Goal: Task Accomplishment & Management: Use online tool/utility

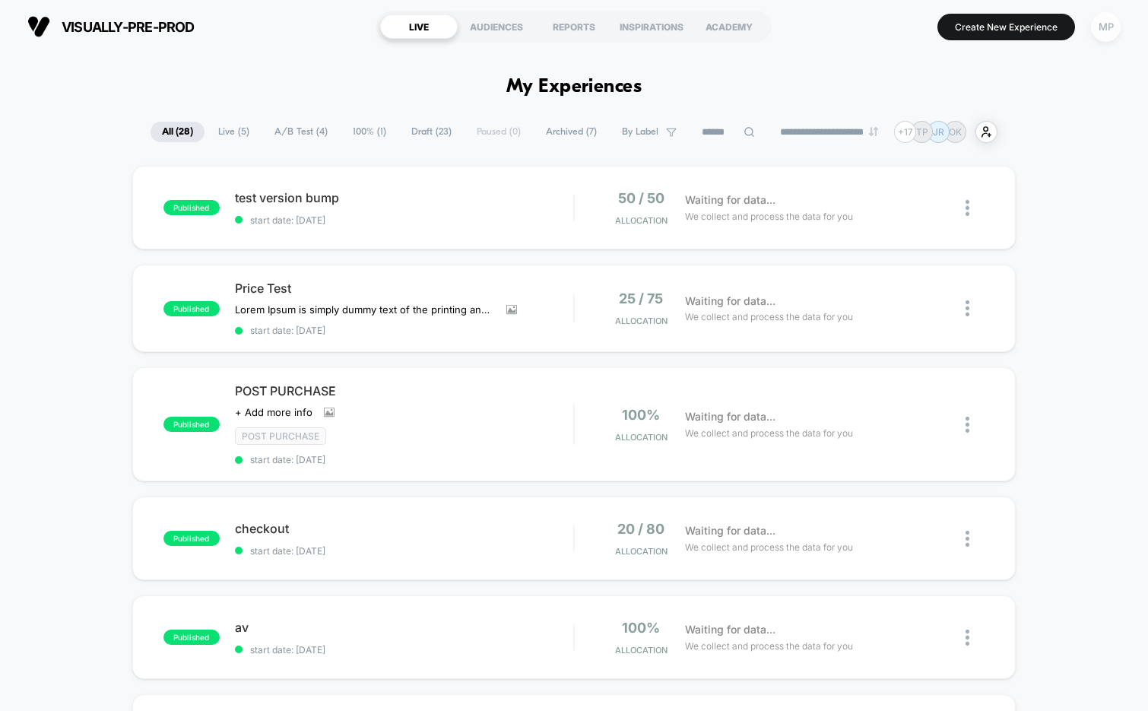
click at [1093, 22] on div "MP" at bounding box center [1106, 27] width 30 height 30
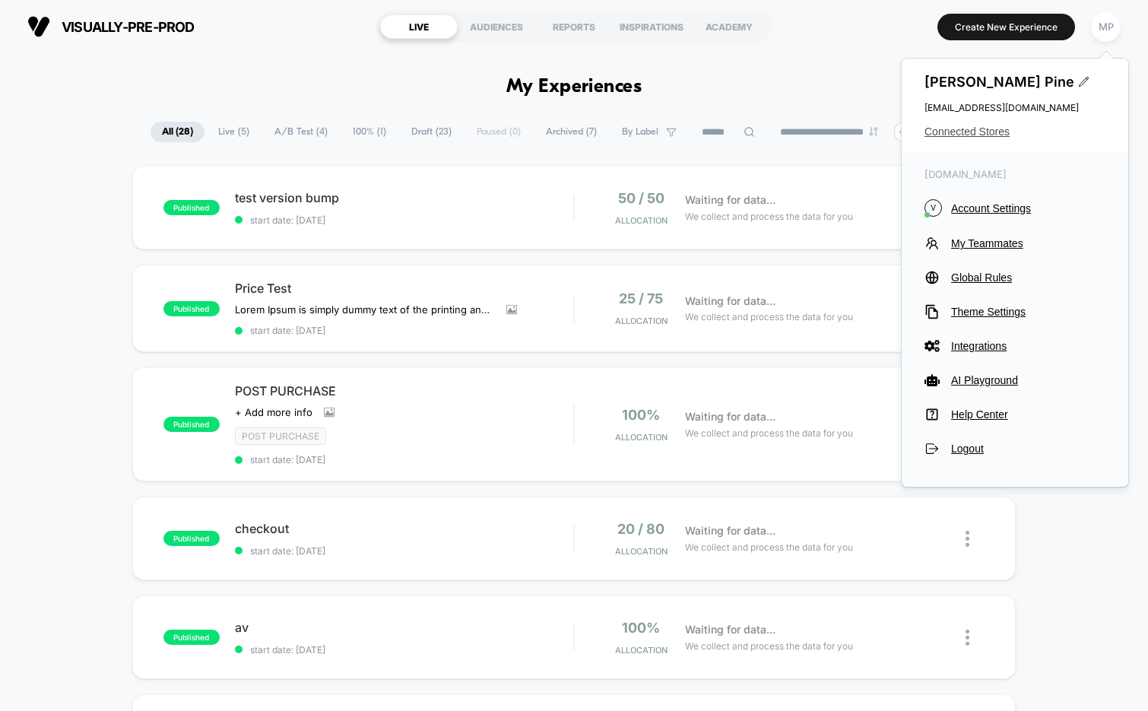
click at [968, 136] on span "Connected Stores" at bounding box center [1015, 131] width 181 height 12
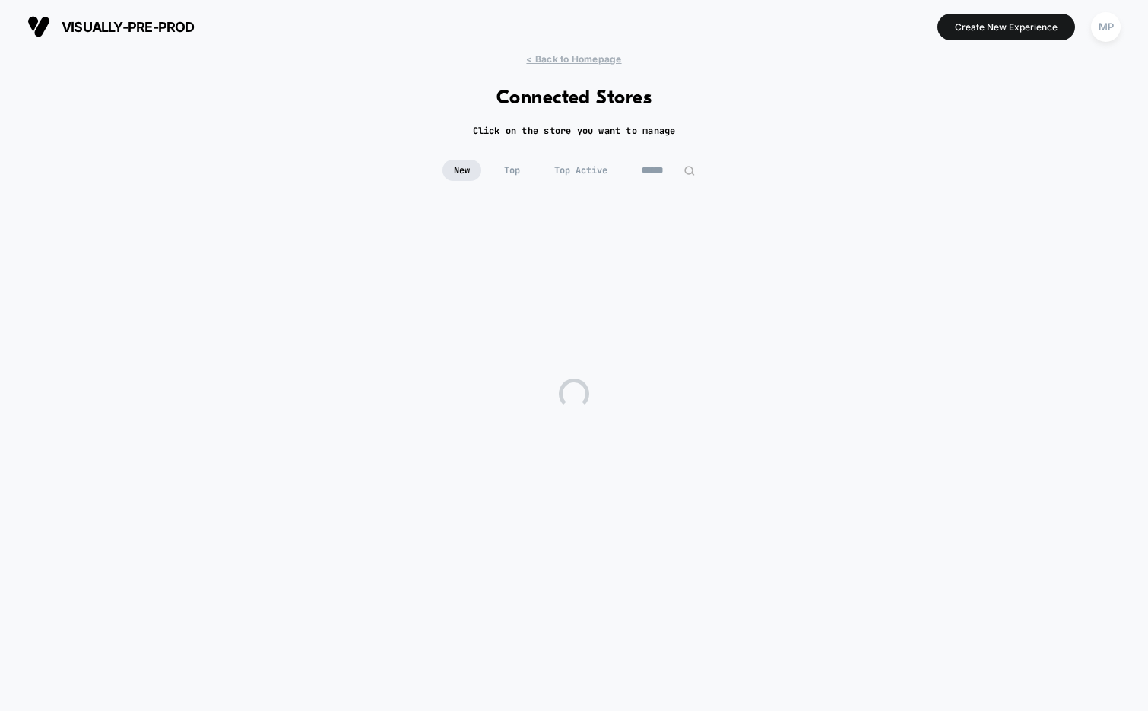
click at [664, 173] on input at bounding box center [668, 170] width 76 height 21
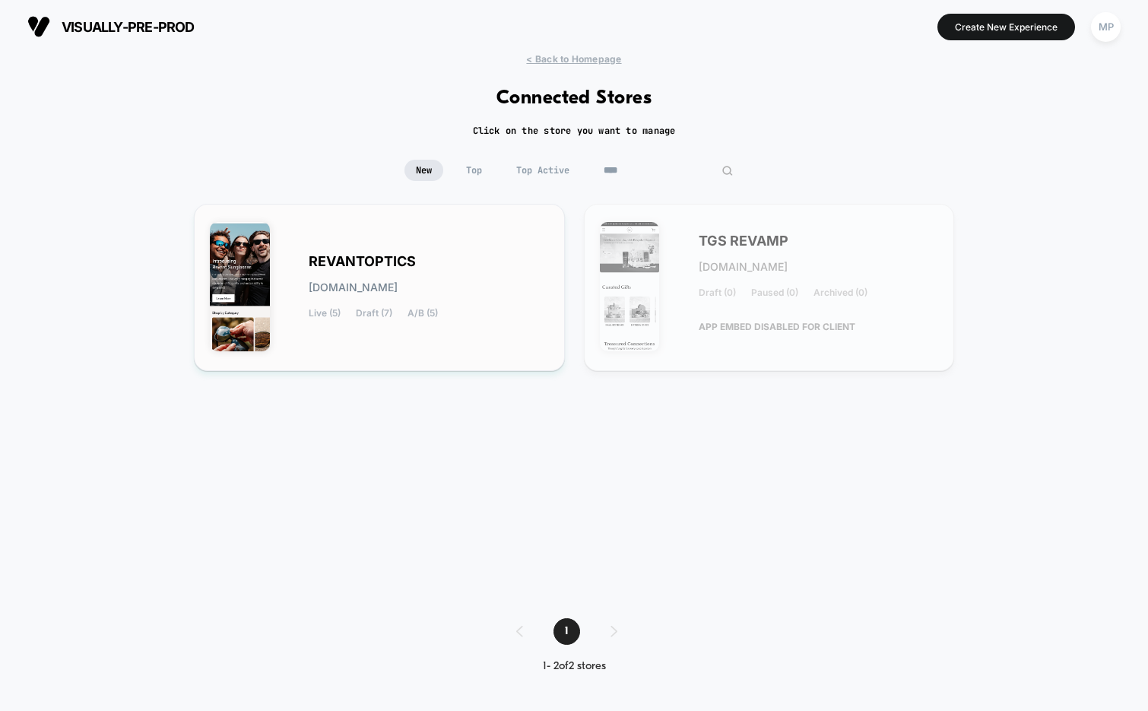
type input "****"
click at [449, 249] on div "REVANTOPTICS [DOMAIN_NAME] Live (5) Draft (7) A/B (5)" at bounding box center [379, 287] width 339 height 135
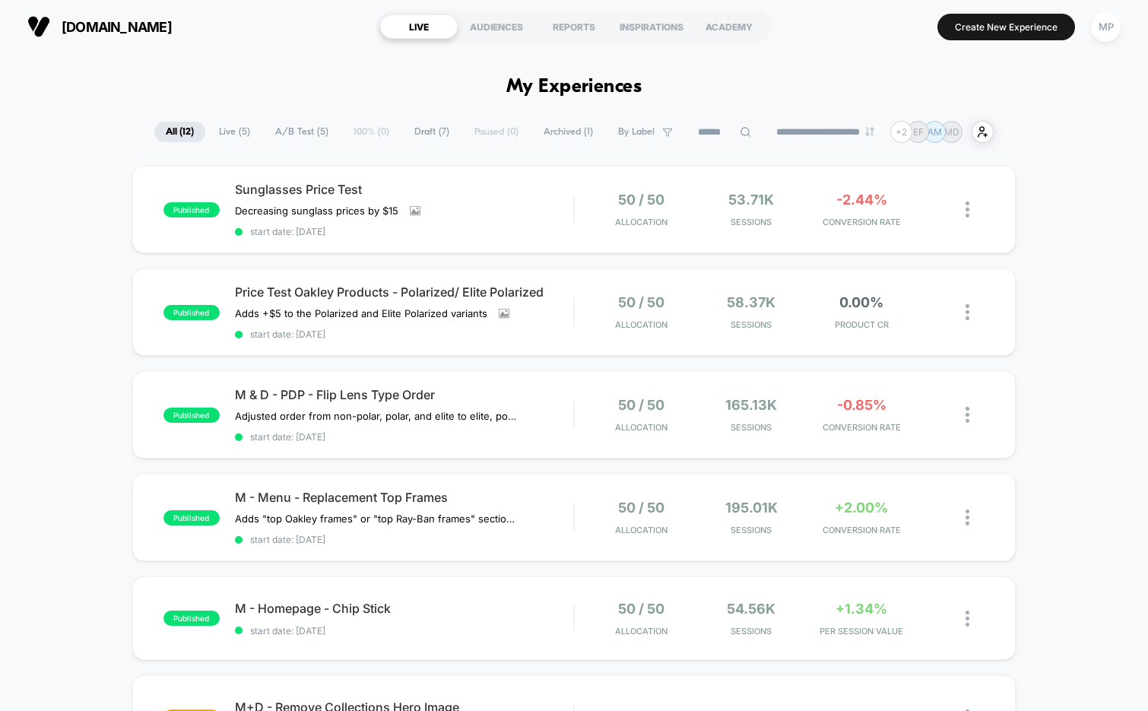
click at [295, 138] on span "A/B Test ( 5 )" at bounding box center [302, 132] width 76 height 21
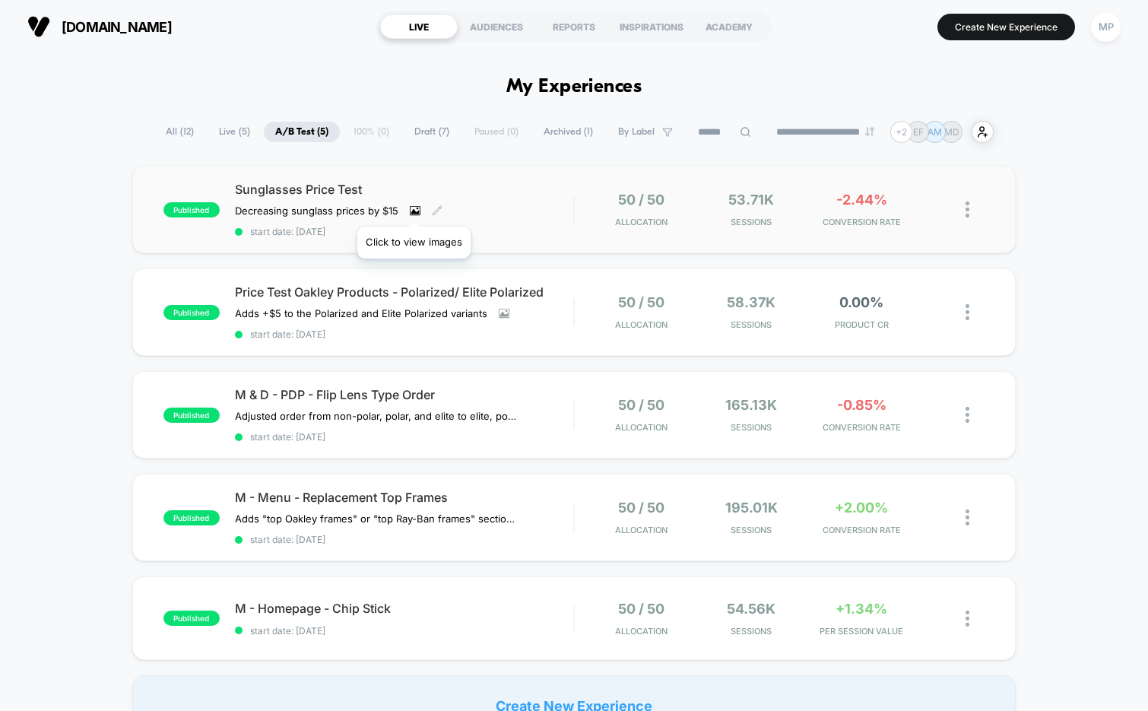
click at [414, 208] on icon at bounding box center [415, 210] width 11 height 11
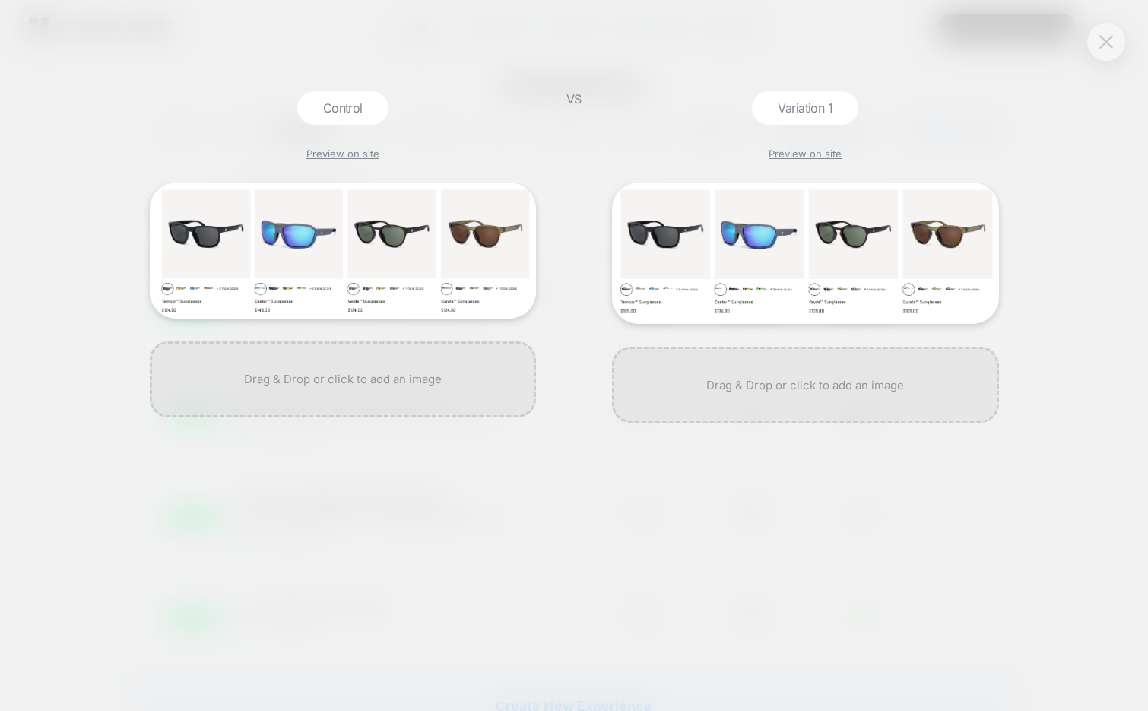
click at [1097, 44] on button at bounding box center [1106, 41] width 23 height 23
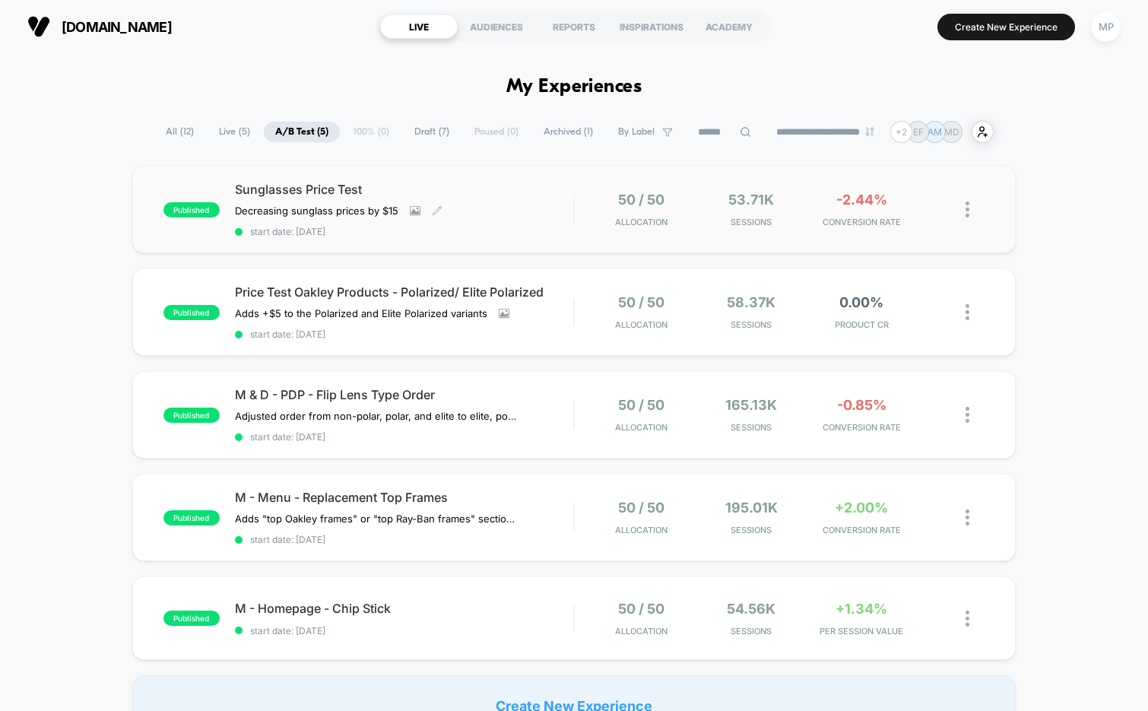
click at [490, 234] on span "start date: 9/3/2025" at bounding box center [404, 231] width 339 height 11
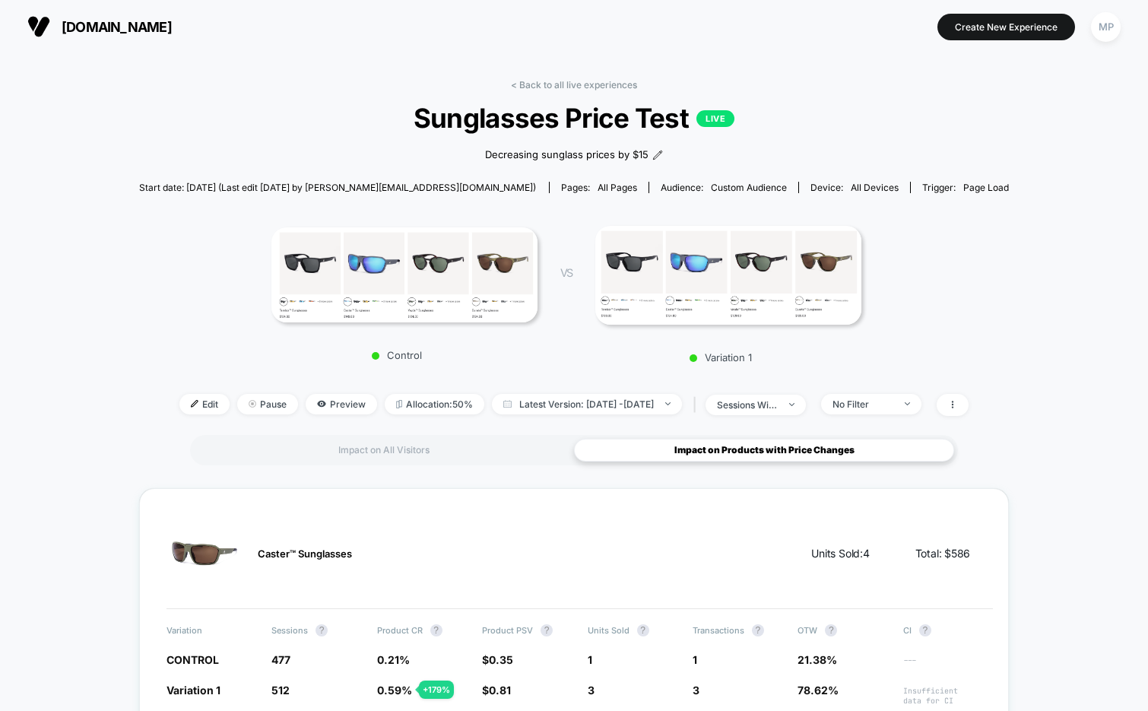
click at [556, 87] on link "< Back to all live experiences" at bounding box center [574, 84] width 126 height 11
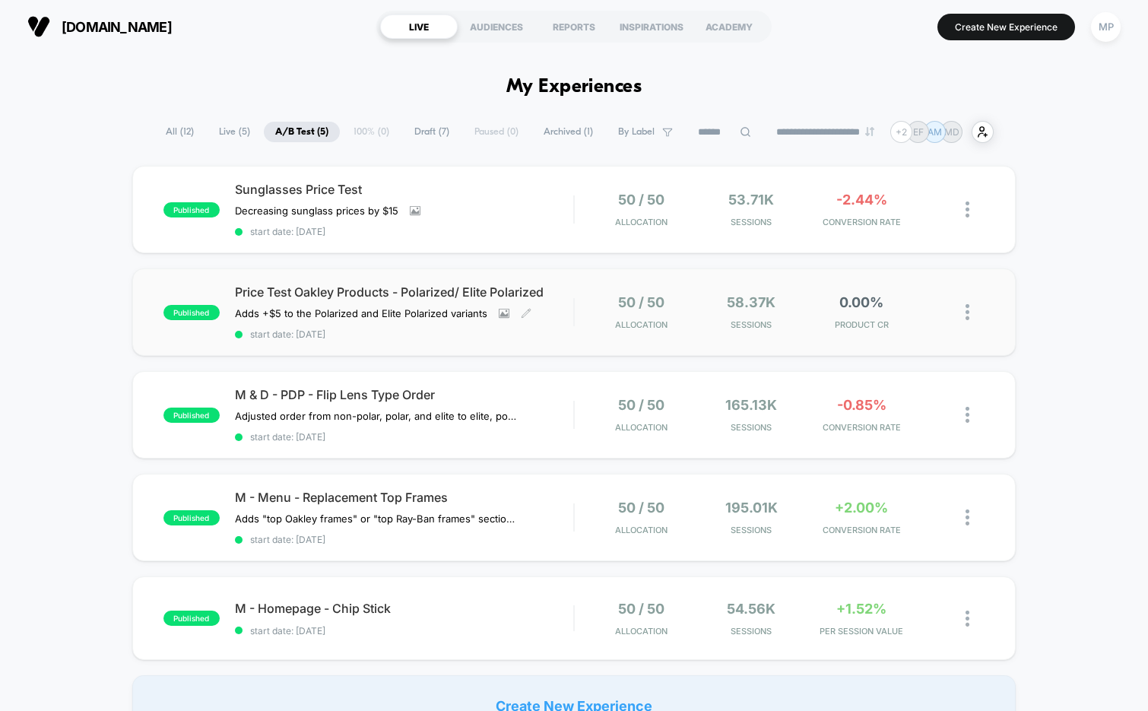
click at [458, 332] on span "start date: 9/3/2025" at bounding box center [404, 334] width 339 height 11
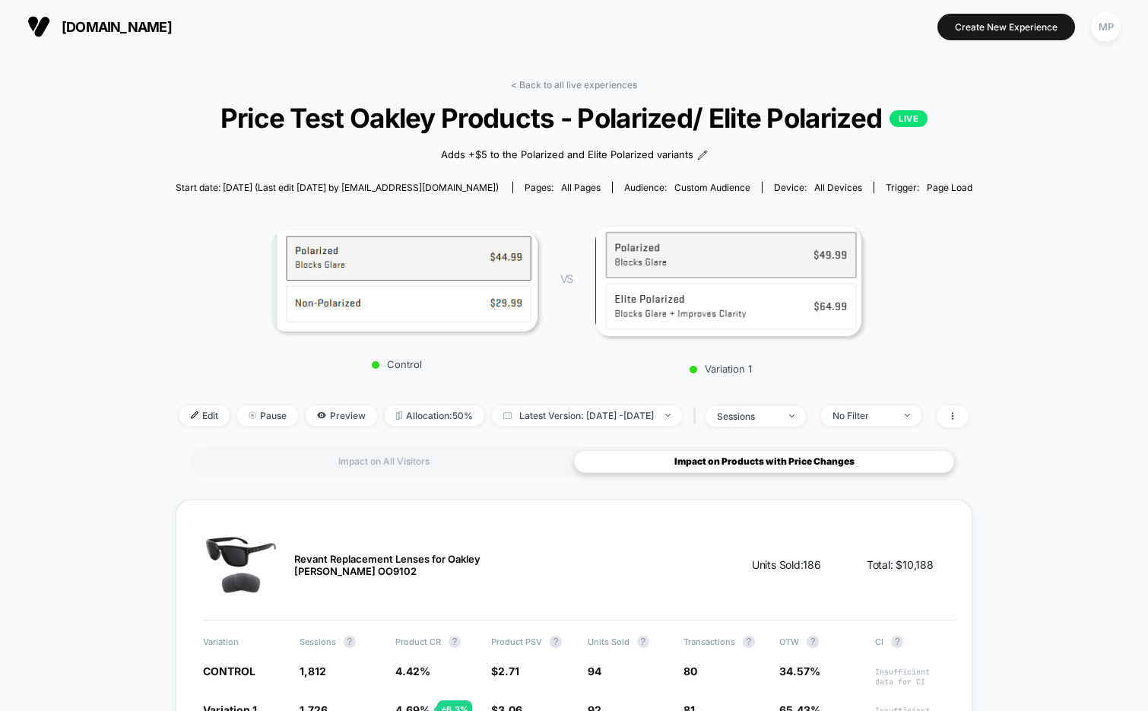
click at [503, 132] on span "Price Test Oakley Products - Polarized/ Elite Polarized LIVE" at bounding box center [574, 118] width 717 height 32
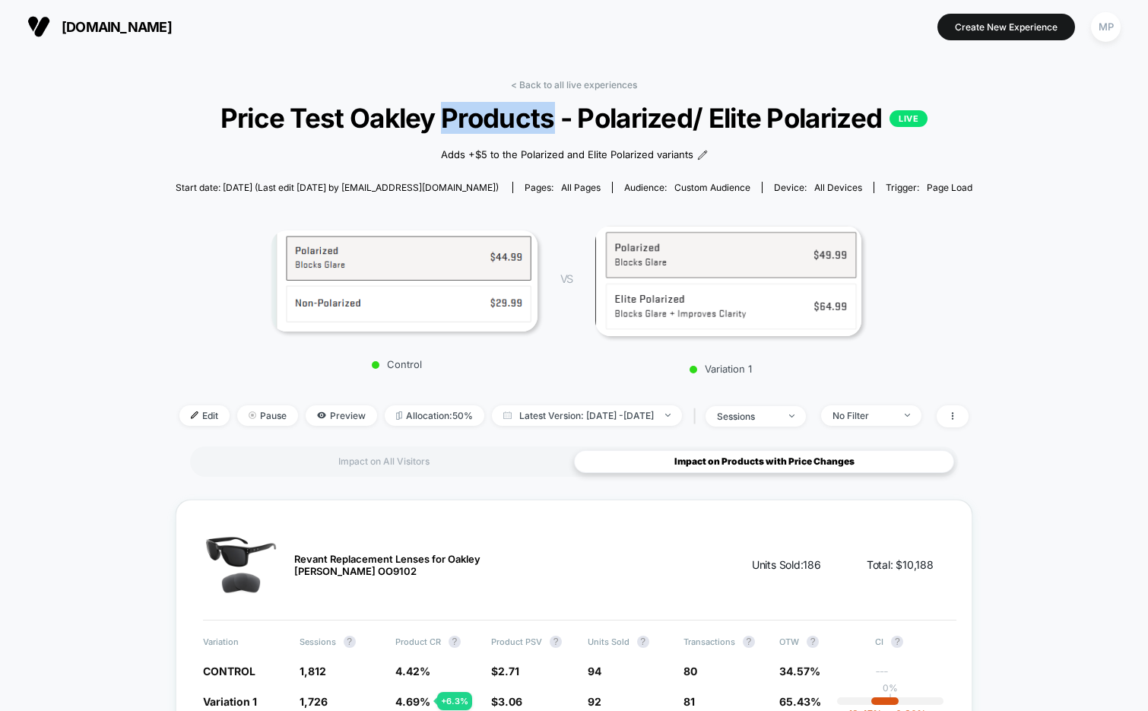
click at [503, 132] on span "Price Test Oakley Products - Polarized/ Elite Polarized LIVE" at bounding box center [574, 118] width 717 height 32
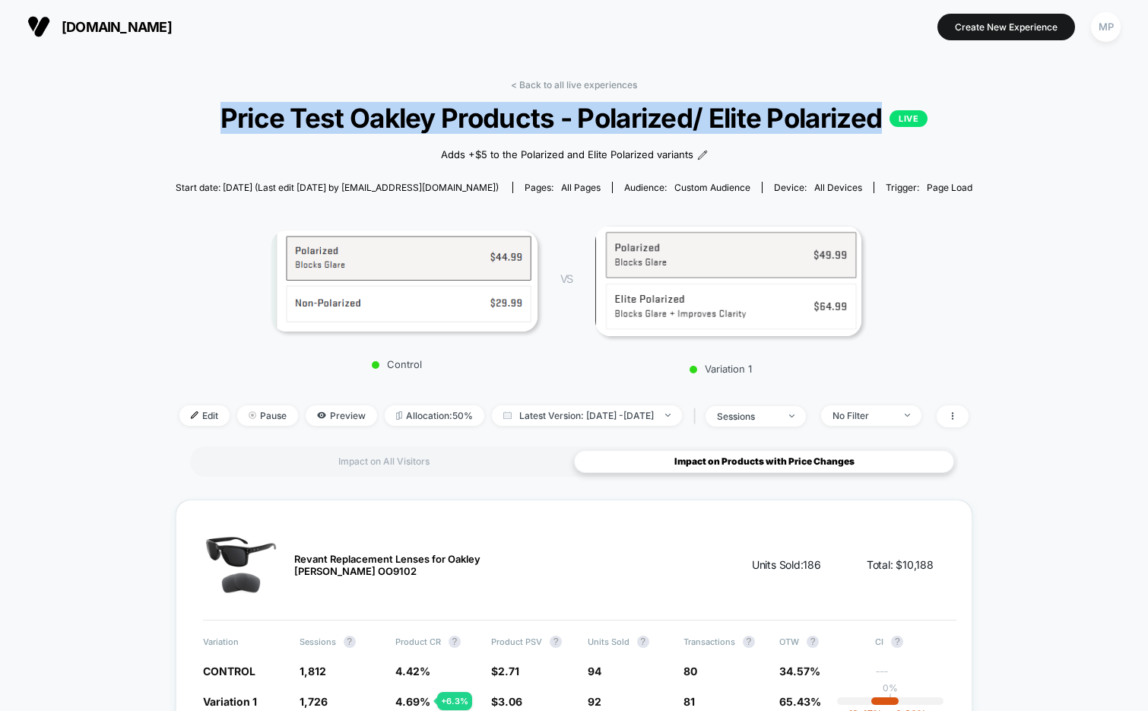
copy span "Price Test Oakley Products - Polarized/ Elite Polarized"
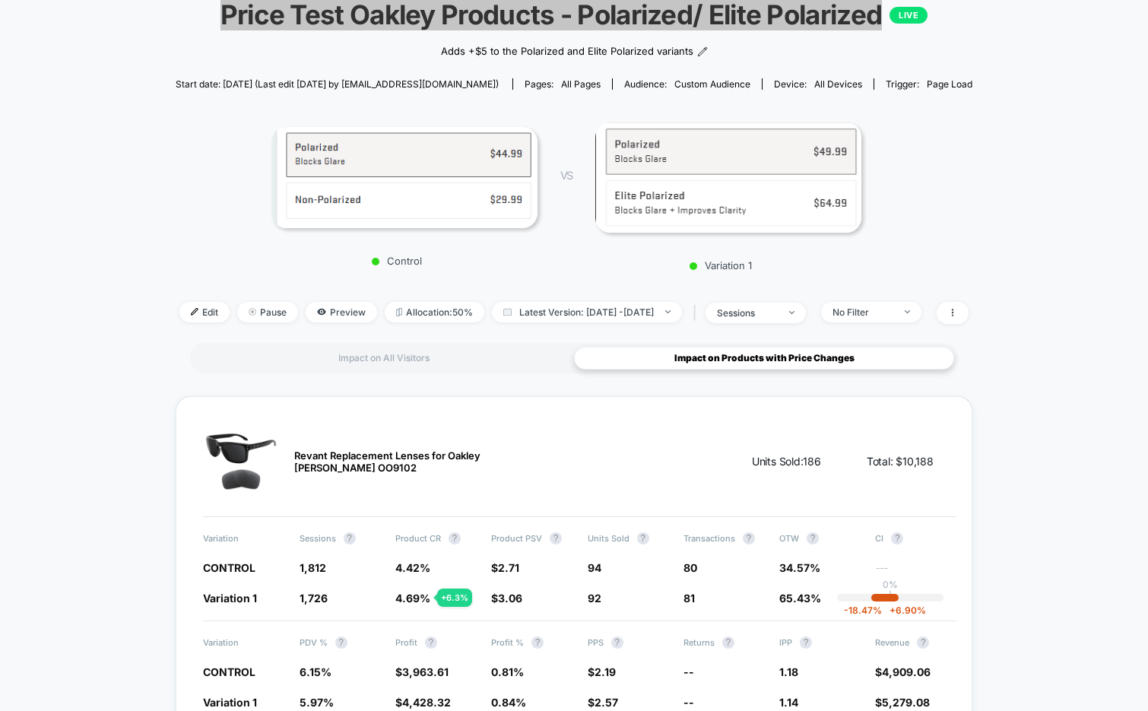
scroll to position [116, 0]
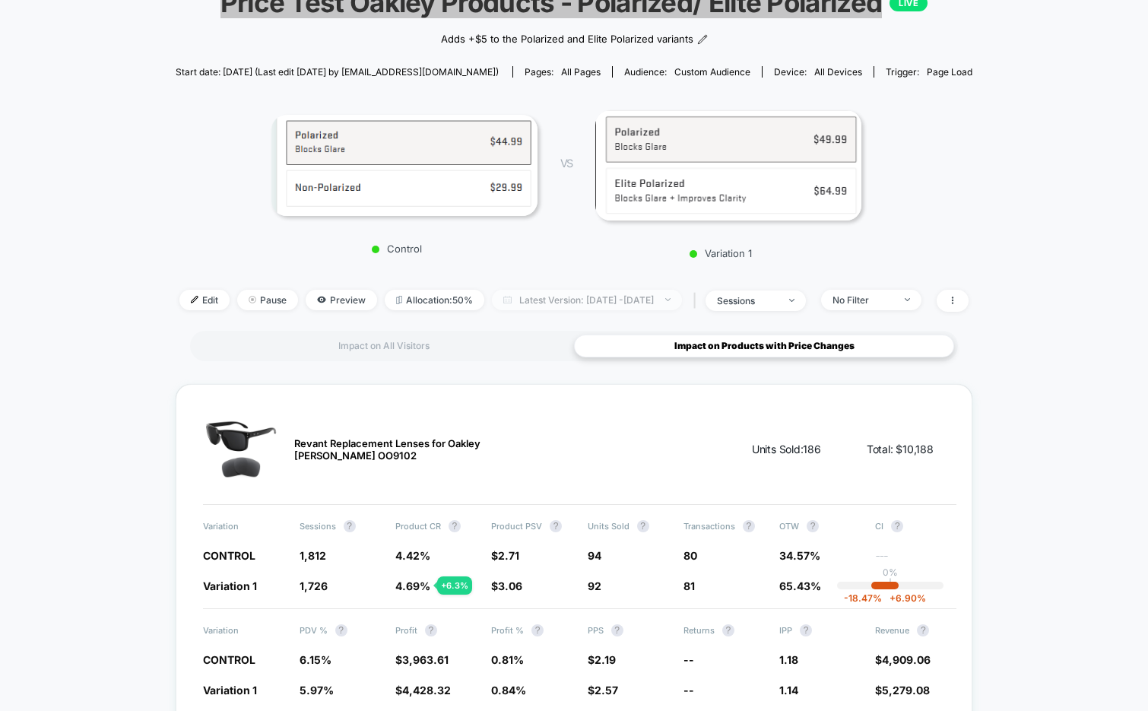
click at [560, 297] on span "Latest Version: Sep 3, 2025 - Sep 11, 2025" at bounding box center [587, 300] width 190 height 21
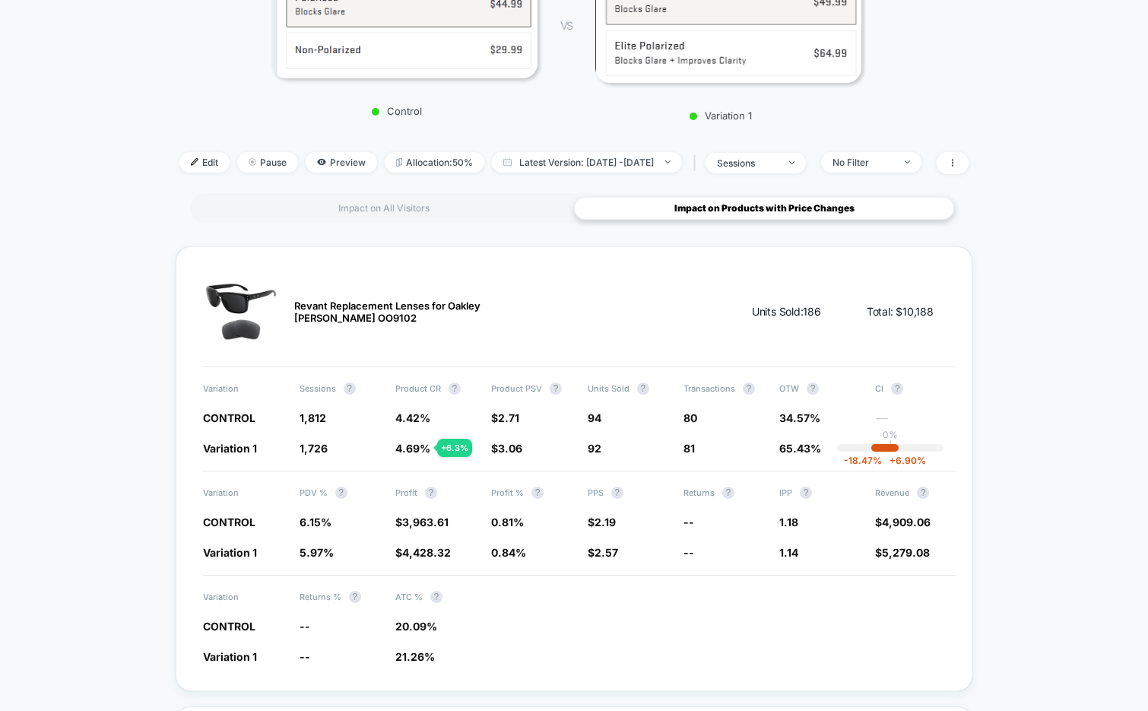
scroll to position [275, 0]
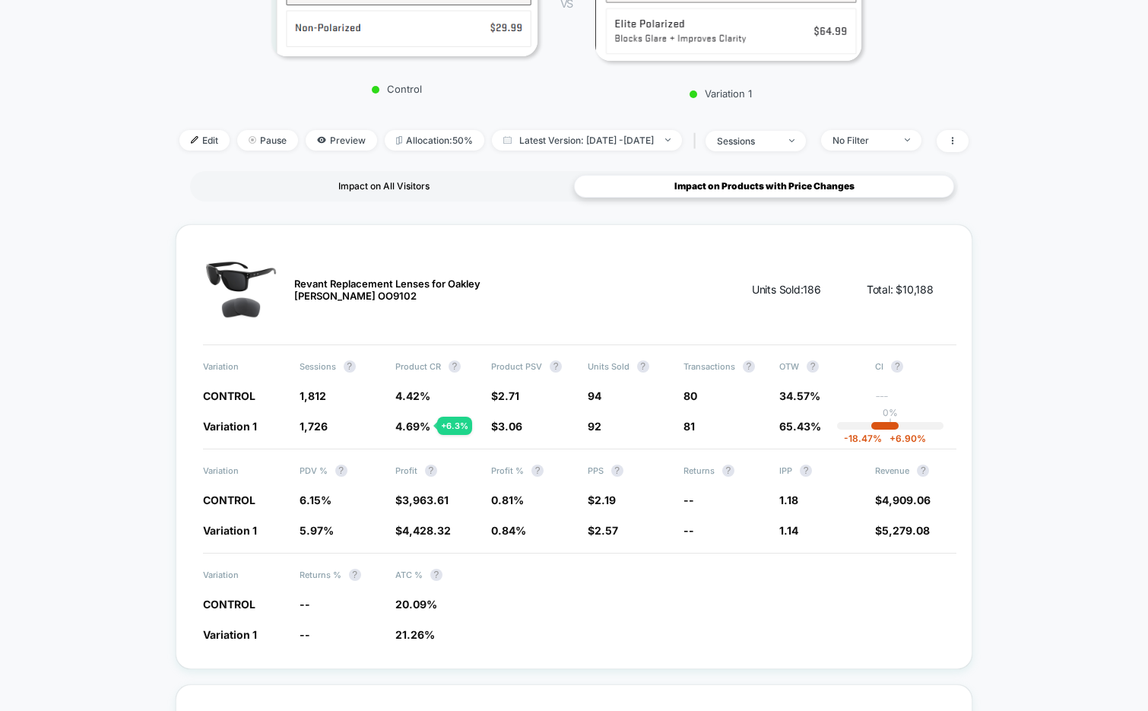
click at [411, 182] on div "Impact on All Visitors" at bounding box center [384, 186] width 380 height 23
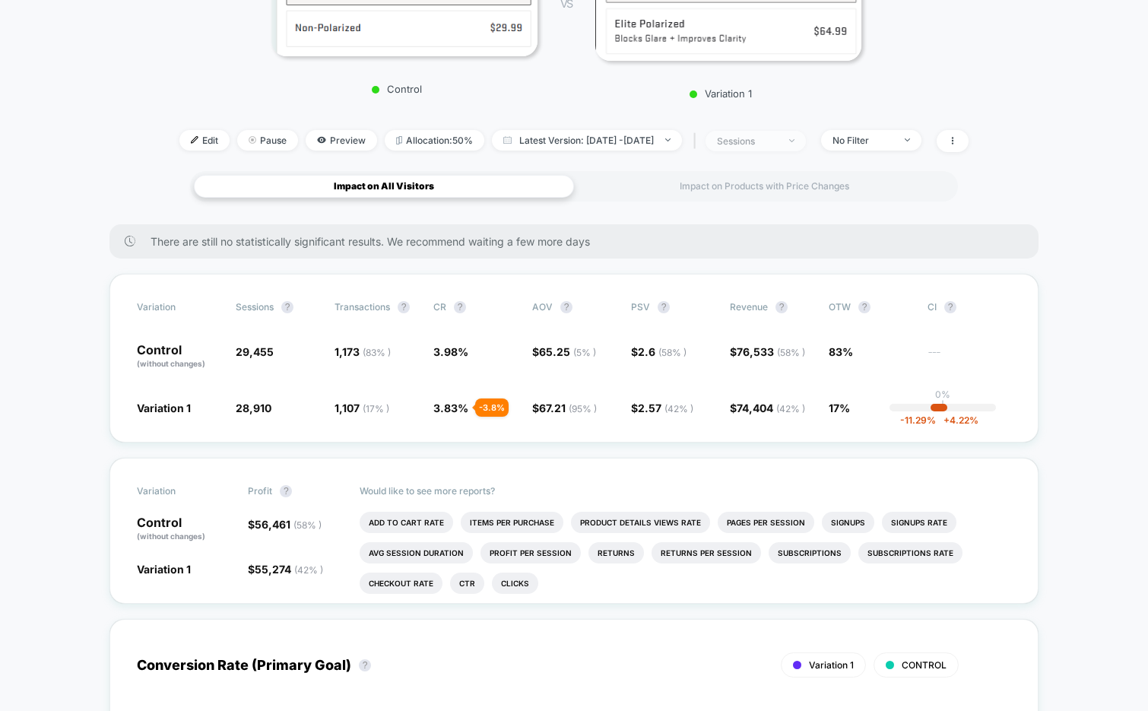
click at [776, 138] on div "sessions" at bounding box center [747, 140] width 61 height 11
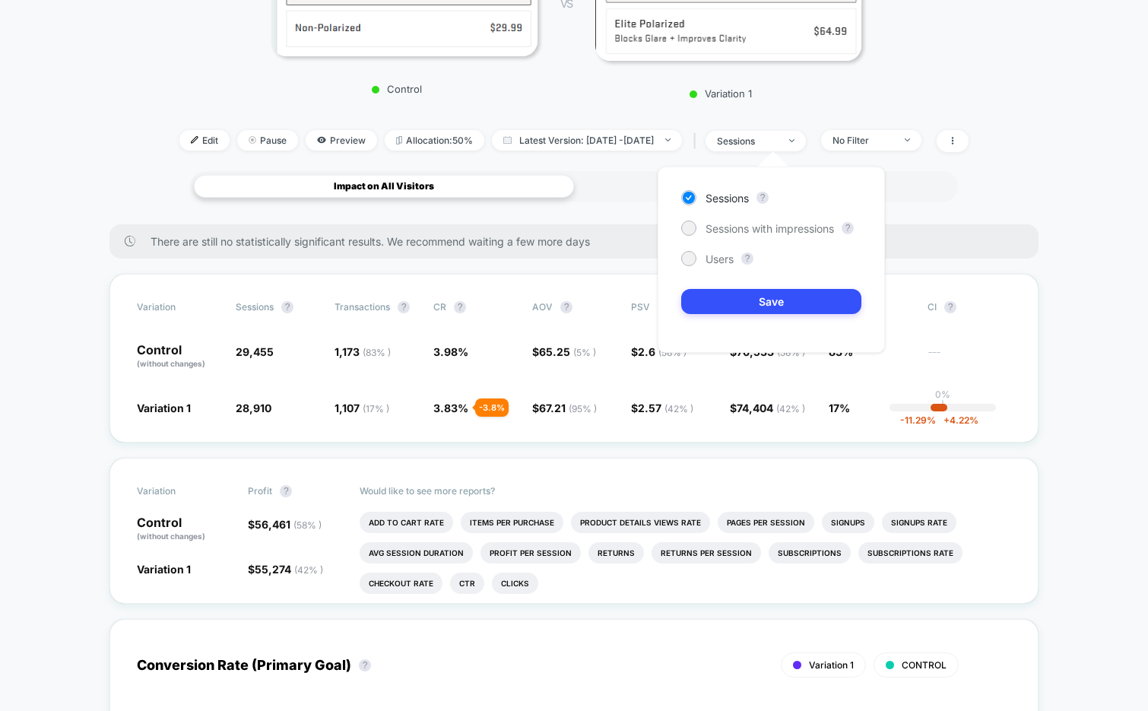
click at [883, 89] on div "Control VS Variation 1" at bounding box center [566, 20] width 797 height 174
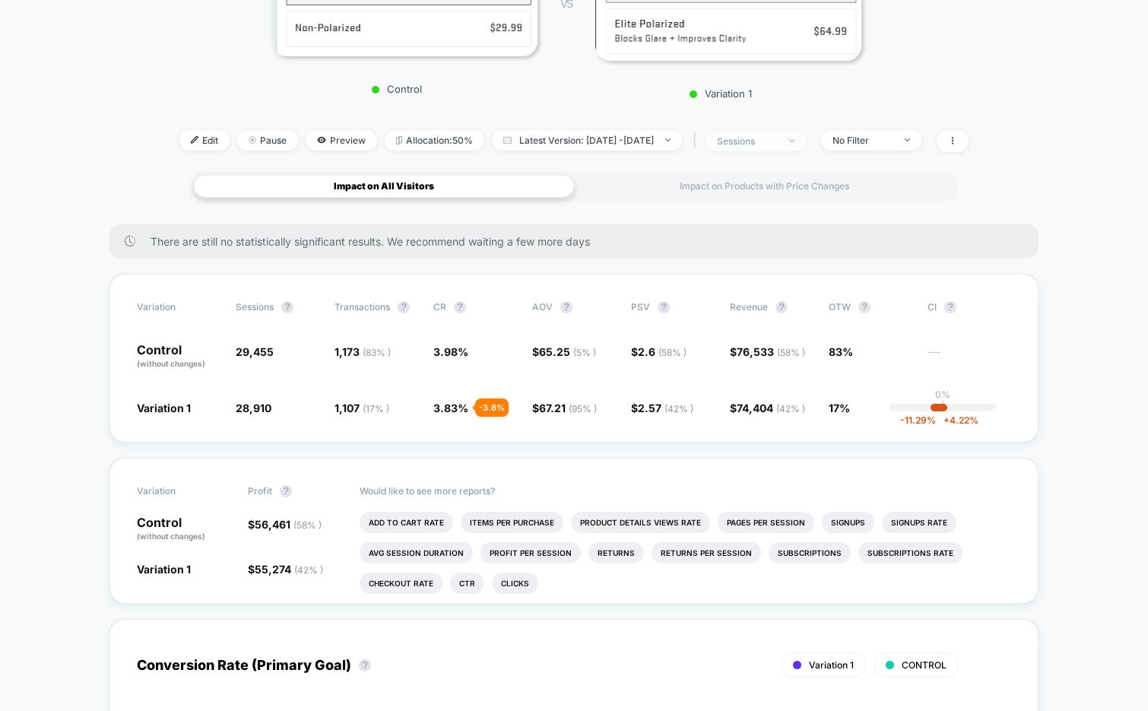
click at [771, 145] on div "sessions" at bounding box center [747, 140] width 61 height 11
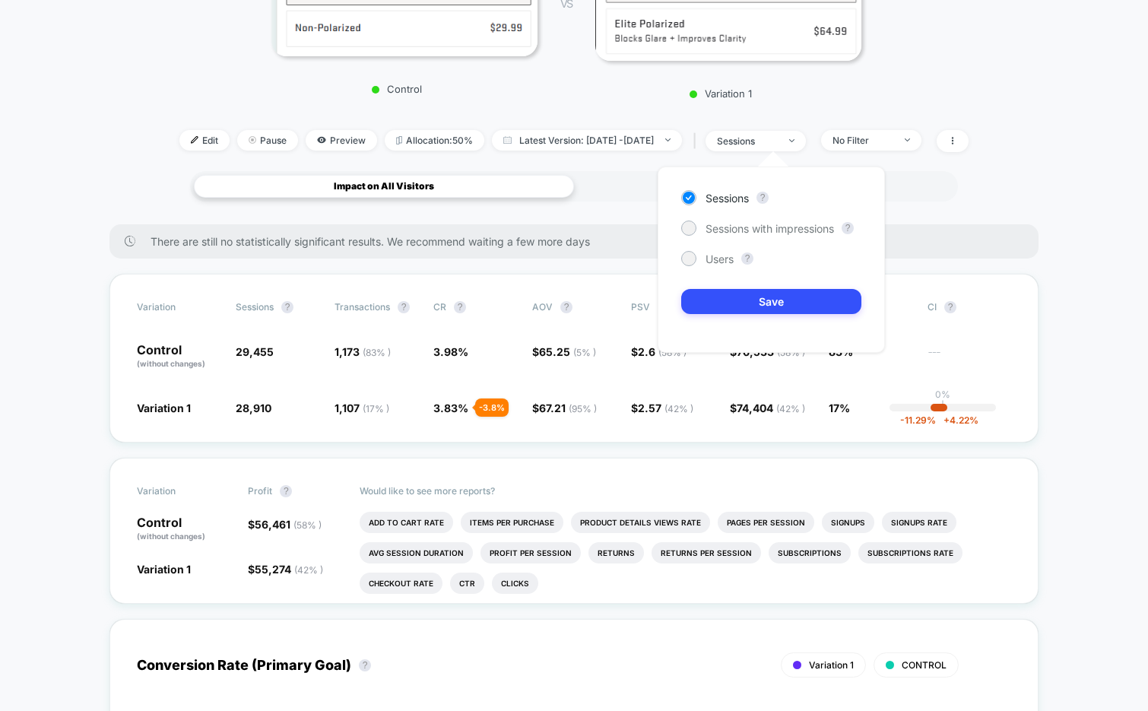
click at [748, 213] on div "Sessions ? Sessions with impressions ? Users ? Save" at bounding box center [771, 260] width 227 height 186
click at [748, 225] on span "Sessions with impressions" at bounding box center [770, 228] width 129 height 13
click at [736, 286] on div "Sessions ? Sessions with impressions ? Users ? Save" at bounding box center [771, 260] width 227 height 186
click at [732, 307] on button "Save" at bounding box center [771, 301] width 180 height 25
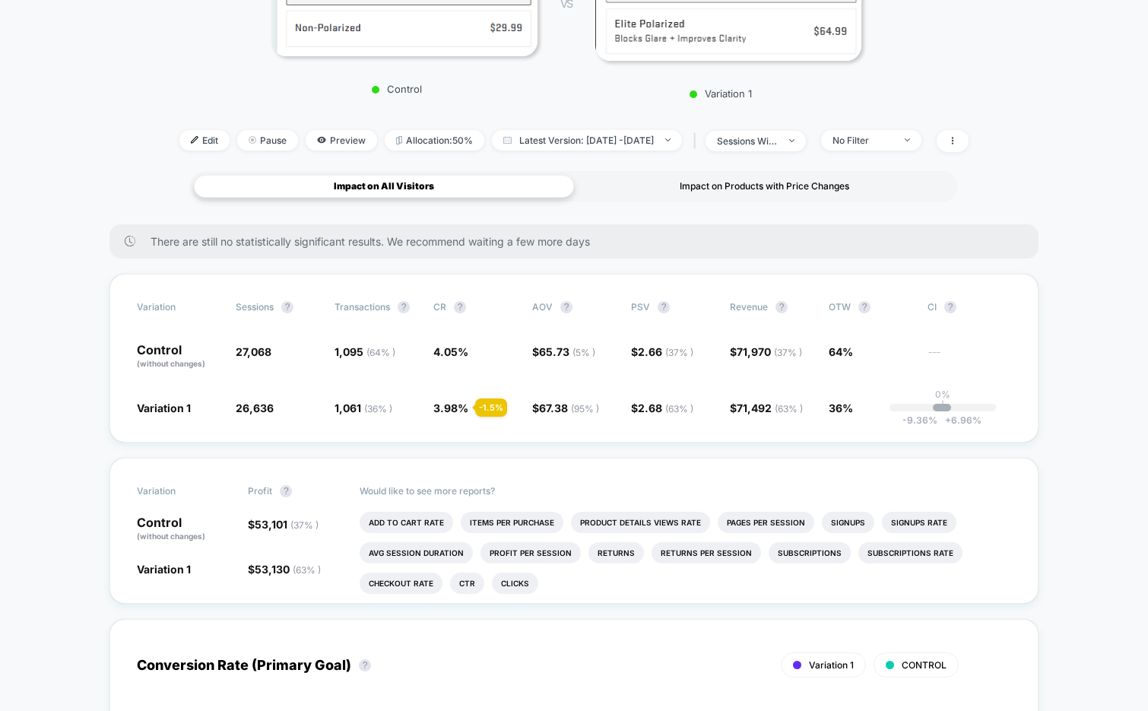
click at [722, 192] on div "Impact on Products with Price Changes" at bounding box center [764, 186] width 380 height 23
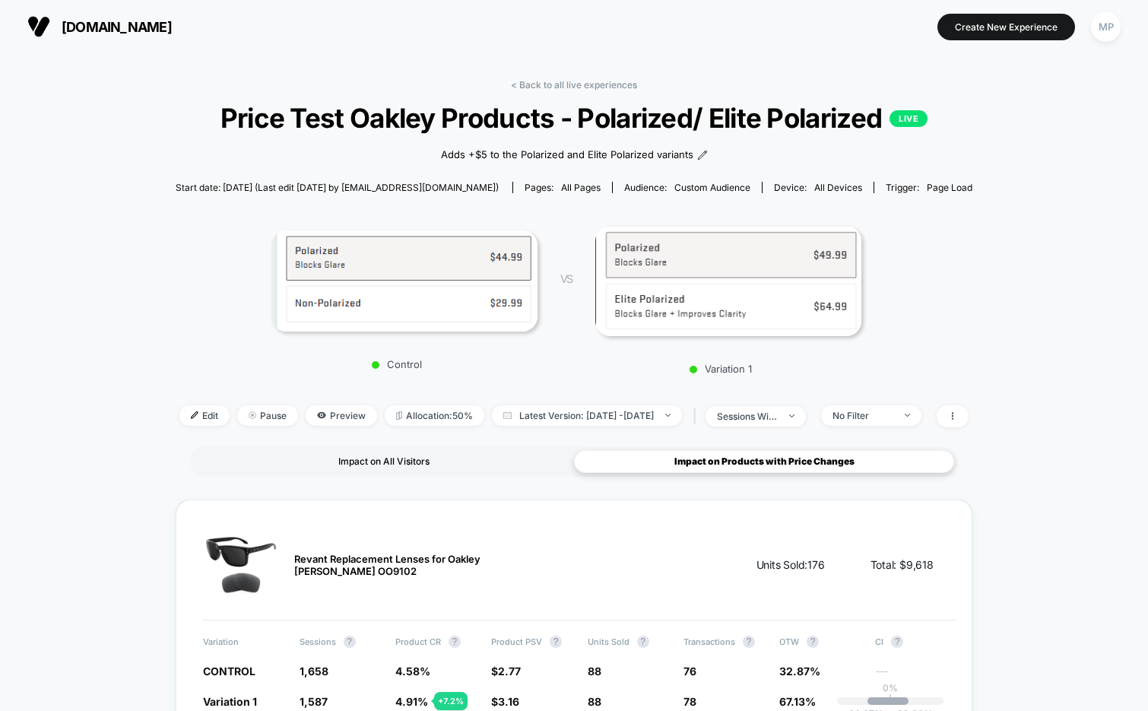
click at [392, 470] on div "Impact on All Visitors" at bounding box center [384, 461] width 380 height 23
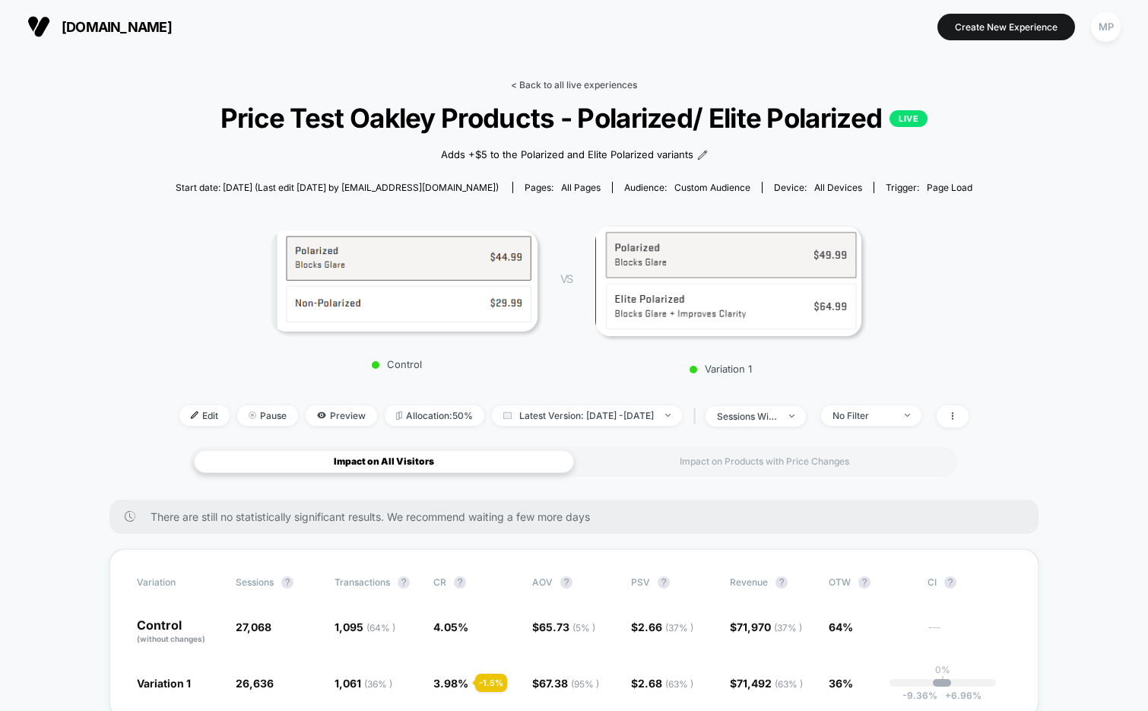
click at [555, 81] on link "< Back to all live experiences" at bounding box center [574, 84] width 126 height 11
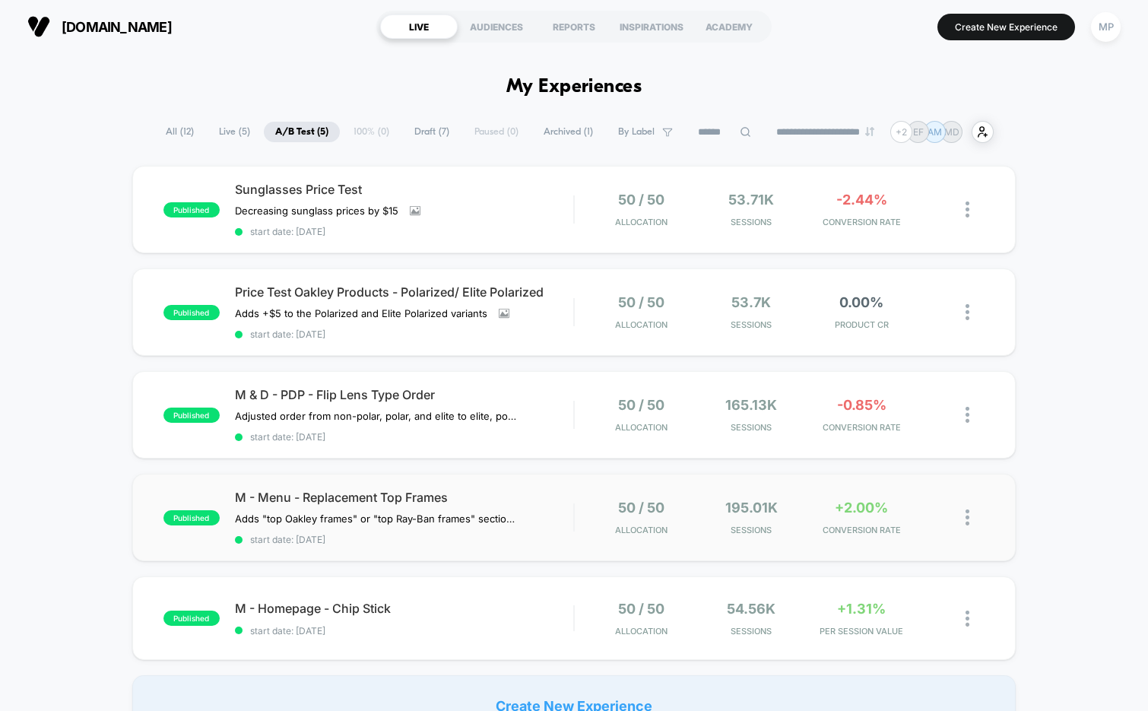
click at [443, 551] on div "published M - Menu - Replacement Top Frames Adds "top Oakley frames" or "top Ra…" at bounding box center [574, 517] width 884 height 87
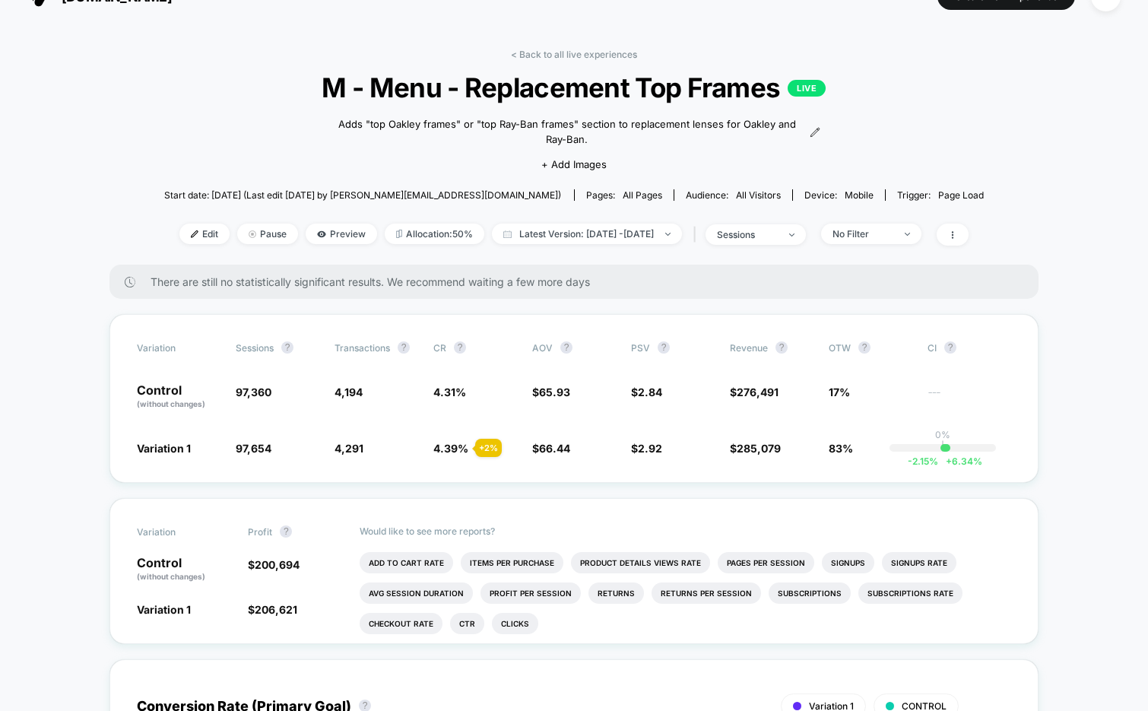
scroll to position [39, 0]
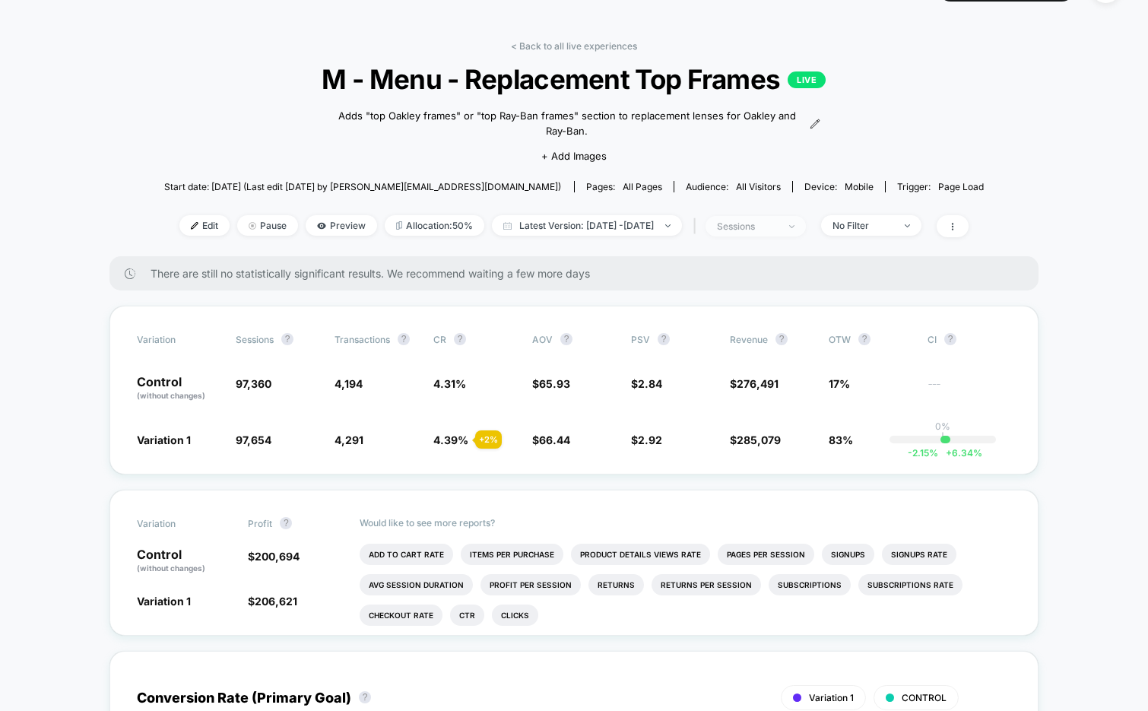
click at [755, 229] on div "sessions" at bounding box center [747, 226] width 61 height 11
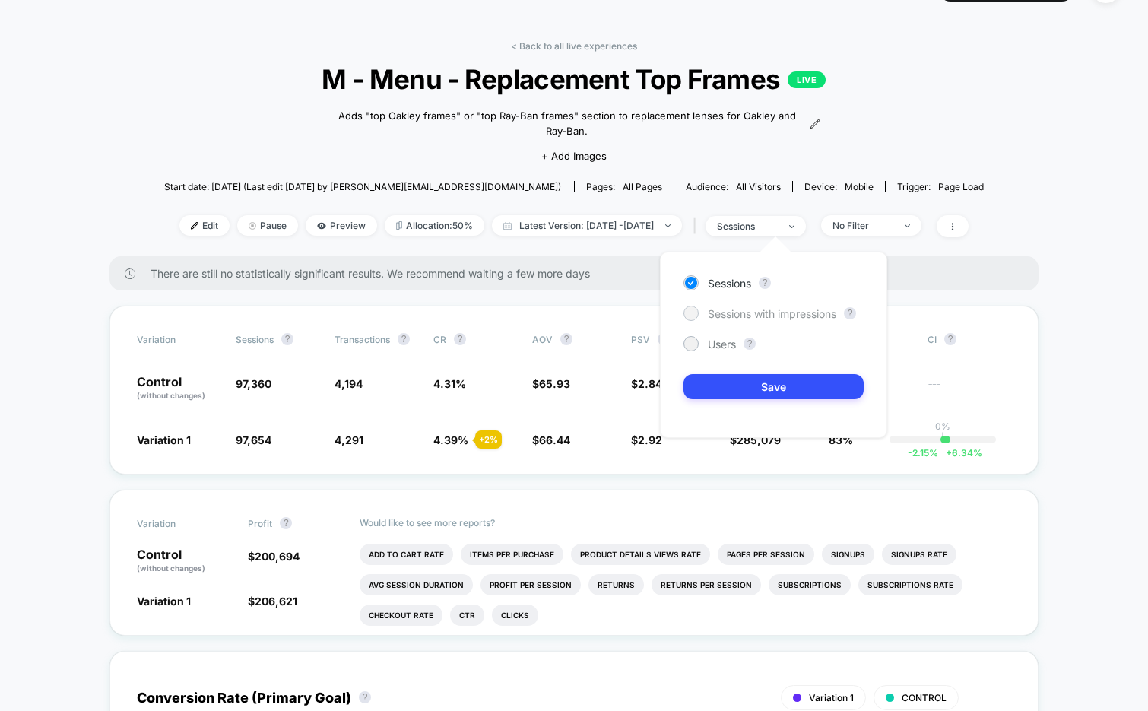
click at [729, 316] on span "Sessions with impressions" at bounding box center [772, 313] width 129 height 13
click at [708, 386] on button "Save" at bounding box center [774, 386] width 180 height 25
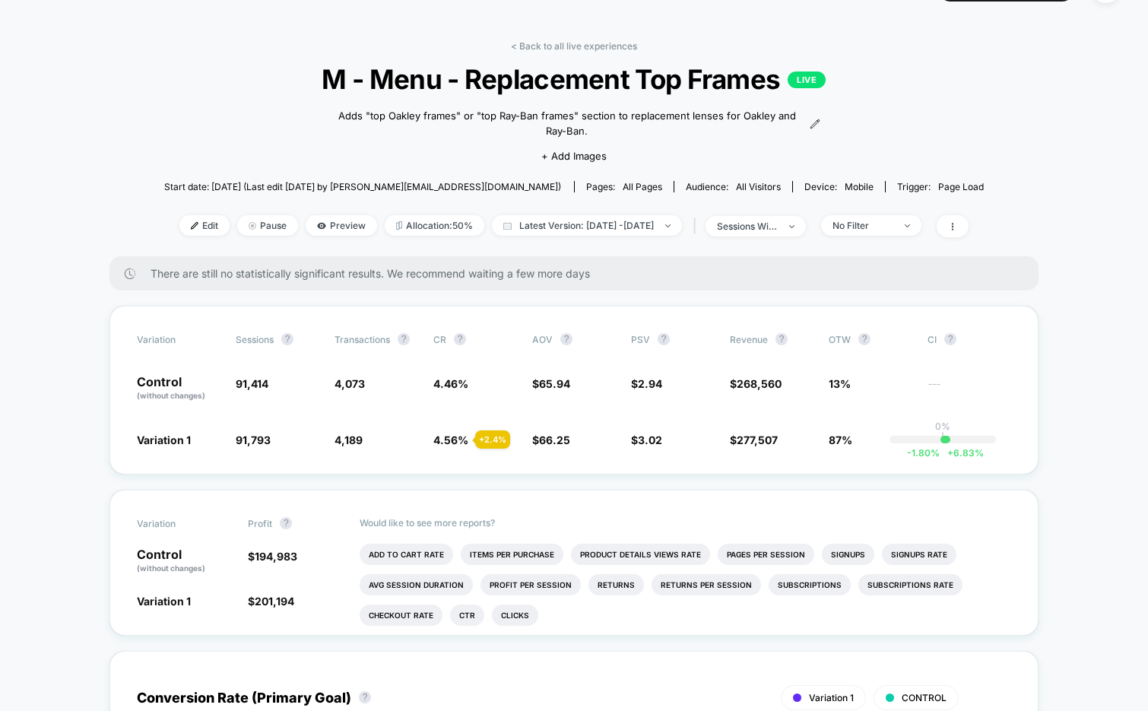
click at [631, 77] on span "M - Menu - Replacement Top Frames LIVE" at bounding box center [574, 79] width 738 height 32
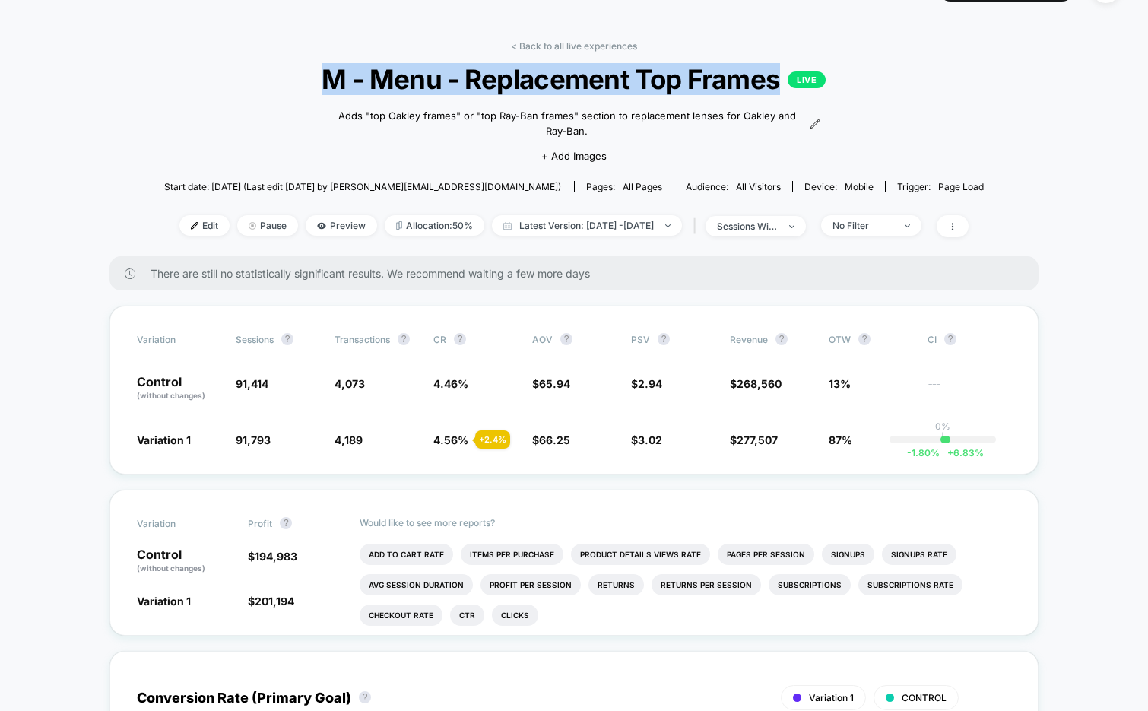
copy span "M - Menu - Replacement Top Frames"
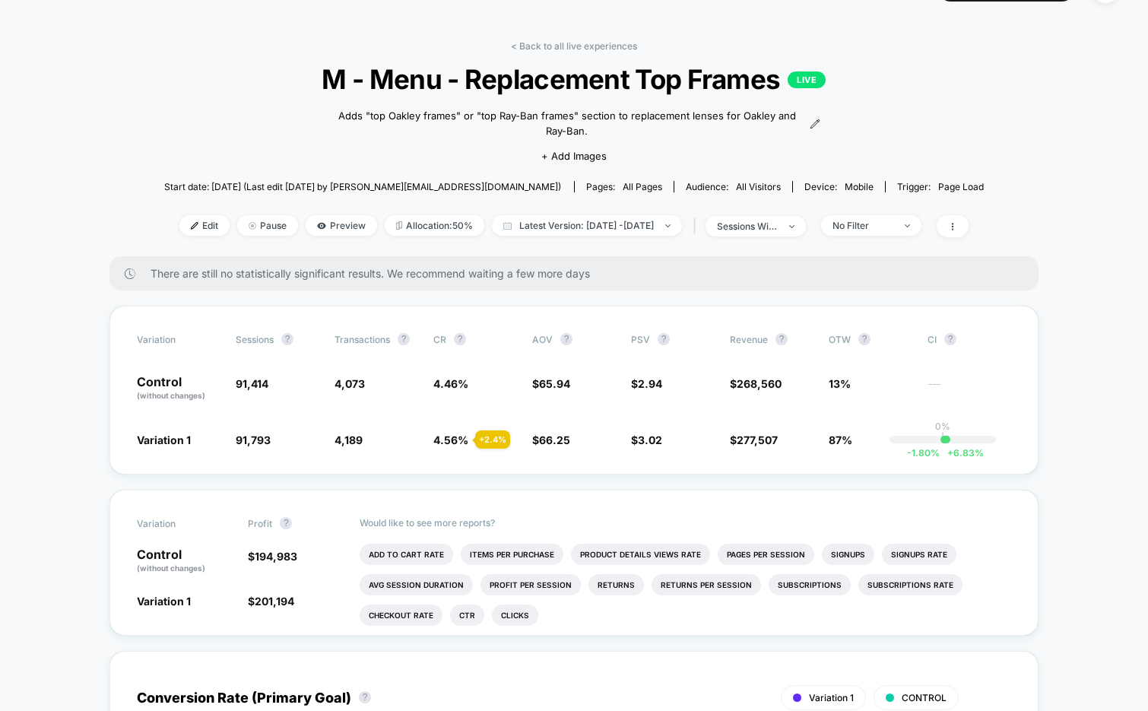
click at [558, 237] on div "< Back to all live experiences M - Menu - Replacement Top Frames LIVE Adds "top…" at bounding box center [574, 148] width 821 height 216
click at [560, 229] on span "Latest Version: Aug 18, 2025 - Sep 11, 2025" at bounding box center [587, 225] width 190 height 21
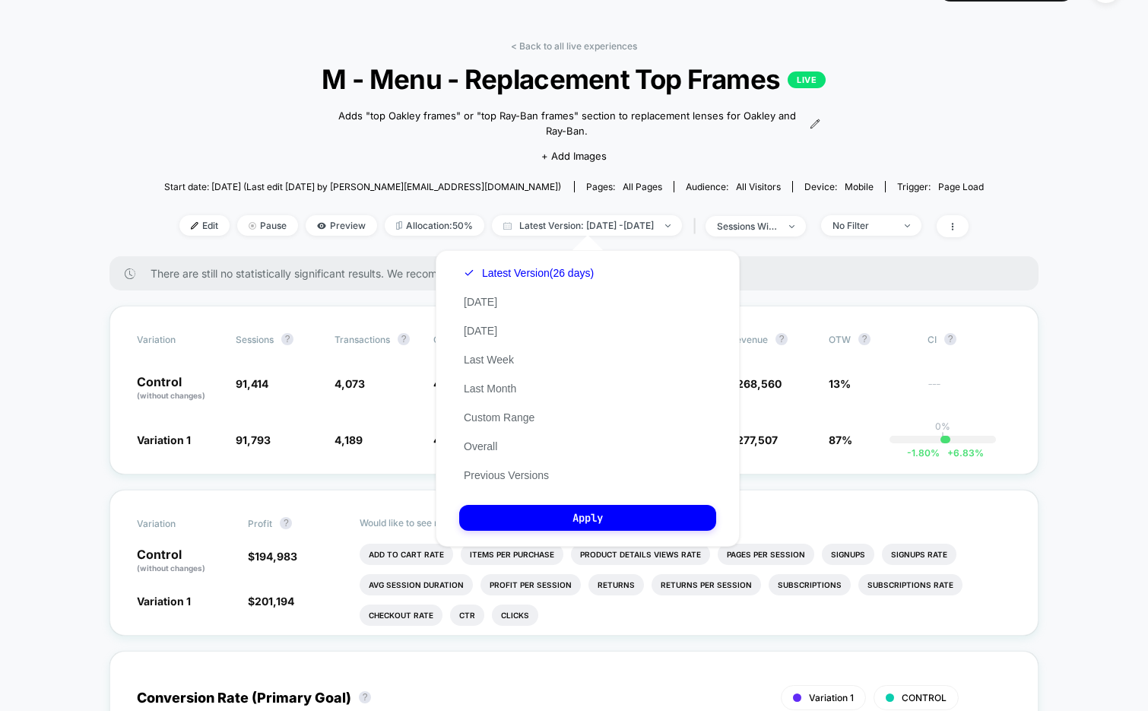
click at [299, 138] on div "< Back to all live experiences M - Menu - Replacement Top Frames LIVE Adds "top…" at bounding box center [574, 148] width 821 height 216
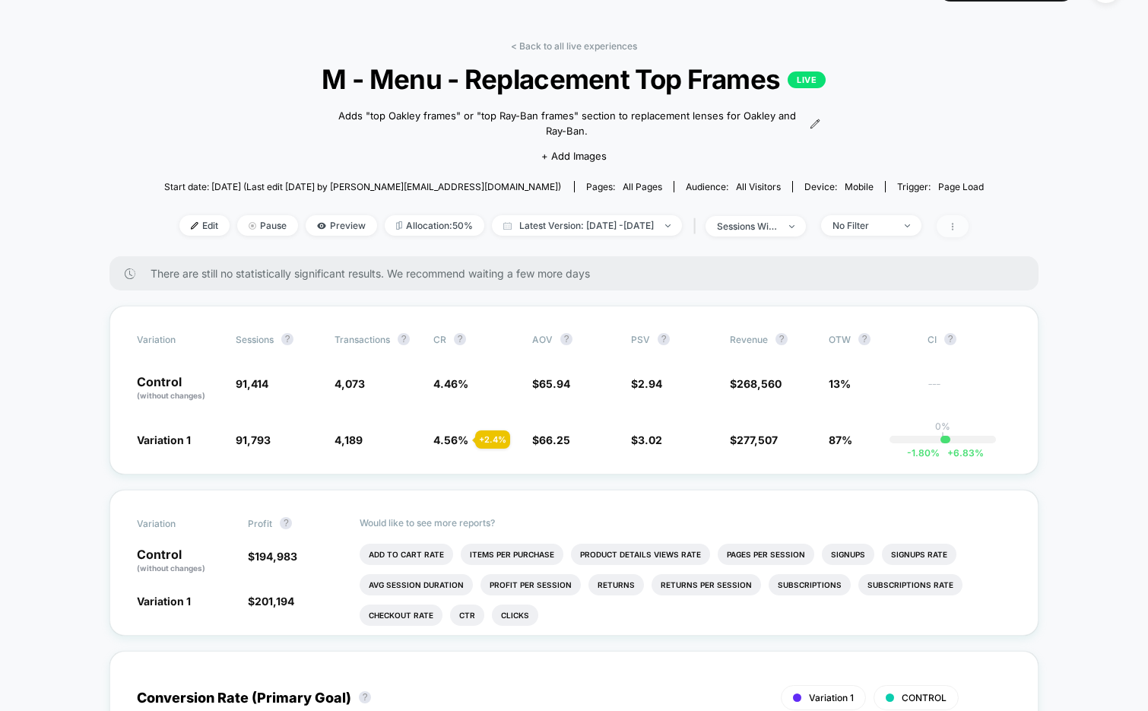
click at [957, 224] on icon at bounding box center [952, 226] width 9 height 9
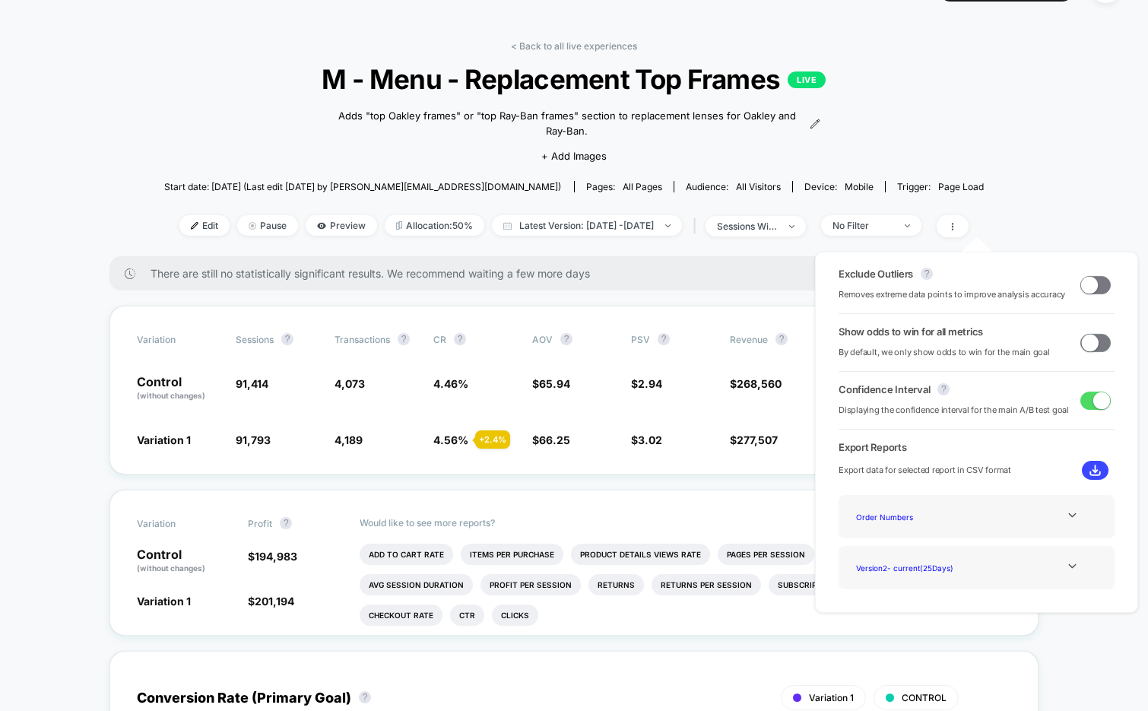
click at [1093, 342] on span at bounding box center [1089, 342] width 17 height 17
click at [1086, 345] on span at bounding box center [1096, 343] width 30 height 18
click at [969, 230] on span at bounding box center [953, 226] width 32 height 22
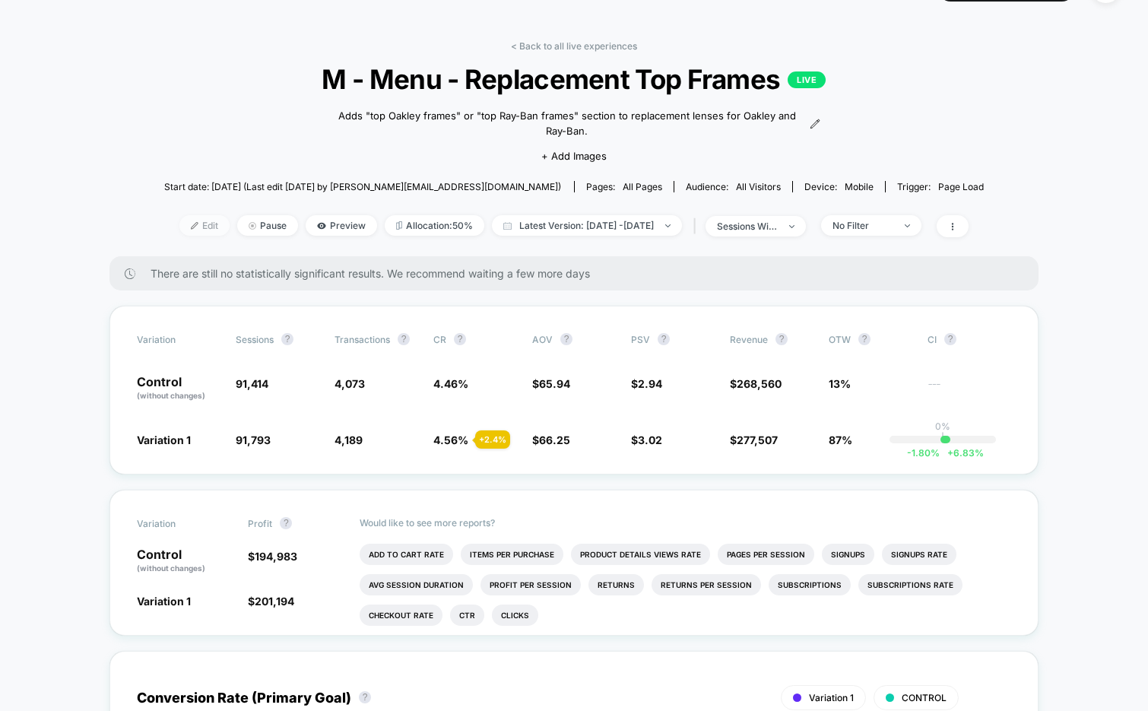
click at [185, 227] on span "Edit" at bounding box center [204, 225] width 50 height 21
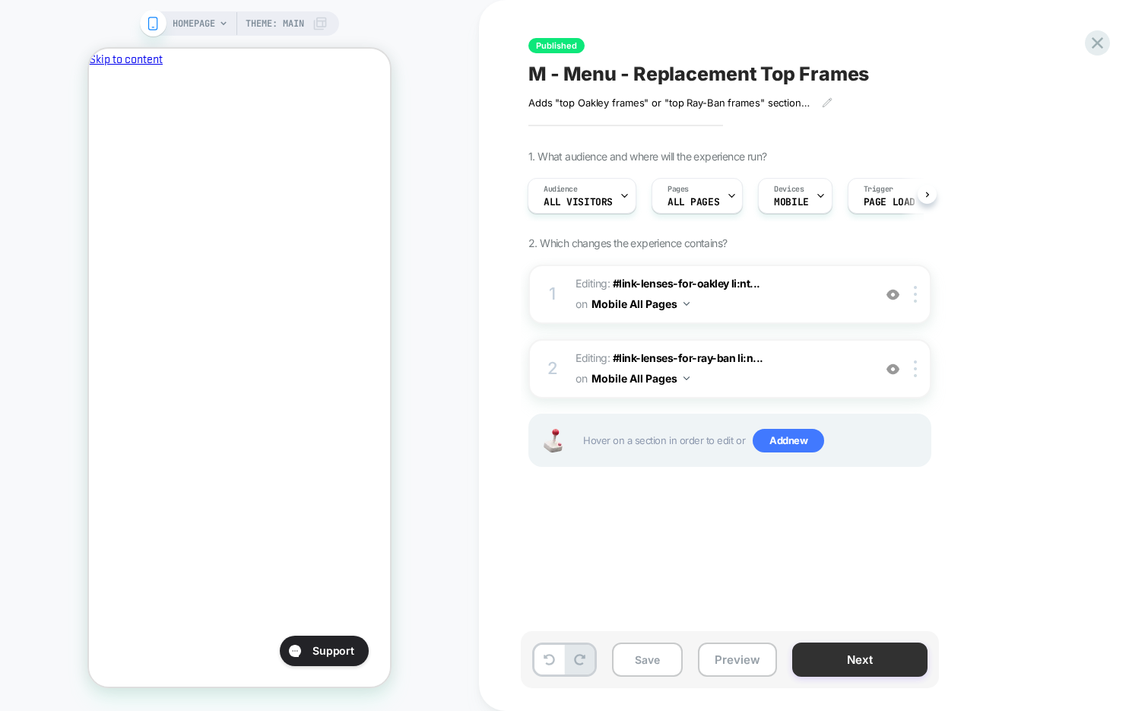
click at [862, 655] on button "Next" at bounding box center [859, 660] width 135 height 34
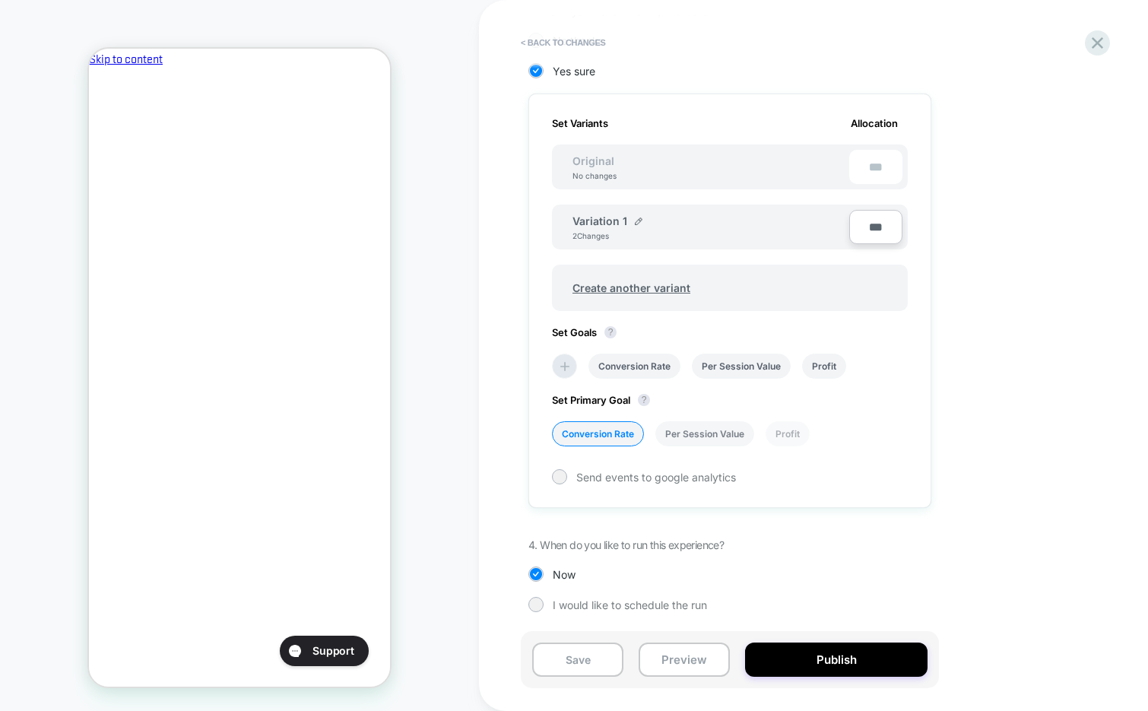
scroll to position [0, 262]
click at [703, 433] on li "Per Session Value" at bounding box center [705, 433] width 99 height 25
click at [583, 653] on button "Save" at bounding box center [577, 660] width 91 height 34
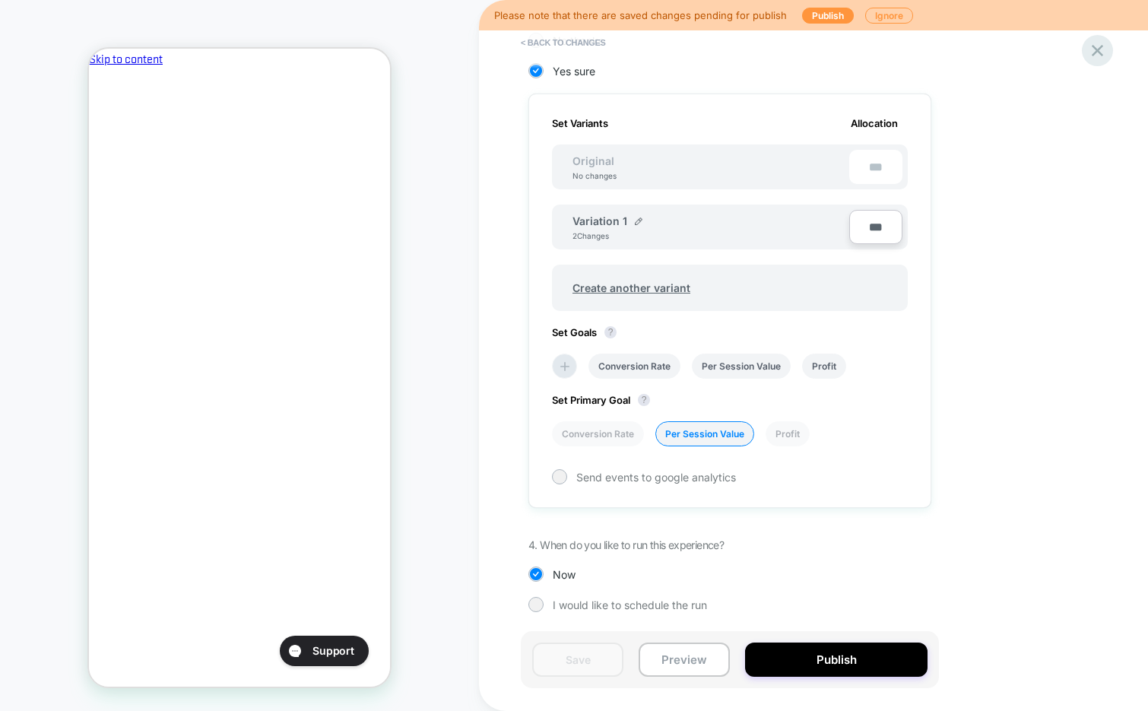
click at [1105, 60] on icon at bounding box center [1098, 50] width 21 height 21
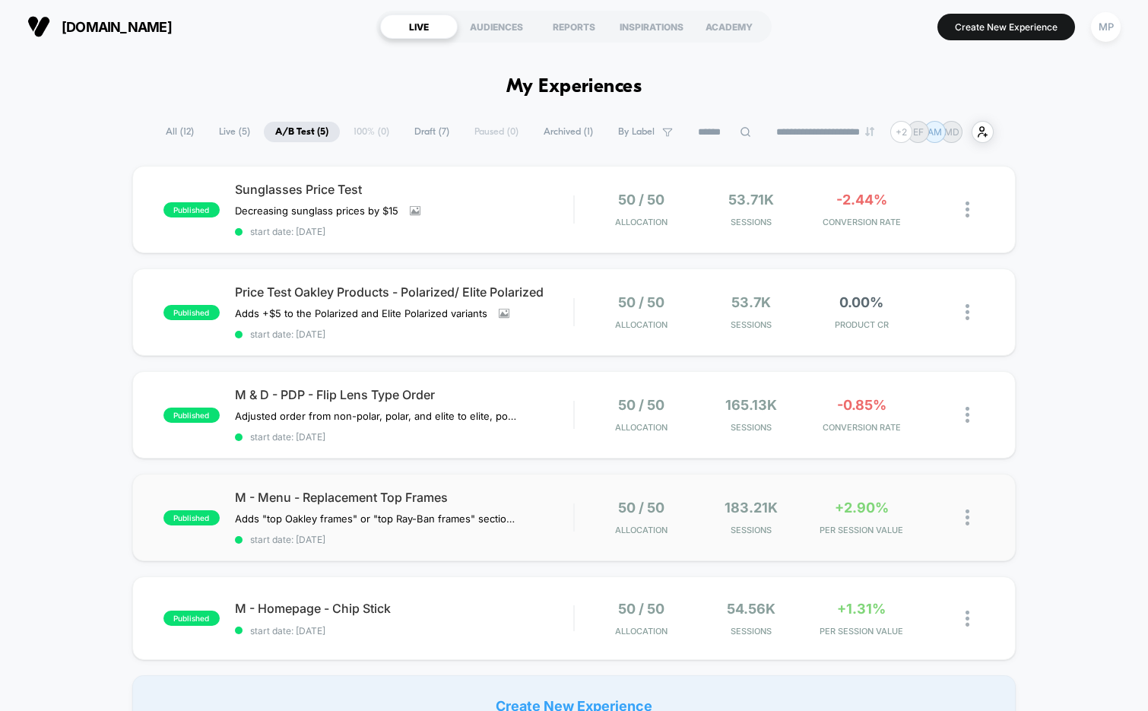
click at [417, 543] on div "published M - Menu - Replacement Top Frames Adds "top Oakley frames" or "top Ra…" at bounding box center [574, 517] width 884 height 87
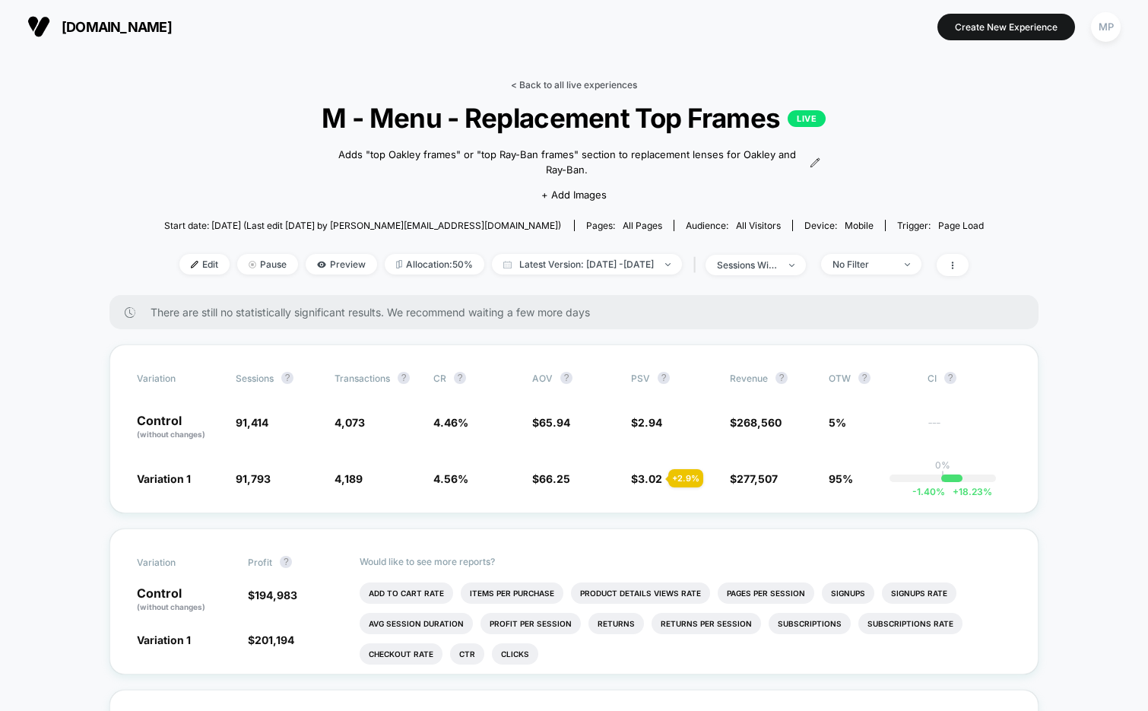
click at [538, 86] on link "< Back to all live experiences" at bounding box center [574, 84] width 126 height 11
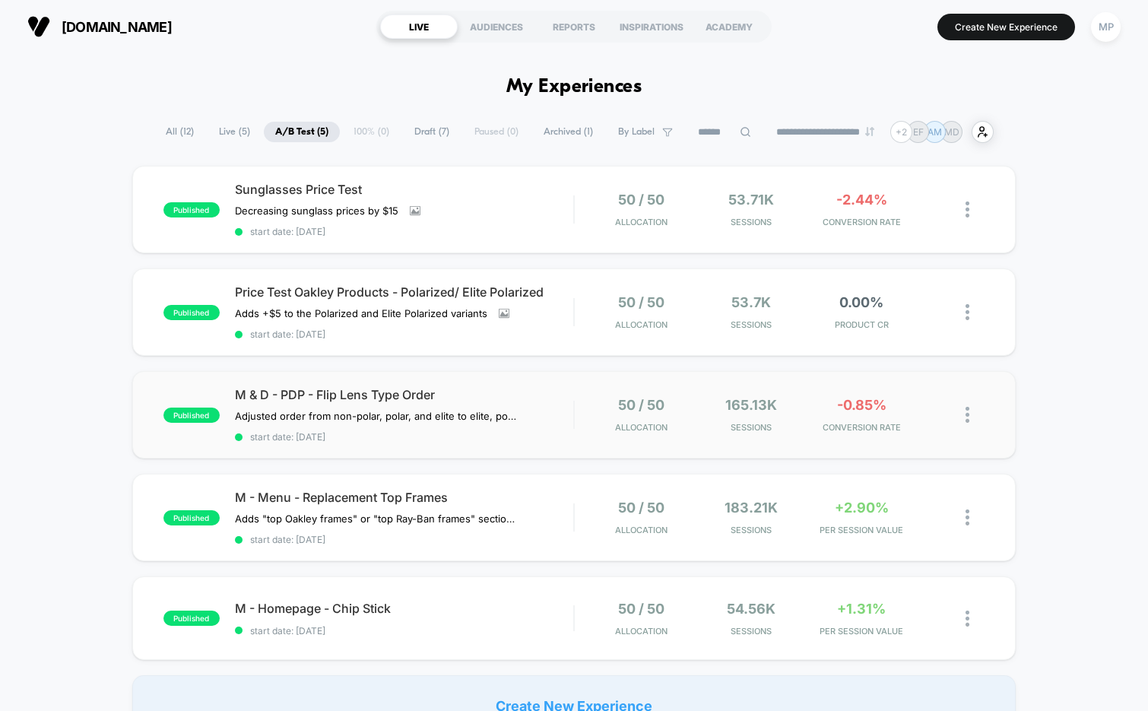
click at [501, 444] on div "published M & D - PDP - Flip Lens Type Order Adjusted order from non-polar, pol…" at bounding box center [574, 414] width 884 height 87
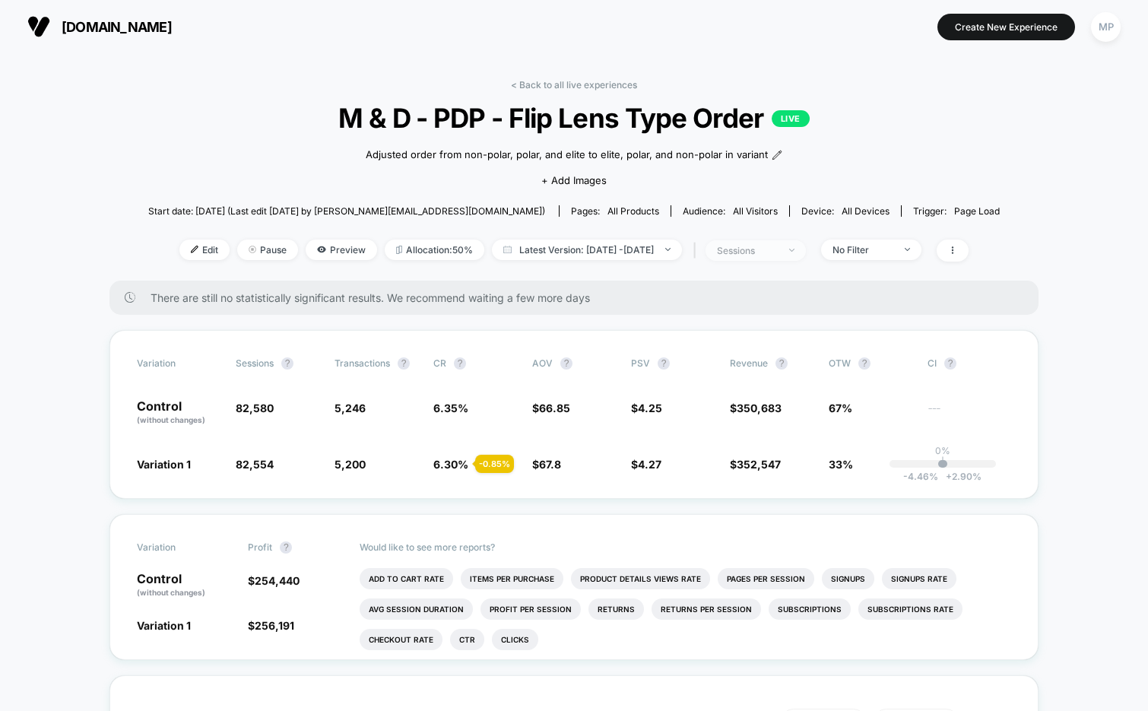
click at [780, 243] on span "sessions" at bounding box center [756, 250] width 100 height 21
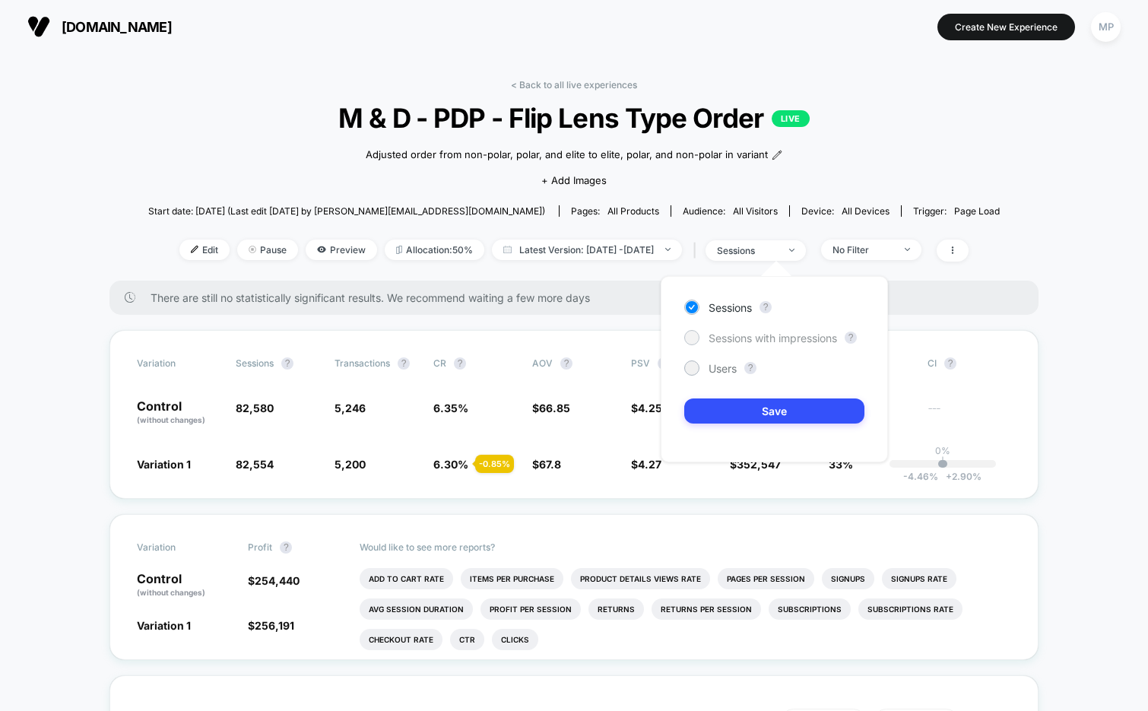
click at [741, 332] on span "Sessions with impressions" at bounding box center [773, 338] width 129 height 13
click at [722, 409] on button "Save" at bounding box center [774, 411] width 180 height 25
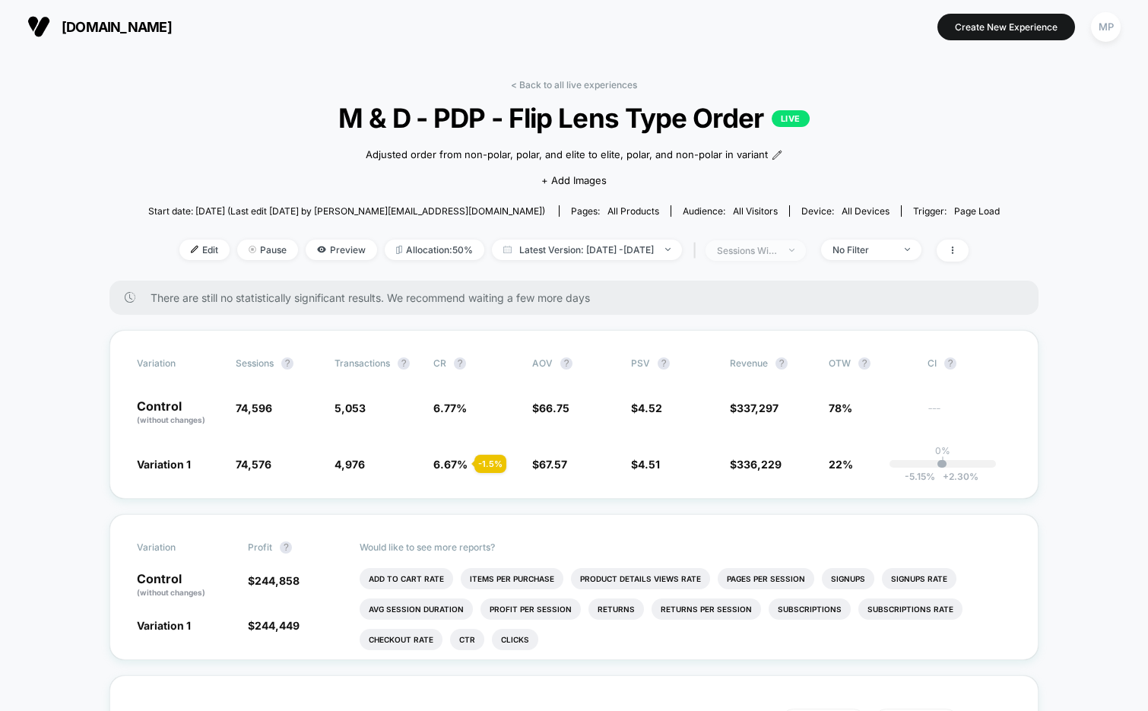
click at [770, 245] on div "sessions with impression" at bounding box center [747, 250] width 61 height 11
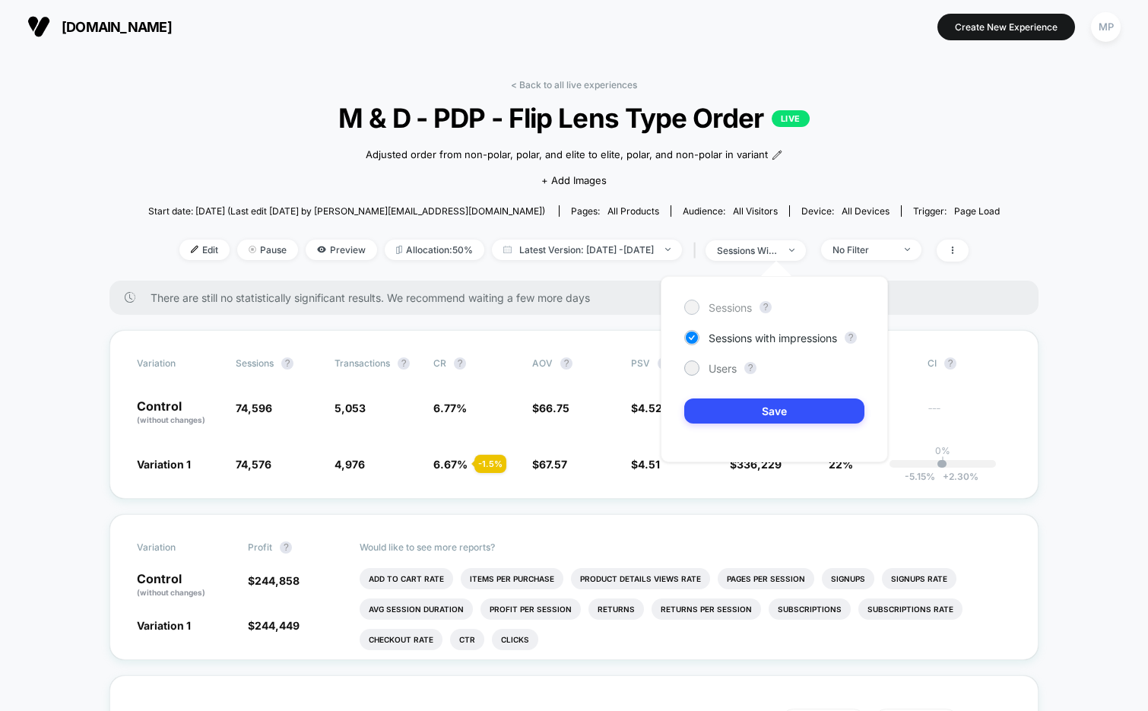
click at [729, 303] on span "Sessions" at bounding box center [730, 307] width 43 height 13
click at [719, 403] on button "Save" at bounding box center [774, 411] width 180 height 25
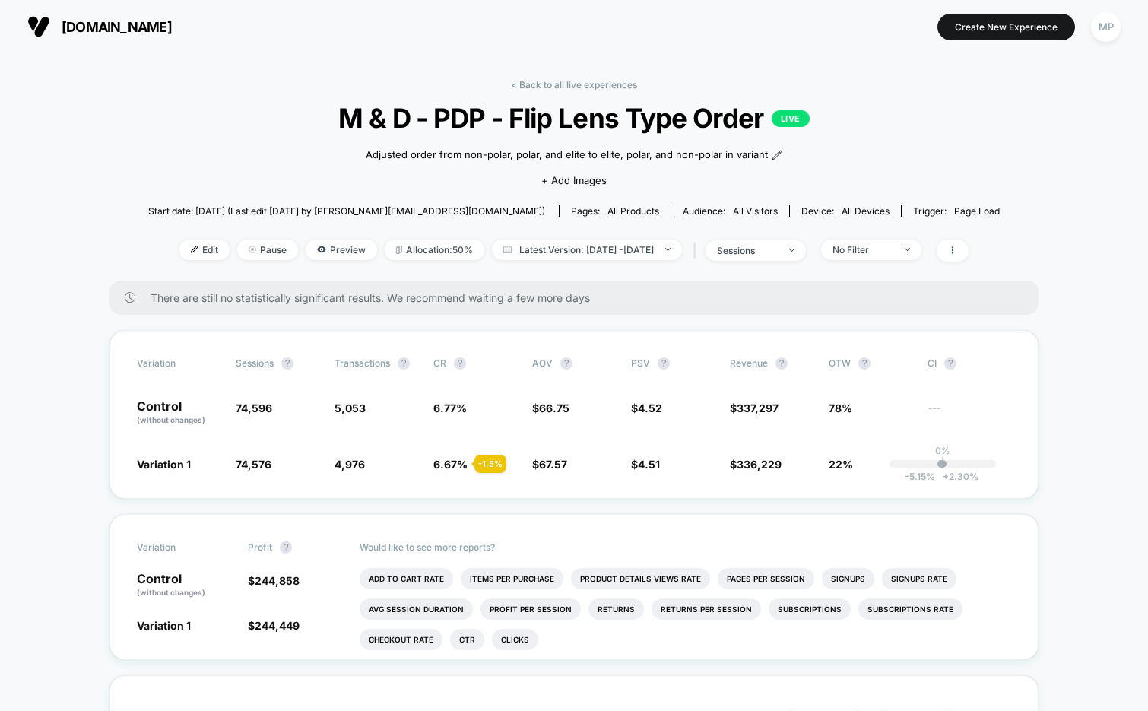
click at [643, 125] on span "M & D - PDP - Flip Lens Type Order LIVE" at bounding box center [574, 118] width 767 height 32
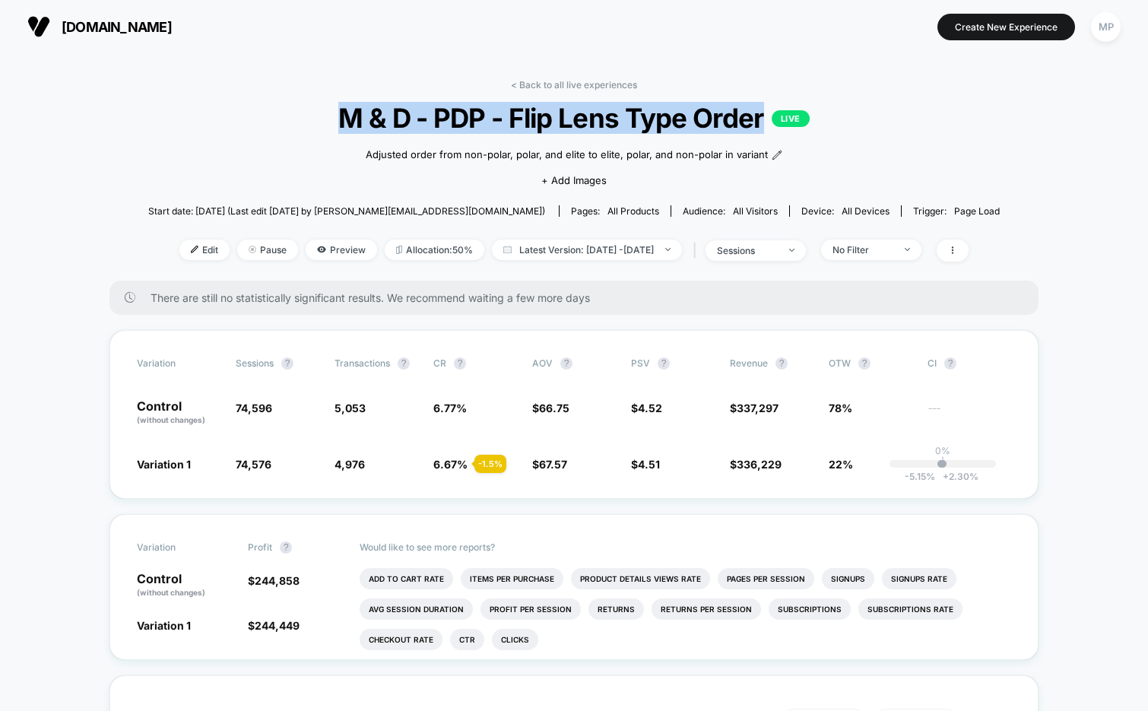
click at [643, 125] on span "M & D - PDP - Flip Lens Type Order LIVE" at bounding box center [574, 118] width 767 height 32
copy span "M & D - PDP - Flip Lens Type Order"
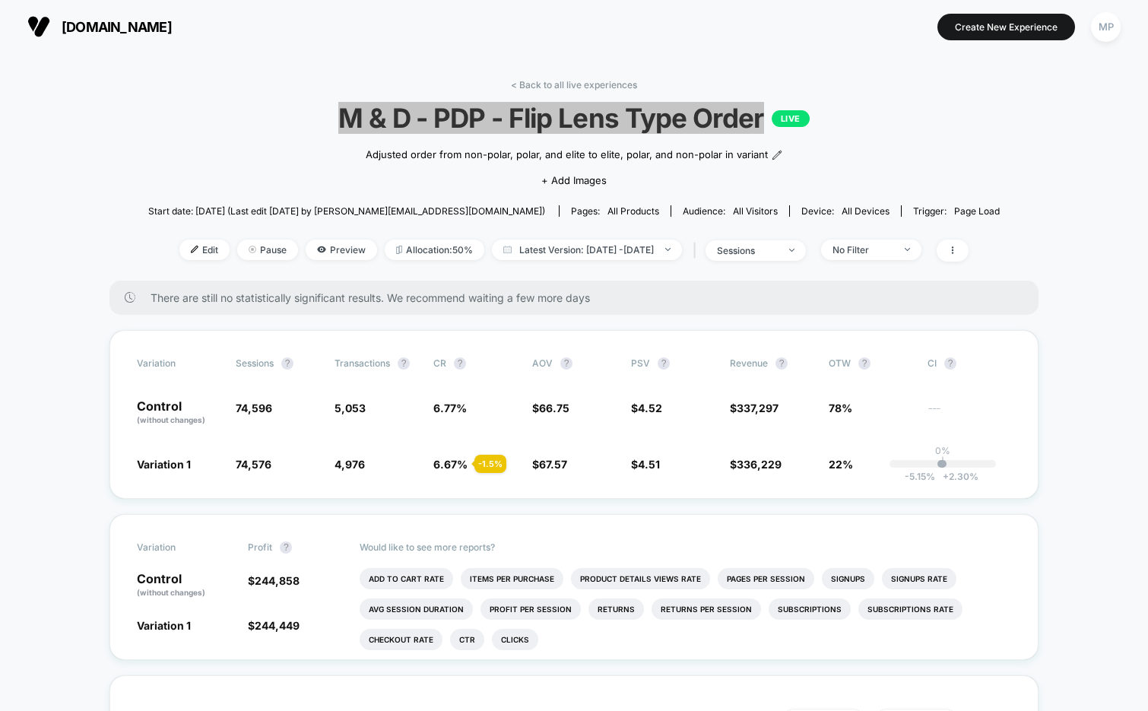
click at [170, 117] on div "< Back to all live experiences M & D - PDP - Flip Lens Type Order LIVE Adjusted…" at bounding box center [574, 180] width 852 height 202
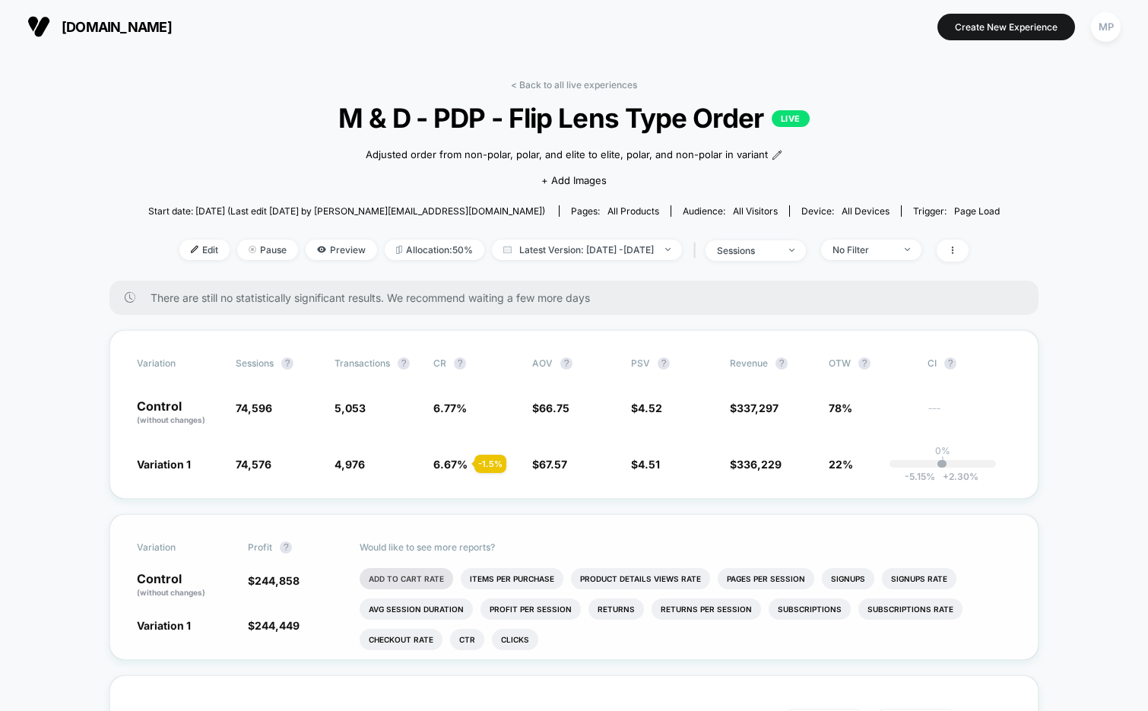
click at [408, 573] on li "Add To Cart Rate" at bounding box center [407, 578] width 94 height 21
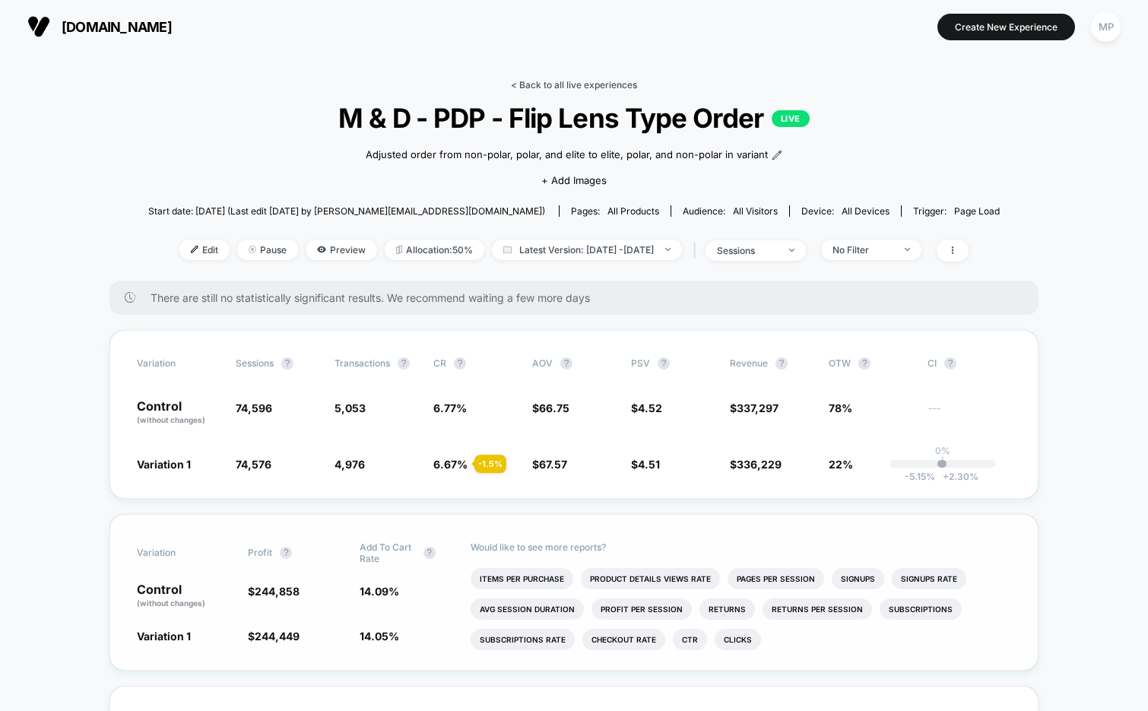
click at [585, 84] on link "< Back to all live experiences" at bounding box center [574, 84] width 126 height 11
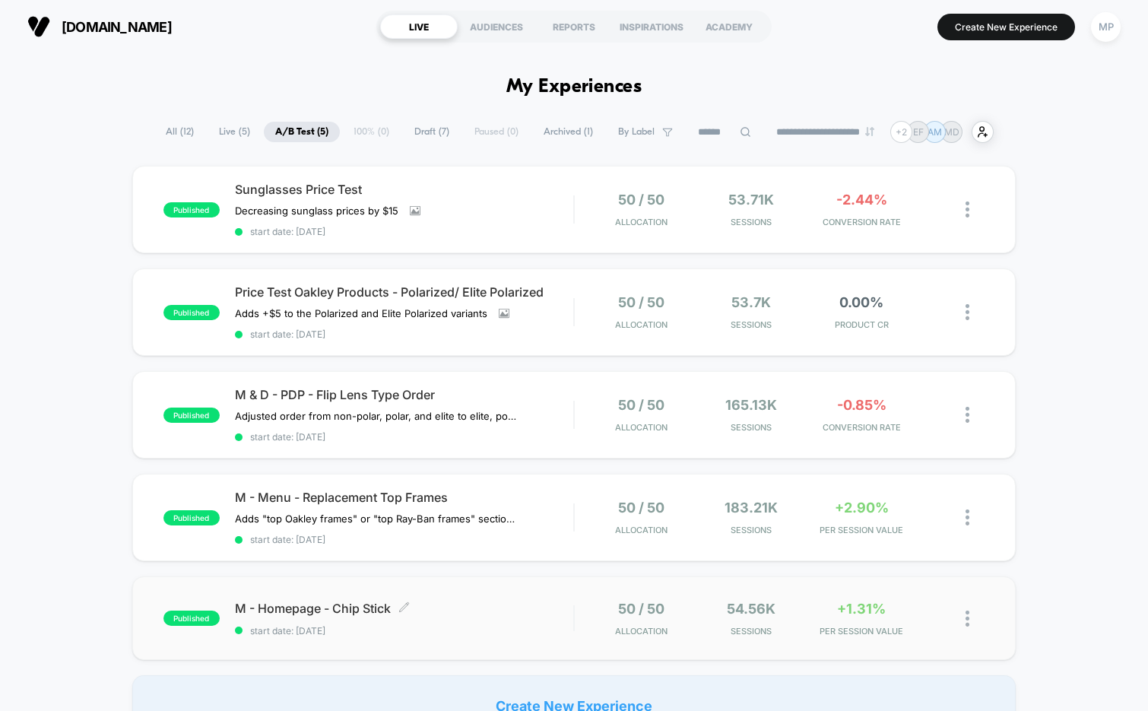
click at [448, 627] on span "start date: 8/13/2025" at bounding box center [404, 630] width 339 height 11
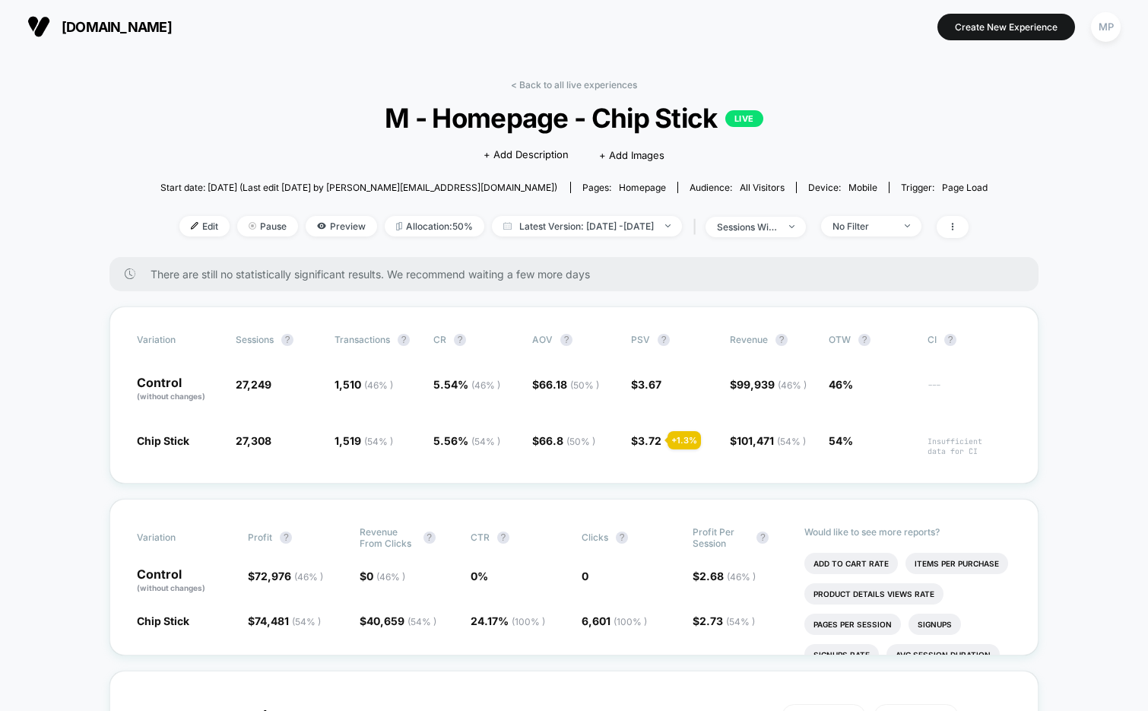
click at [627, 124] on span "M - Homepage - Chip Stick LIVE" at bounding box center [574, 118] width 745 height 32
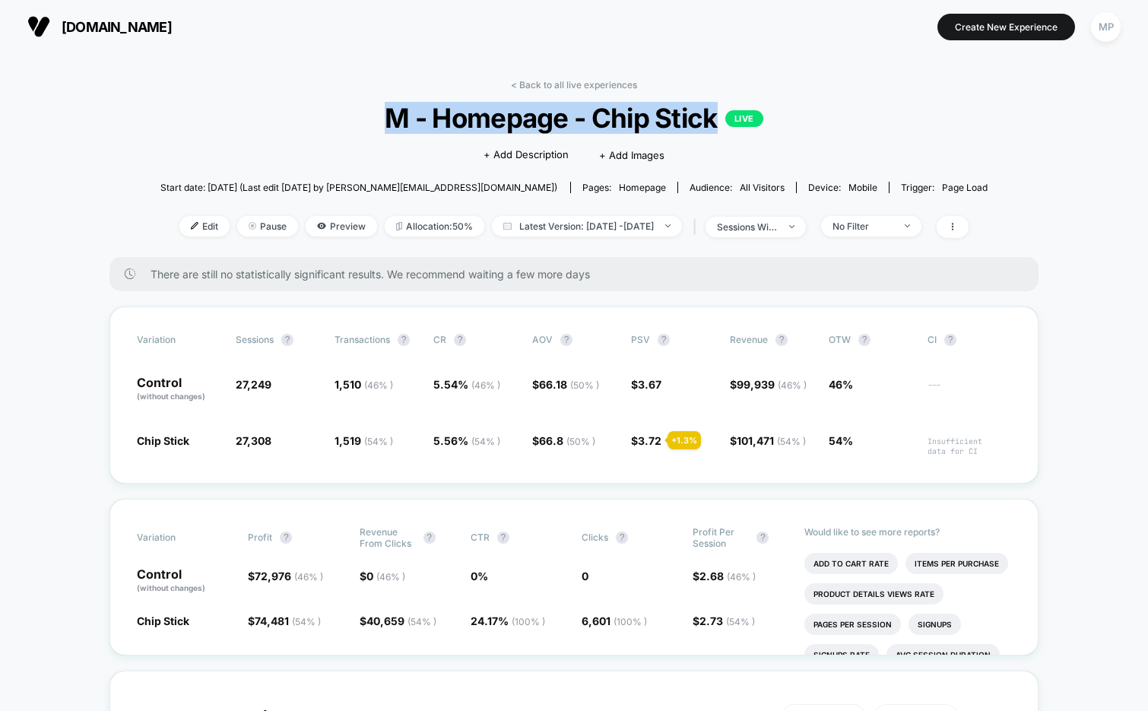
copy span "M - Homepage - Chip Stick"
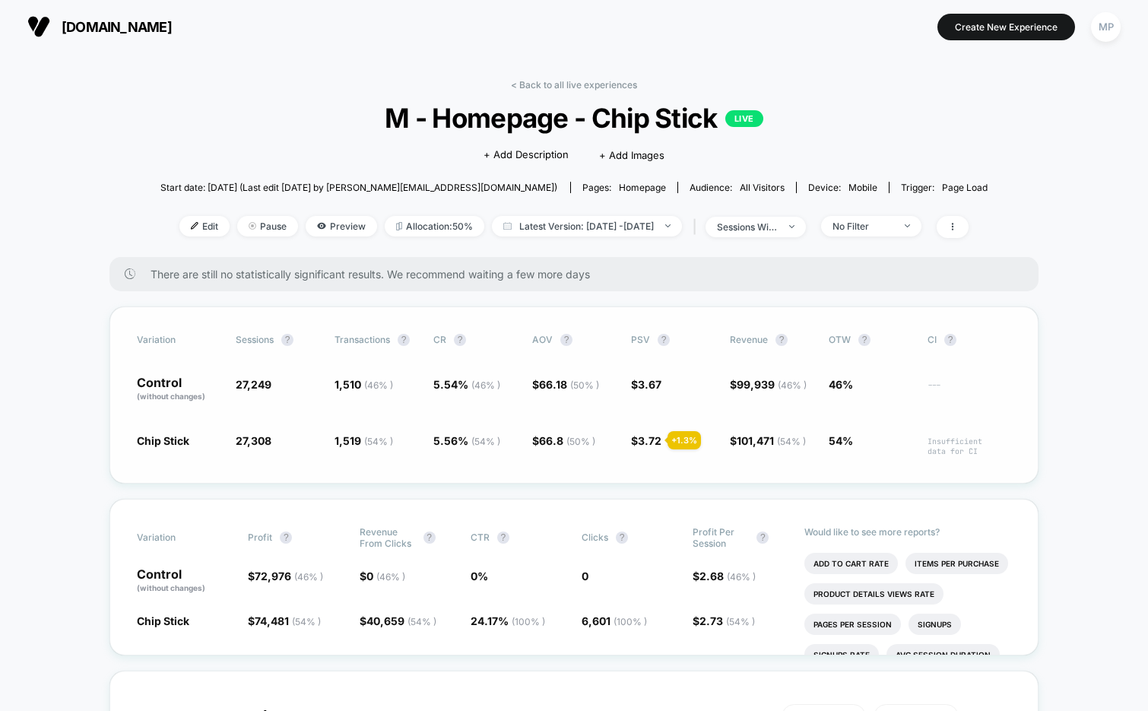
click at [567, 461] on div "Variation Sessions ? Transactions ? CR ? AOV ? PSV ? Revenue ? OTW ? CI ? Contr…" at bounding box center [574, 394] width 929 height 177
click at [575, 84] on link "< Back to all live experiences" at bounding box center [574, 84] width 126 height 11
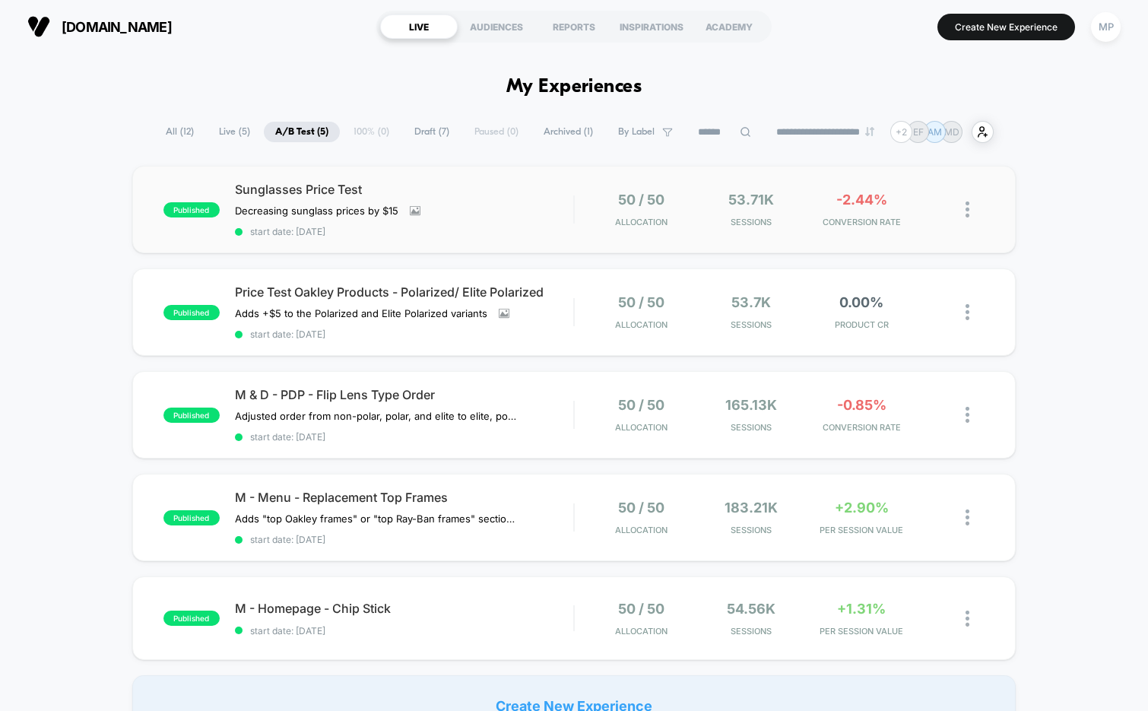
click at [479, 239] on div "published Sunglasses Price Test Decreasing sunglass prices by $15﻿ Click to vie…" at bounding box center [574, 209] width 884 height 87
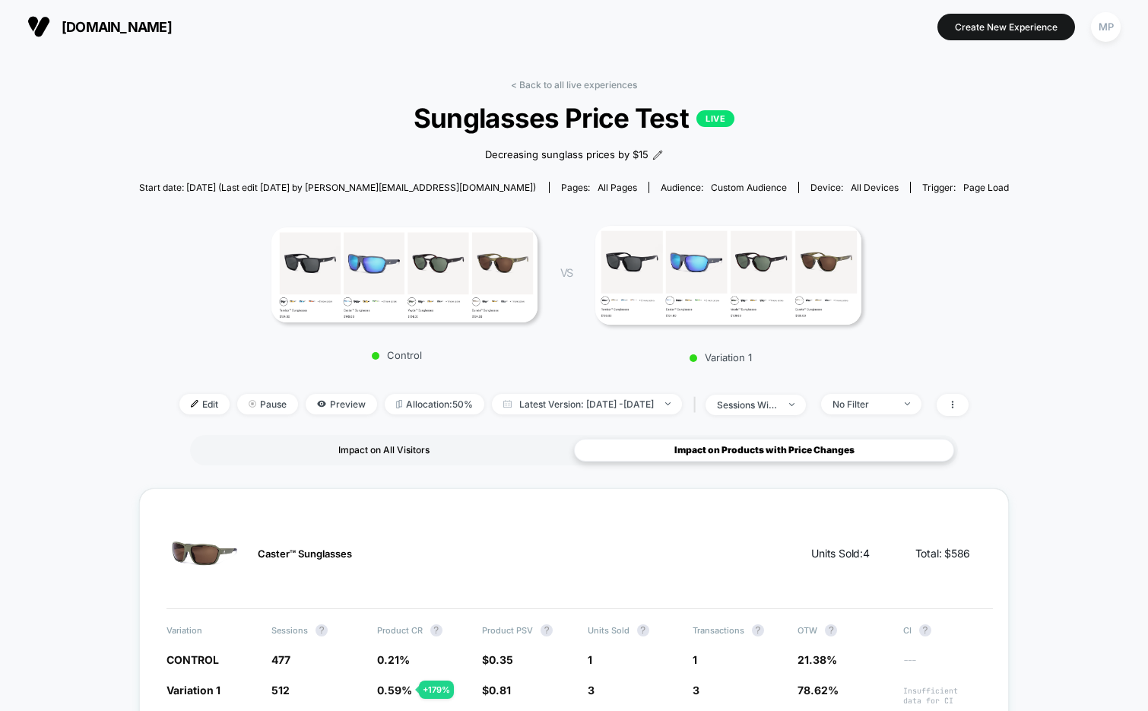
click at [342, 445] on div "Impact on All Visitors" at bounding box center [384, 450] width 380 height 23
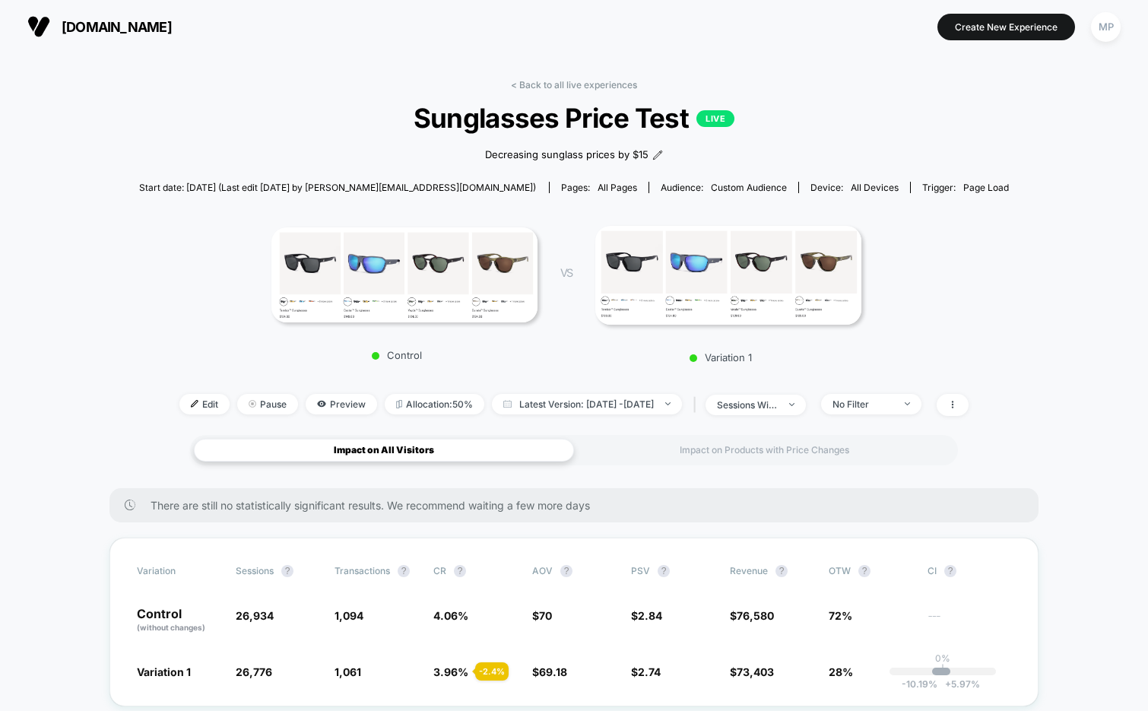
click at [545, 91] on div "< Back to all live experiences Sunglasses Price Test LIVE Decreasing sunglass p…" at bounding box center [574, 257] width 871 height 356
click at [550, 86] on link "< Back to all live experiences" at bounding box center [574, 84] width 126 height 11
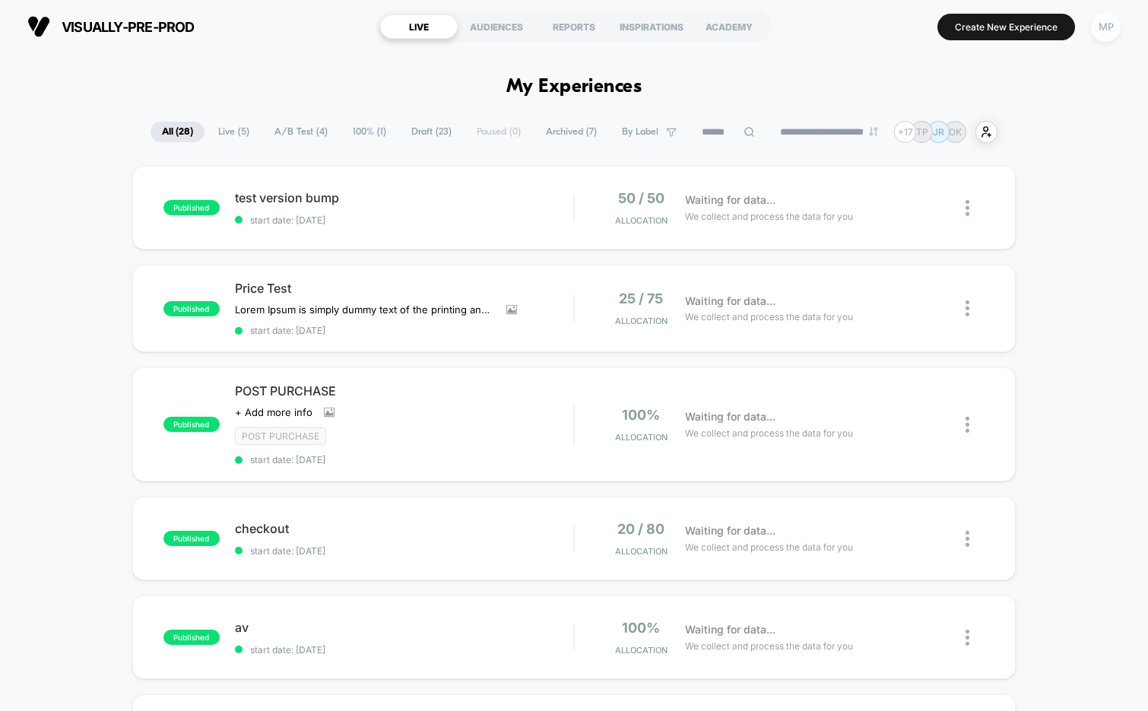
click at [1106, 30] on div "MP" at bounding box center [1106, 27] width 30 height 30
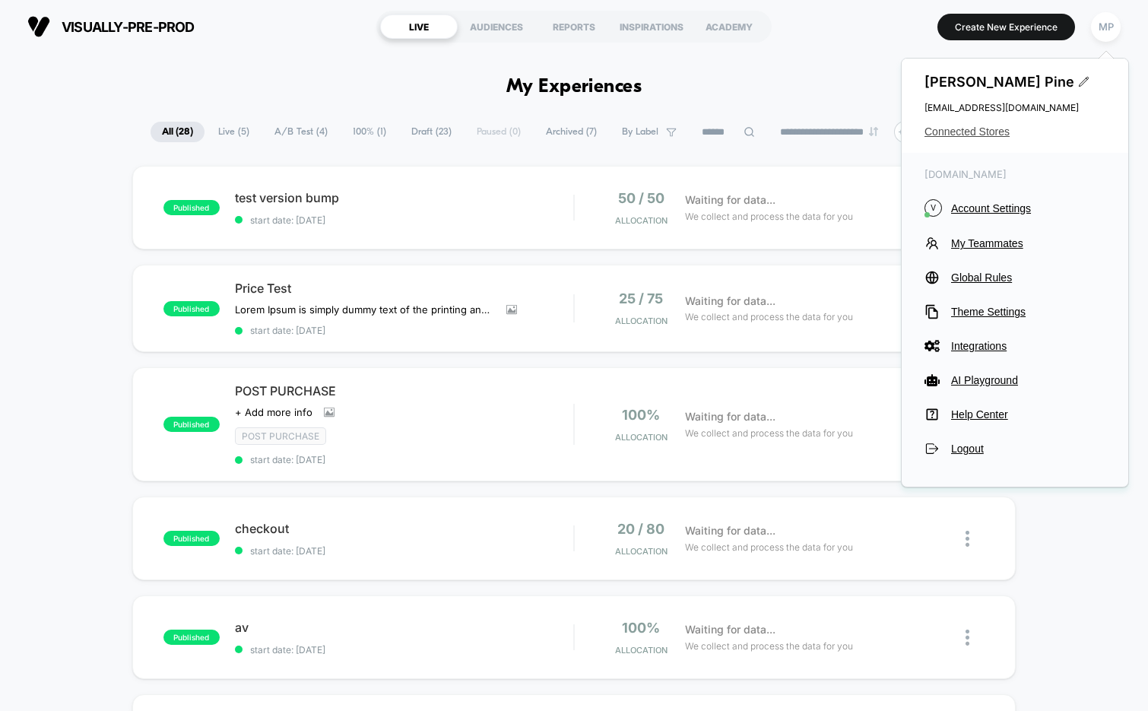
click at [961, 129] on span "Connected Stores" at bounding box center [1015, 131] width 181 height 12
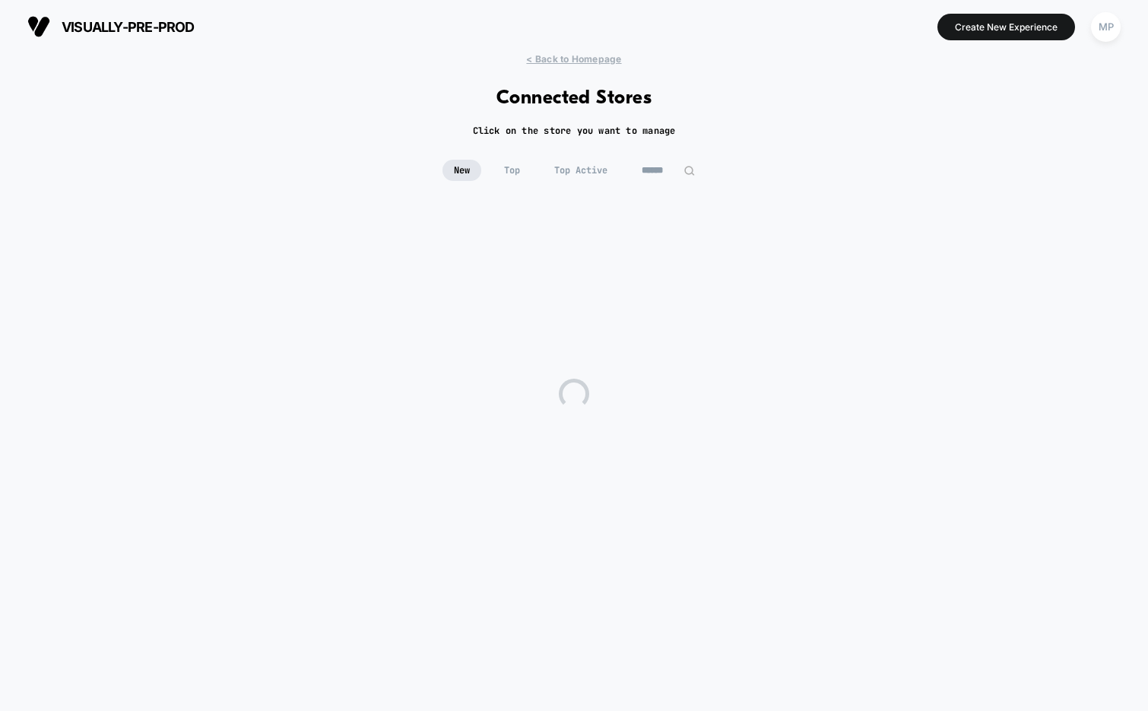
click at [670, 171] on input at bounding box center [668, 170] width 76 height 21
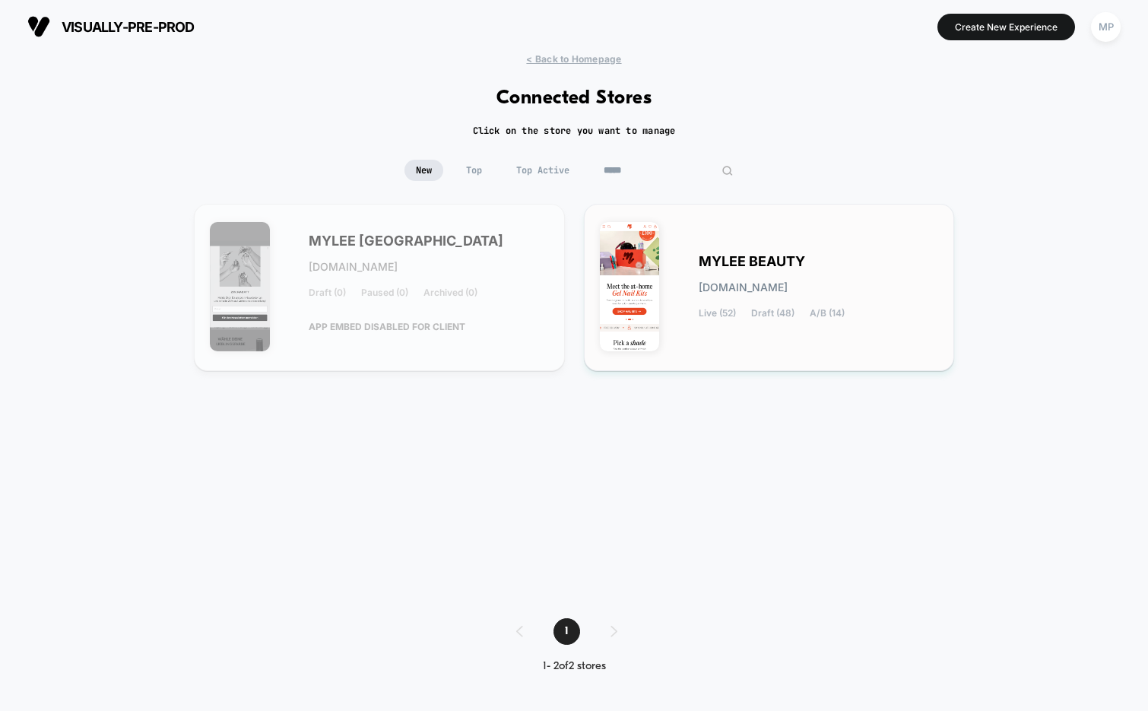
type input "*****"
click at [754, 265] on span "MYLEE BEAUTY" at bounding box center [752, 261] width 106 height 11
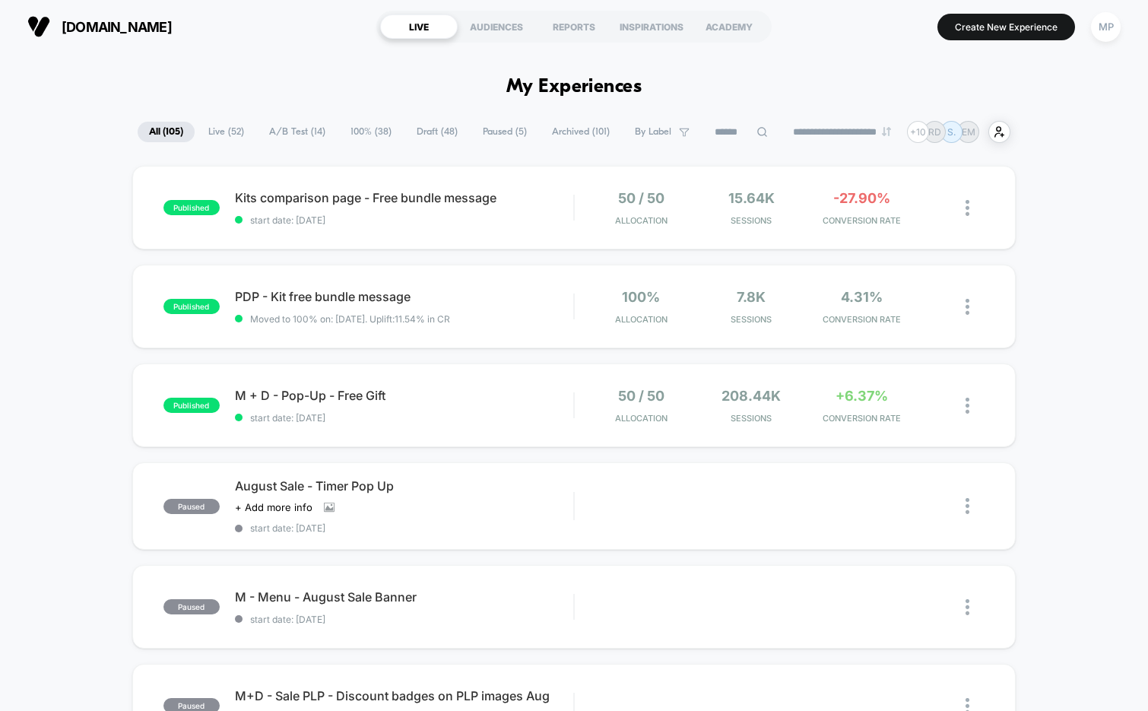
click at [278, 135] on span "A/B Test ( 14 )" at bounding box center [297, 132] width 79 height 21
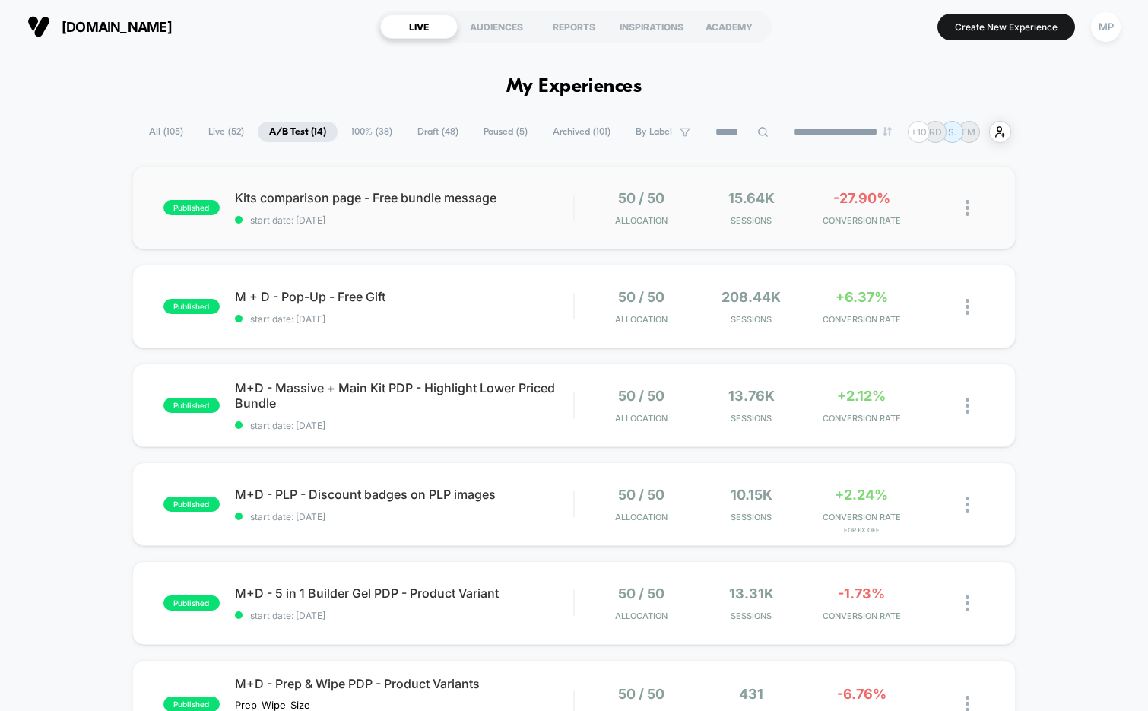
click at [443, 232] on div "published Kits comparison page - Free bundle message start date: 9/4/2025 50 / …" at bounding box center [574, 208] width 884 height 84
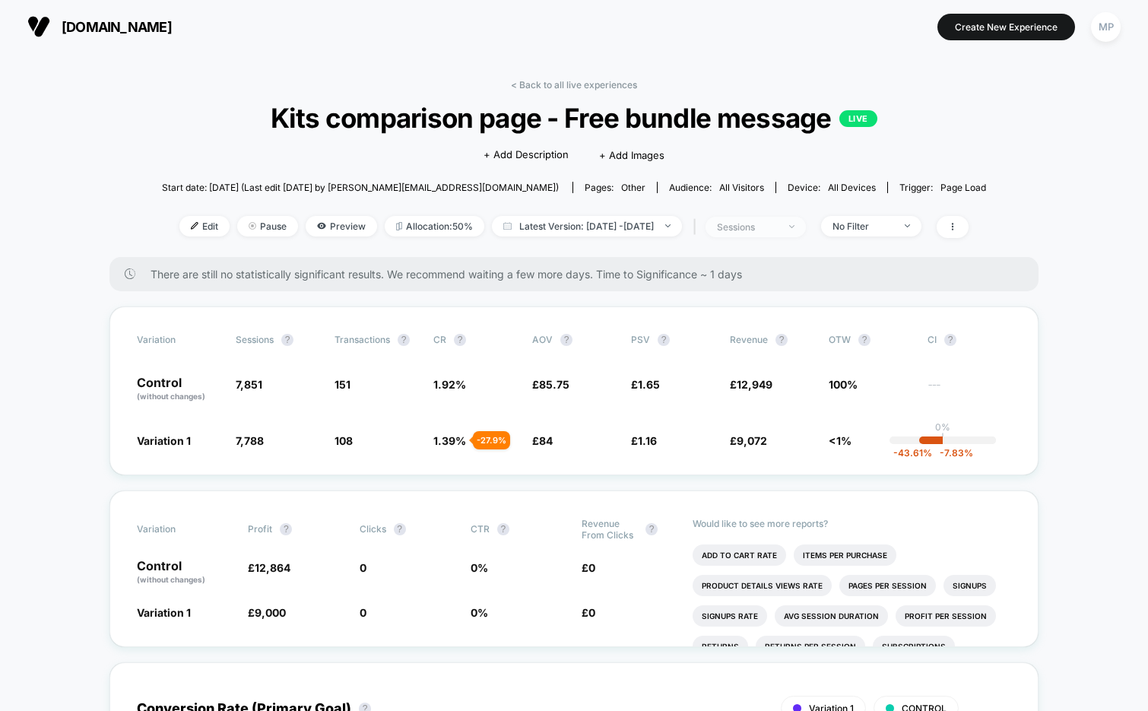
click at [760, 230] on div "sessions" at bounding box center [747, 226] width 61 height 11
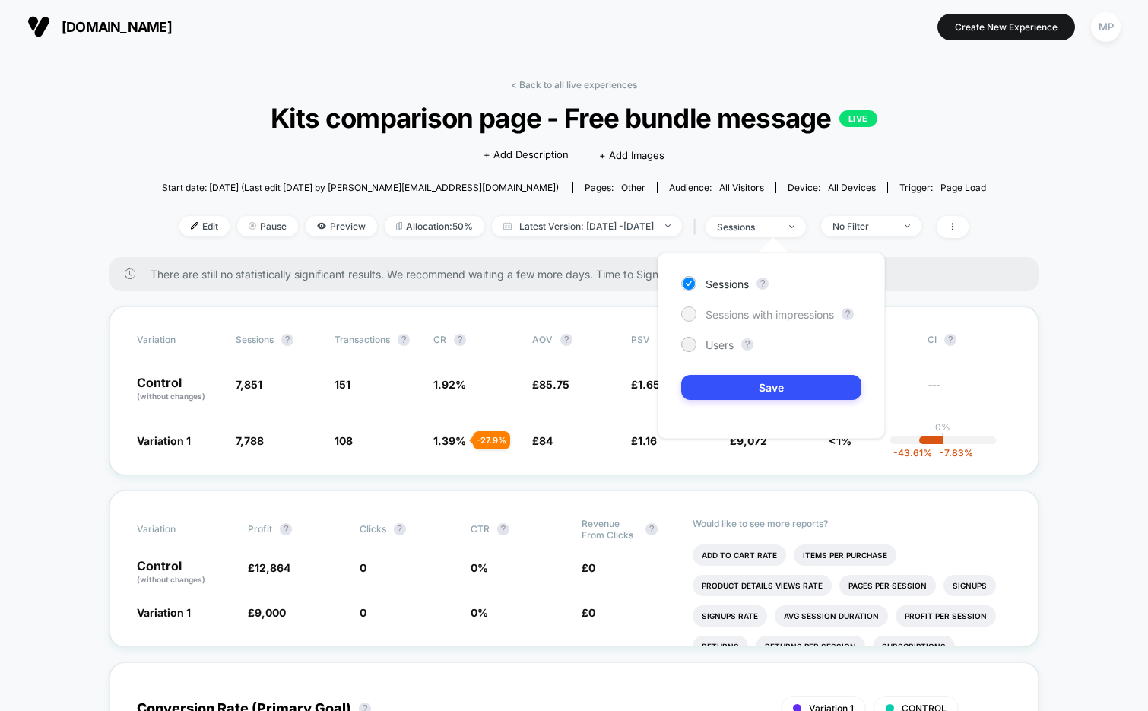
click at [710, 309] on span "Sessions with impressions" at bounding box center [770, 314] width 129 height 13
click at [709, 392] on button "Save" at bounding box center [771, 387] width 180 height 25
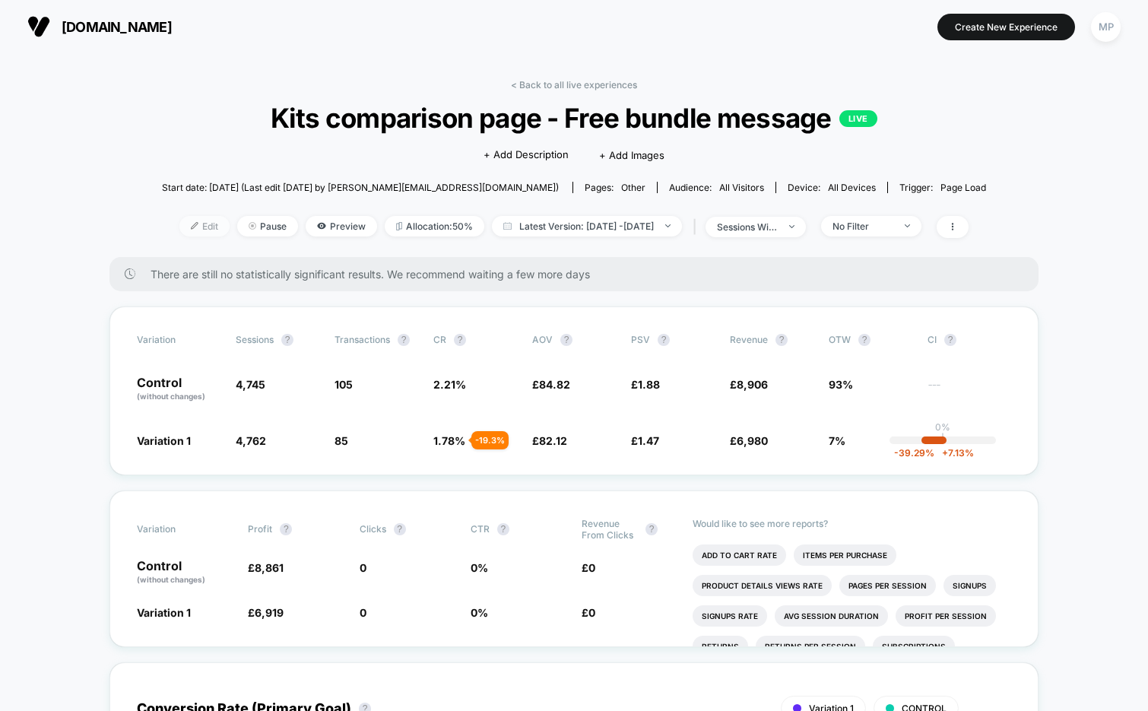
click at [186, 229] on span "Edit" at bounding box center [204, 226] width 50 height 21
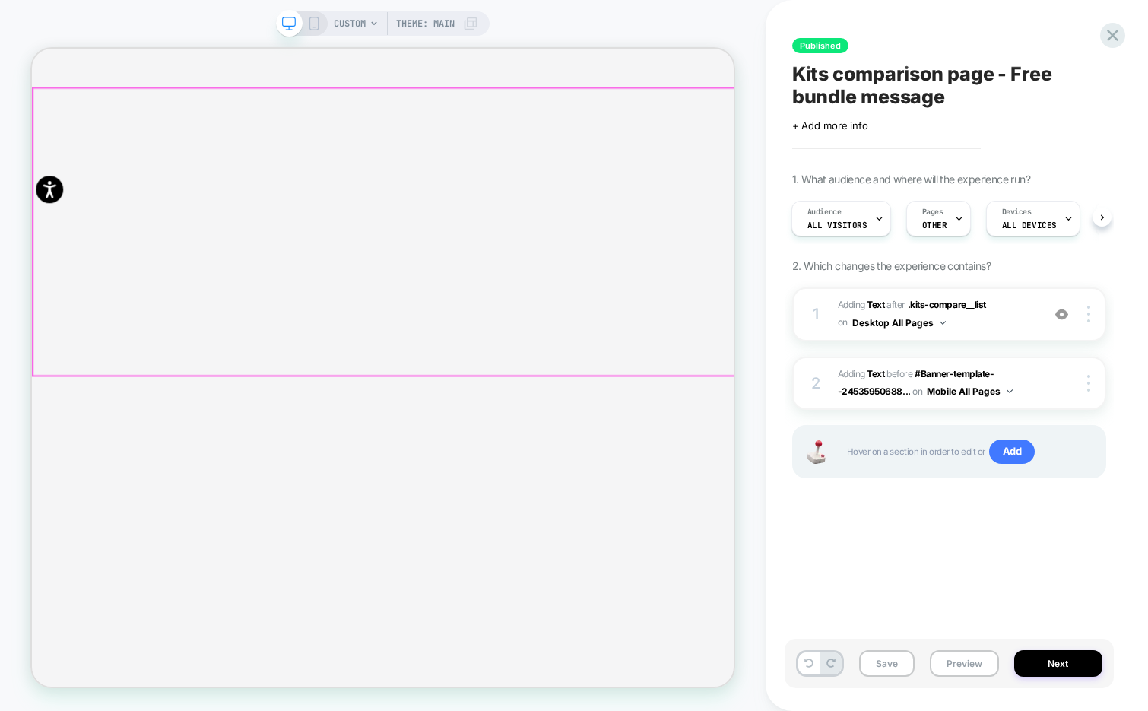
scroll to position [95, 0]
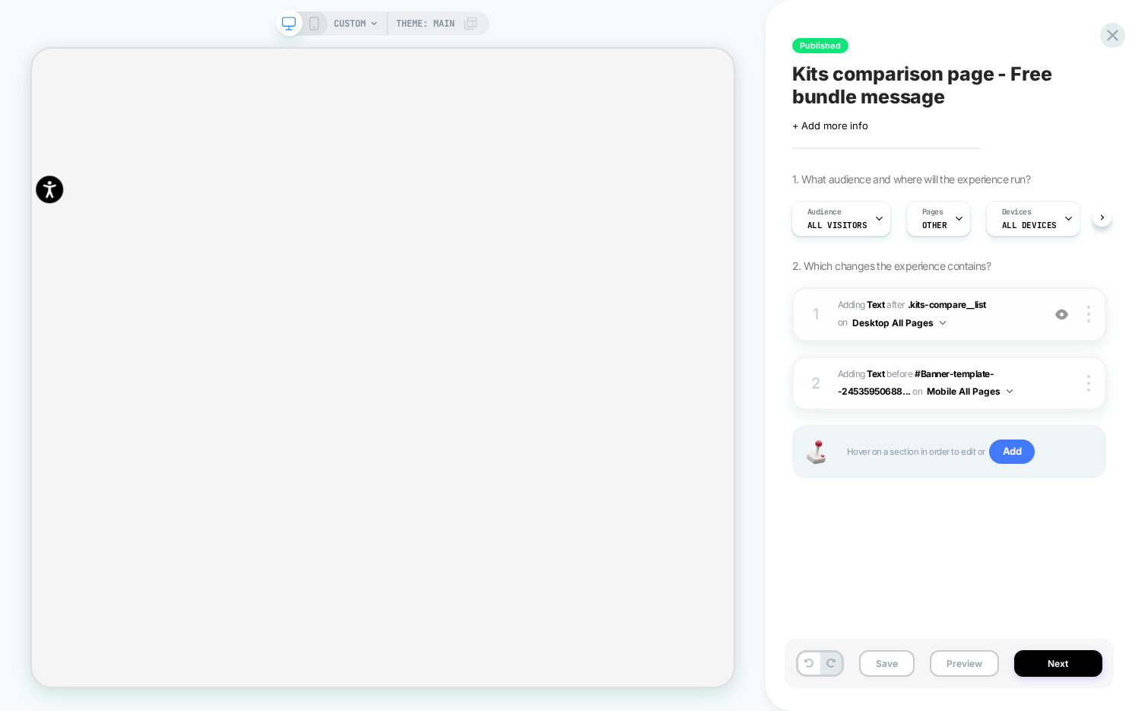
click at [1061, 312] on img at bounding box center [1062, 314] width 13 height 13
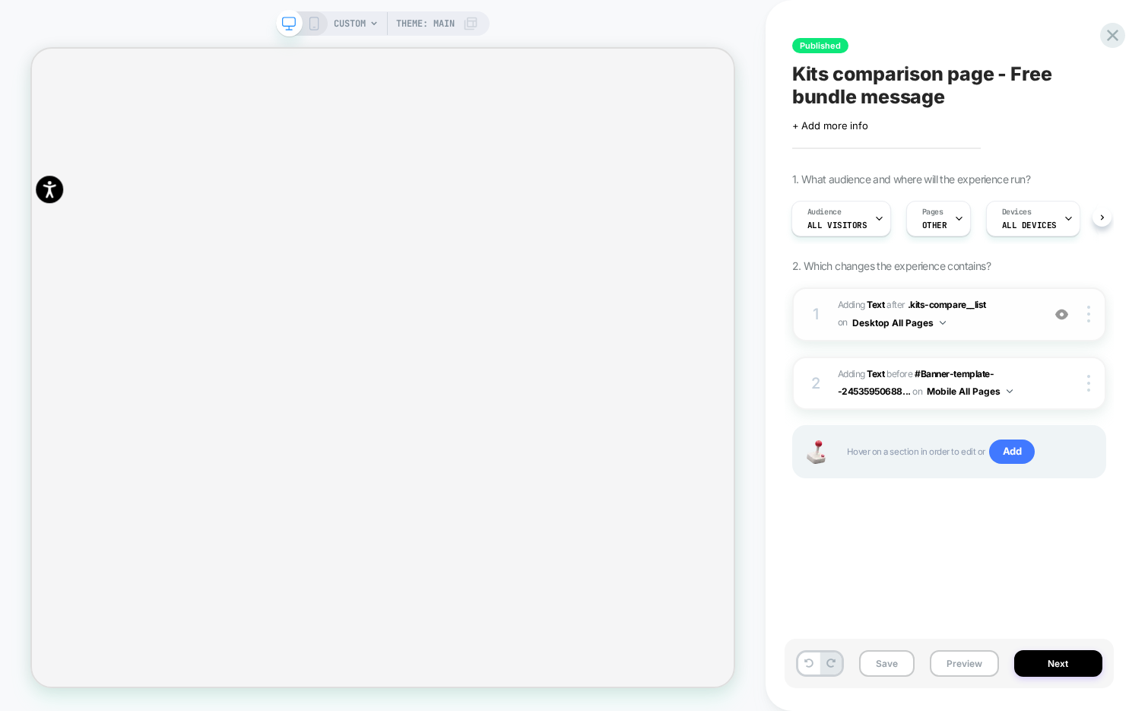
click at [1065, 310] on img at bounding box center [1062, 314] width 13 height 13
click at [313, 21] on icon at bounding box center [314, 24] width 14 height 14
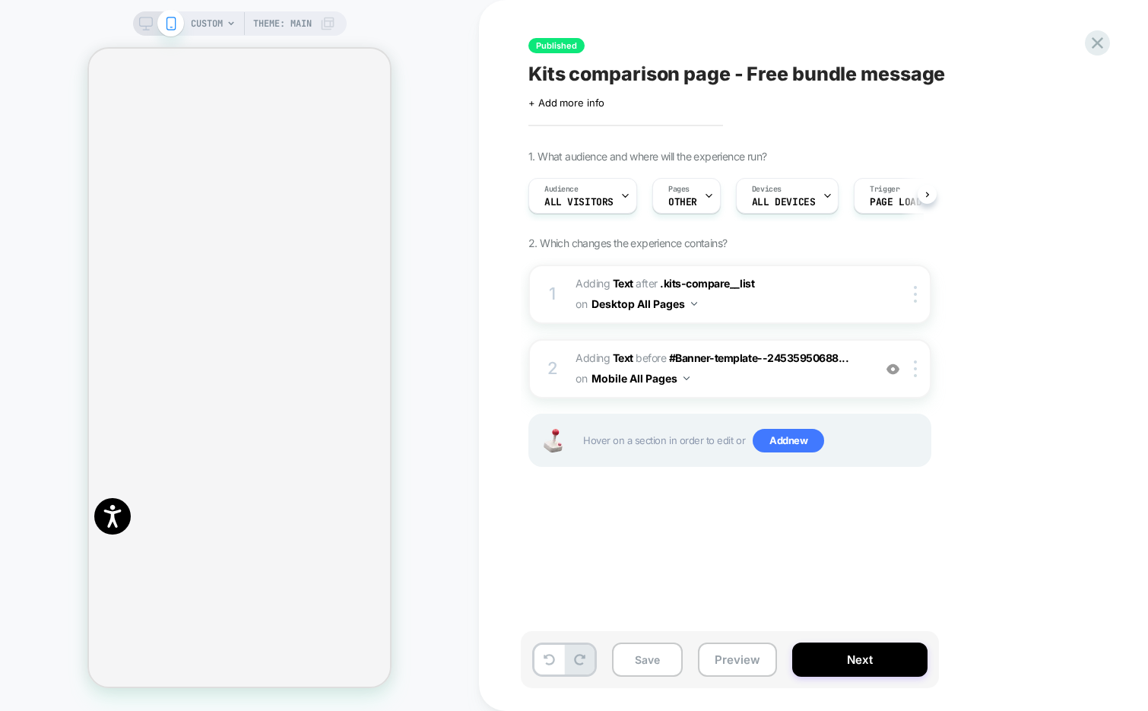
scroll to position [0, 1]
click at [890, 371] on img at bounding box center [893, 369] width 13 height 13
click at [1091, 52] on icon at bounding box center [1098, 43] width 21 height 21
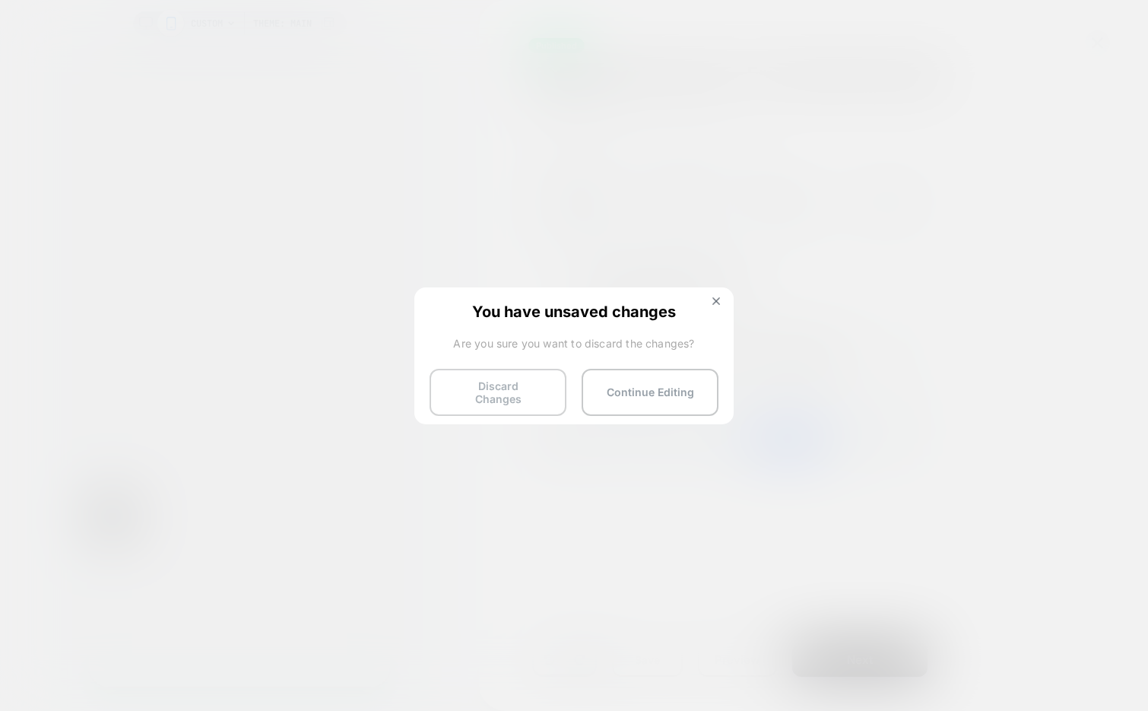
click at [475, 382] on button "Discard Changes" at bounding box center [498, 392] width 137 height 47
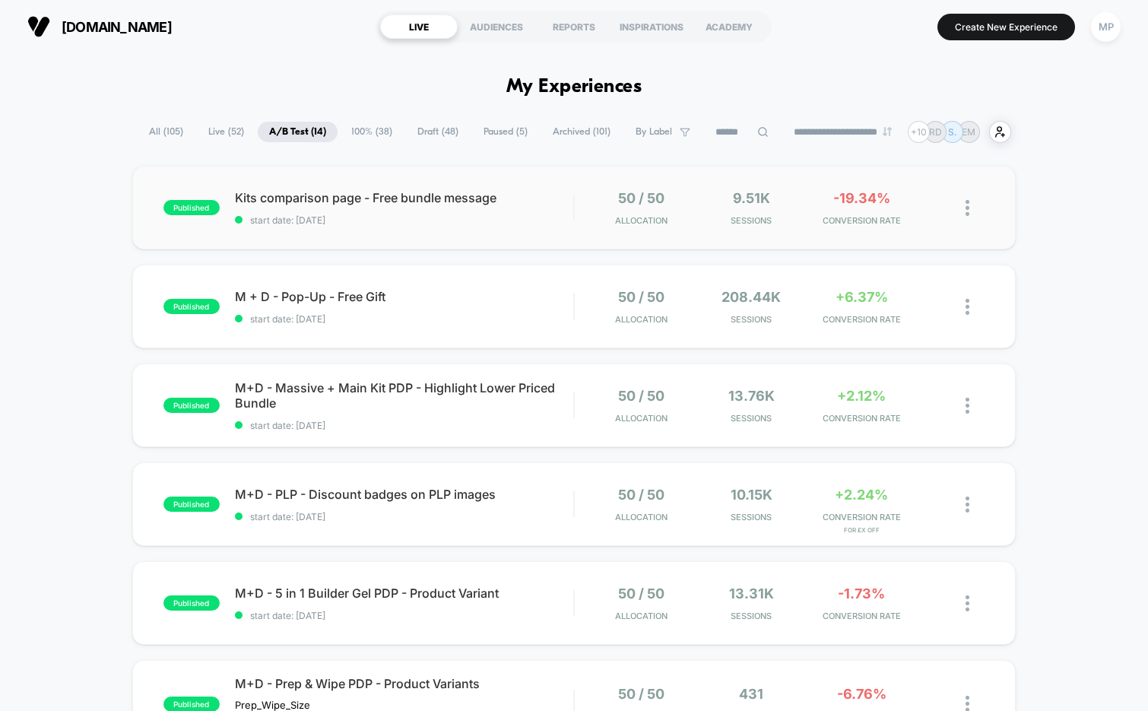
click at [444, 227] on div "published Kits comparison page - Free bundle message start date: 9/4/2025 50 / …" at bounding box center [574, 208] width 884 height 84
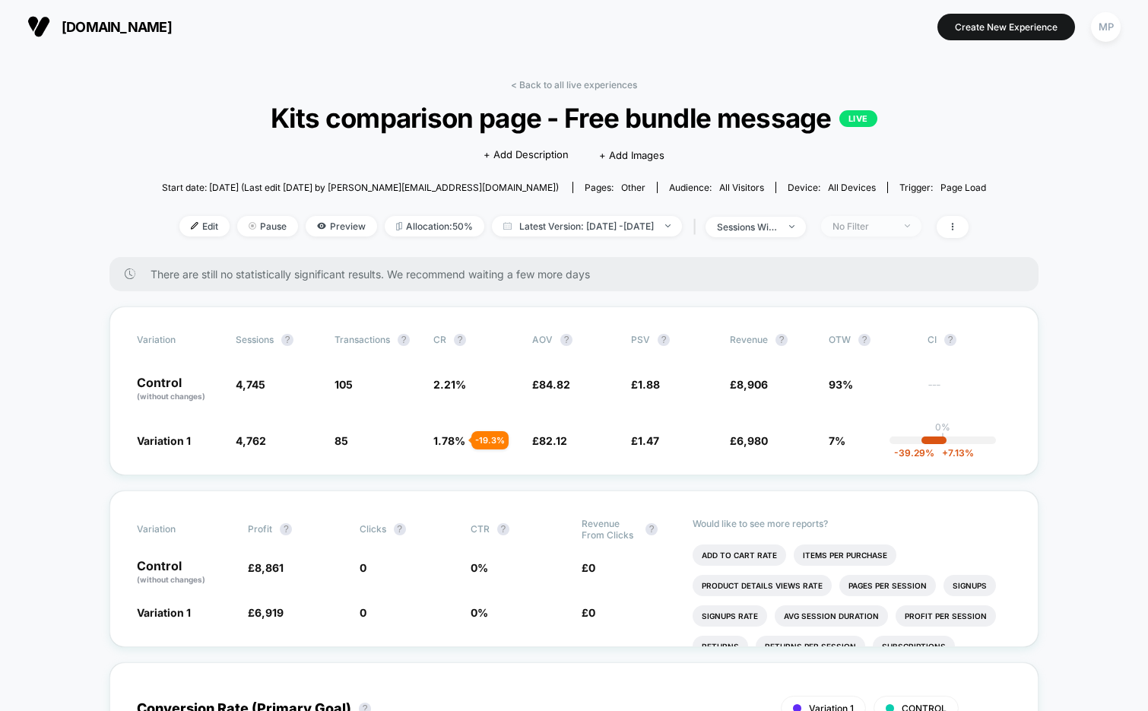
click at [868, 222] on div "No Filter" at bounding box center [863, 226] width 61 height 11
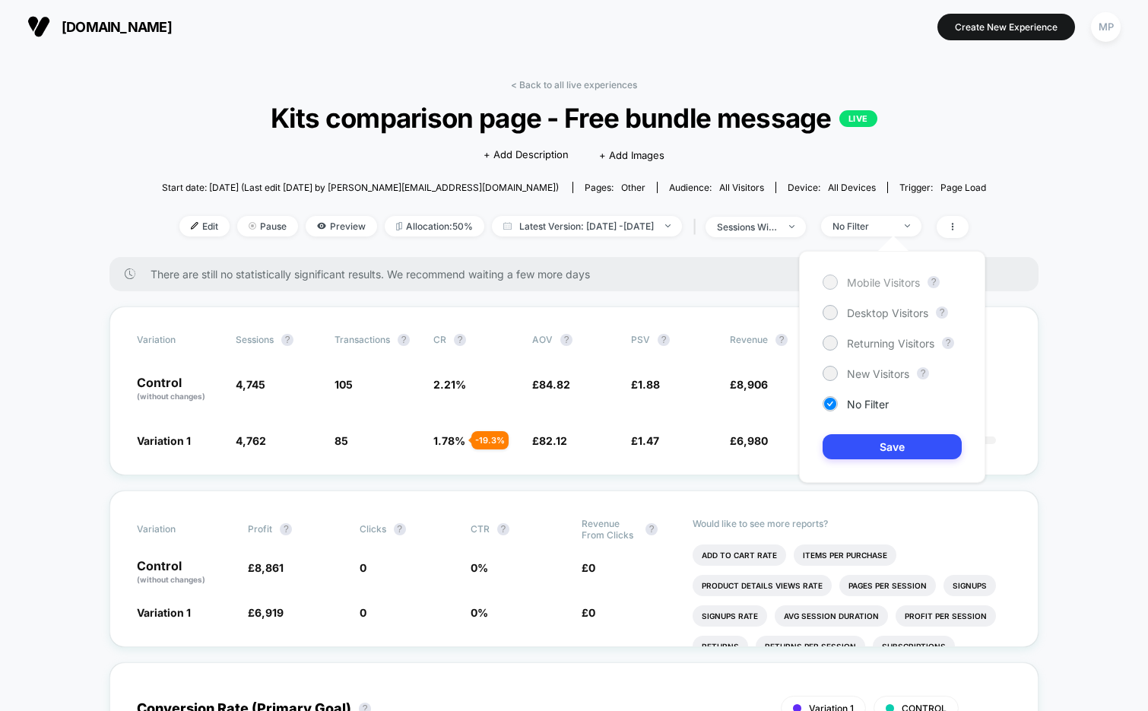
click at [866, 284] on span "Mobile Visitors" at bounding box center [883, 282] width 73 height 13
click at [866, 443] on button "Save" at bounding box center [892, 446] width 139 height 25
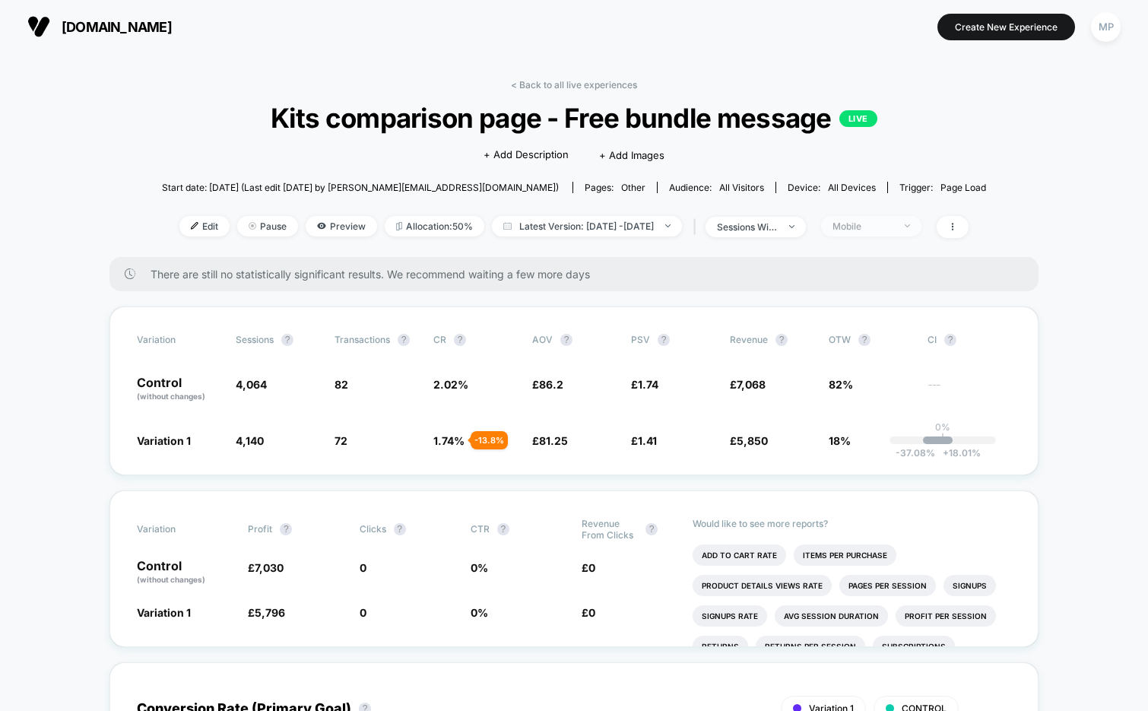
click at [878, 229] on div "Mobile" at bounding box center [863, 226] width 61 height 11
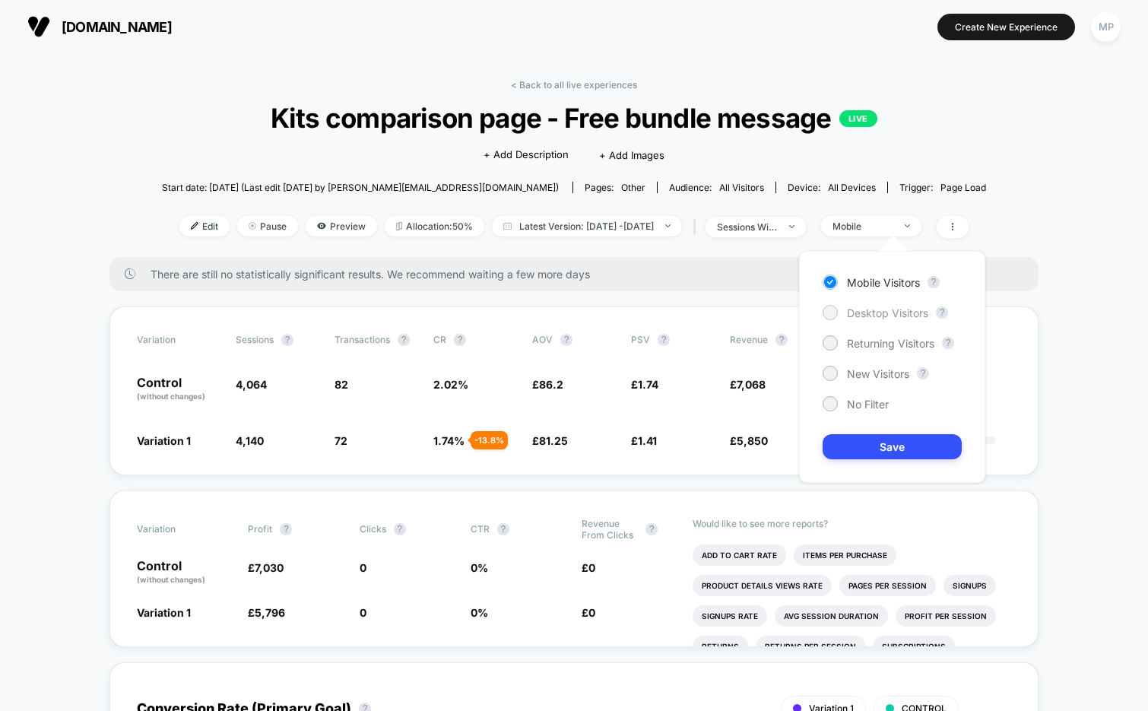
click at [856, 309] on span "Desktop Visitors" at bounding box center [887, 312] width 81 height 13
click at [843, 443] on button "Save" at bounding box center [892, 446] width 139 height 25
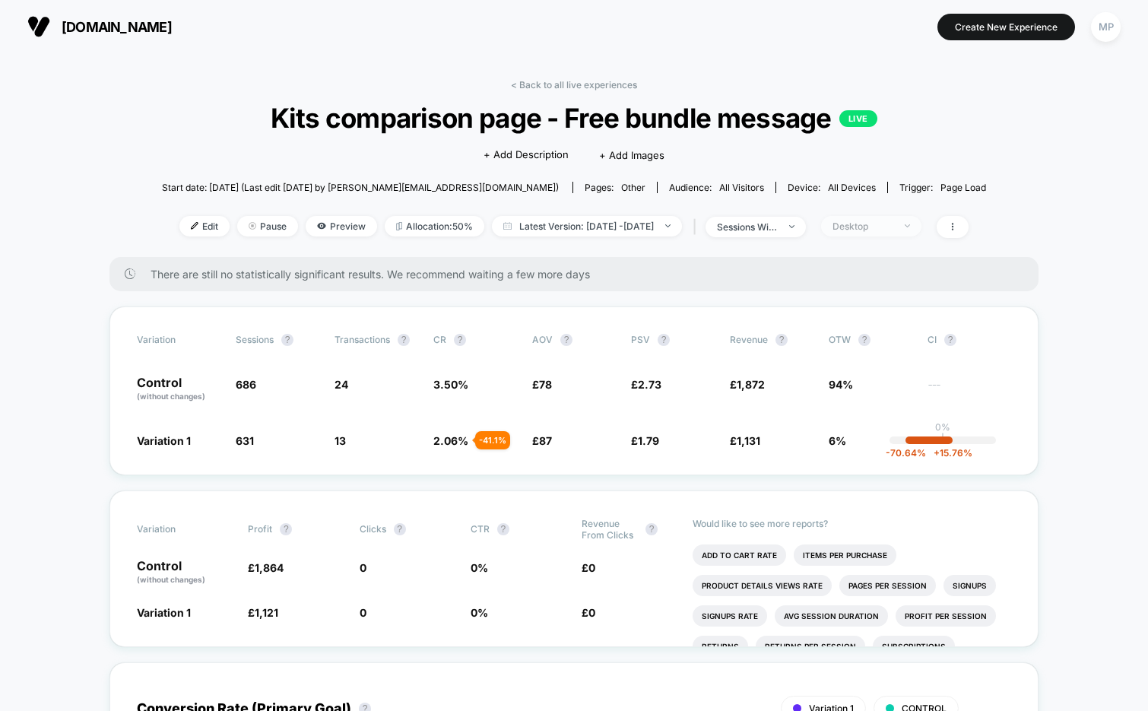
click at [870, 224] on div "Desktop" at bounding box center [863, 226] width 61 height 11
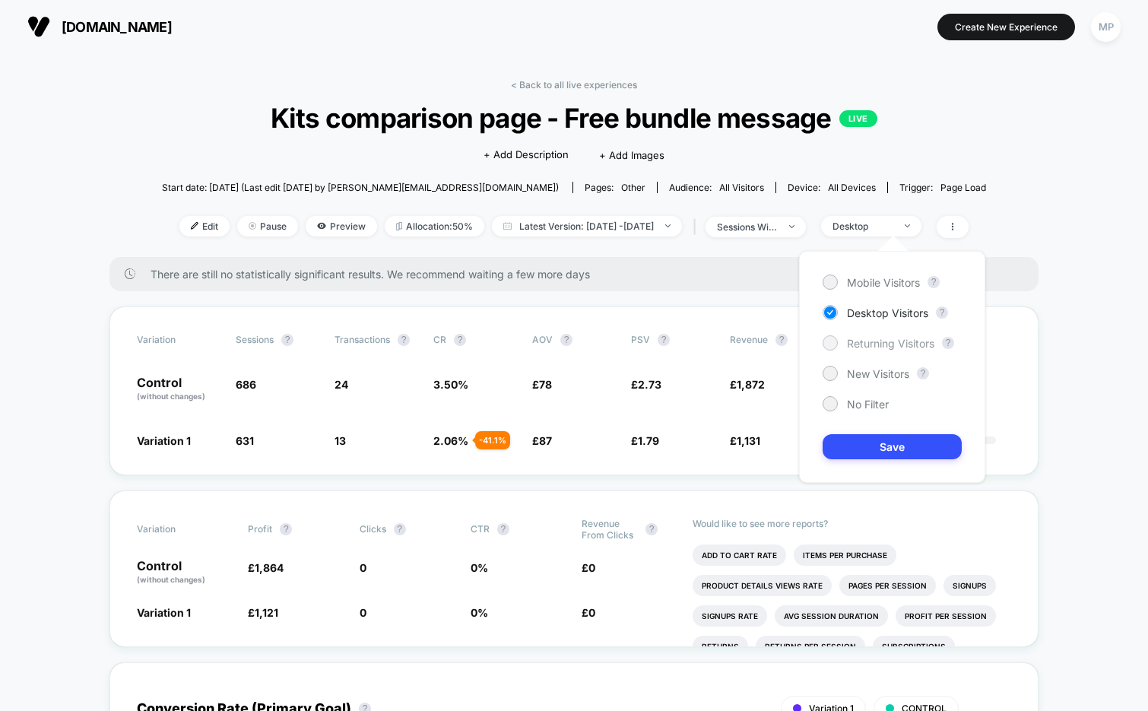
click at [865, 343] on span "Returning Visitors" at bounding box center [890, 343] width 87 height 13
click at [851, 444] on button "Save" at bounding box center [892, 446] width 139 height 25
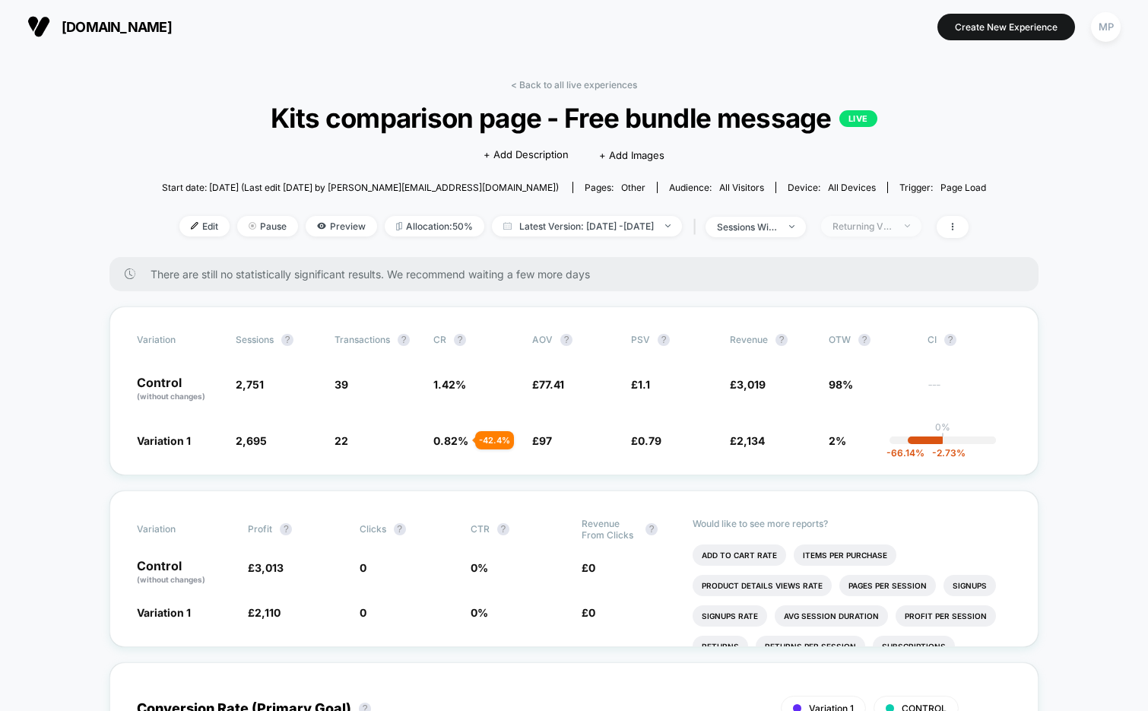
click at [874, 229] on div "Returning Visitors" at bounding box center [863, 226] width 61 height 11
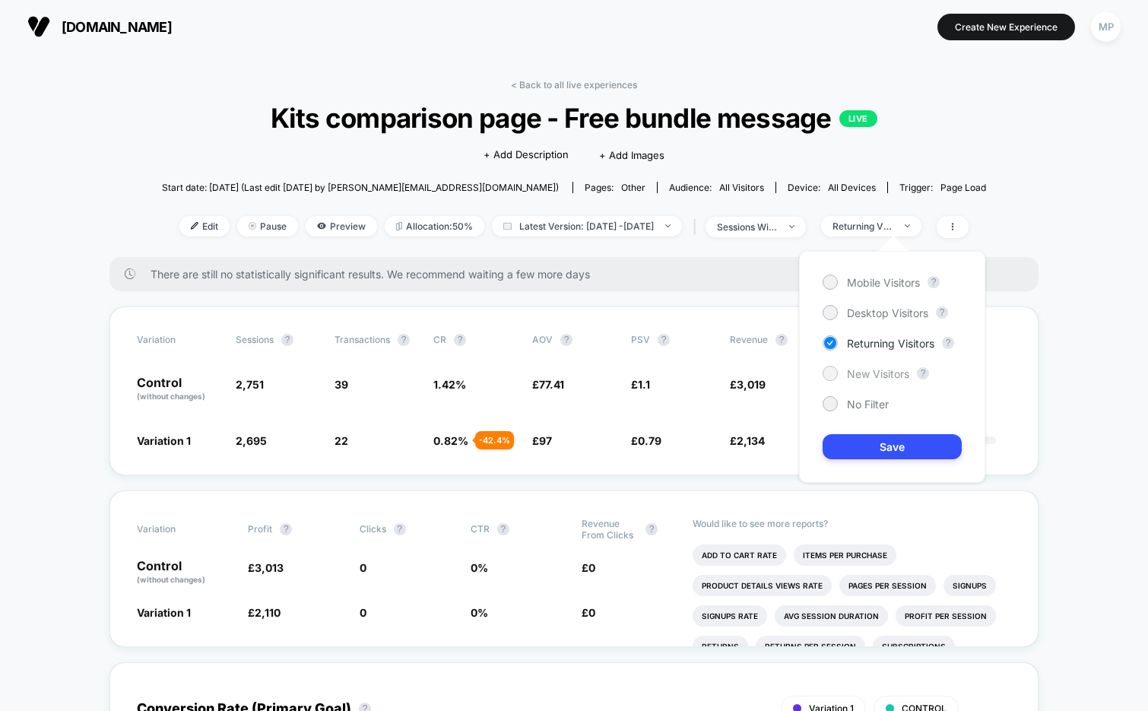
click at [882, 376] on span "New Visitors" at bounding box center [878, 373] width 62 height 13
click at [875, 442] on button "Save" at bounding box center [892, 446] width 139 height 25
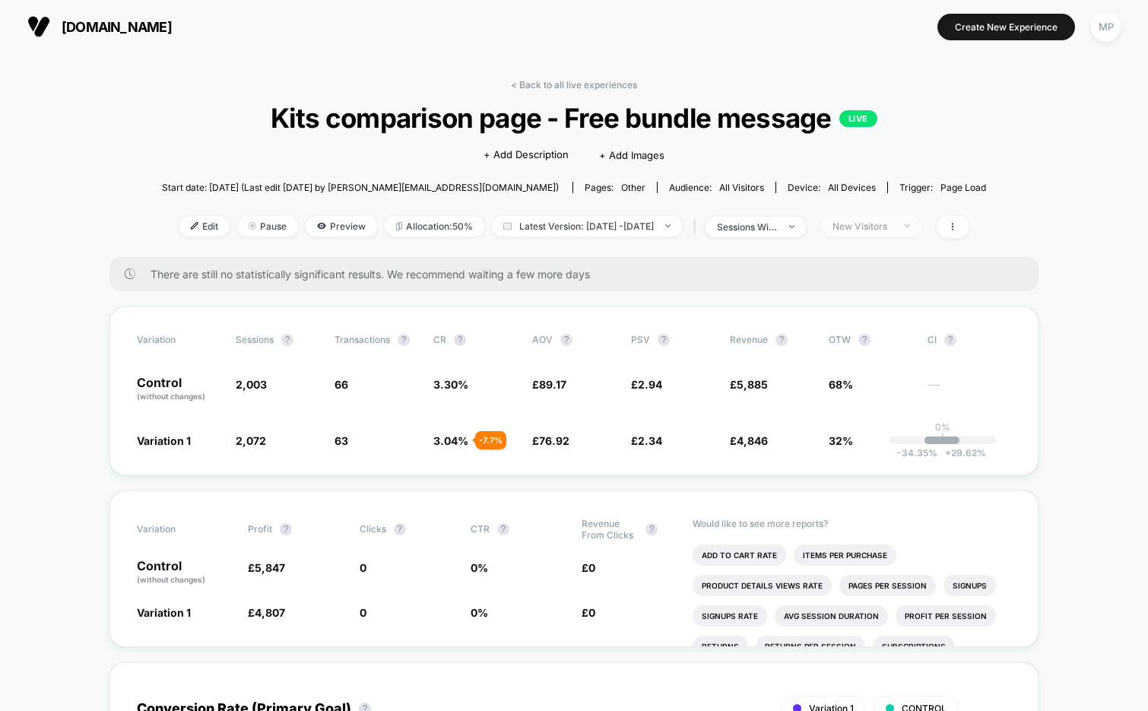
click at [876, 221] on div "New Visitors" at bounding box center [863, 226] width 61 height 11
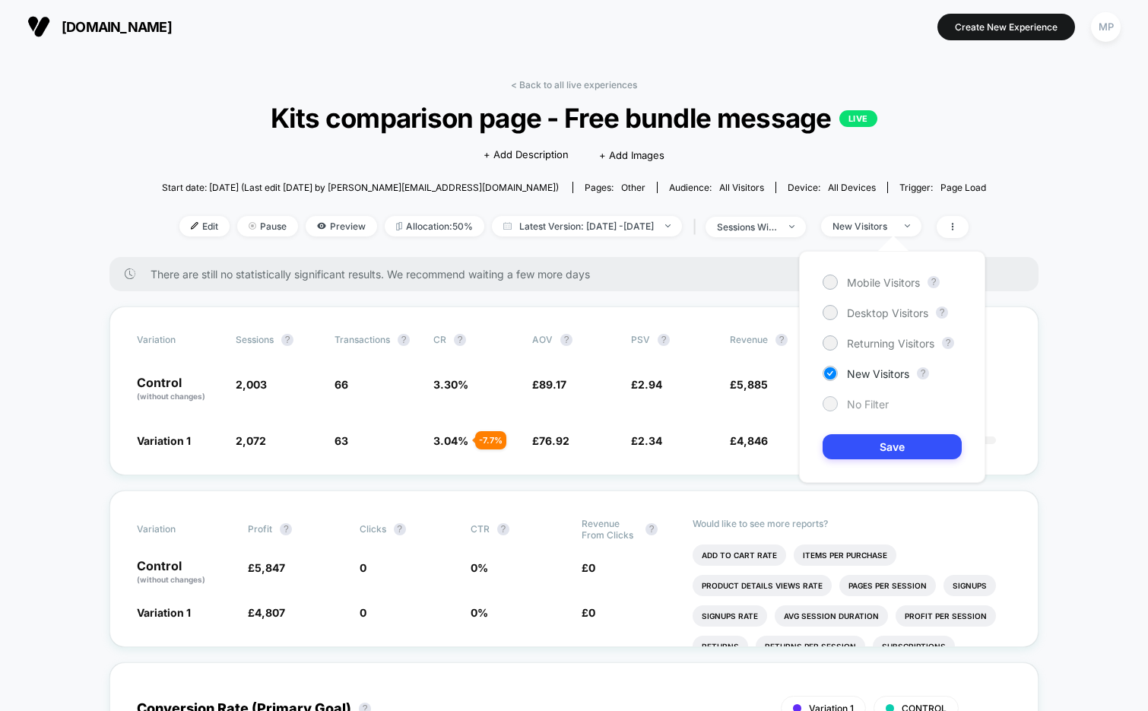
click at [865, 402] on span "No Filter" at bounding box center [868, 404] width 42 height 13
click at [856, 446] on button "Save" at bounding box center [892, 446] width 139 height 25
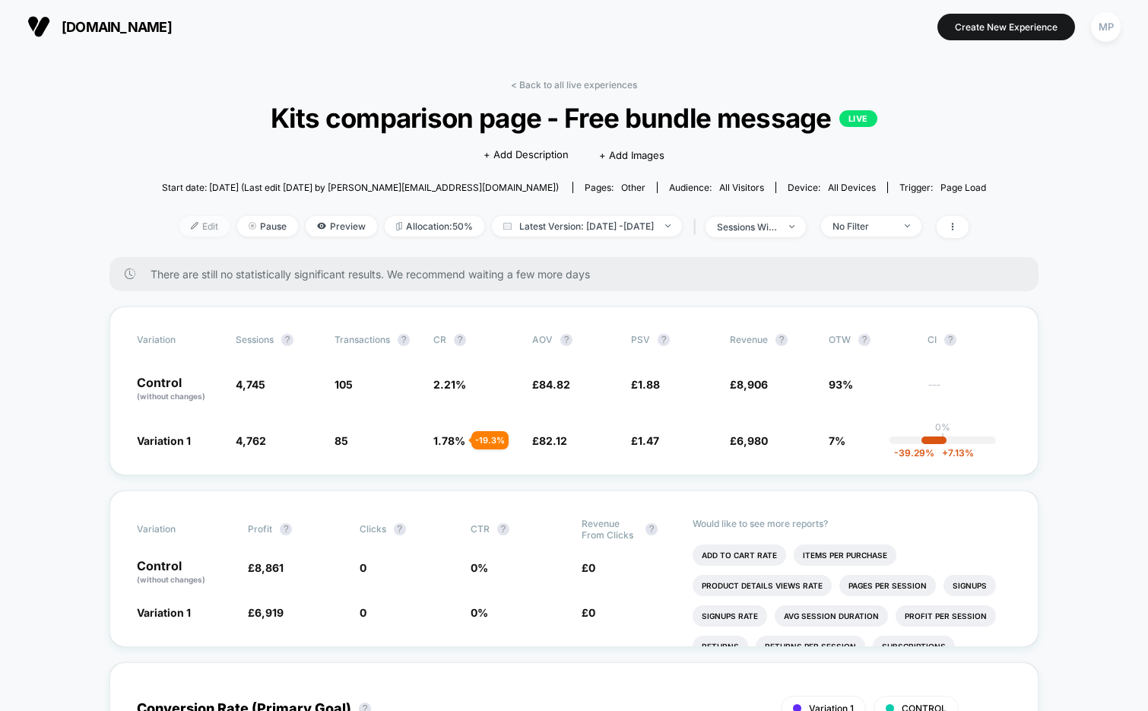
click at [192, 226] on span "Edit" at bounding box center [204, 226] width 50 height 21
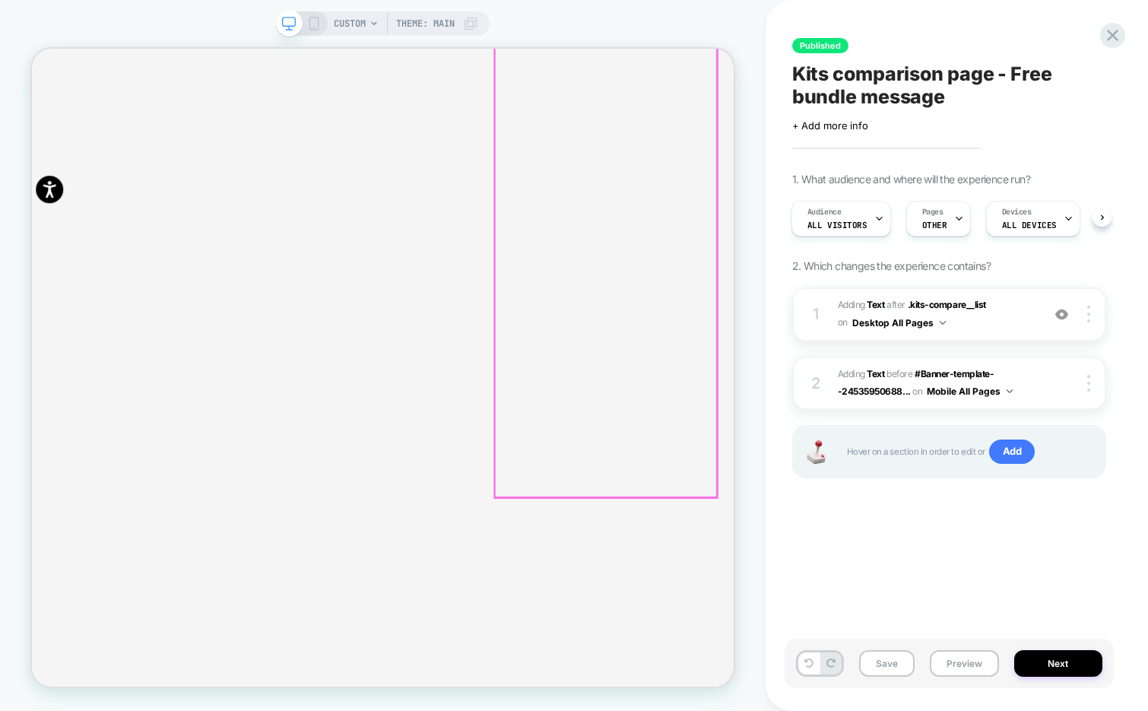
scroll to position [871, 0]
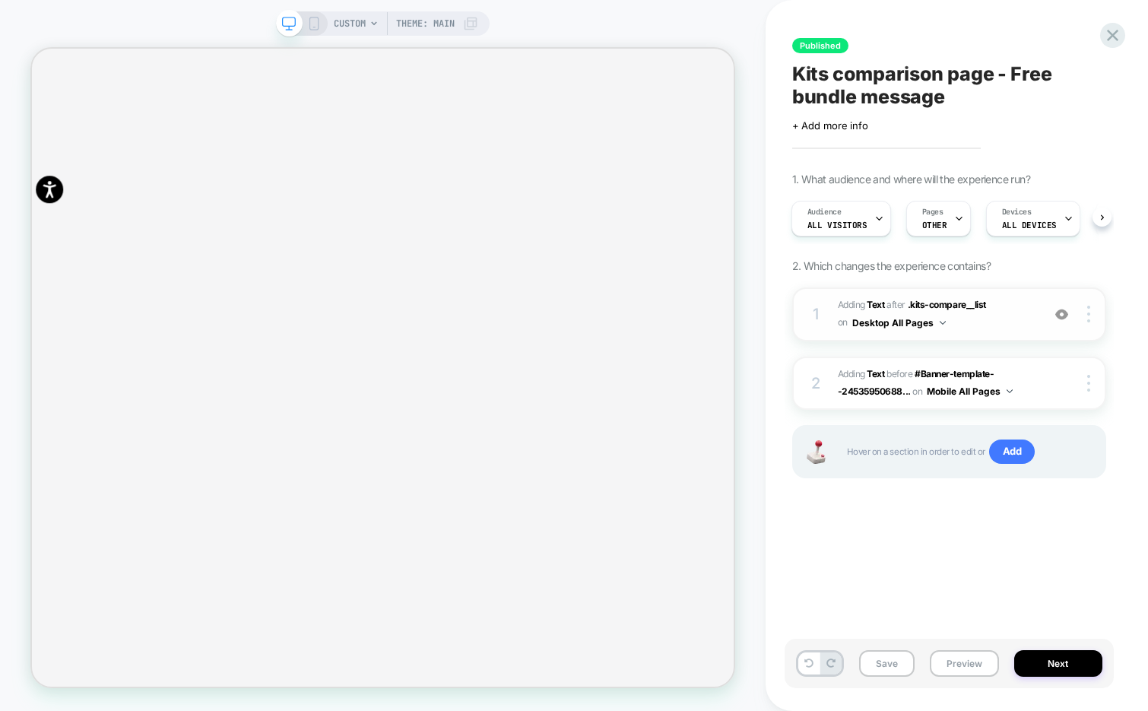
click at [1008, 329] on span "#_loomi_addon_1755786535880 Adding Text AFTER .kits-compare__list .kits-compare…" at bounding box center [936, 315] width 196 height 36
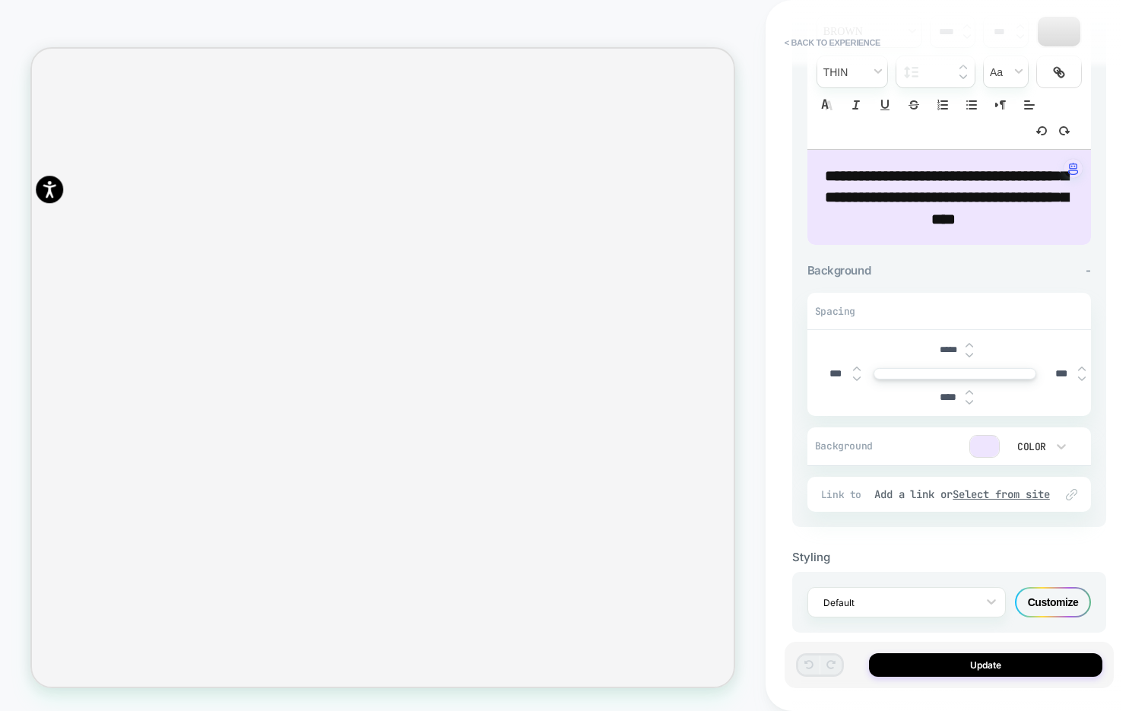
scroll to position [208, 0]
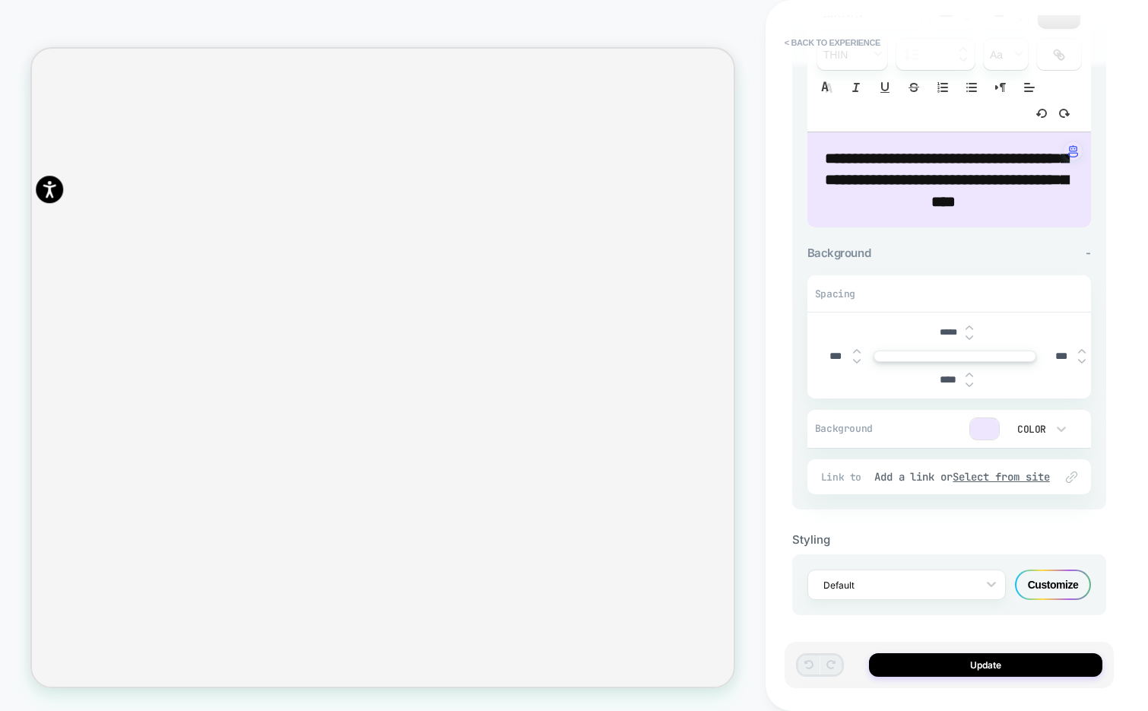
click at [1039, 584] on div "Customize" at bounding box center [1053, 585] width 76 height 30
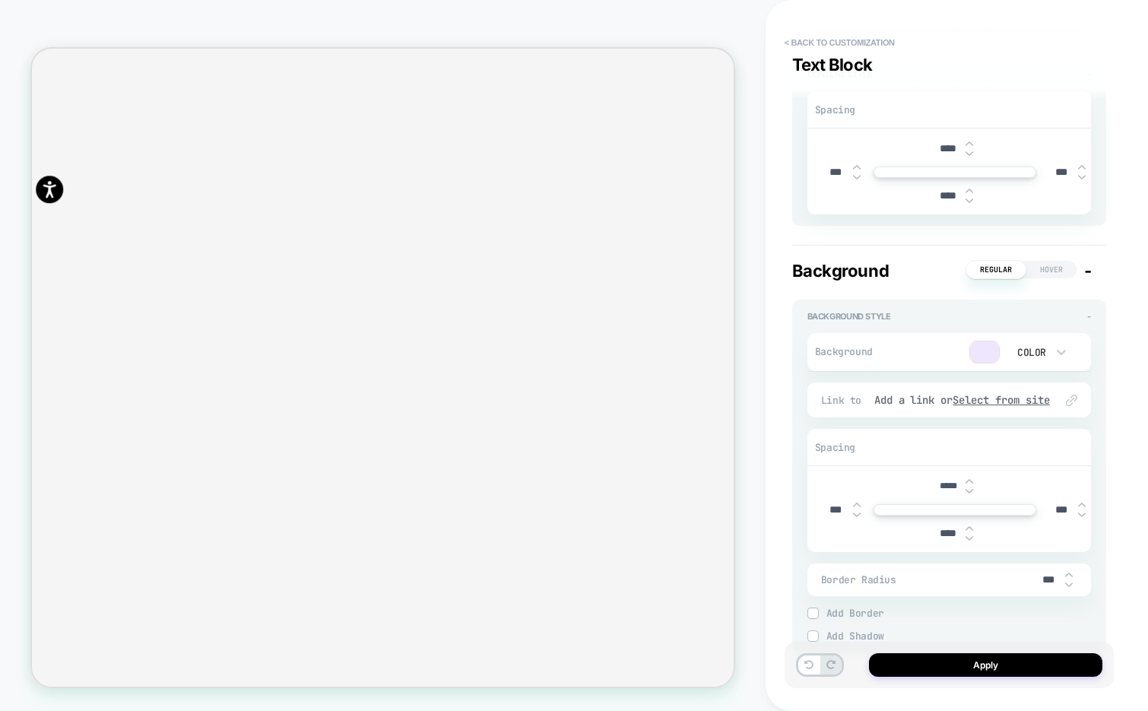
scroll to position [513, 0]
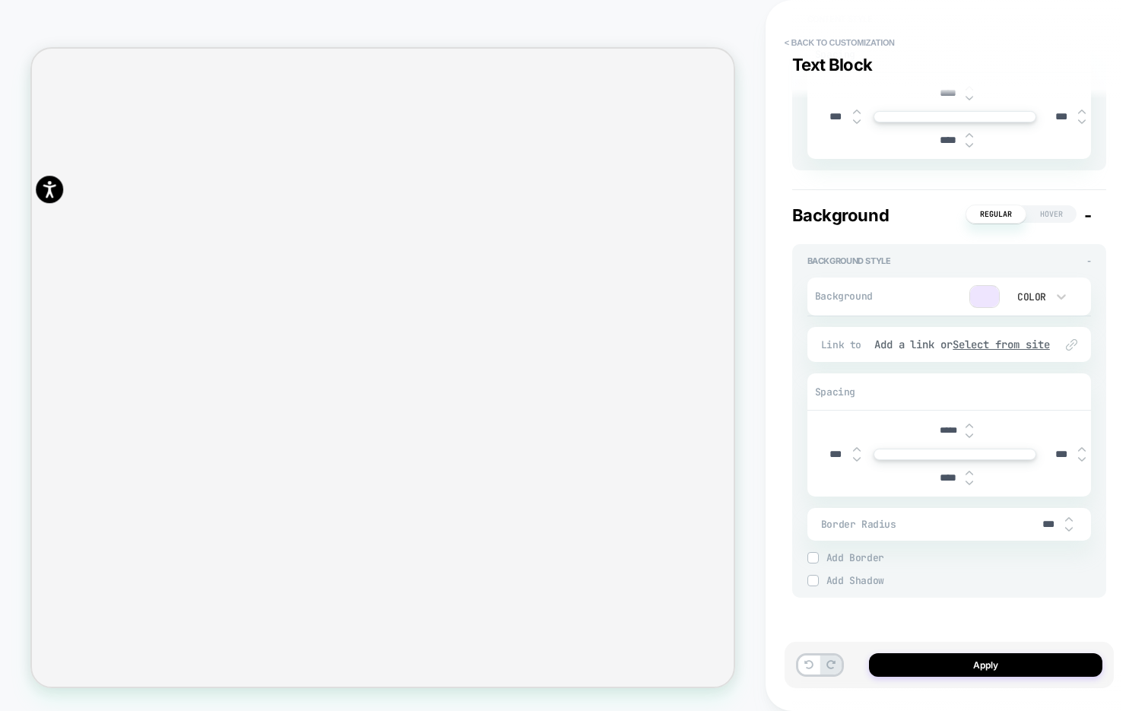
click at [1034, 524] on input "***" at bounding box center [1048, 524] width 34 height 13
click at [1070, 518] on img at bounding box center [1069, 519] width 8 height 6
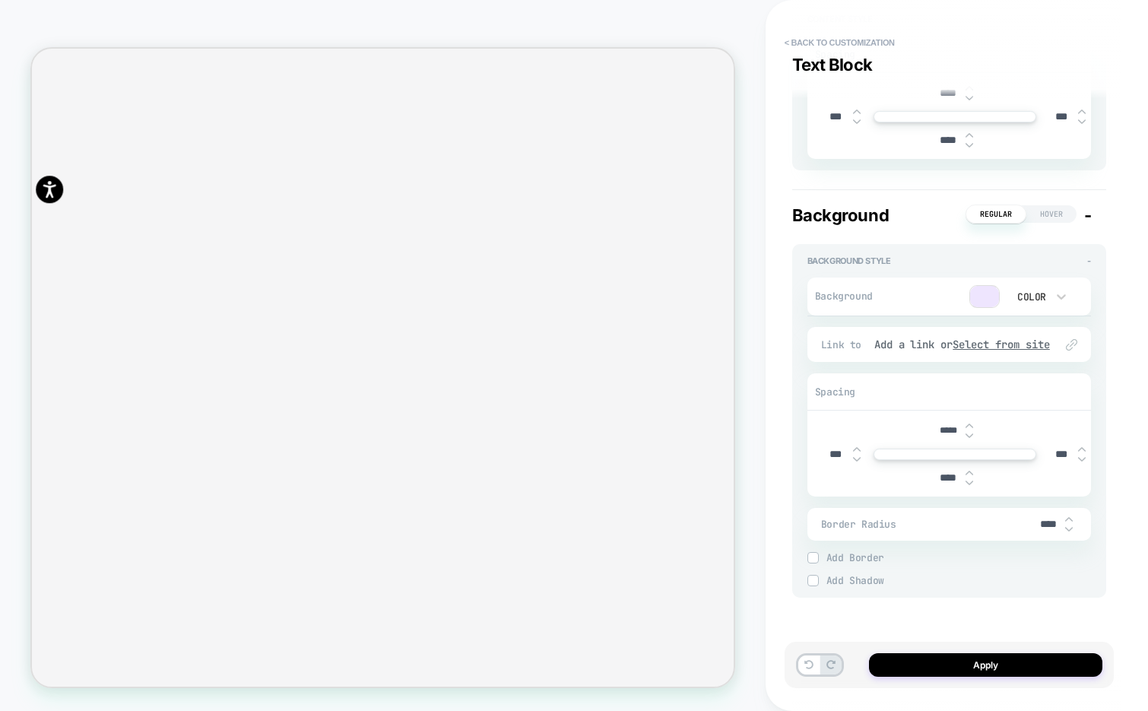
click at [1070, 518] on img at bounding box center [1069, 519] width 8 height 6
type input "****"
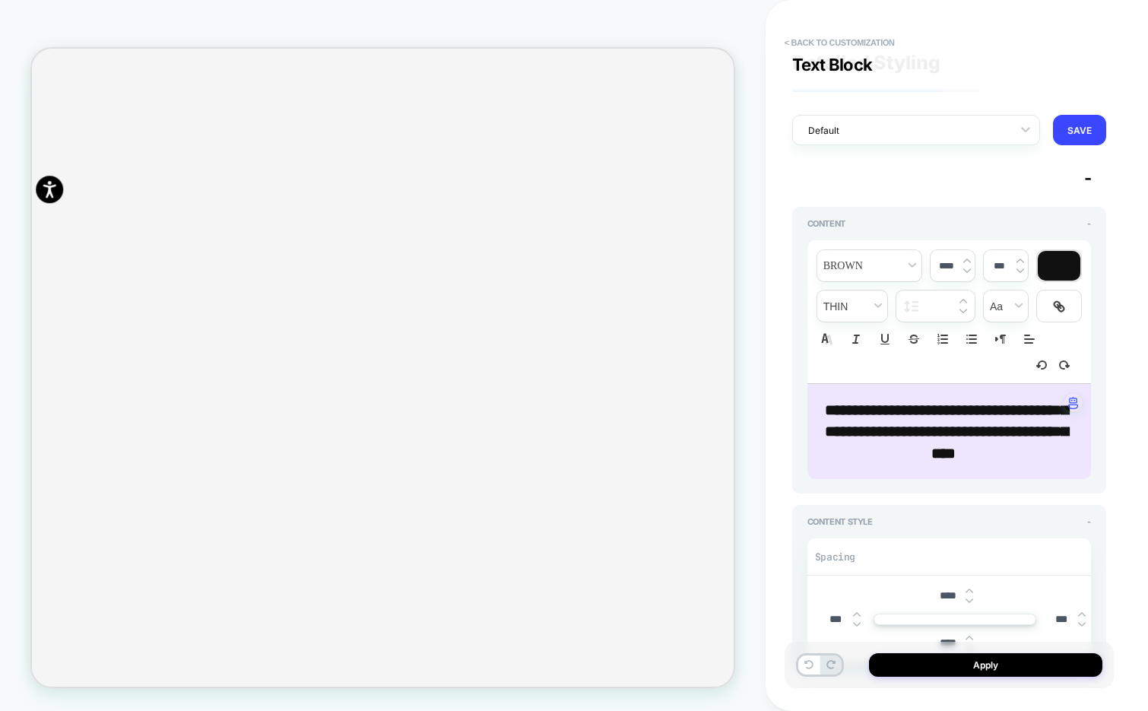
scroll to position [0, 0]
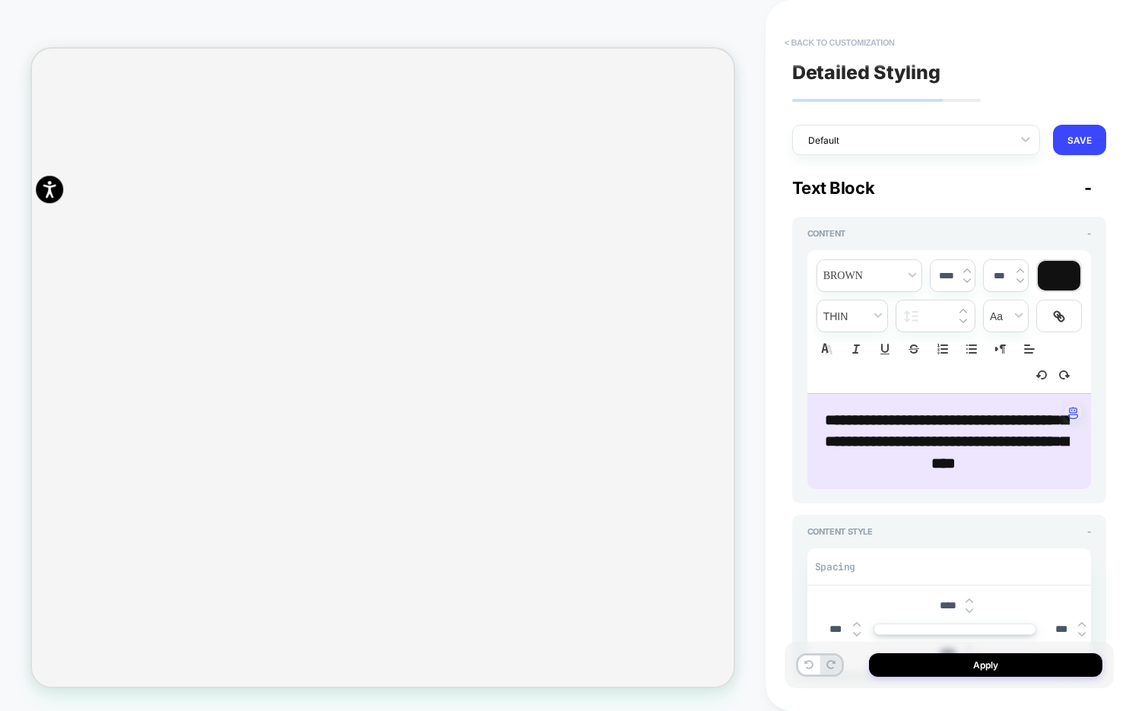
click at [816, 44] on button "< Back to customization" at bounding box center [839, 42] width 125 height 24
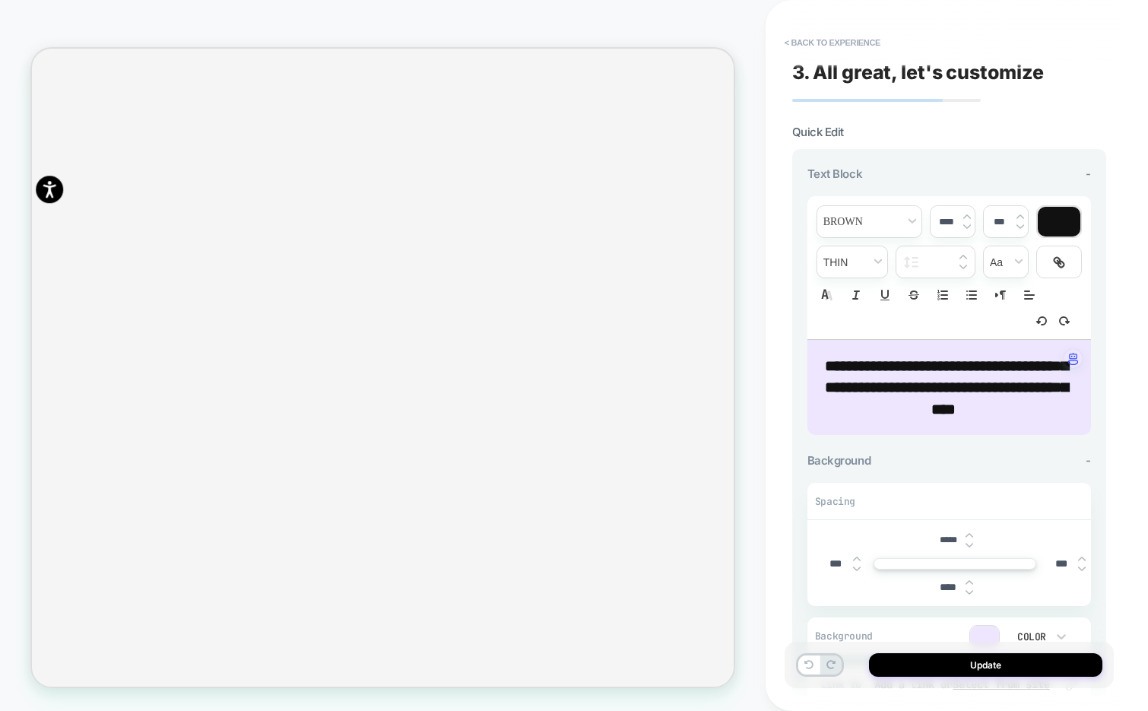
click at [816, 44] on button "< Back to experience" at bounding box center [832, 42] width 111 height 24
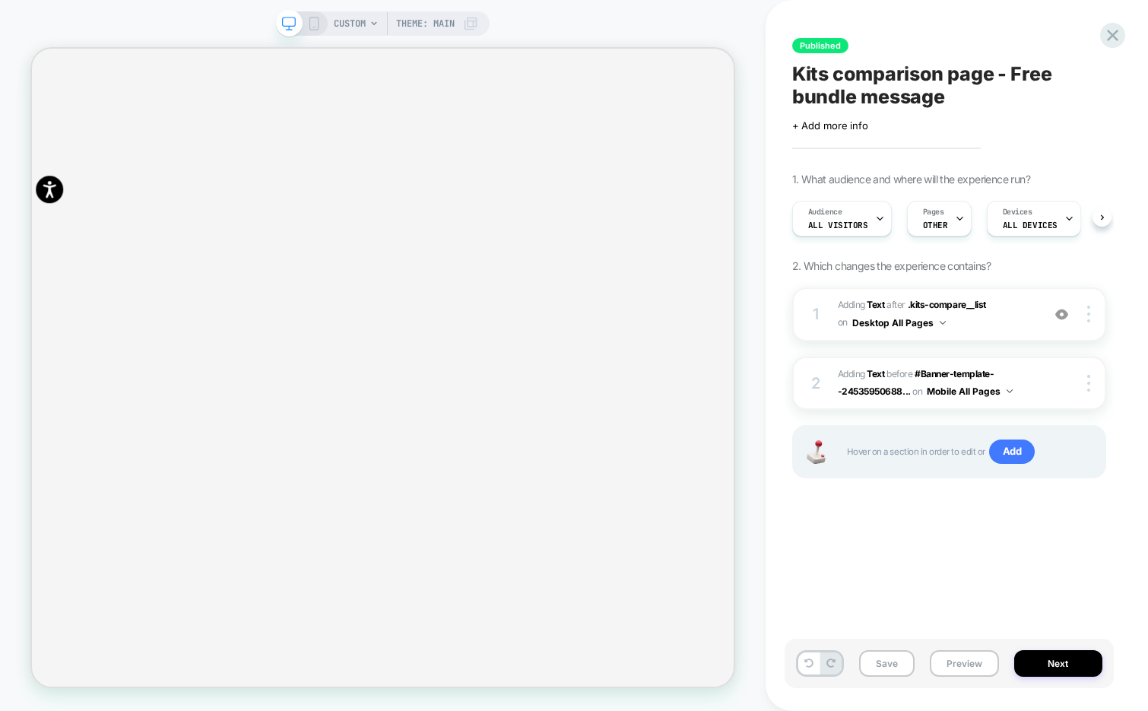
scroll to position [0, 1]
click at [941, 217] on div "Pages OTHER" at bounding box center [935, 219] width 56 height 34
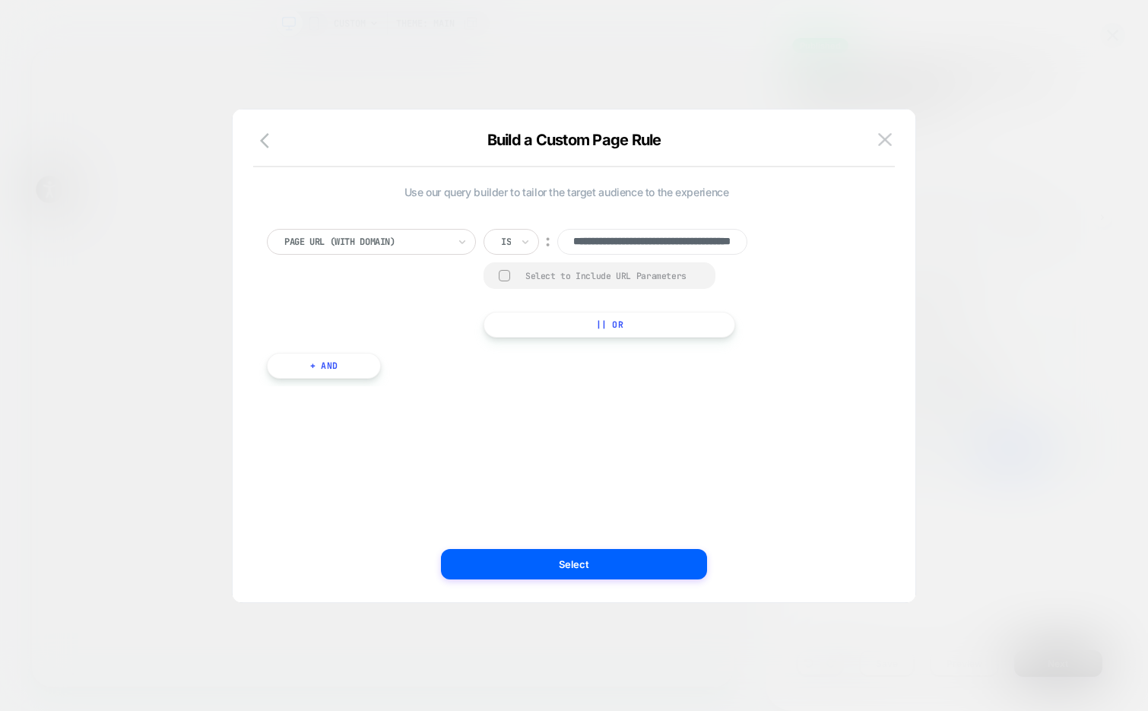
scroll to position [0, 104]
click at [884, 144] on img at bounding box center [885, 139] width 14 height 13
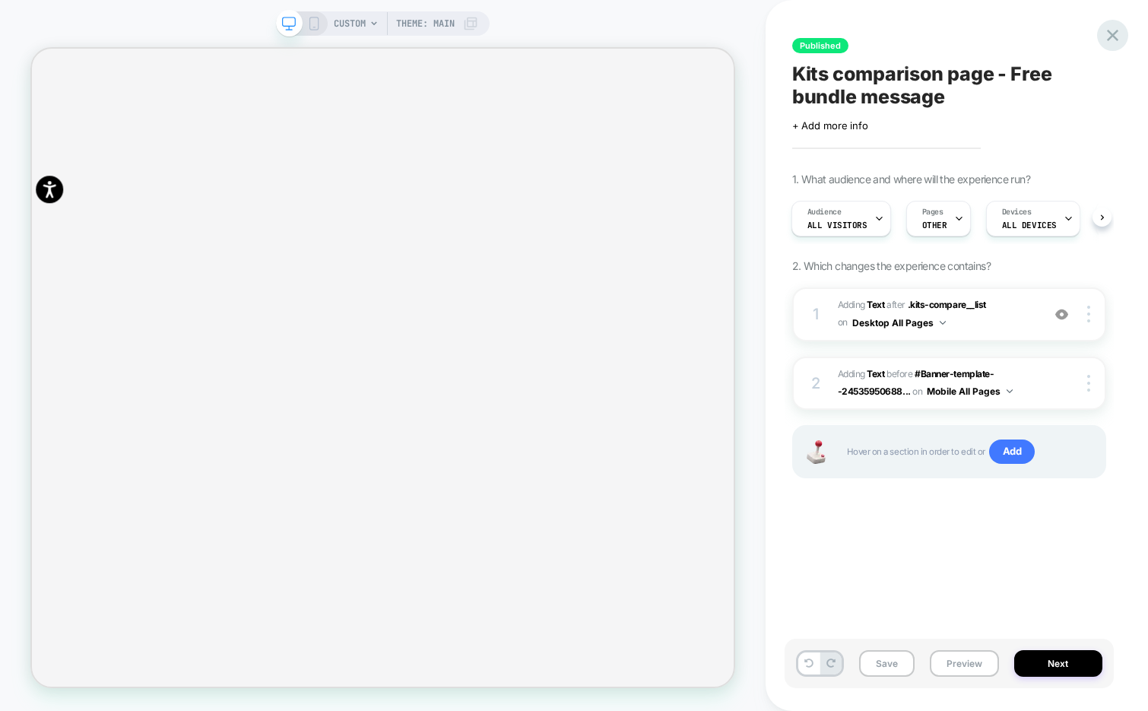
click at [1112, 40] on icon at bounding box center [1113, 35] width 21 height 21
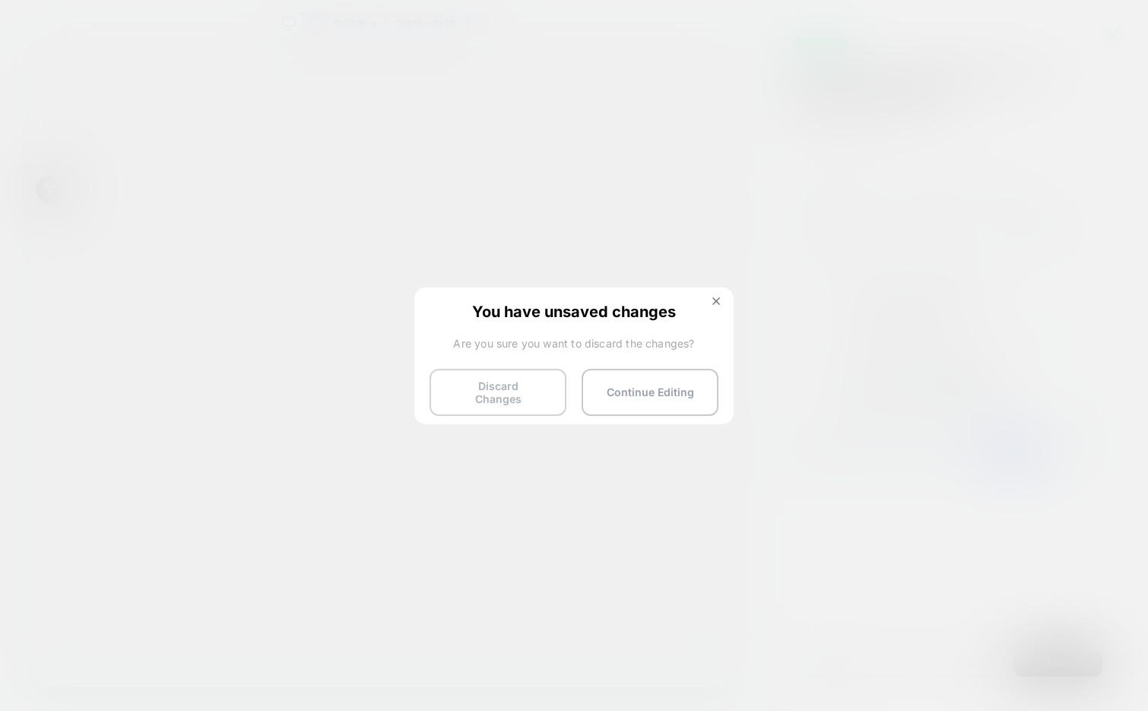
click at [536, 383] on button "Discard Changes" at bounding box center [498, 392] width 137 height 47
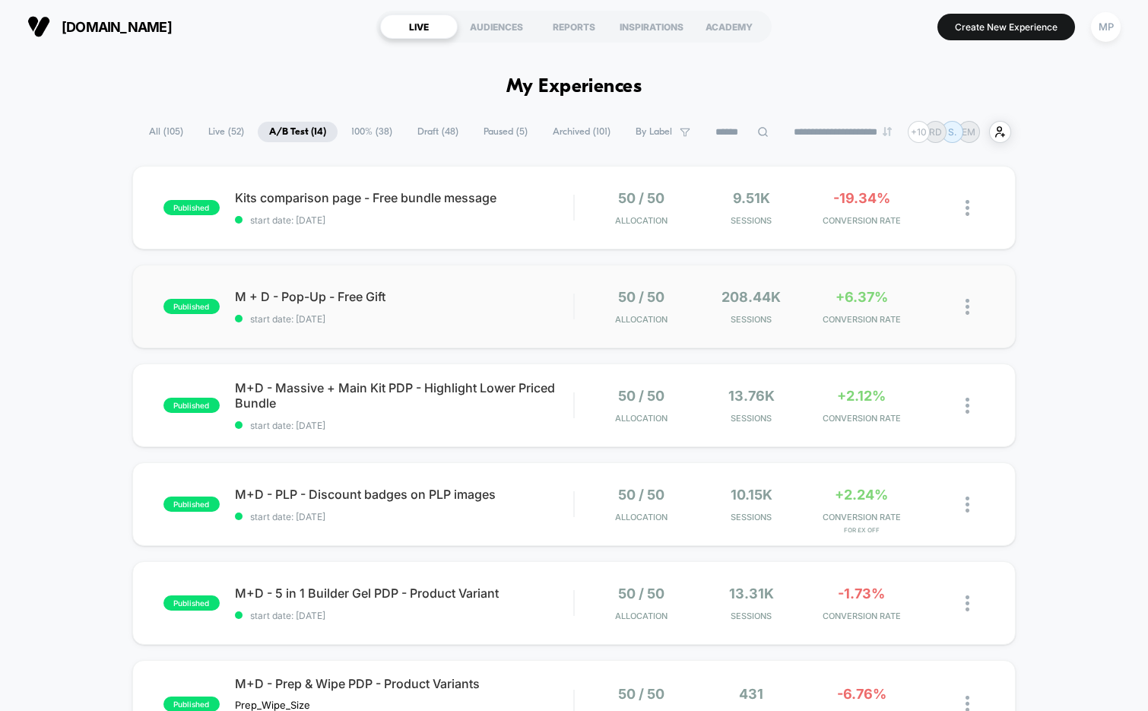
click at [403, 331] on div "published M + D - Pop-Up - Free Gift start date: 9/2/2025 50 / 50 Allocation 20…" at bounding box center [574, 307] width 884 height 84
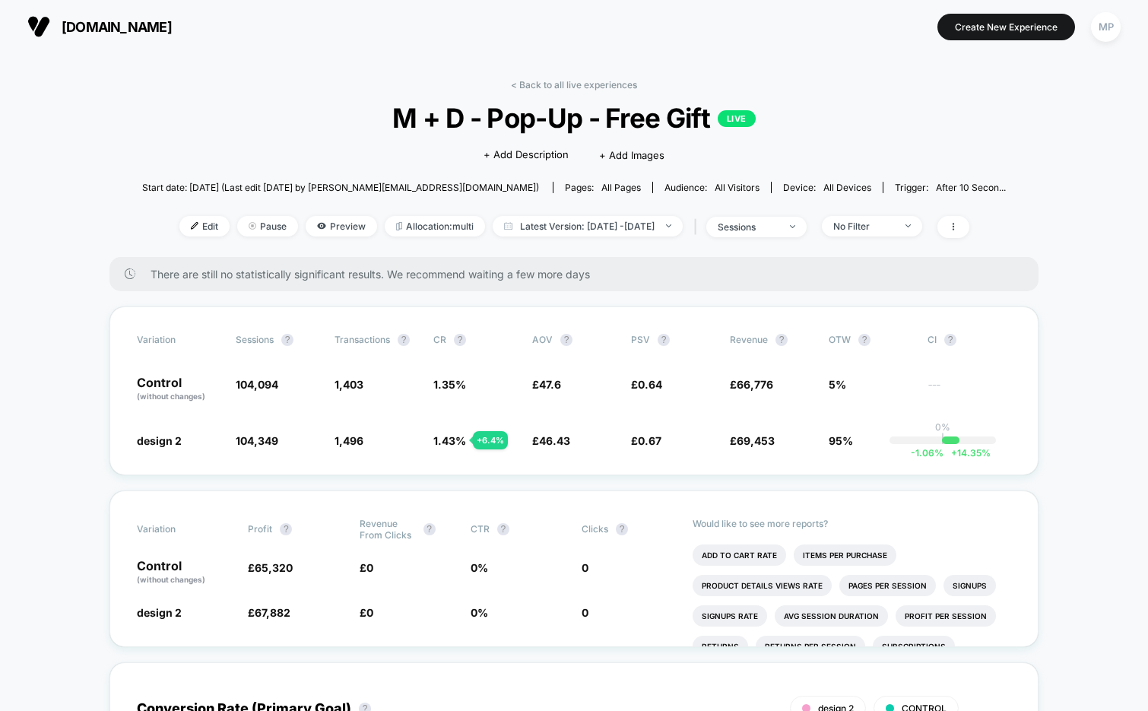
click at [551, 121] on span "M + D - Pop-Up - Free Gift LIVE" at bounding box center [574, 118] width 777 height 32
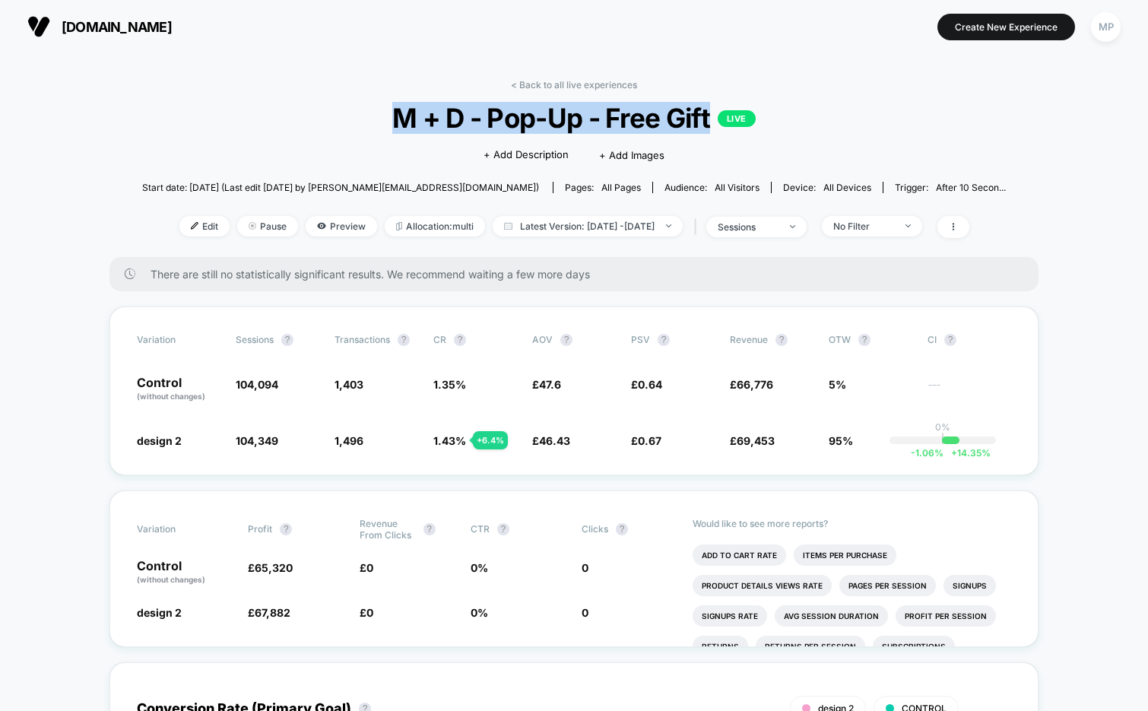
copy span "M + D - Pop-Up - Free Gift"
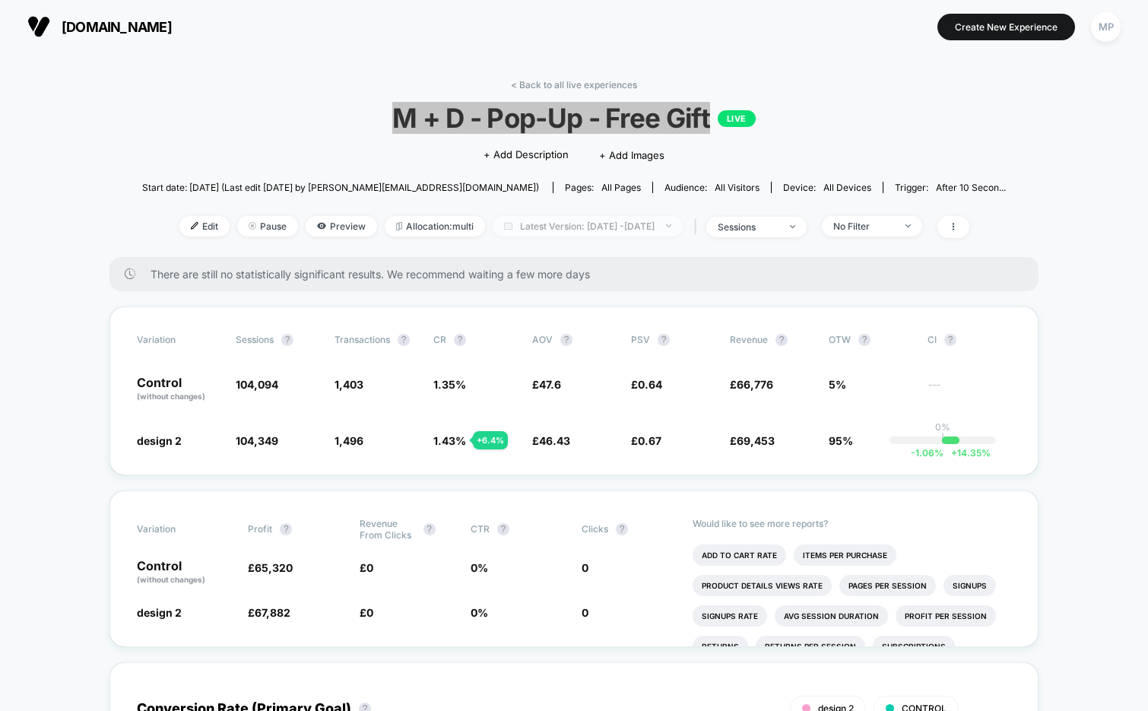
click at [551, 225] on span "Latest Version: Sep 2, 2025 - Sep 11, 2025" at bounding box center [588, 226] width 190 height 21
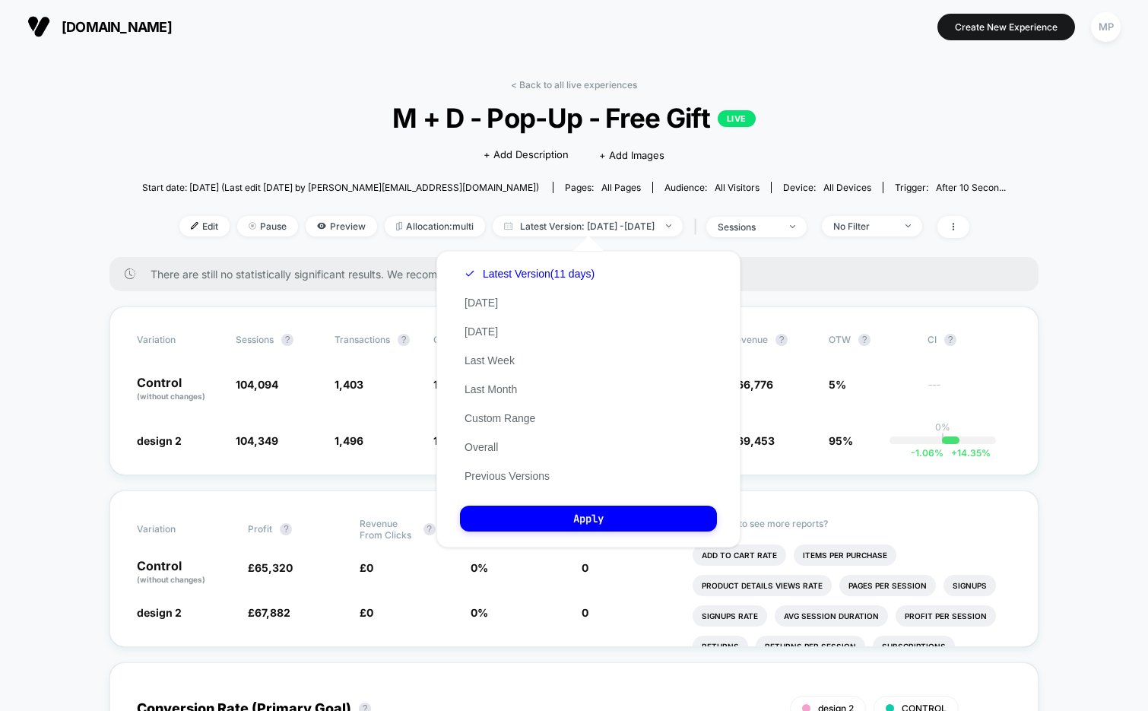
click at [735, 91] on div "< Back to all live experiences M + D - Pop-Up - Free Gift LIVE Click to edit ex…" at bounding box center [574, 168] width 864 height 178
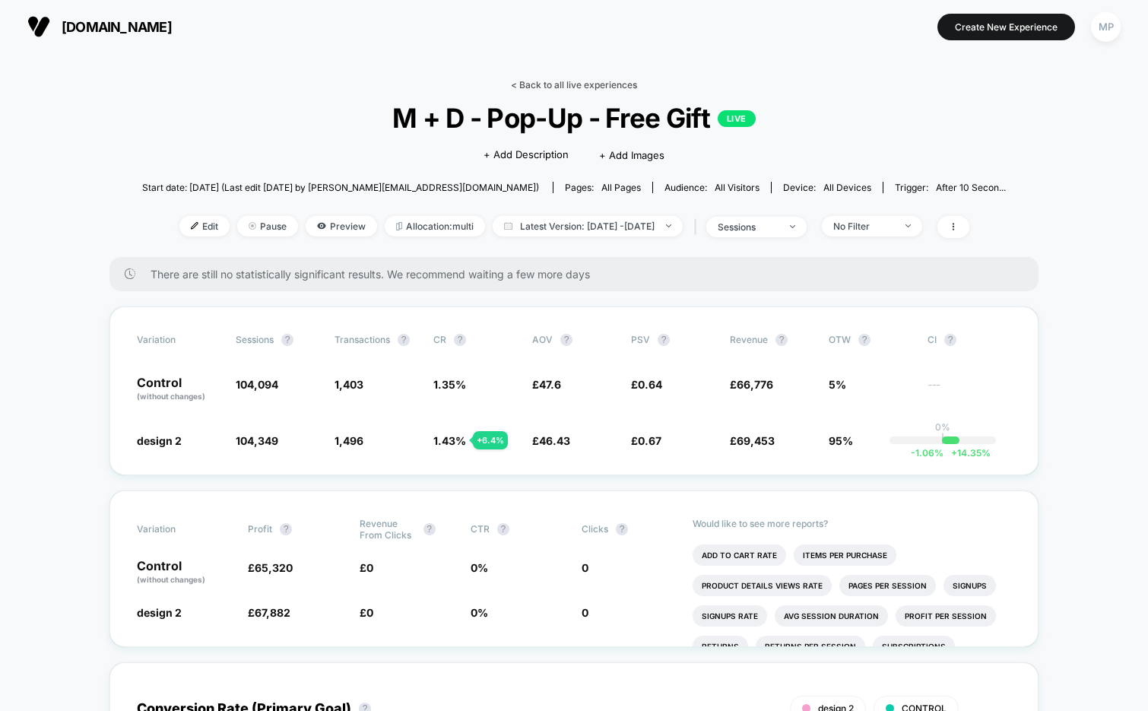
click at [581, 80] on link "< Back to all live experiences" at bounding box center [574, 84] width 126 height 11
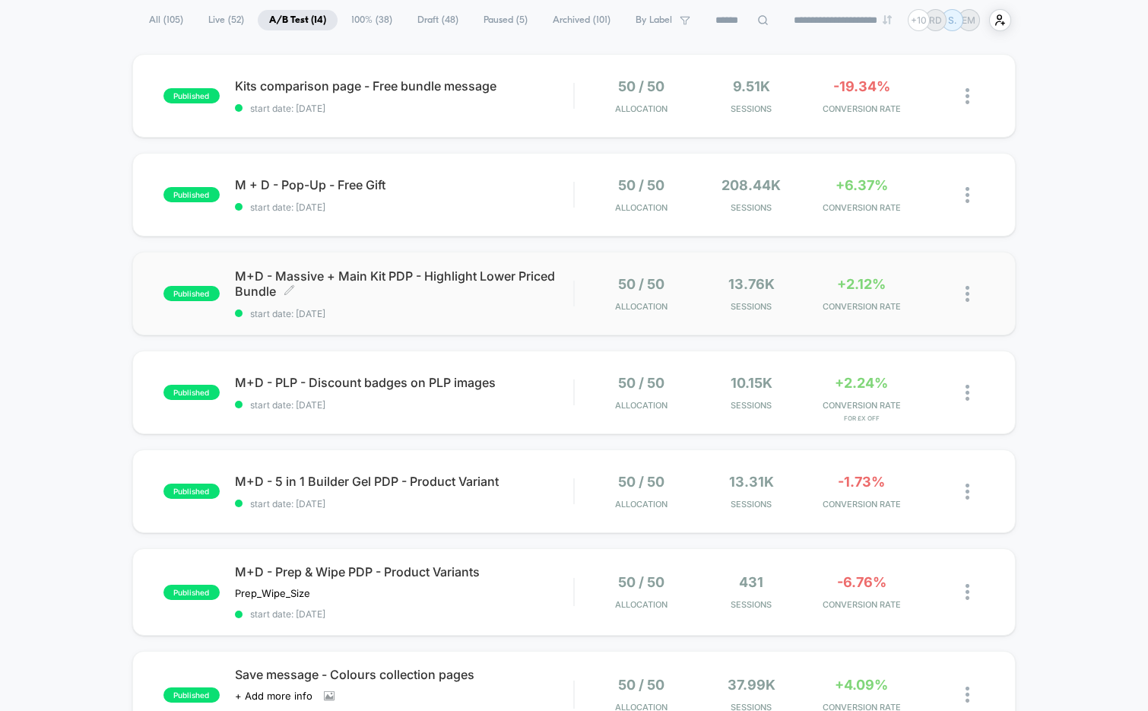
scroll to position [116, 0]
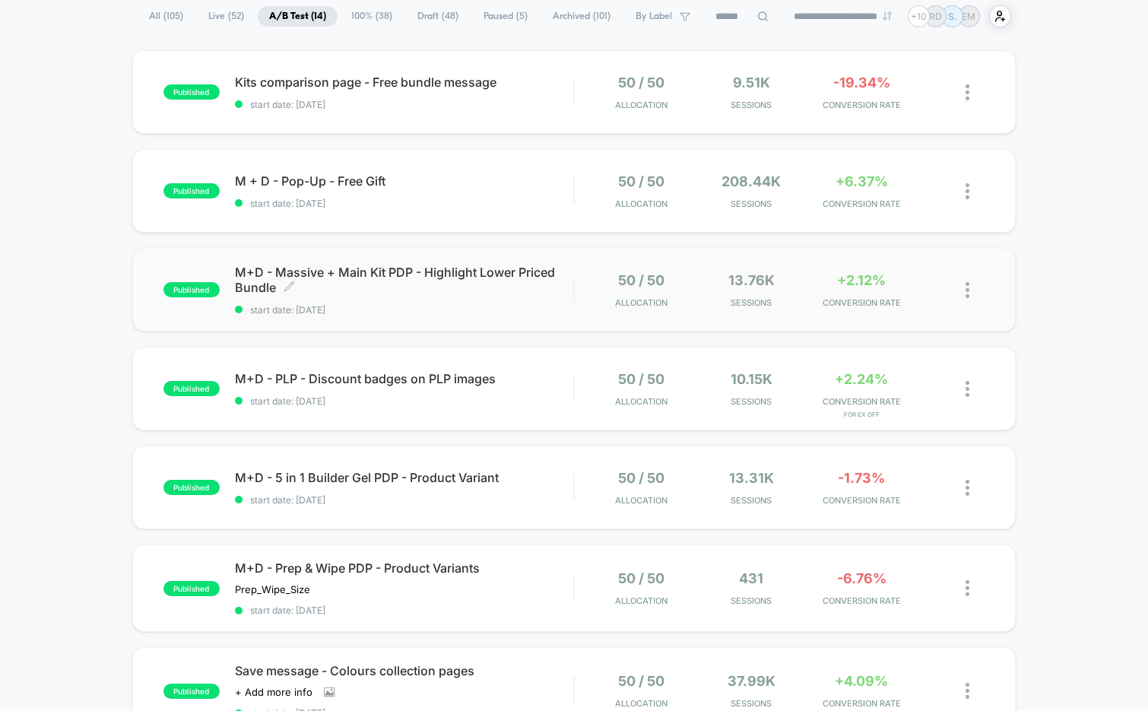
click at [422, 309] on span "start date: 8/27/2025" at bounding box center [404, 309] width 339 height 11
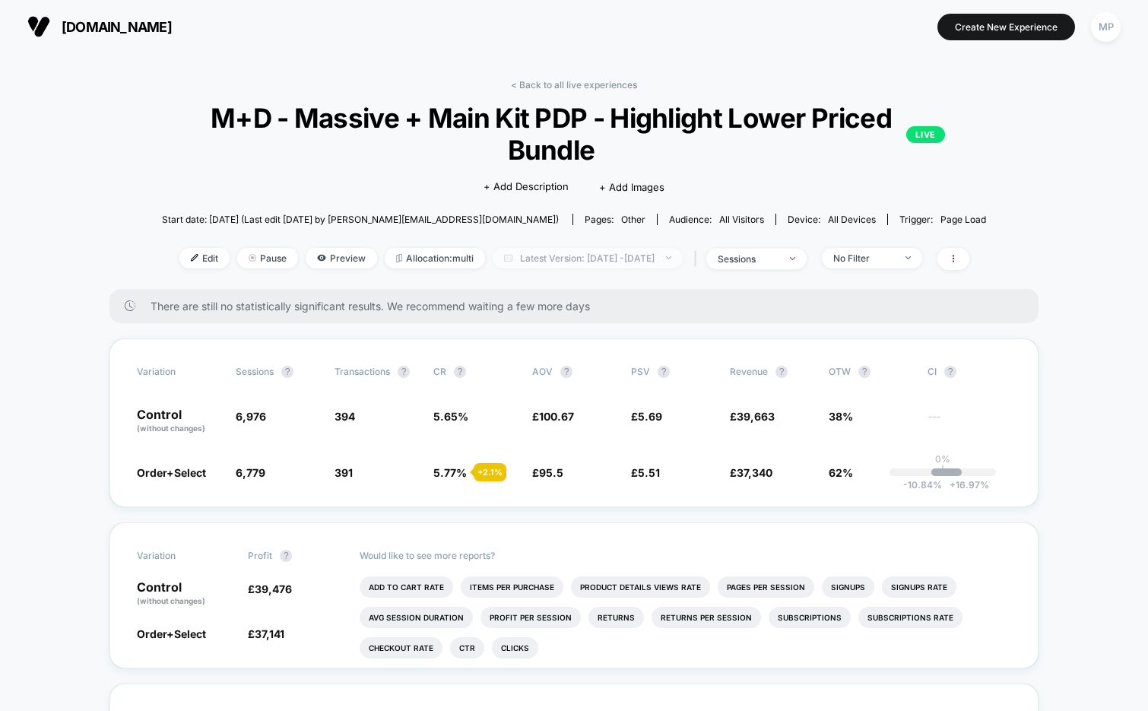
click at [557, 255] on span "Latest Version: Aug 27, 2025 - Sep 11, 2025" at bounding box center [588, 258] width 190 height 21
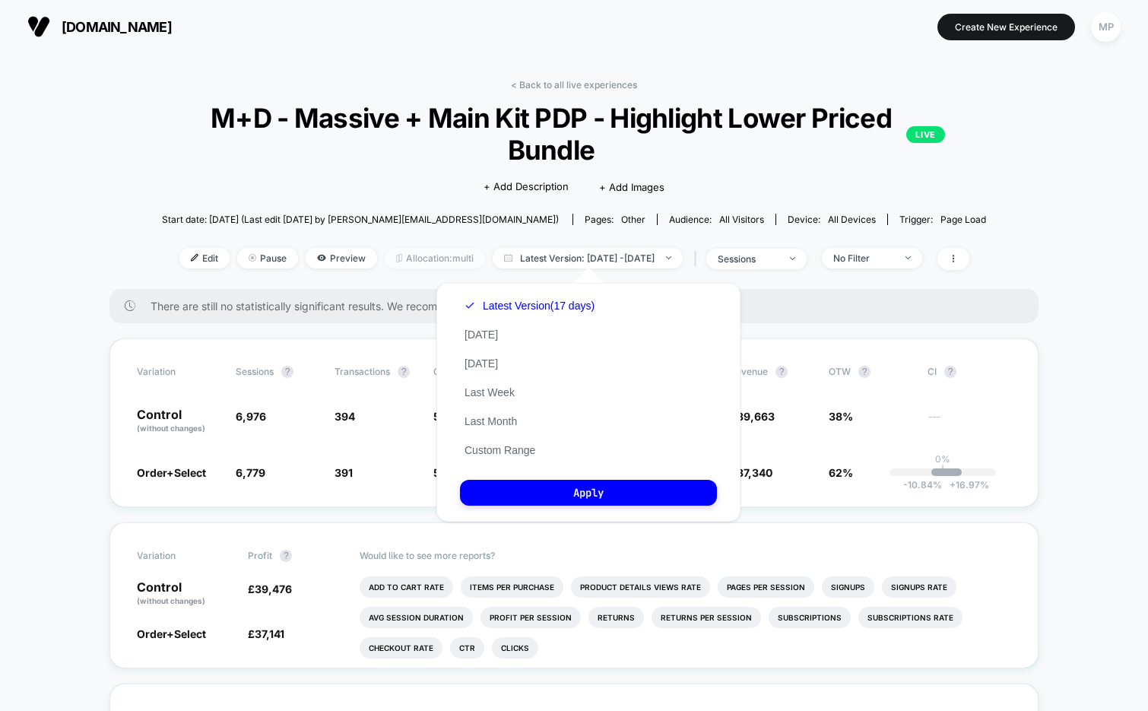
click at [398, 263] on span "Allocation: multi" at bounding box center [435, 258] width 100 height 21
click at [249, 183] on div "< Back to all live experiences M+D - Massive + Main Kit PDP - Highlight Lower P…" at bounding box center [574, 184] width 824 height 210
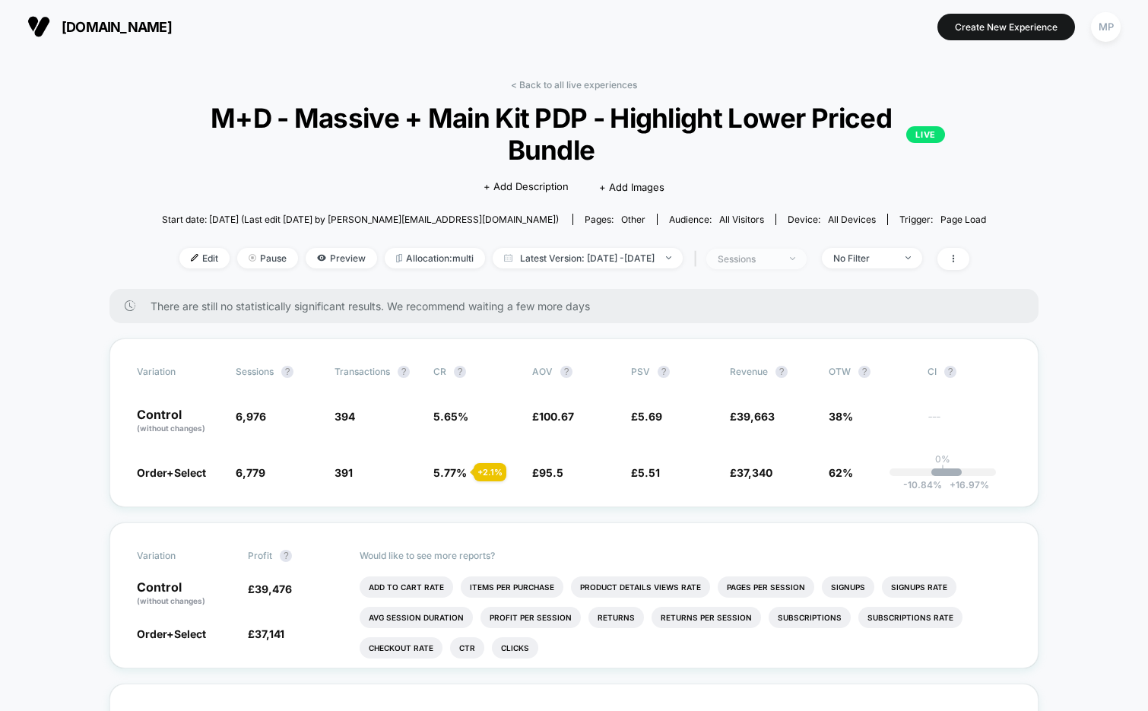
click at [776, 254] on div "sessions" at bounding box center [748, 258] width 61 height 11
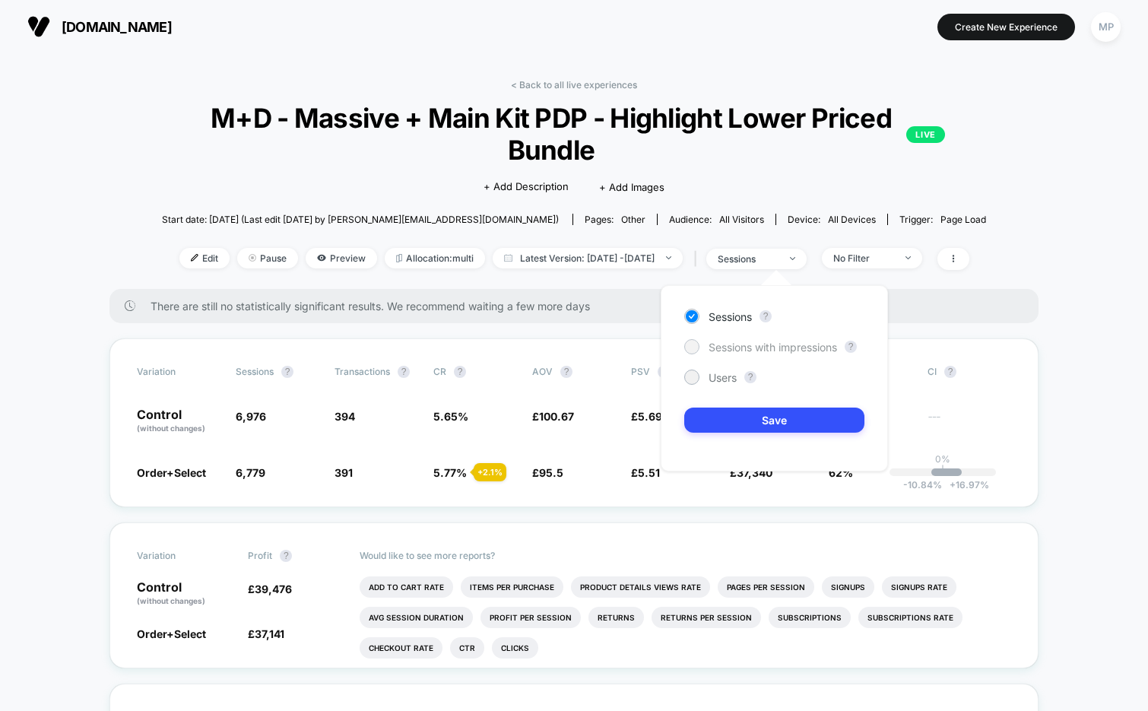
click at [738, 341] on span "Sessions with impressions" at bounding box center [773, 347] width 129 height 13
click at [714, 416] on button "Save" at bounding box center [774, 420] width 180 height 25
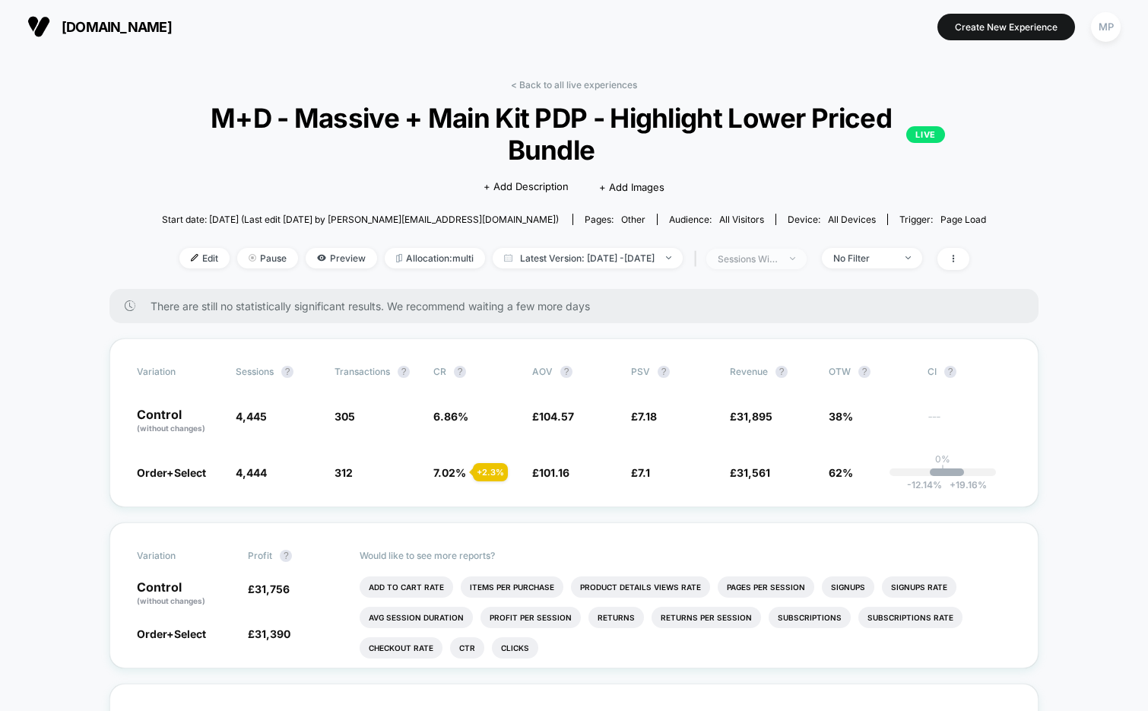
click at [757, 255] on div "sessions with impression" at bounding box center [748, 258] width 61 height 11
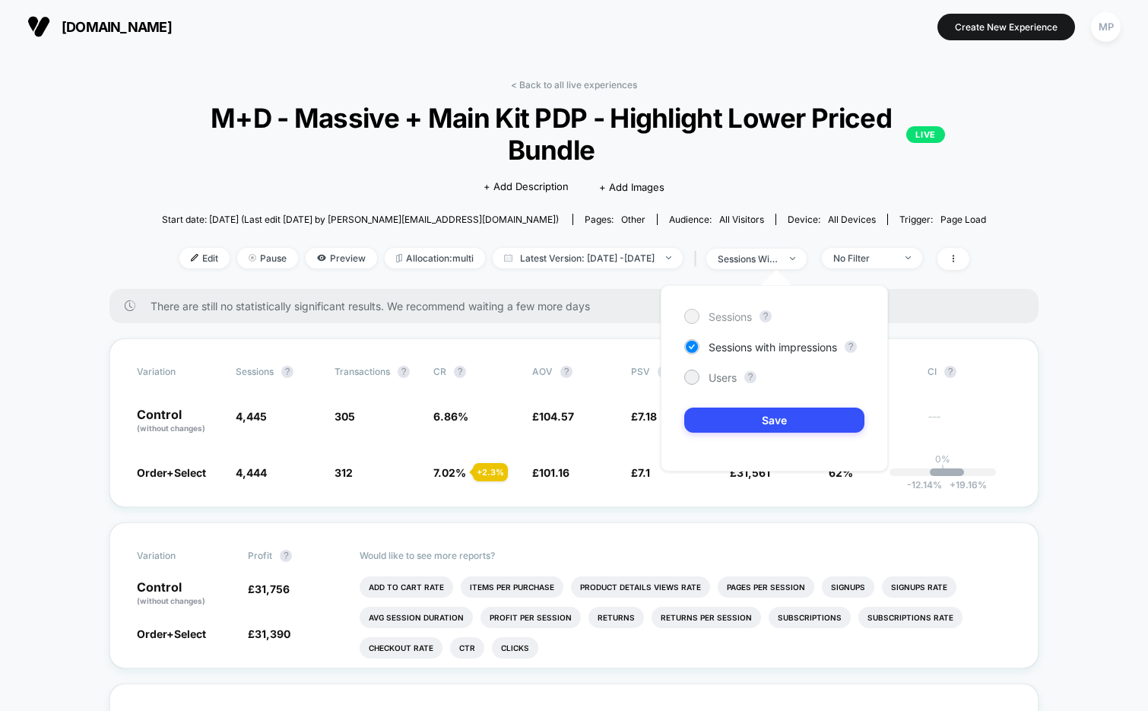
click at [736, 319] on span "Sessions" at bounding box center [730, 316] width 43 height 13
click at [721, 414] on button "Save" at bounding box center [774, 420] width 180 height 25
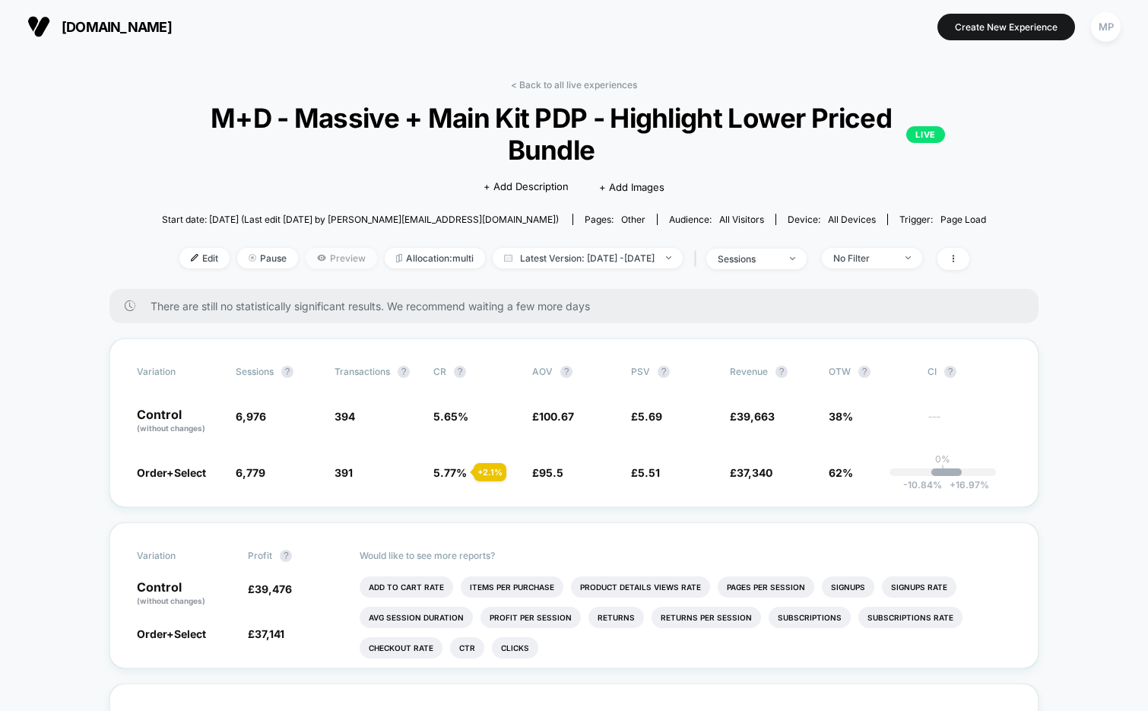
click at [316, 262] on span "Preview" at bounding box center [341, 258] width 71 height 21
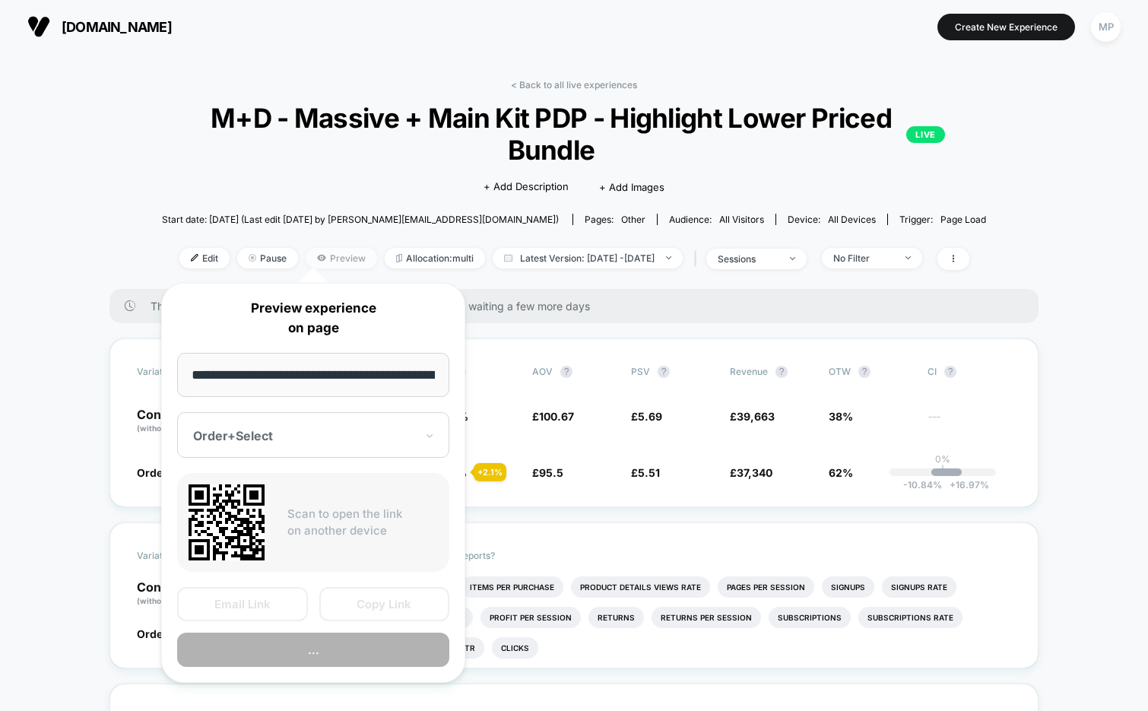
scroll to position [0, 63]
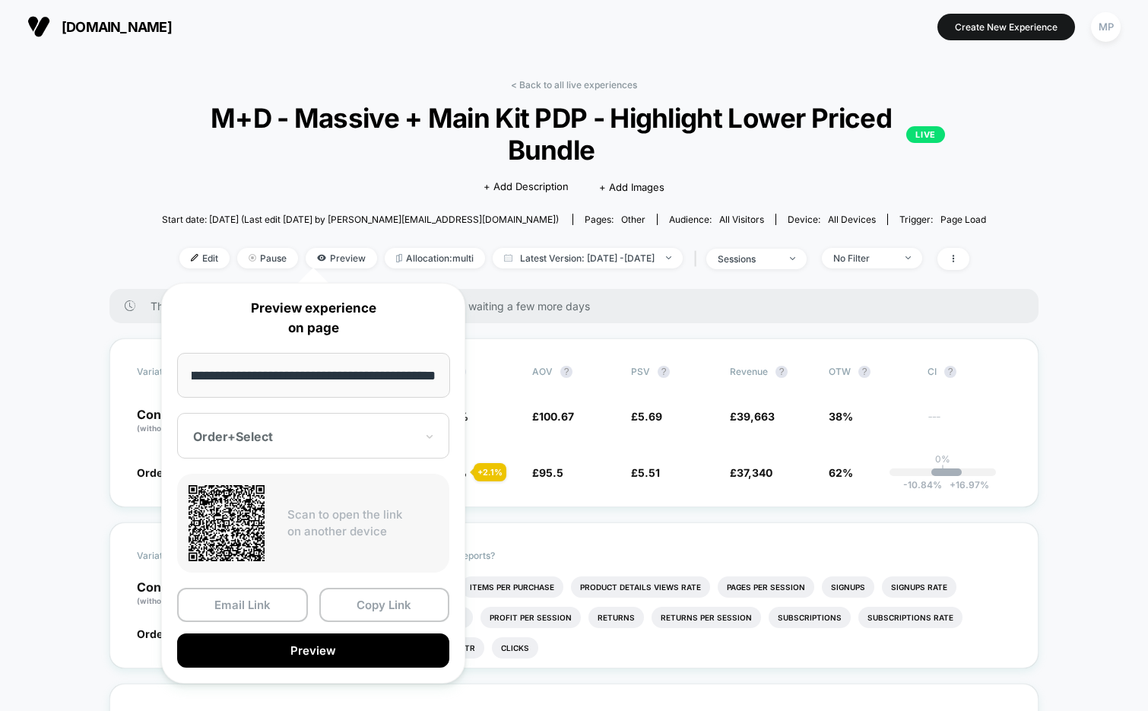
click at [373, 450] on div "Order+Select" at bounding box center [313, 436] width 272 height 46
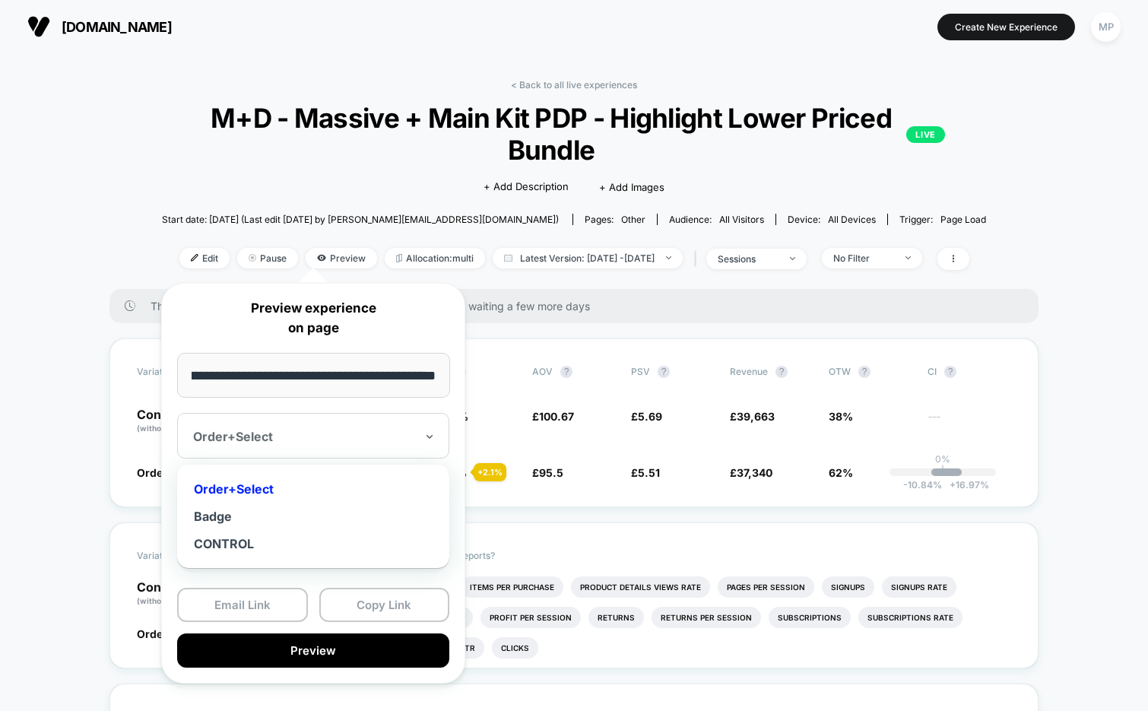
scroll to position [0, 0]
click at [310, 519] on div "Badge" at bounding box center [313, 516] width 257 height 27
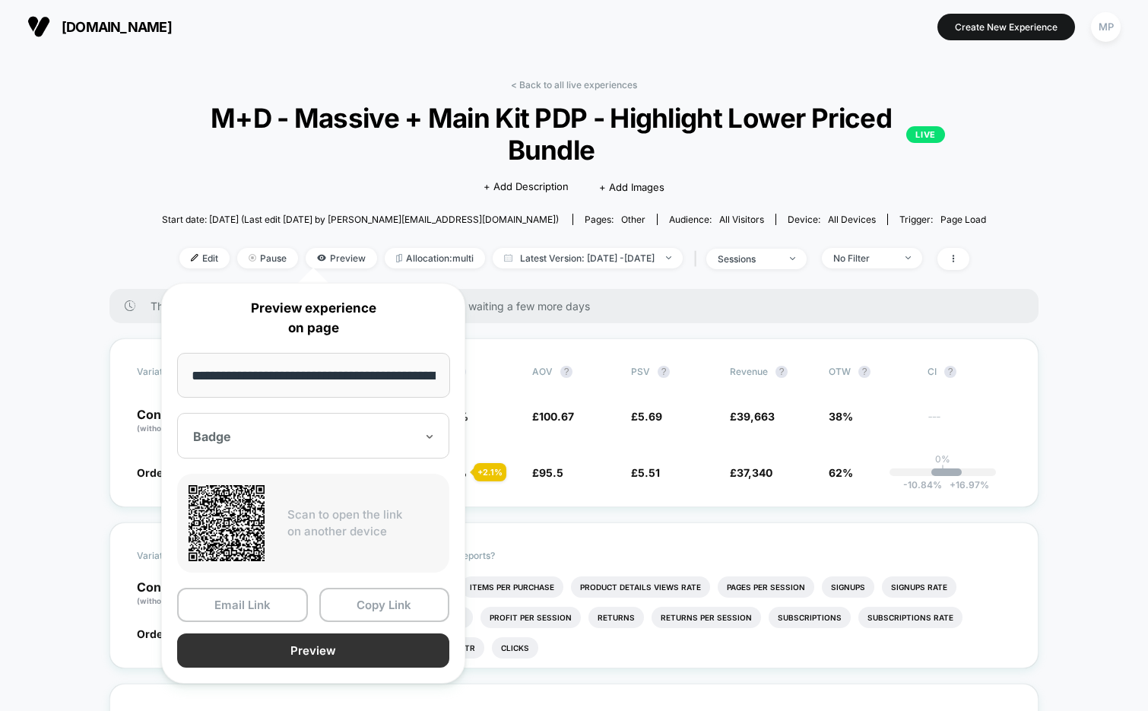
click at [355, 643] on button "Preview" at bounding box center [313, 650] width 272 height 34
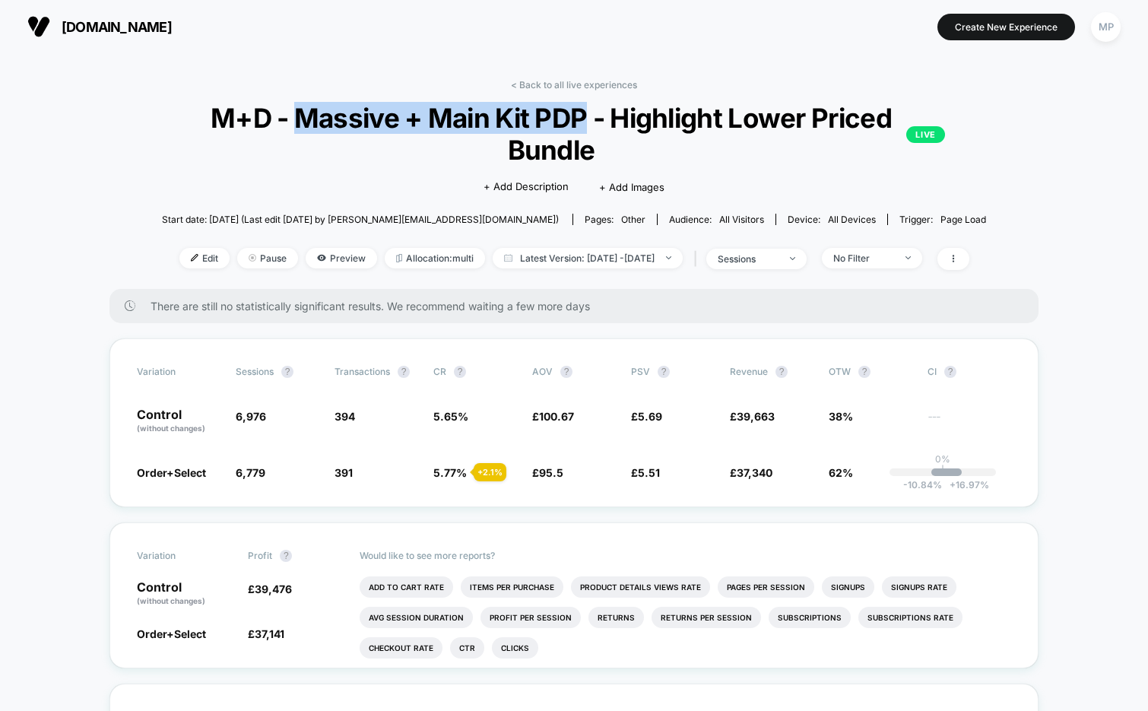
drag, startPoint x: 584, startPoint y: 122, endPoint x: 302, endPoint y: 124, distance: 282.2
click at [302, 124] on span "M+D - Massive + Main Kit PDP - Highlight Lower Priced Bundle LIVE" at bounding box center [573, 134] width 741 height 64
copy span "Massive + Main Kit PDP"
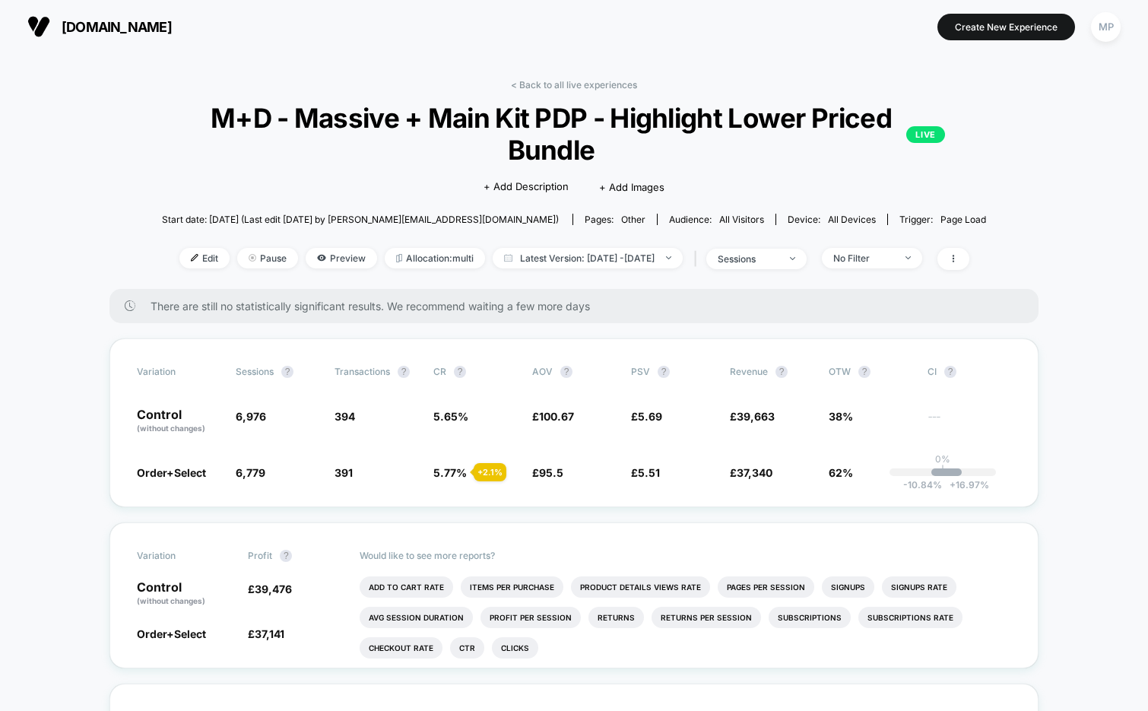
click at [443, 46] on div "mylee.co.uk Create New Experience MP" at bounding box center [574, 26] width 1148 height 53
click at [547, 84] on link "< Back to all live experiences" at bounding box center [574, 84] width 126 height 11
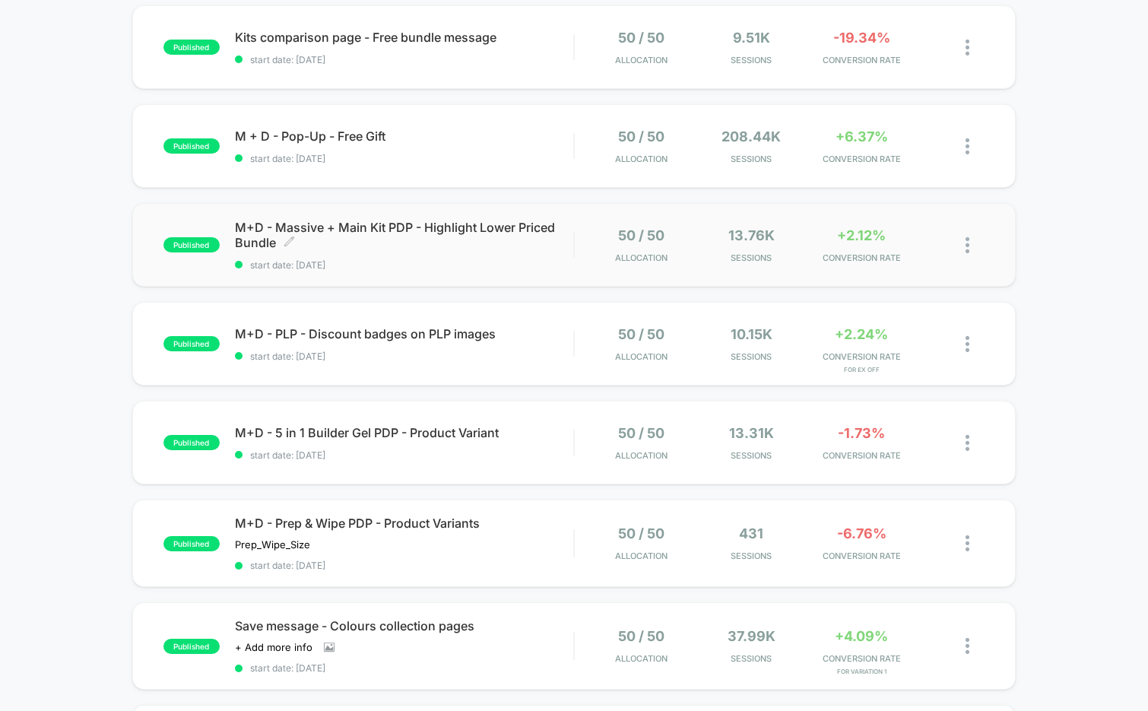
scroll to position [163, 0]
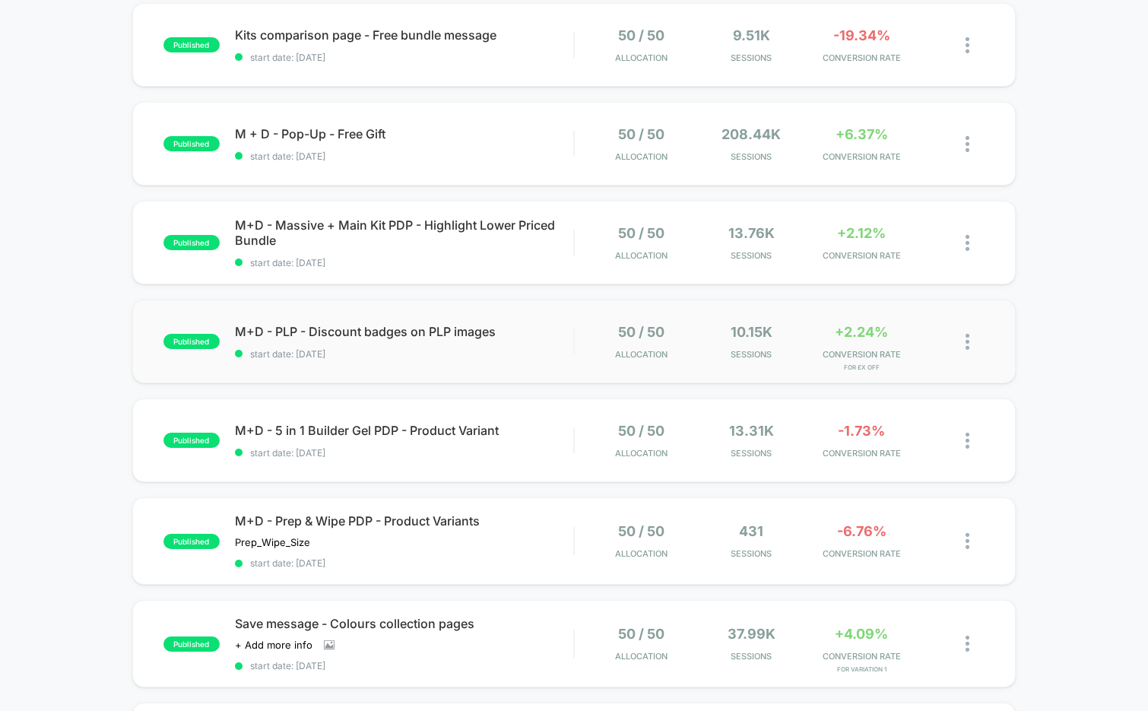
click at [398, 359] on div "published M+D - PLP - Discount badges on PLP images start date: 8/27/2025 50 / …" at bounding box center [574, 342] width 884 height 84
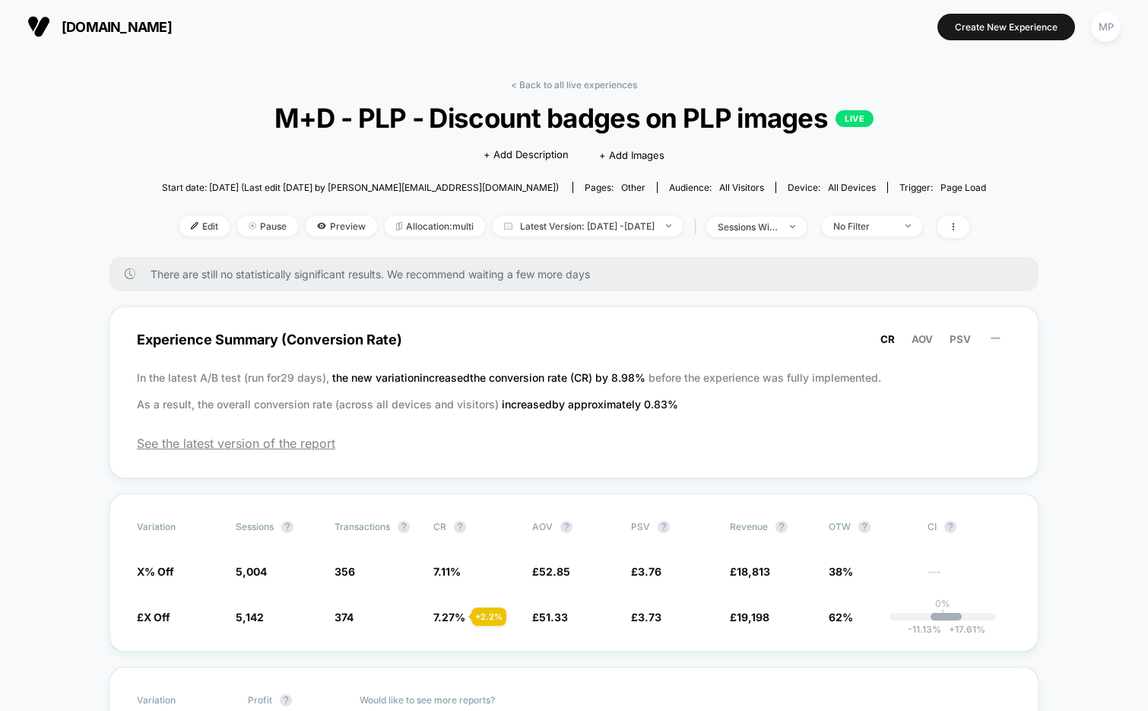
click at [577, 122] on span "M+D - PLP - Discount badges on PLP images LIVE" at bounding box center [573, 118] width 741 height 32
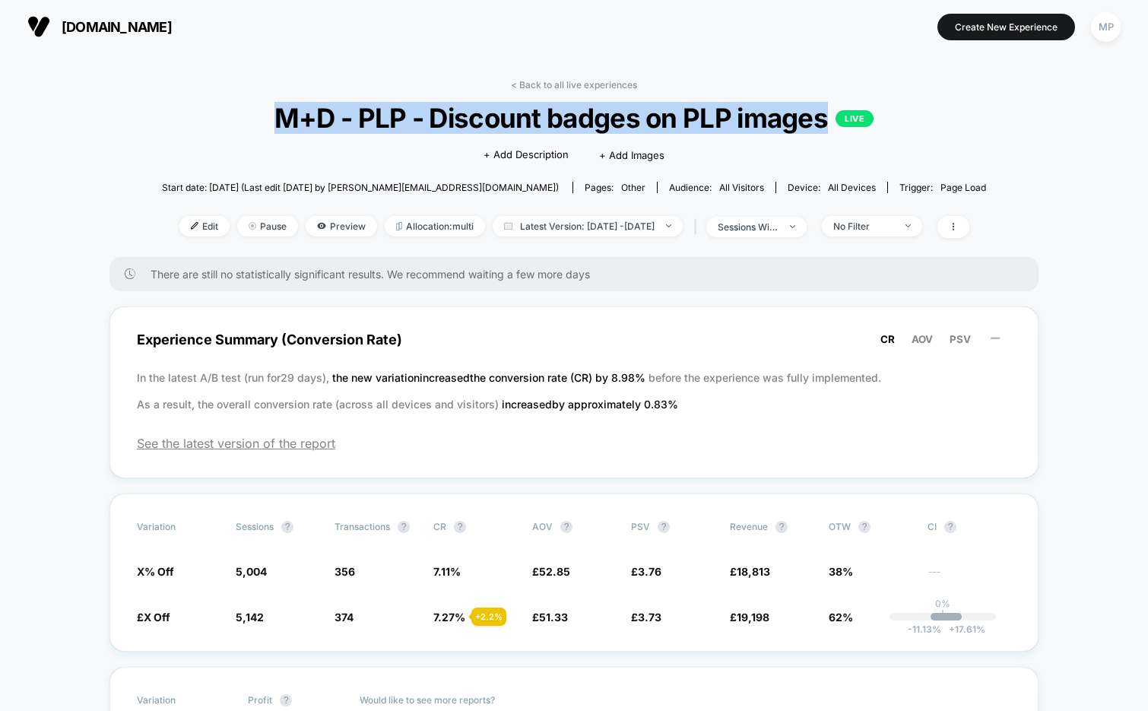
copy span "M+D - PLP - Discount badges on PLP images"
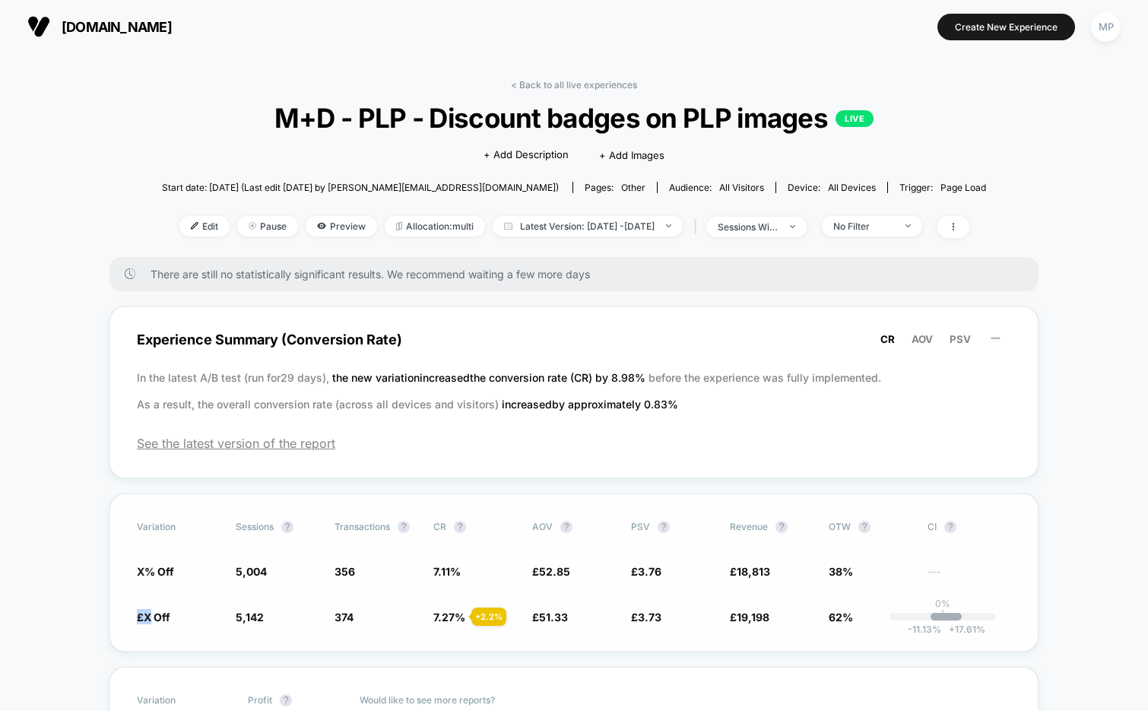
drag, startPoint x: 152, startPoint y: 614, endPoint x: 132, endPoint y: 614, distance: 19.8
click at [132, 614] on div "Variation Sessions ? Transactions ? CR ? AOV ? PSV ? Revenue ? OTW ? CI ? X% Of…" at bounding box center [574, 573] width 929 height 158
drag, startPoint x: 183, startPoint y: 611, endPoint x: 119, endPoint y: 612, distance: 63.9
click at [119, 612] on div "Variation Sessions ? Transactions ? CR ? AOV ? PSV ? Revenue ? OTW ? CI ? X% Of…" at bounding box center [574, 573] width 929 height 158
copy span "£X Off"
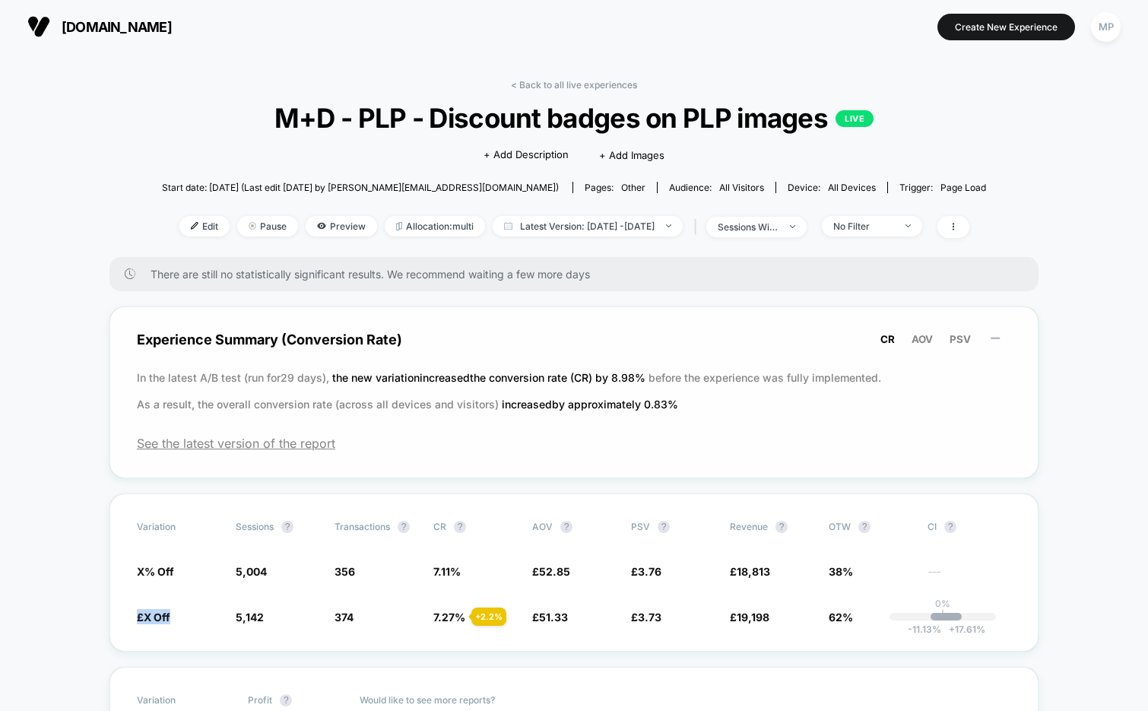
click at [522, 457] on div "Experience Summary (Conversion Rate) CR AOV PSV In the latest A/B test (run for…" at bounding box center [574, 392] width 929 height 172
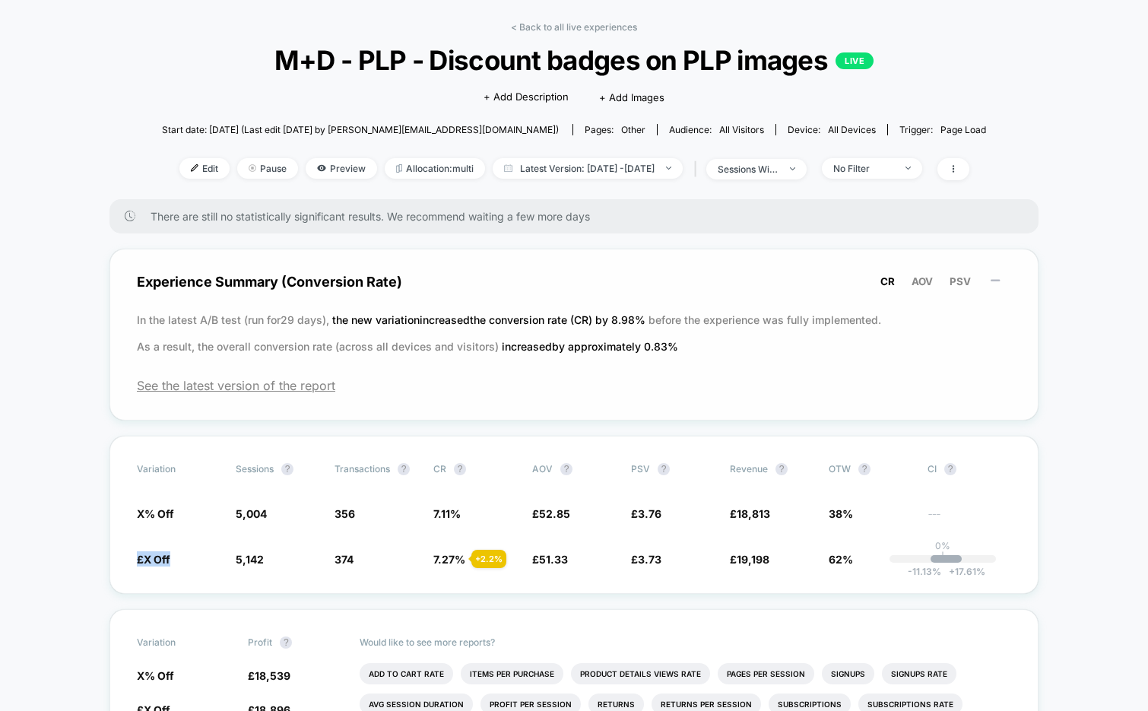
scroll to position [47, 0]
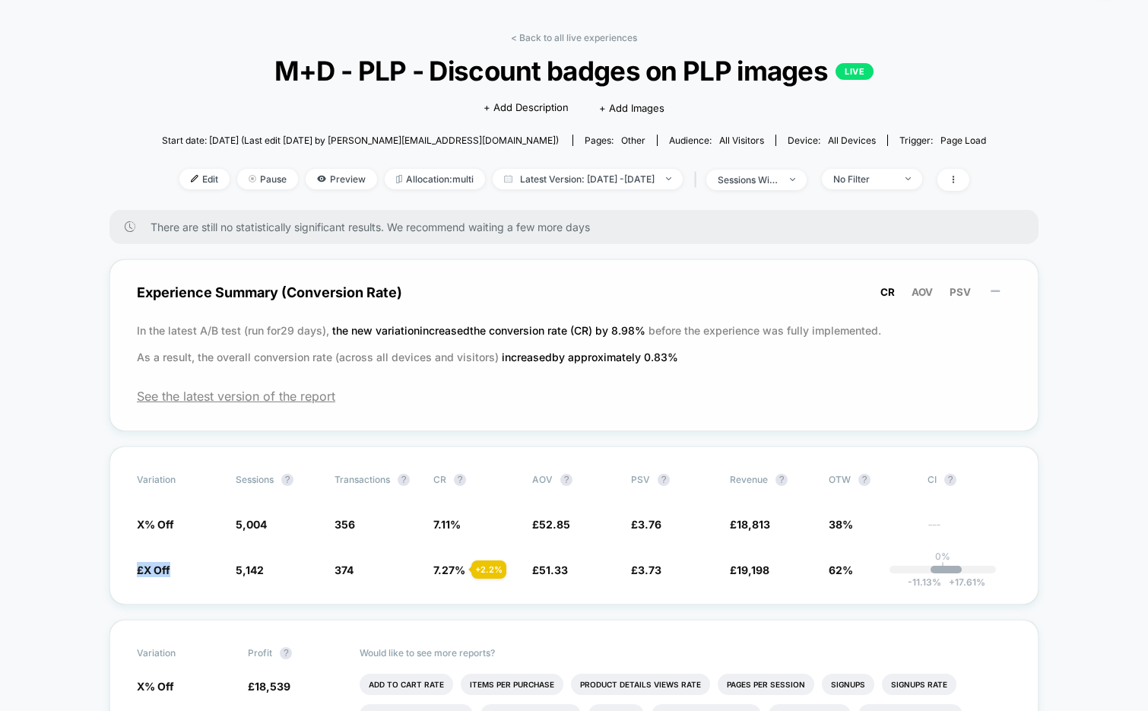
click at [551, 416] on div "Experience Summary (Conversion Rate) CR AOV PSV In the latest A/B test (run for…" at bounding box center [574, 345] width 929 height 172
click at [571, 40] on link "< Back to all live experiences" at bounding box center [574, 37] width 126 height 11
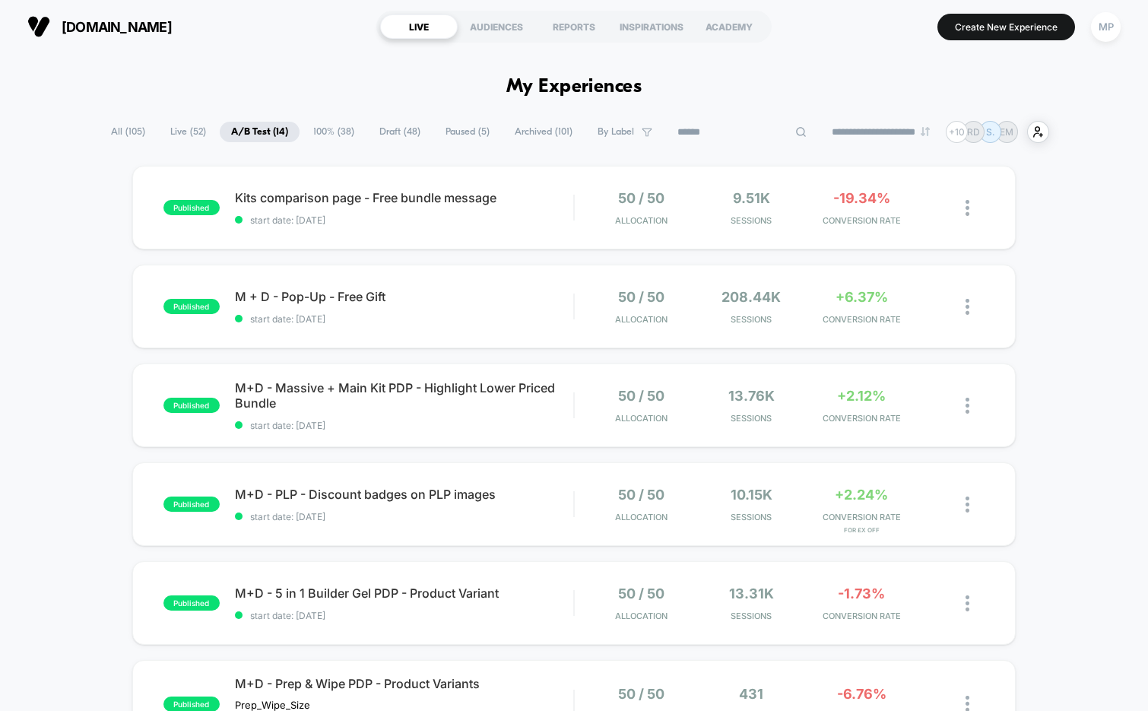
click at [718, 132] on input at bounding box center [742, 132] width 152 height 18
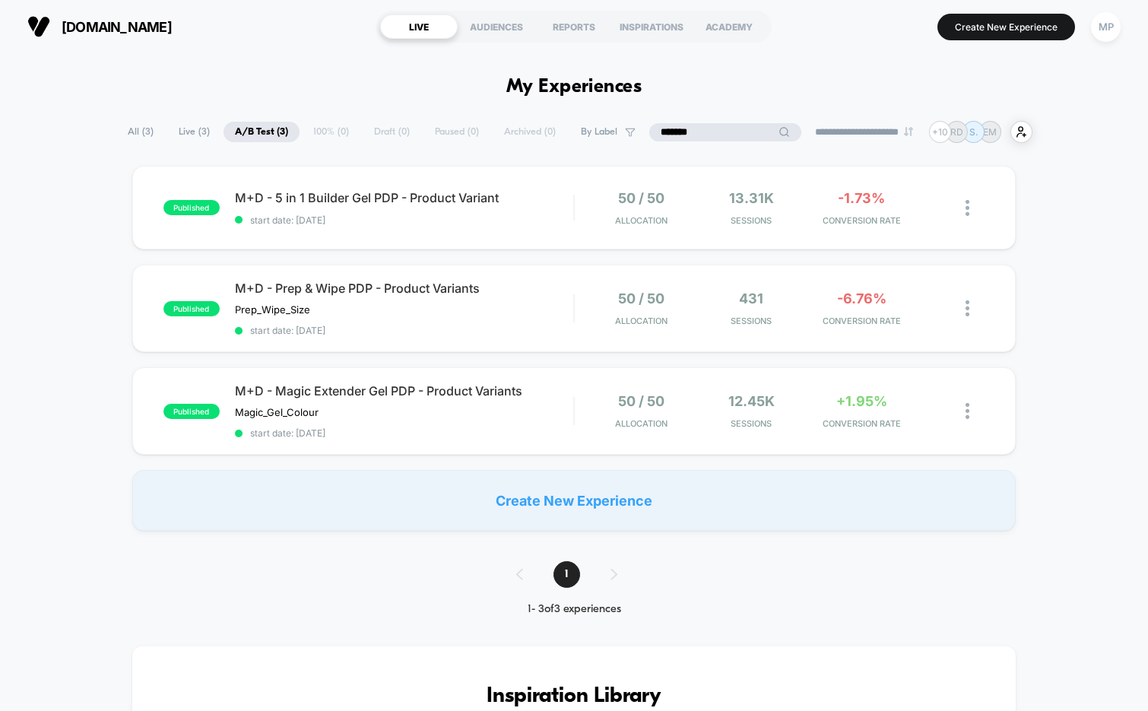
type input "*******"
click at [493, 234] on div "published M+D - 5 in 1 Builder Gel PDP - Product Variant start date: 8/27/2025 …" at bounding box center [574, 208] width 884 height 84
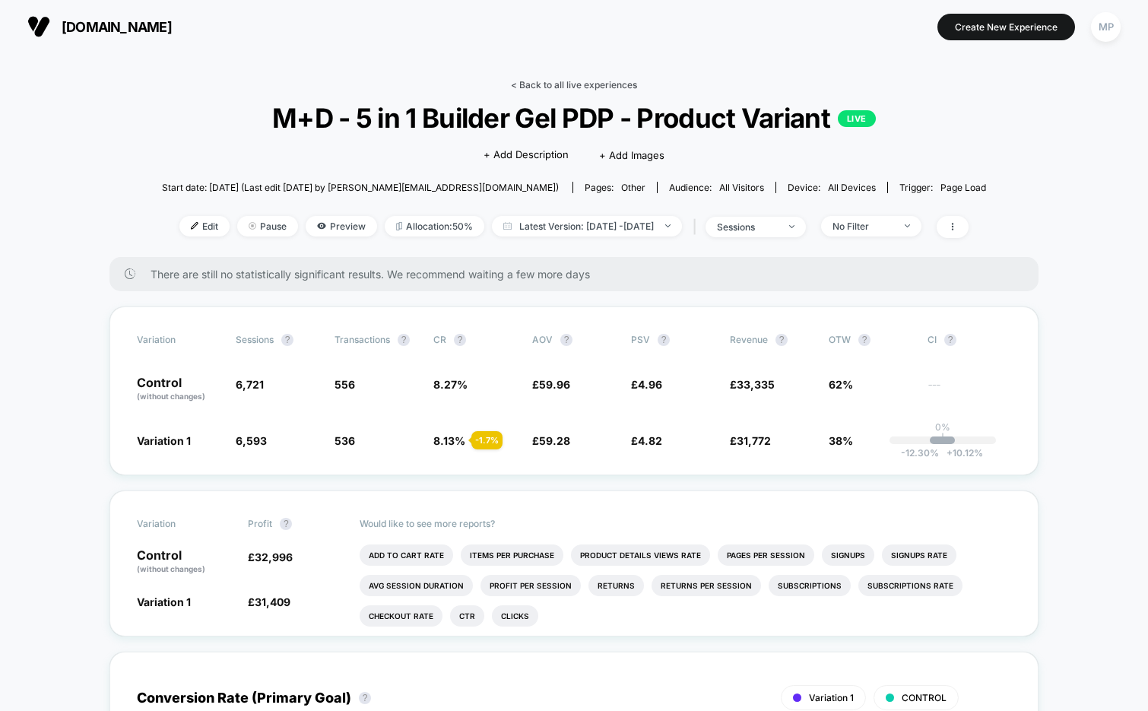
click at [551, 81] on link "< Back to all live experiences" at bounding box center [574, 84] width 126 height 11
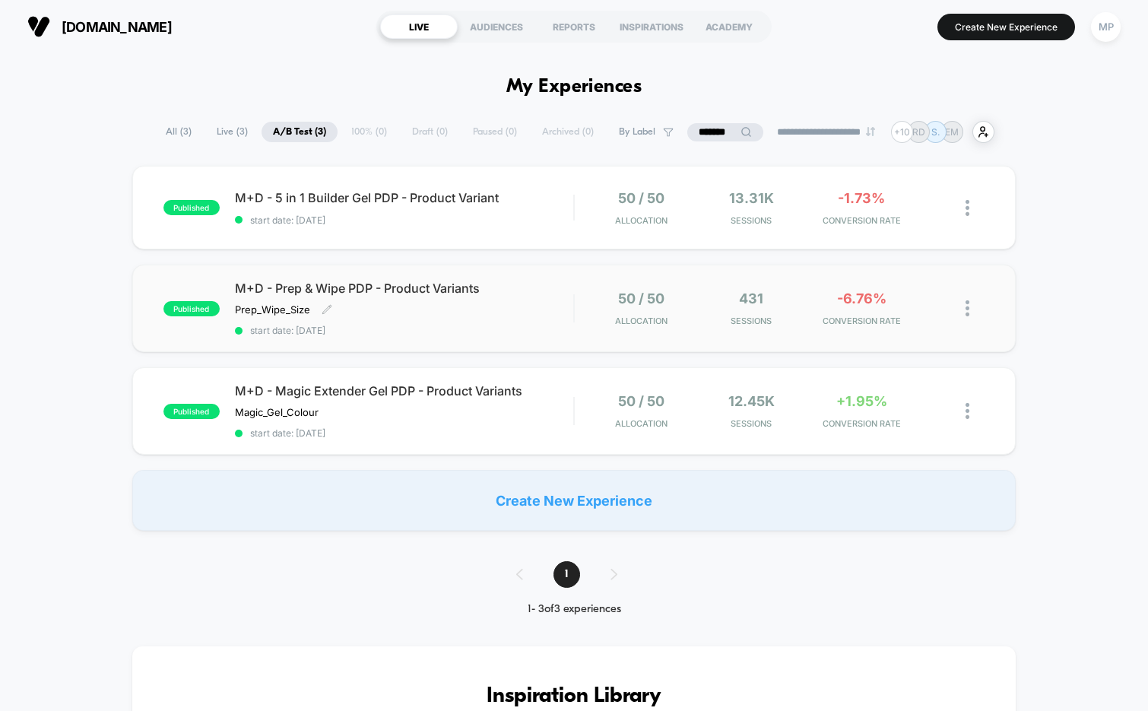
click at [389, 325] on span "start date: 8/27/2025" at bounding box center [404, 330] width 339 height 11
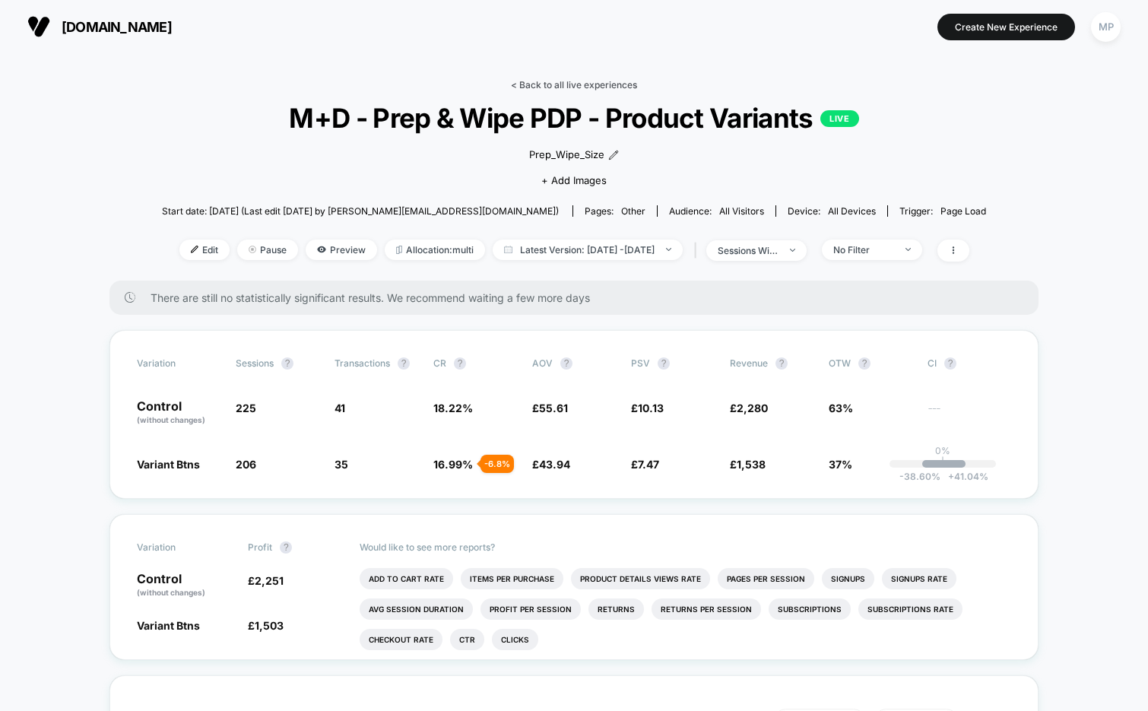
click at [554, 82] on link "< Back to all live experiences" at bounding box center [574, 84] width 126 height 11
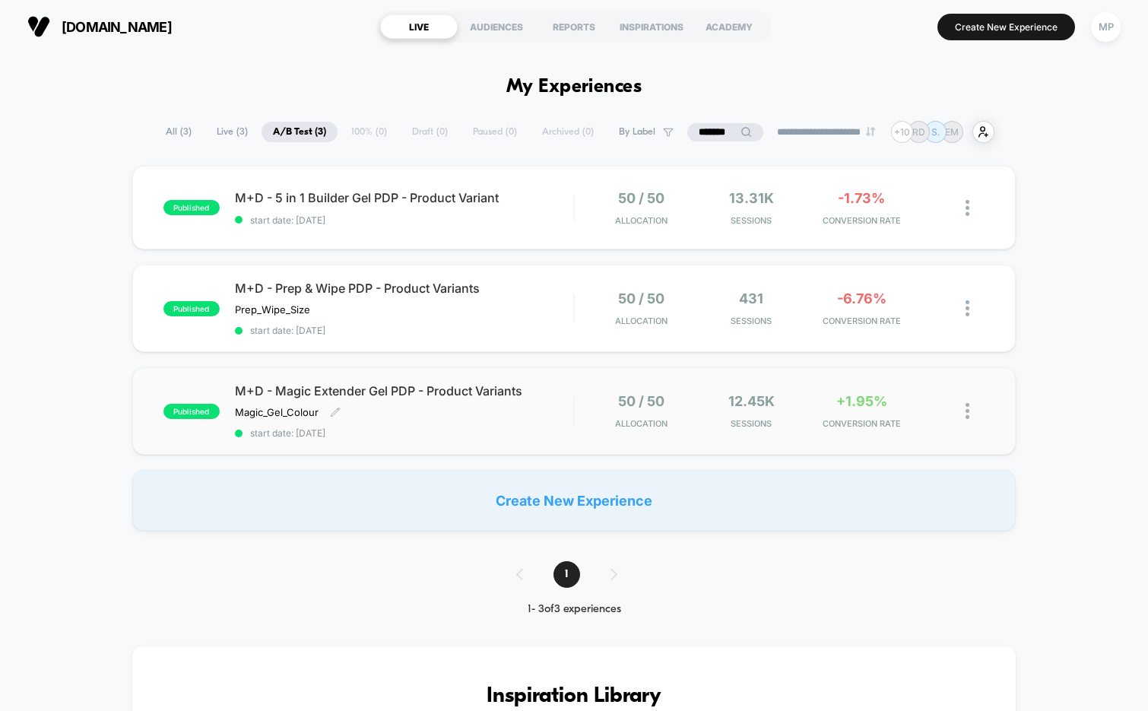
click at [451, 421] on div "M+D - Magic Extender Gel PDP - Product Variants Magic_Gel_Colour Click to edit …" at bounding box center [404, 411] width 339 height 56
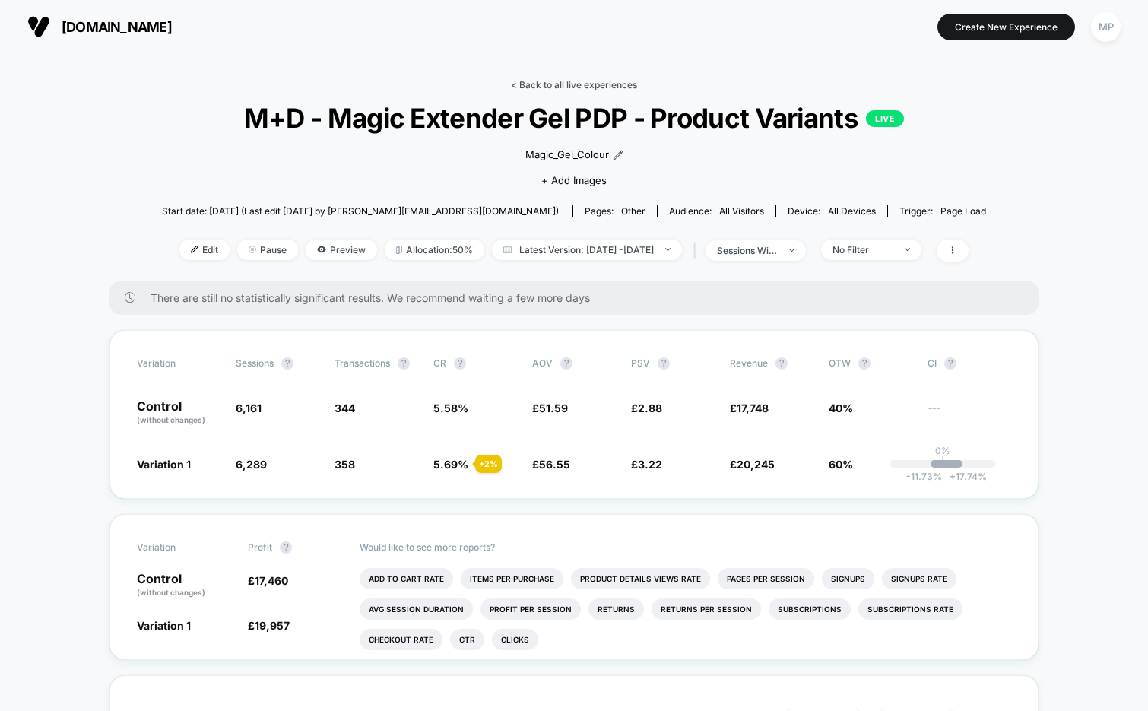
click at [575, 84] on link "< Back to all live experiences" at bounding box center [574, 84] width 126 height 11
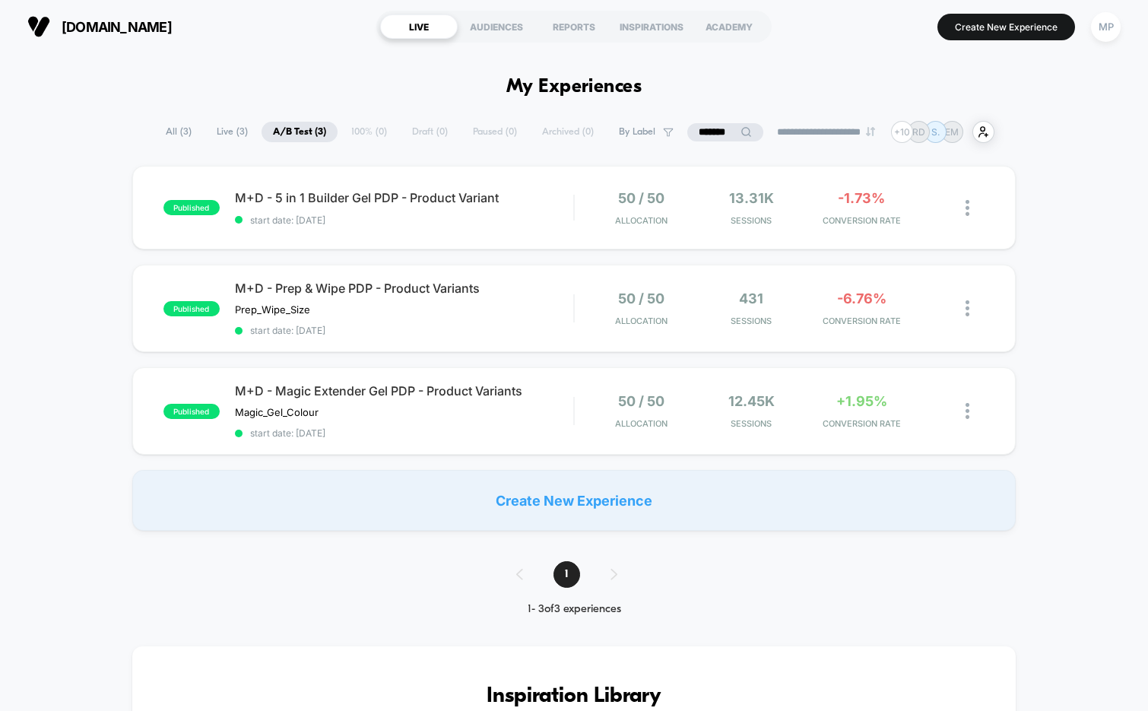
click at [709, 134] on input "*******" at bounding box center [725, 132] width 76 height 18
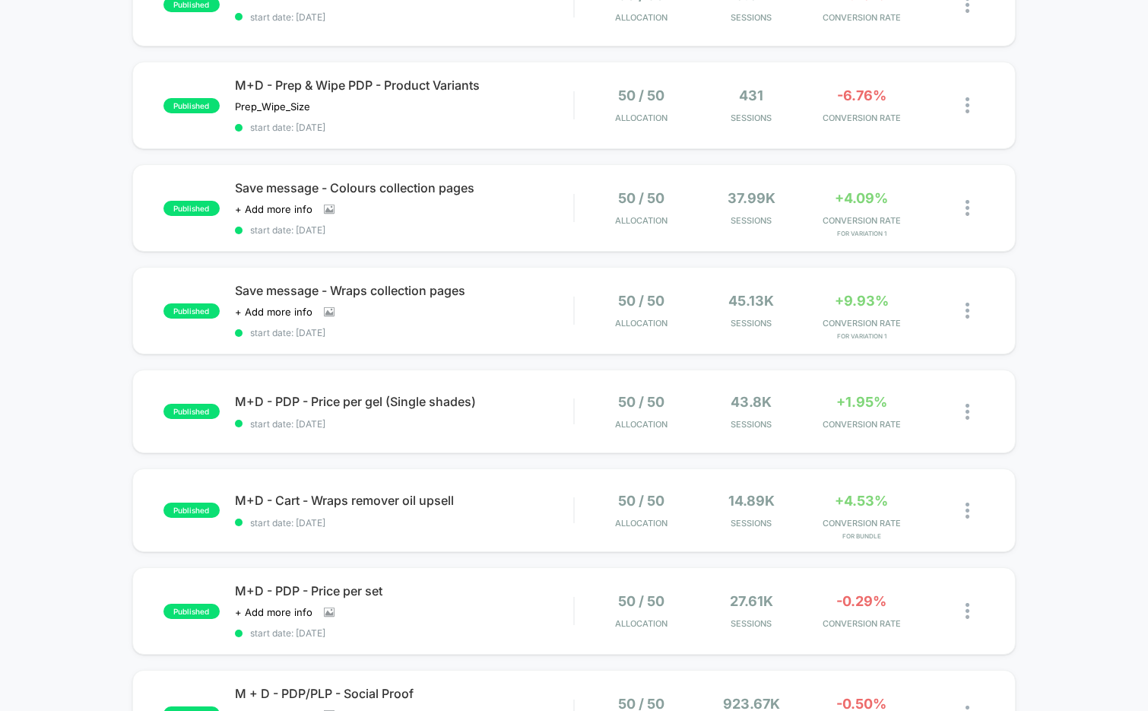
scroll to position [600, 0]
click at [415, 228] on span "start date: 8/20/2025" at bounding box center [404, 228] width 339 height 11
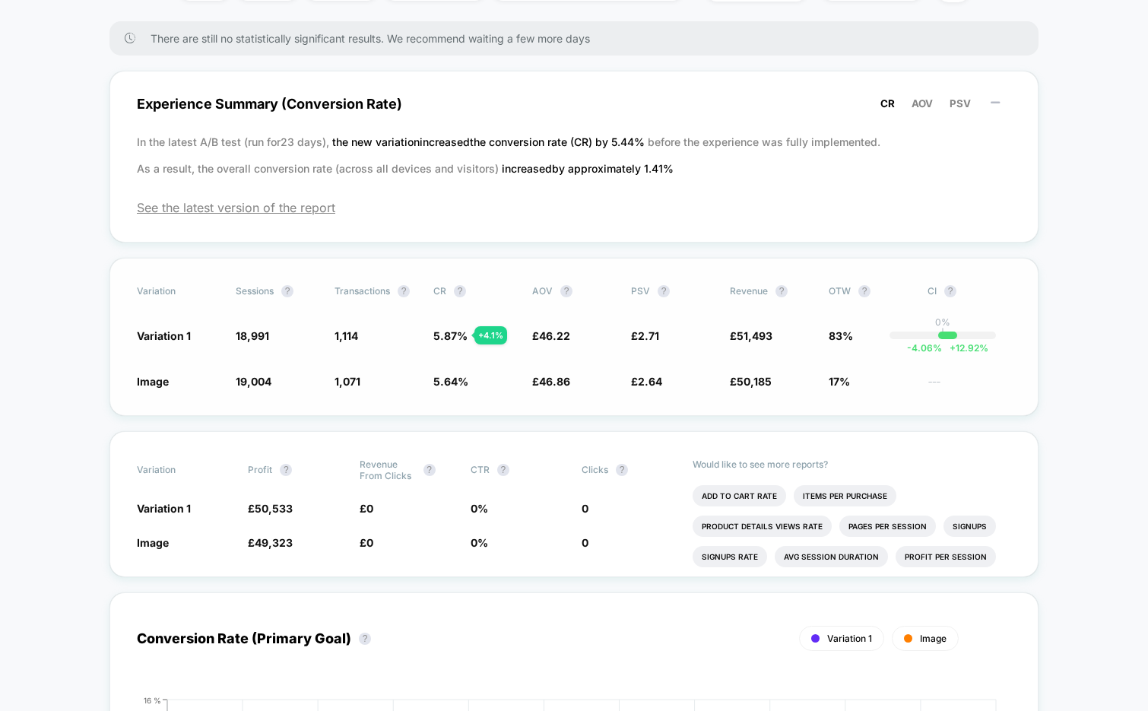
scroll to position [468, 0]
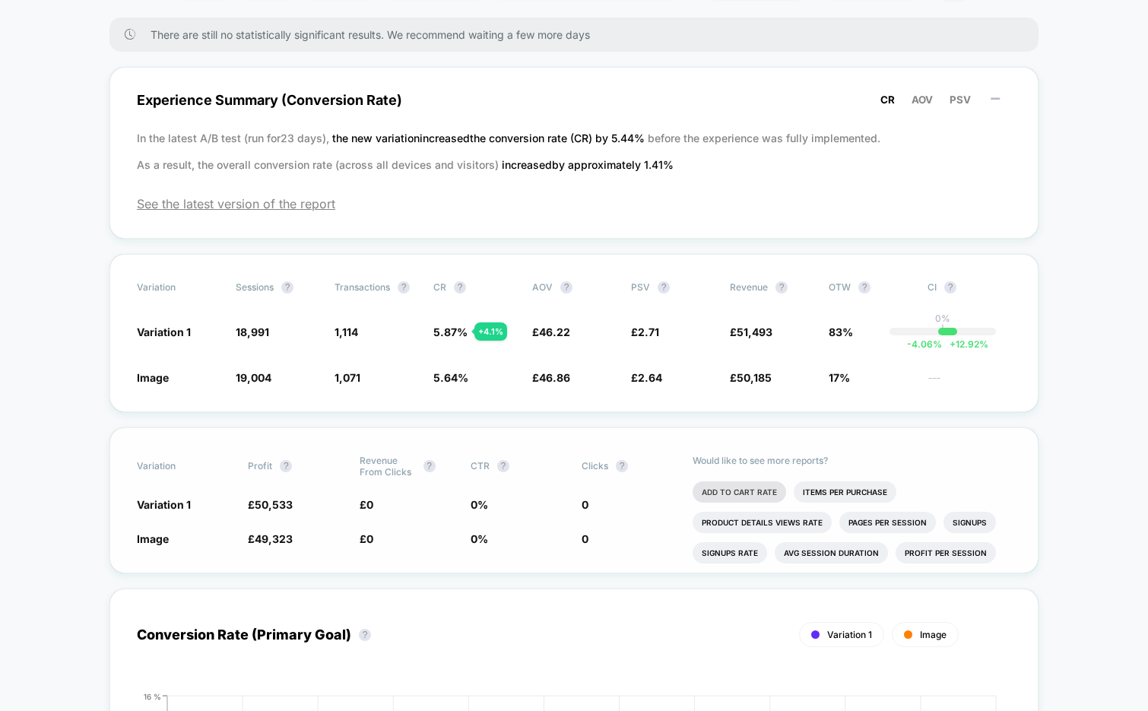
click at [709, 499] on li "Add To Cart Rate" at bounding box center [740, 491] width 94 height 21
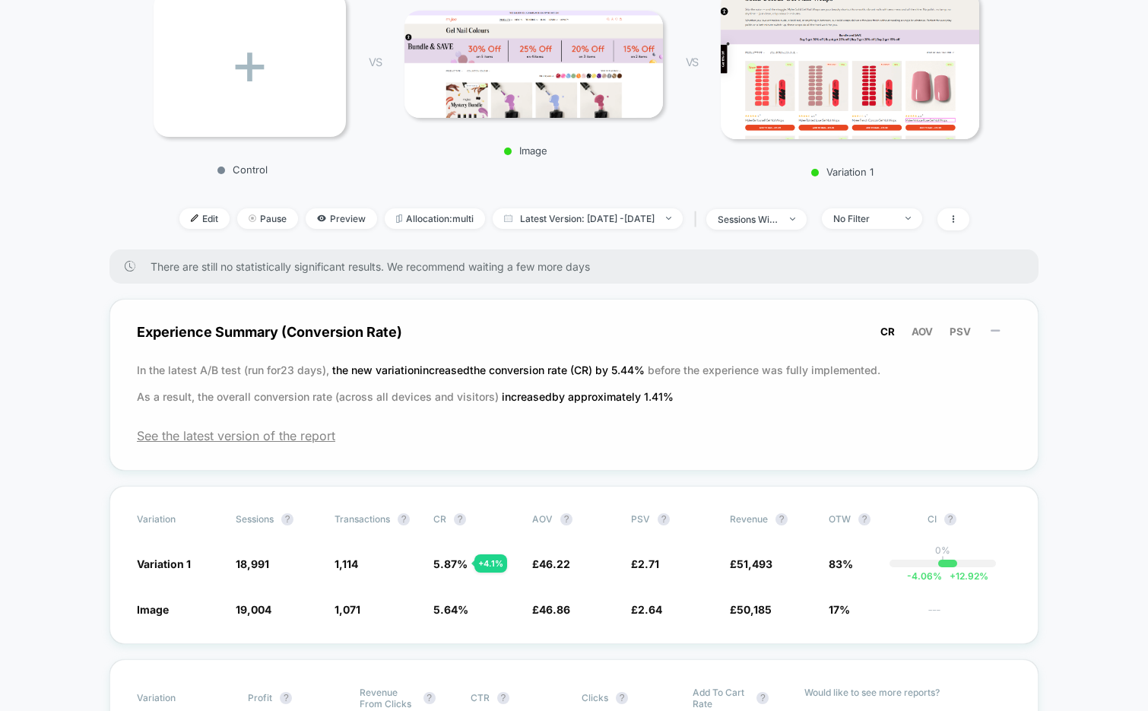
scroll to position [0, 0]
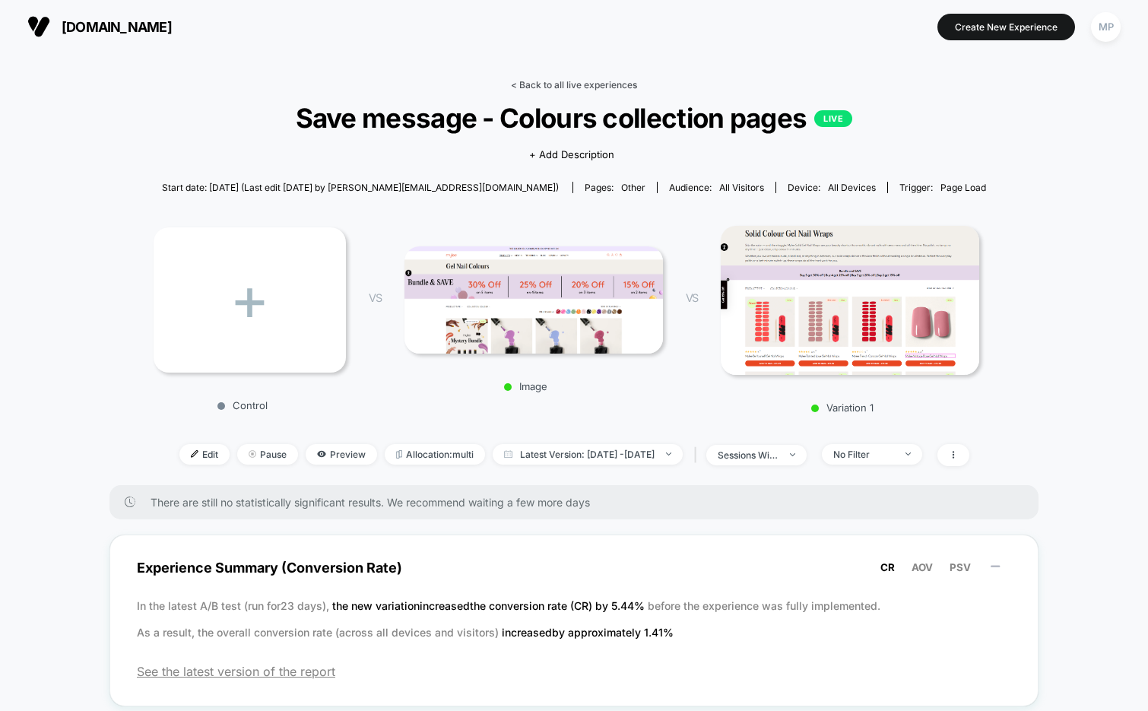
click at [584, 84] on link "< Back to all live experiences" at bounding box center [574, 84] width 126 height 11
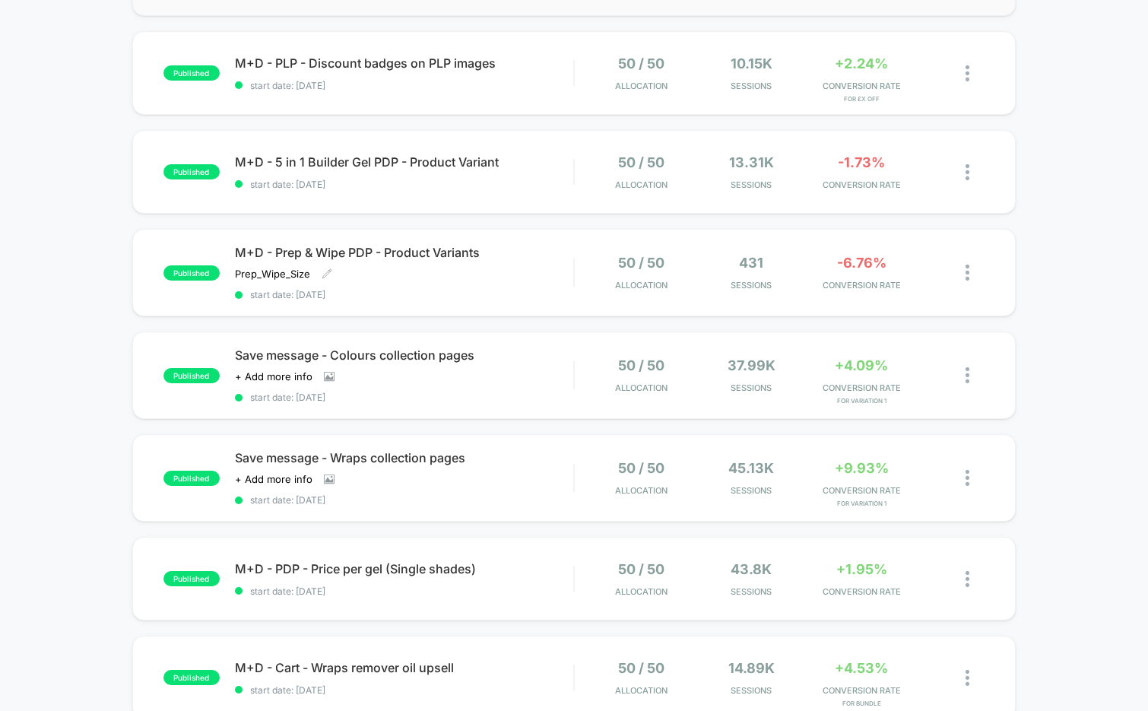
scroll to position [433, 0]
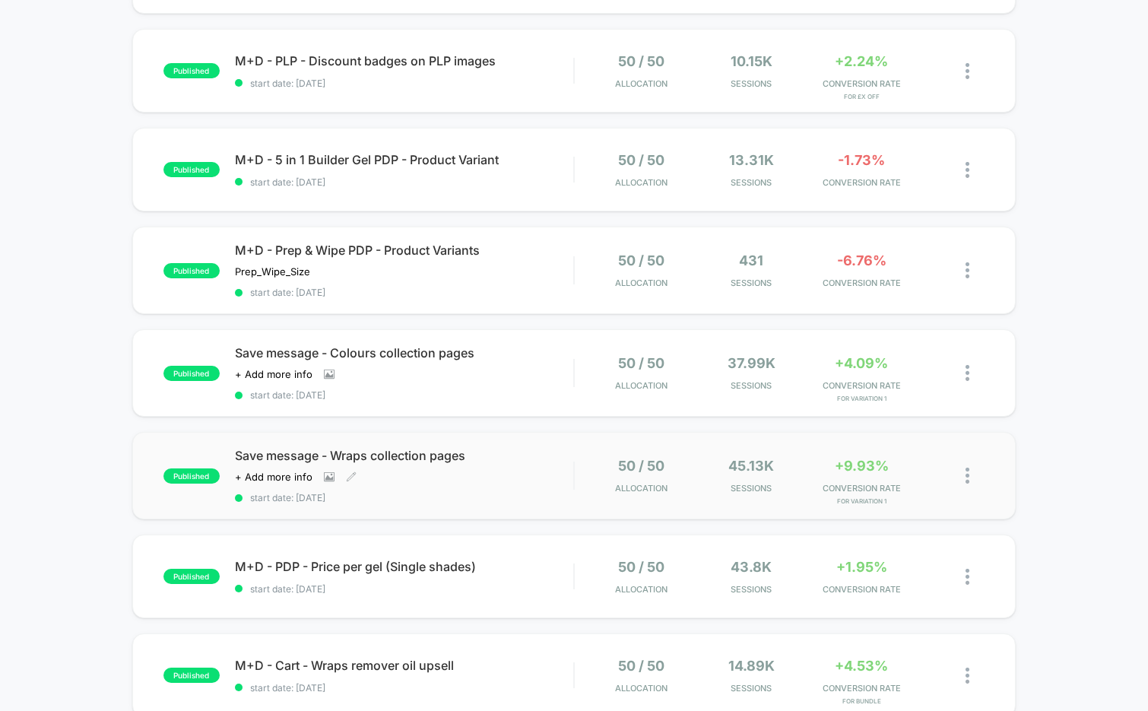
click at [422, 486] on div "Save message - Wraps collection pages Click to view images Click to edit experi…" at bounding box center [404, 476] width 339 height 56
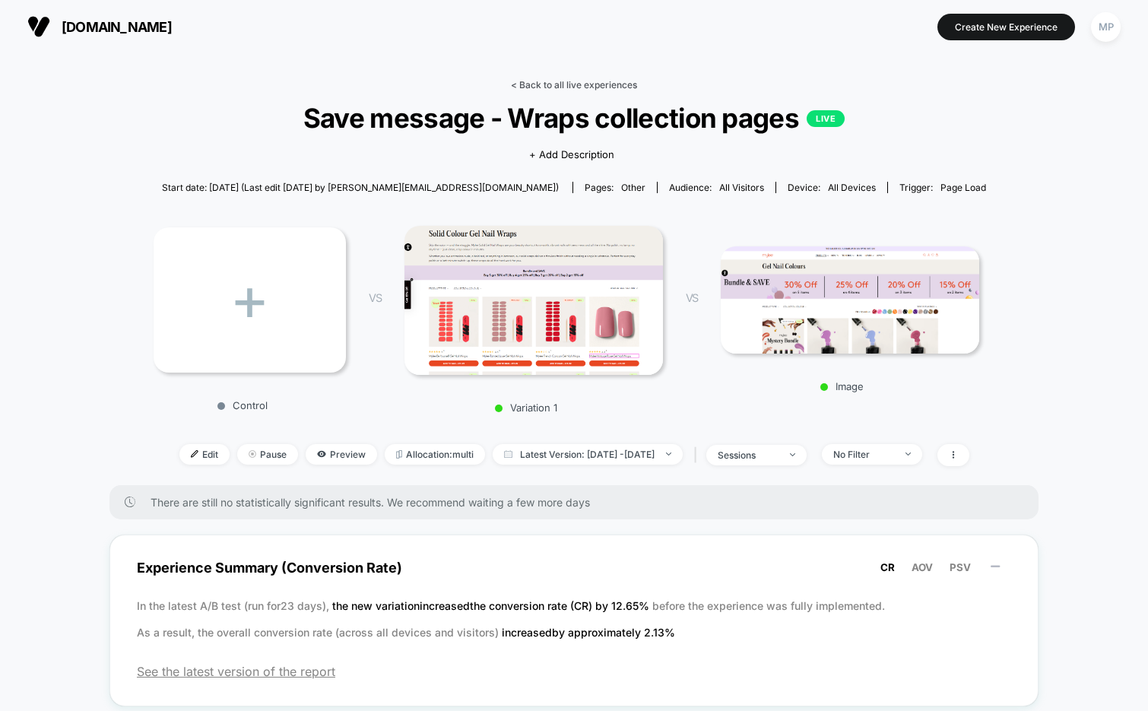
click at [576, 85] on link "< Back to all live experiences" at bounding box center [574, 84] width 126 height 11
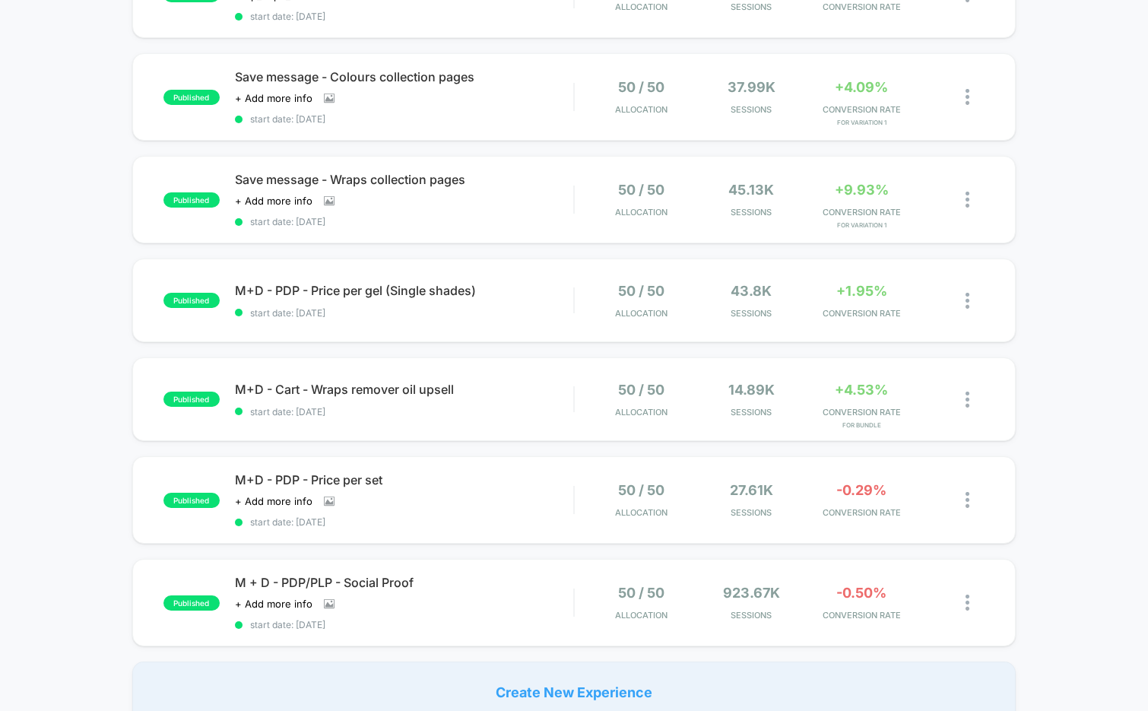
scroll to position [716, 0]
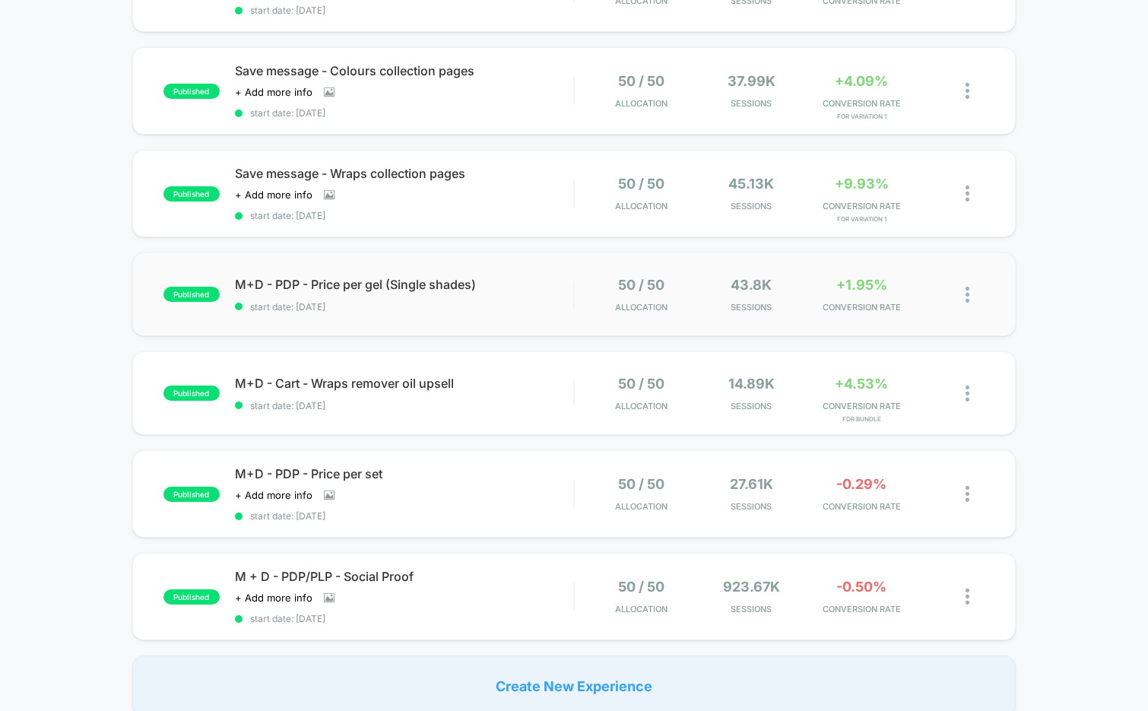
click at [446, 325] on div "published M+D - PDP - Price per gel (Single shades) start date: 8/19/2025 50 / …" at bounding box center [574, 294] width 884 height 84
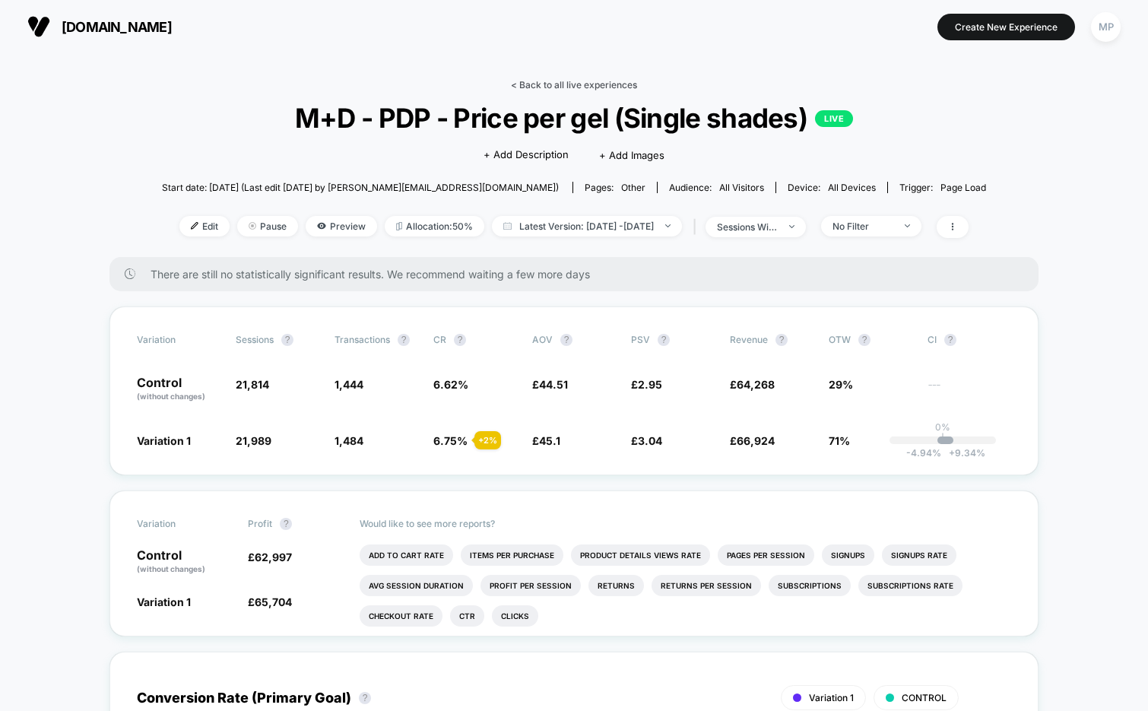
click at [533, 83] on link "< Back to all live experiences" at bounding box center [574, 84] width 126 height 11
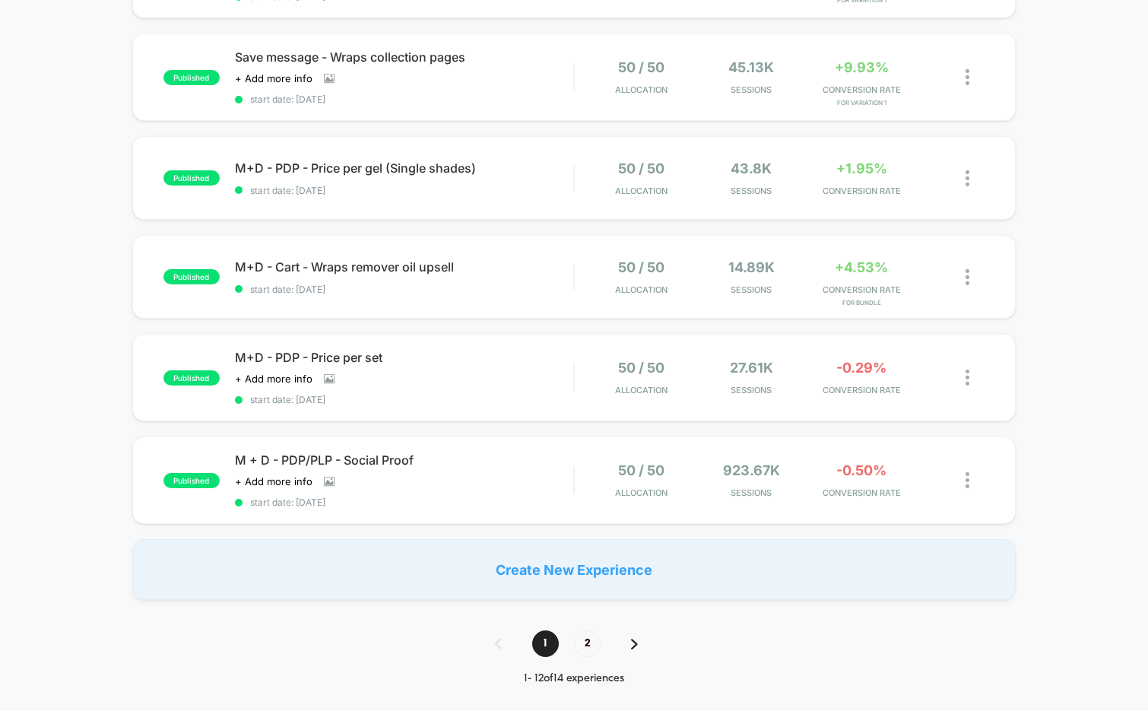
scroll to position [830, 0]
click at [417, 302] on div "published M+D - Cart - Wraps remover oil upsell start date: 8/13/2025 50 / 50 A…" at bounding box center [574, 279] width 884 height 84
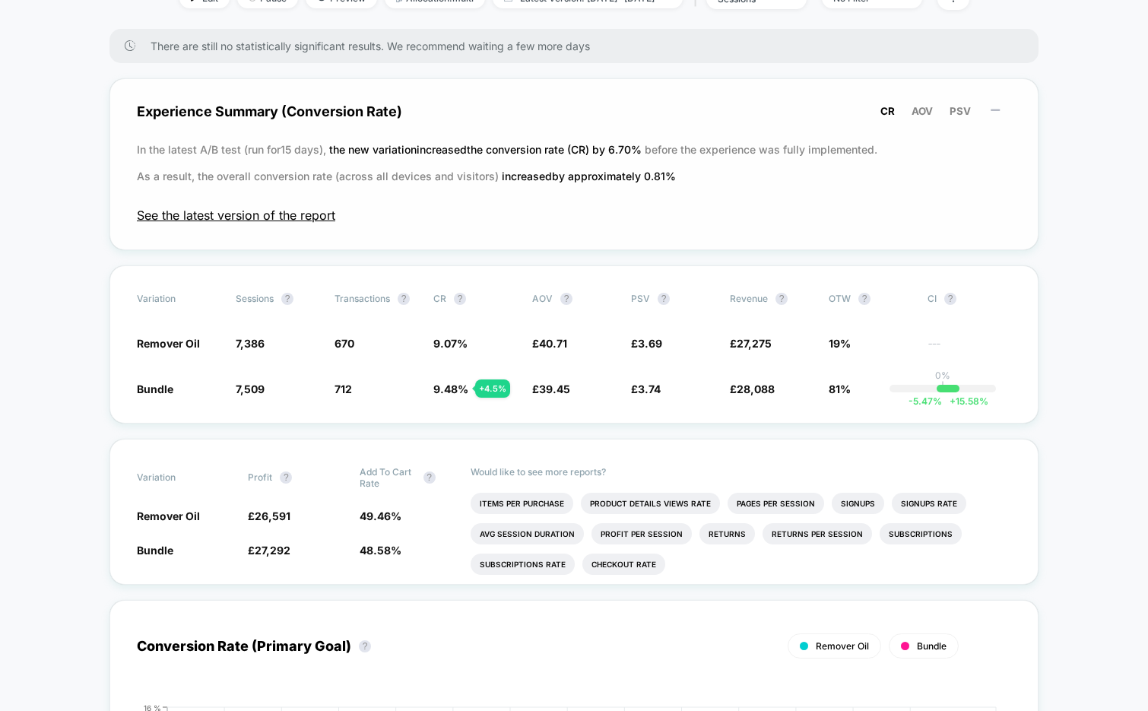
scroll to position [248, 0]
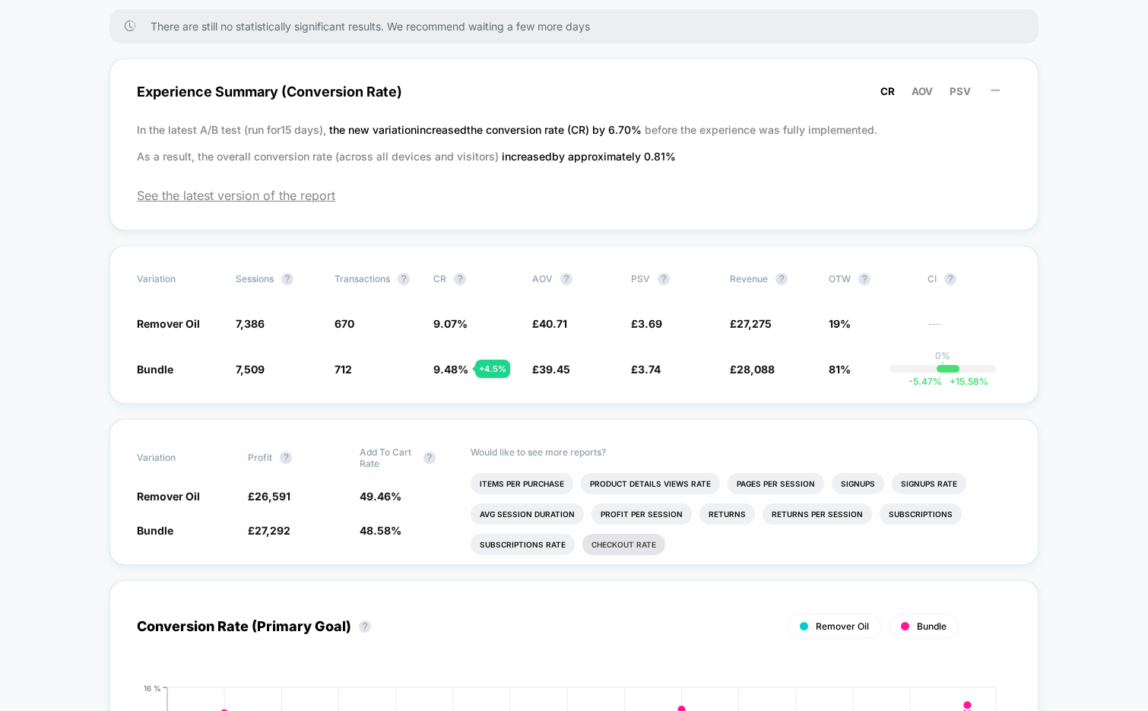
click at [648, 545] on li "Checkout Rate" at bounding box center [624, 544] width 83 height 21
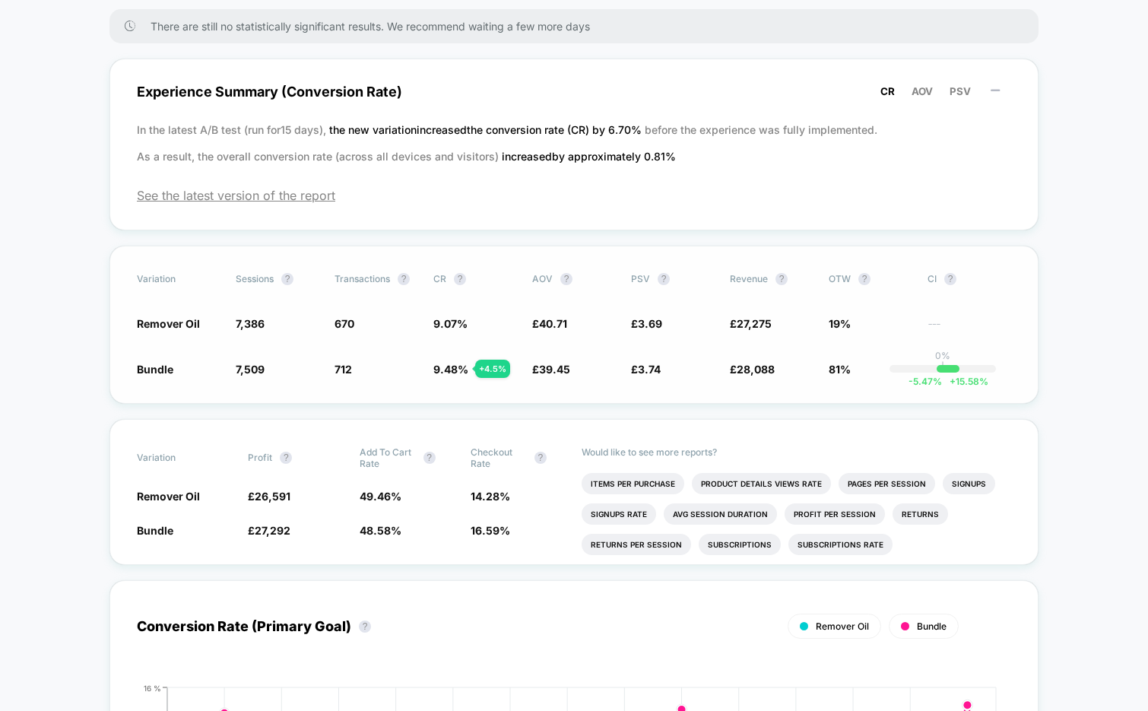
scroll to position [0, 0]
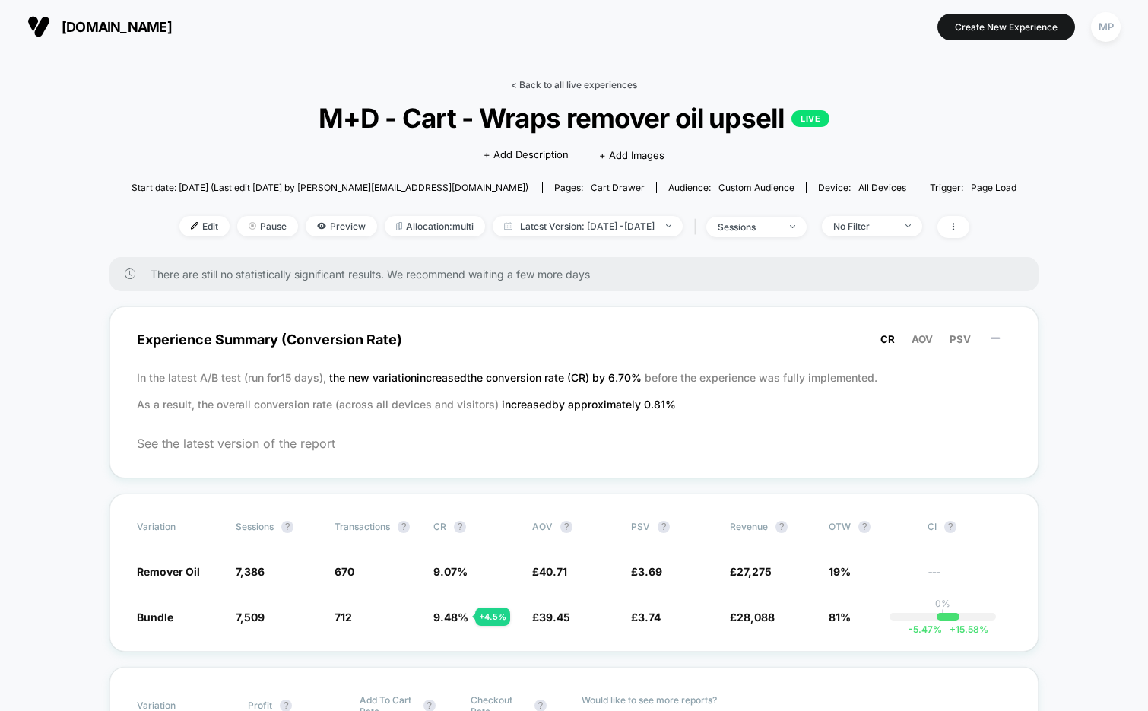
click at [538, 79] on link "< Back to all live experiences" at bounding box center [574, 84] width 126 height 11
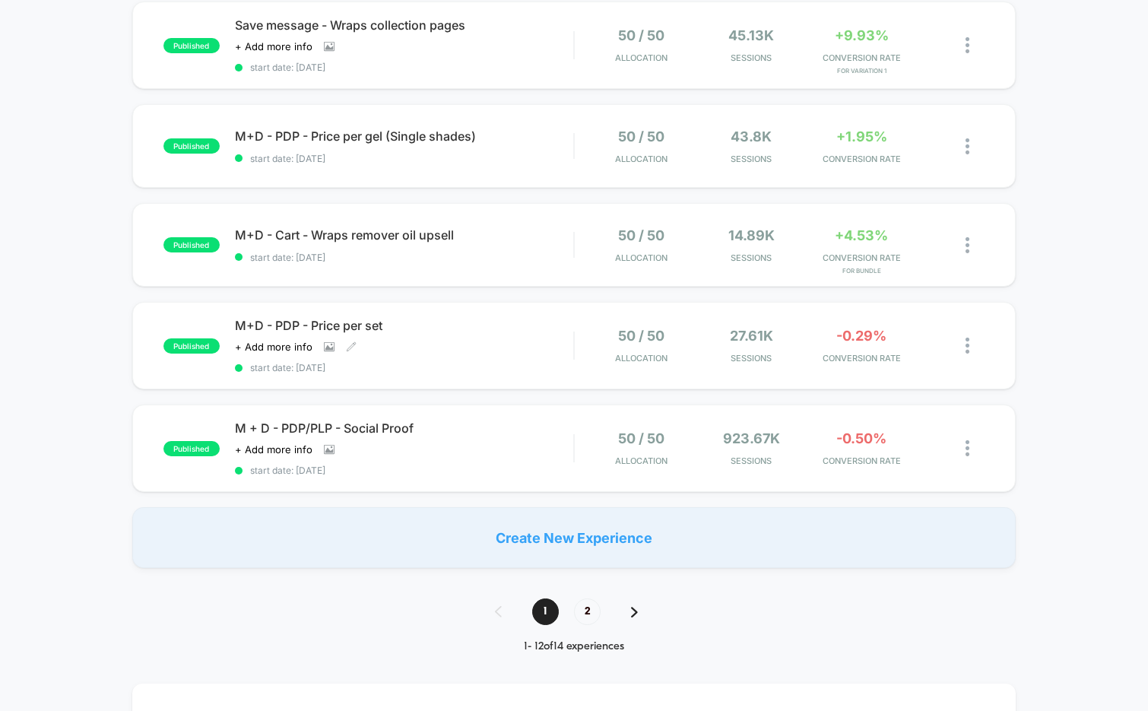
scroll to position [866, 0]
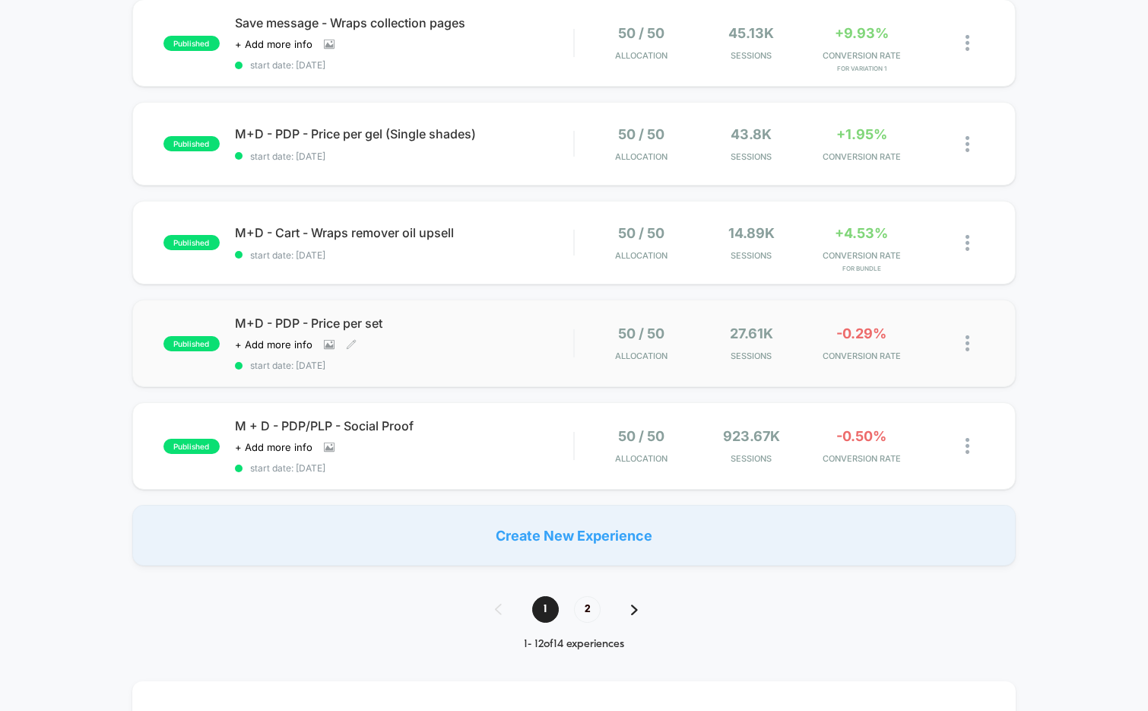
click at [418, 360] on span "start date: 8/4/2025" at bounding box center [404, 365] width 339 height 11
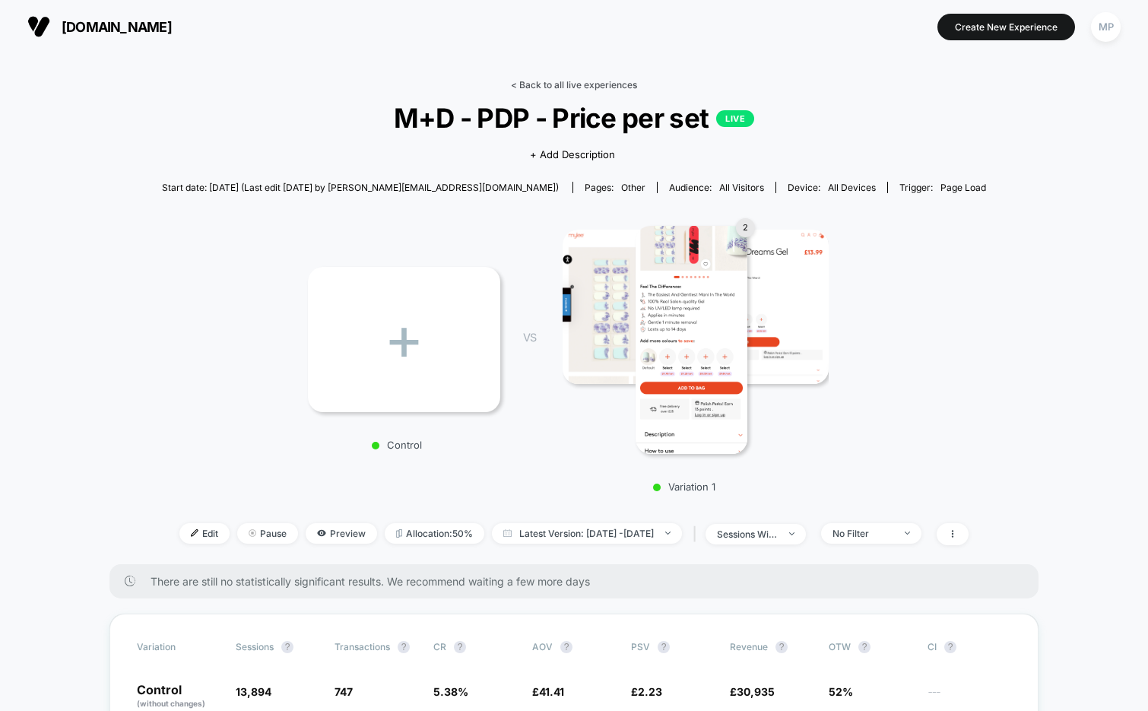
click at [598, 89] on link "< Back to all live experiences" at bounding box center [574, 84] width 126 height 11
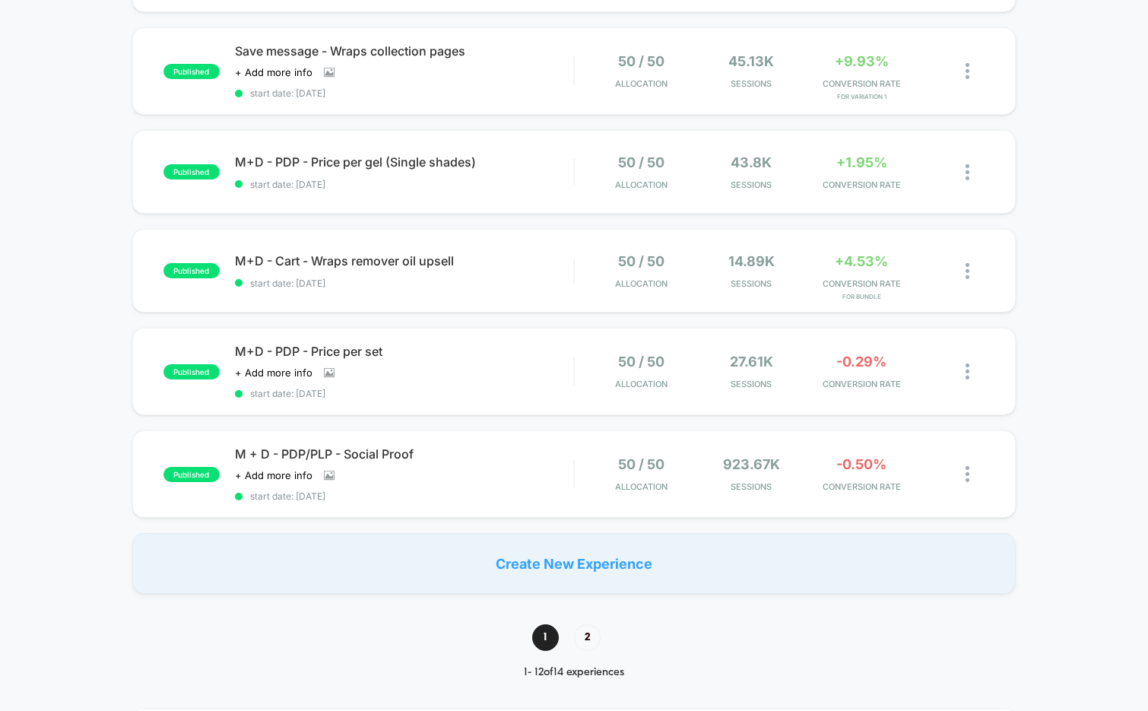
scroll to position [843, 0]
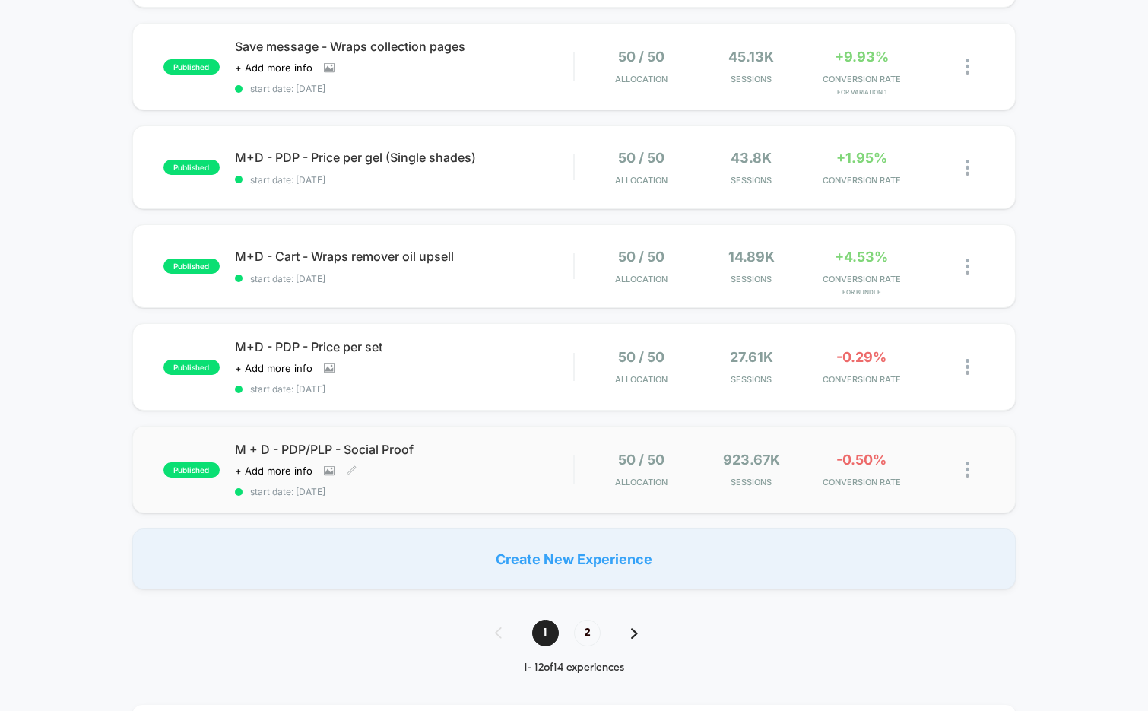
click at [430, 478] on div "M + D - PDP/PLP - Social Proof Click to view images Click to edit experience de…" at bounding box center [404, 470] width 339 height 56
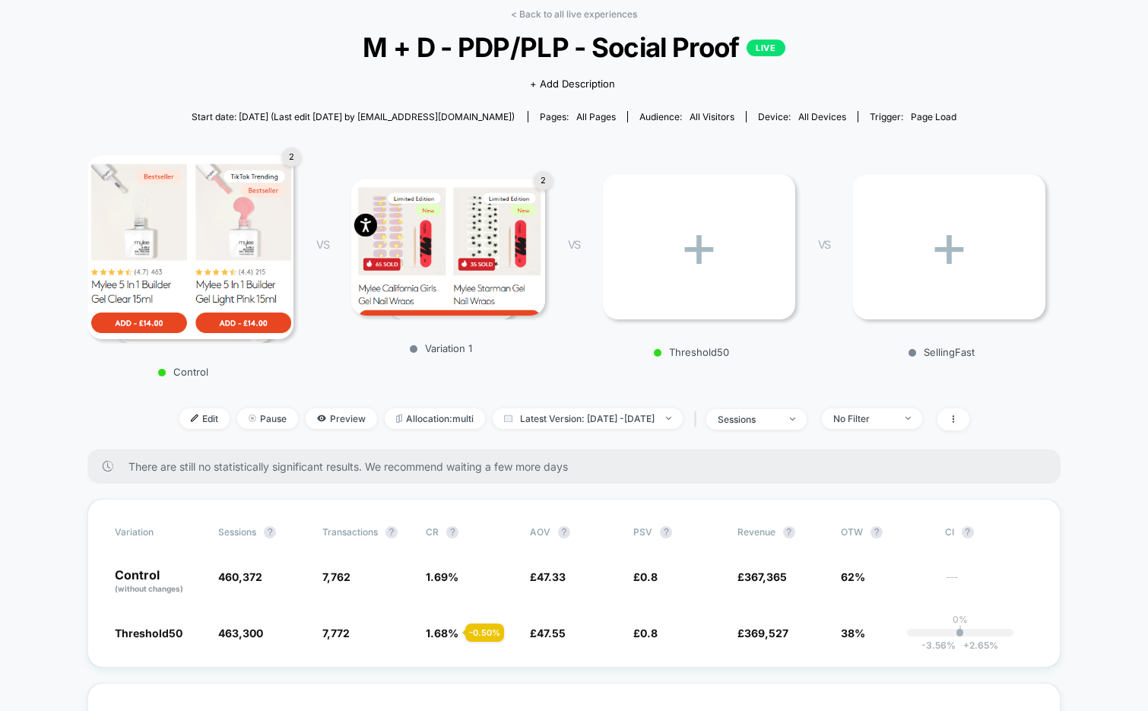
scroll to position [64, 0]
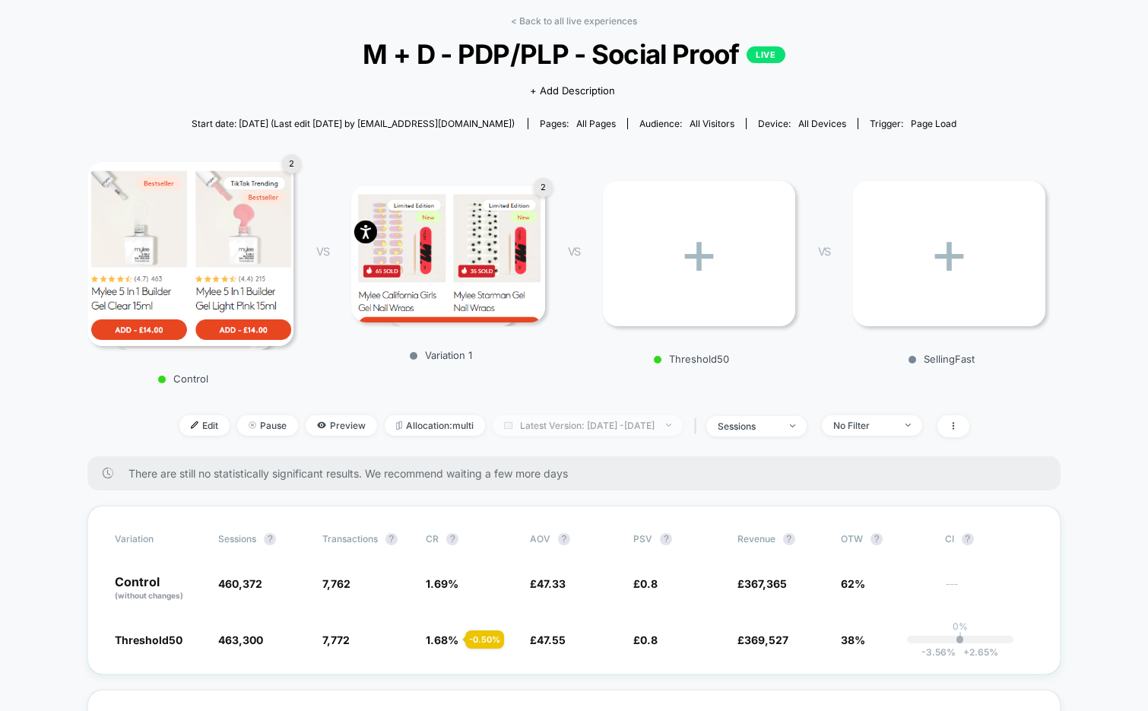
click at [582, 424] on span "Latest Version: Jul 30, 2025 - Sep 11, 2025" at bounding box center [588, 425] width 190 height 21
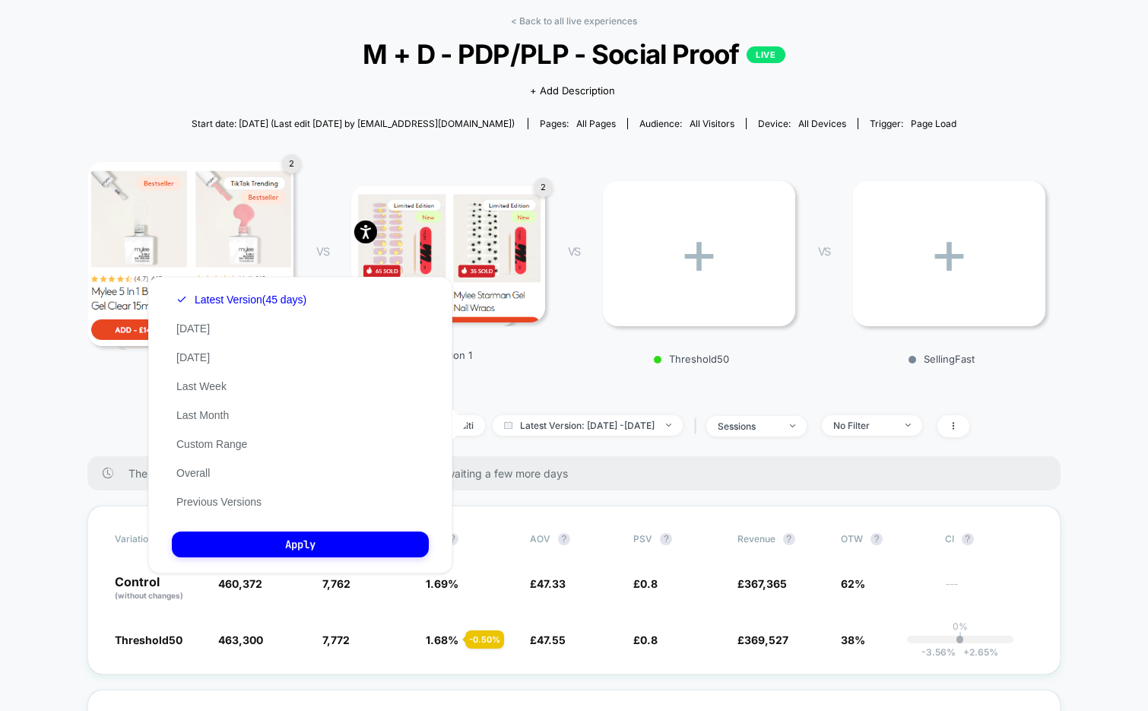
click at [579, 380] on div "2 Control VS 2 Variation 1 VS + Threshold50 VS + SellingFast" at bounding box center [566, 268] width 973 height 248
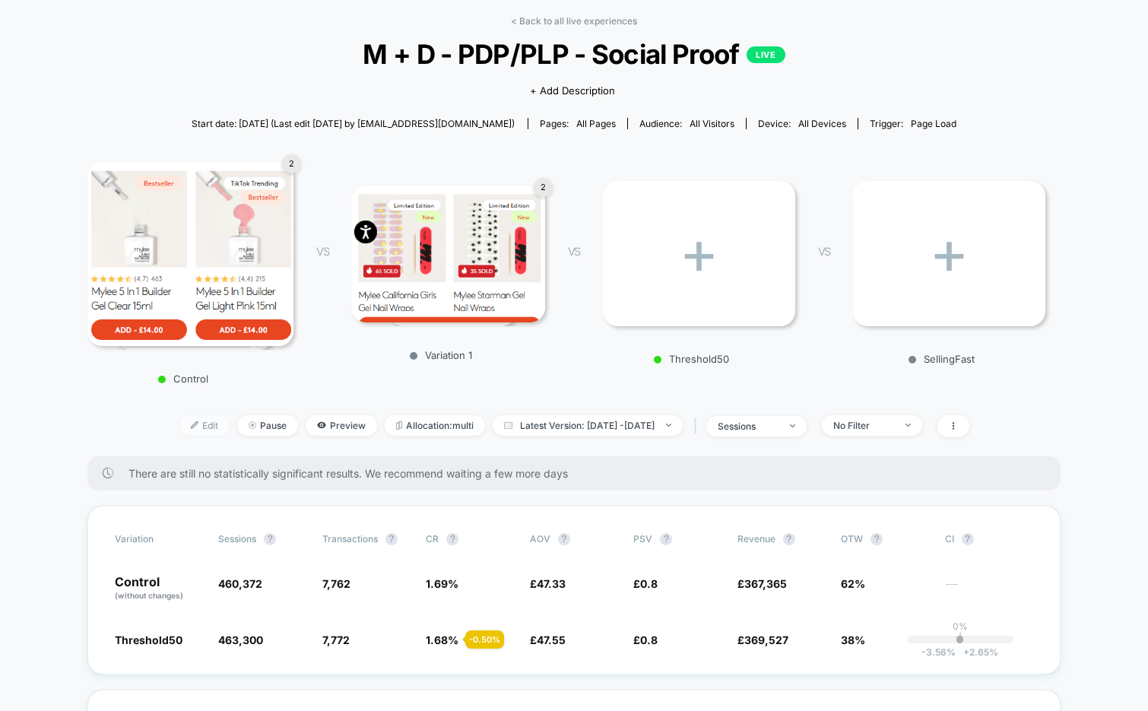
click at [179, 428] on span "Edit" at bounding box center [204, 425] width 50 height 21
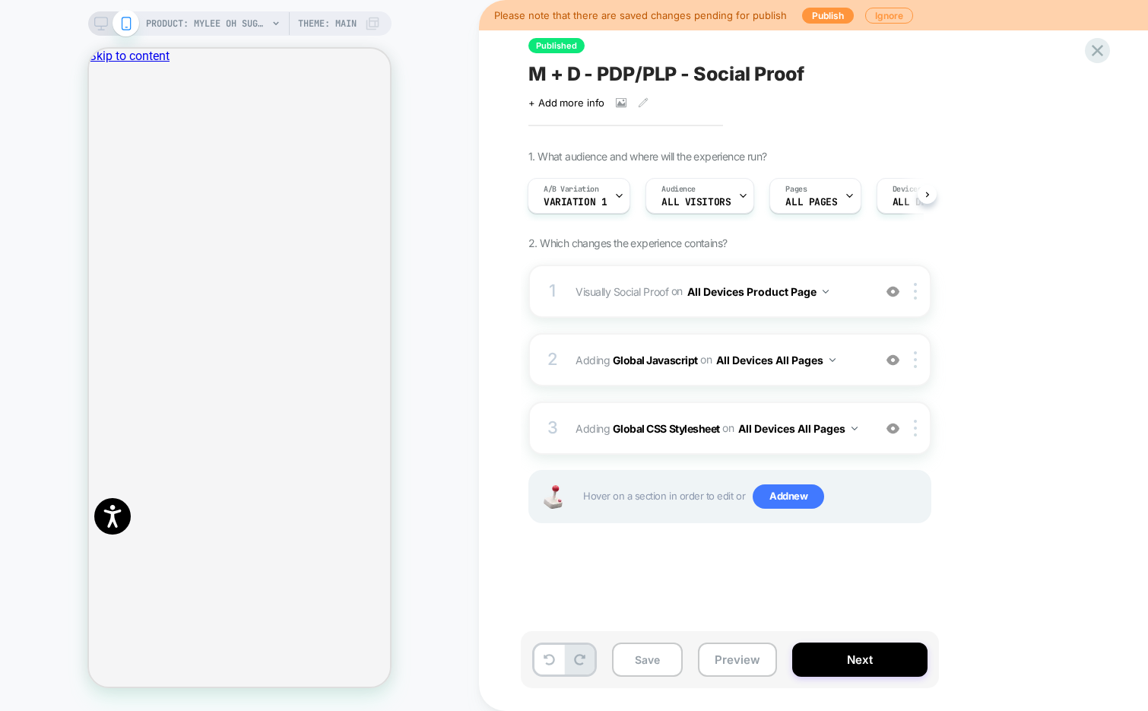
scroll to position [0, 1]
click at [607, 199] on div "A/B Variation Variation 1" at bounding box center [576, 196] width 94 height 34
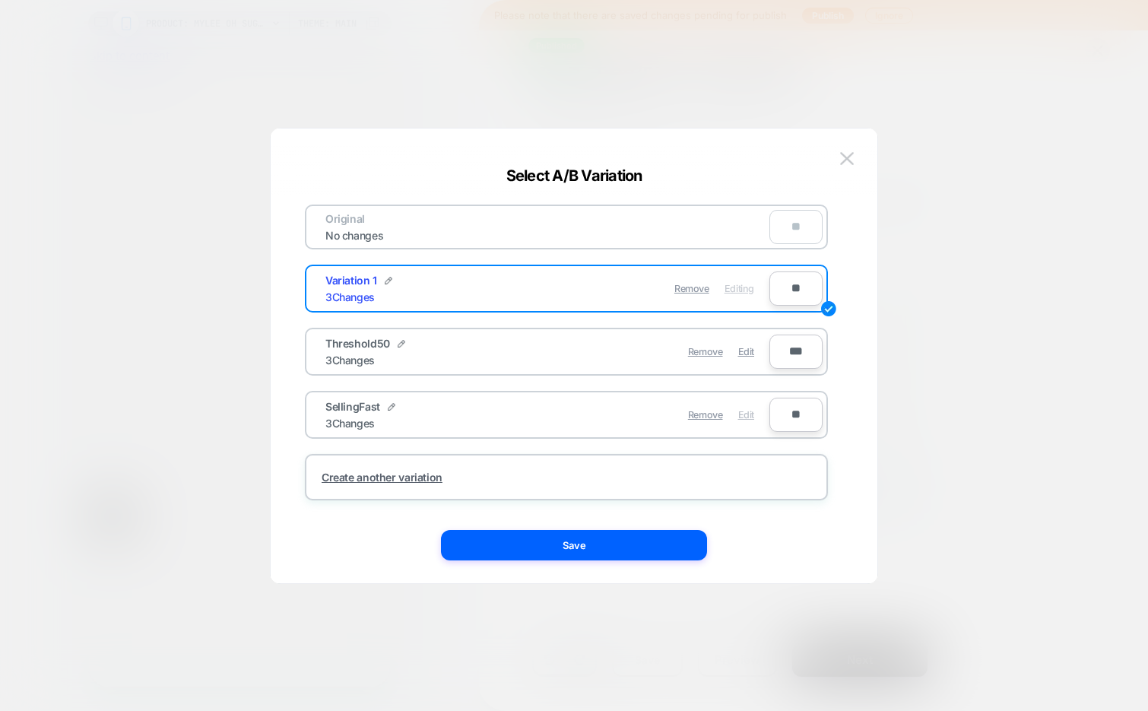
click at [745, 411] on span "Edit" at bounding box center [746, 414] width 16 height 11
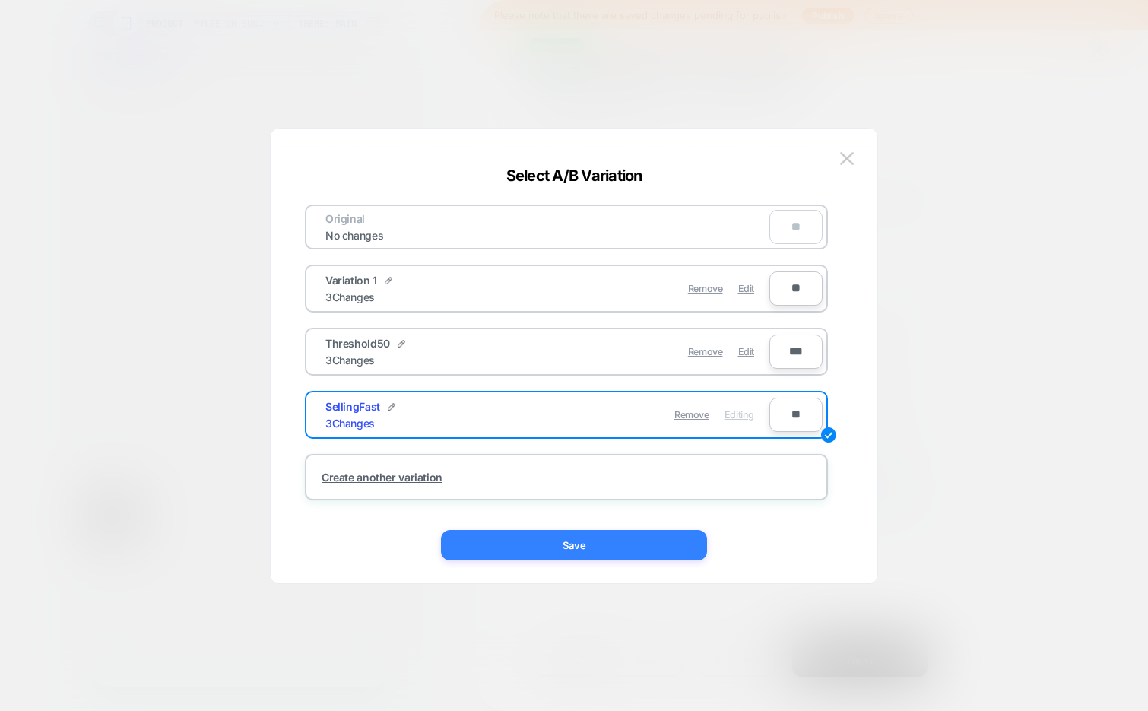
click at [652, 546] on button "Save" at bounding box center [574, 545] width 266 height 30
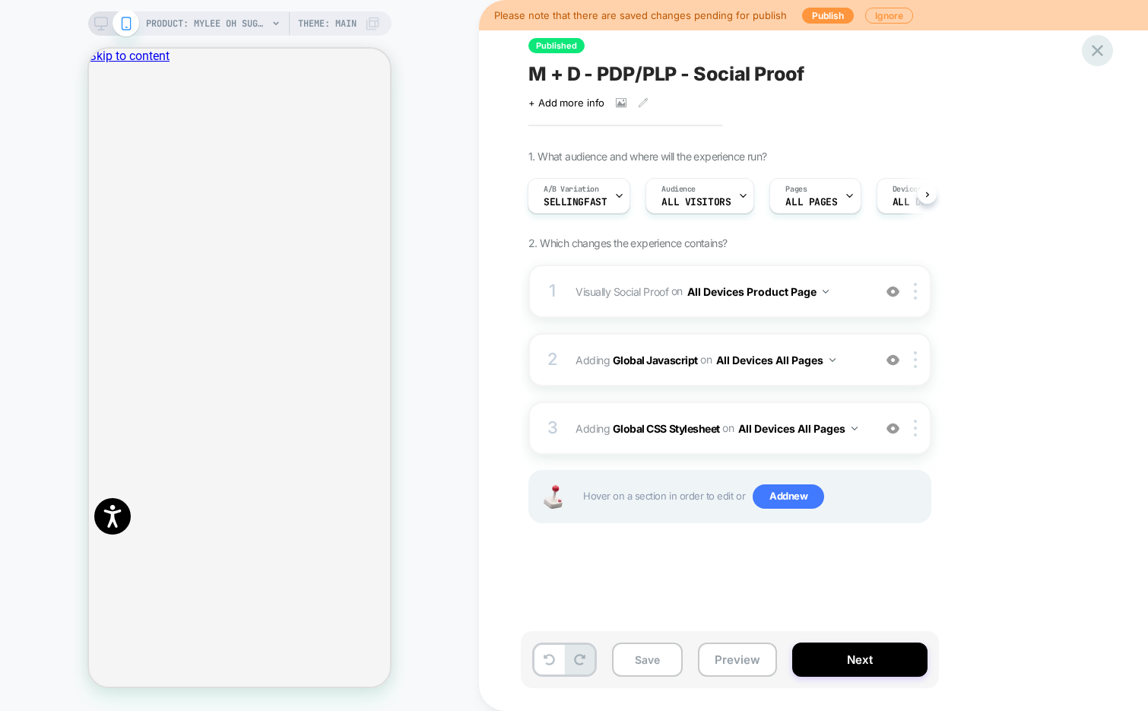
click at [1095, 52] on icon at bounding box center [1097, 50] width 11 height 11
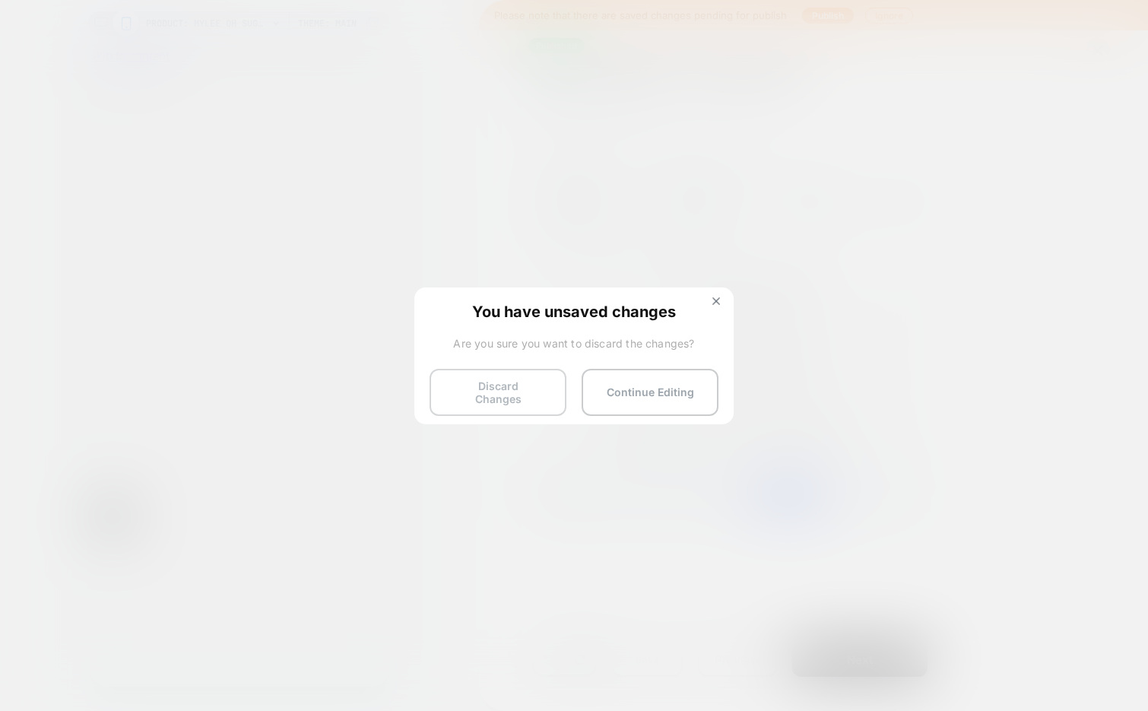
click at [491, 394] on button "Discard Changes" at bounding box center [498, 392] width 137 height 47
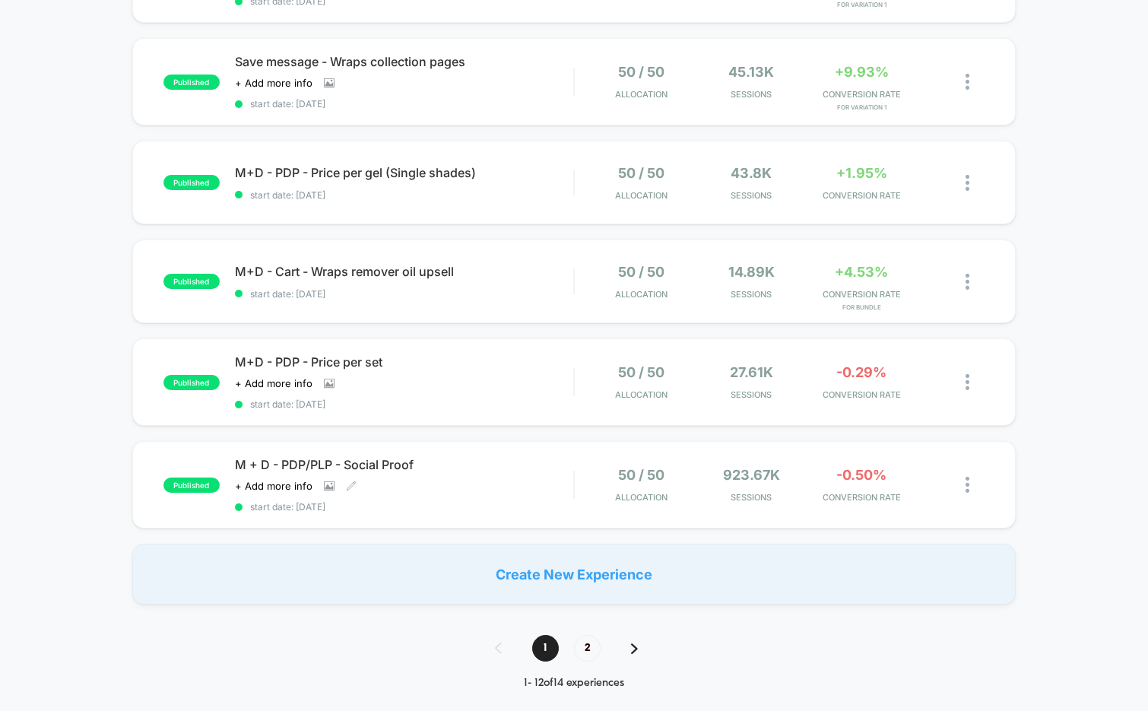
scroll to position [812, 0]
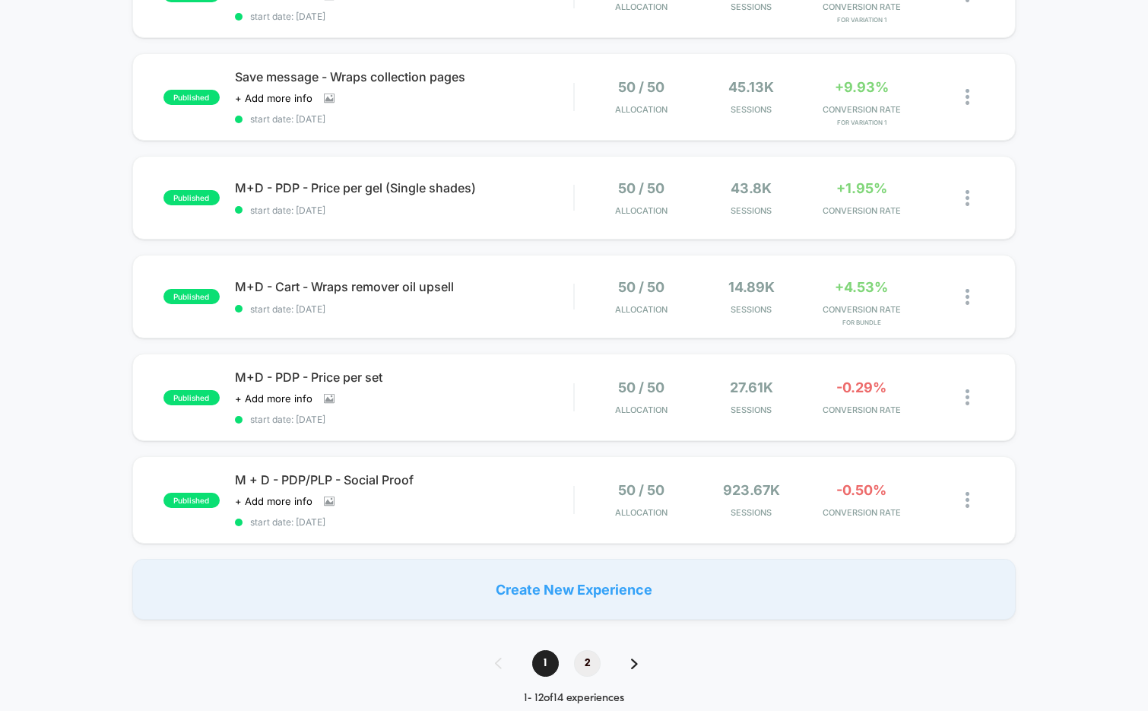
click at [592, 653] on span "2" at bounding box center [587, 663] width 27 height 27
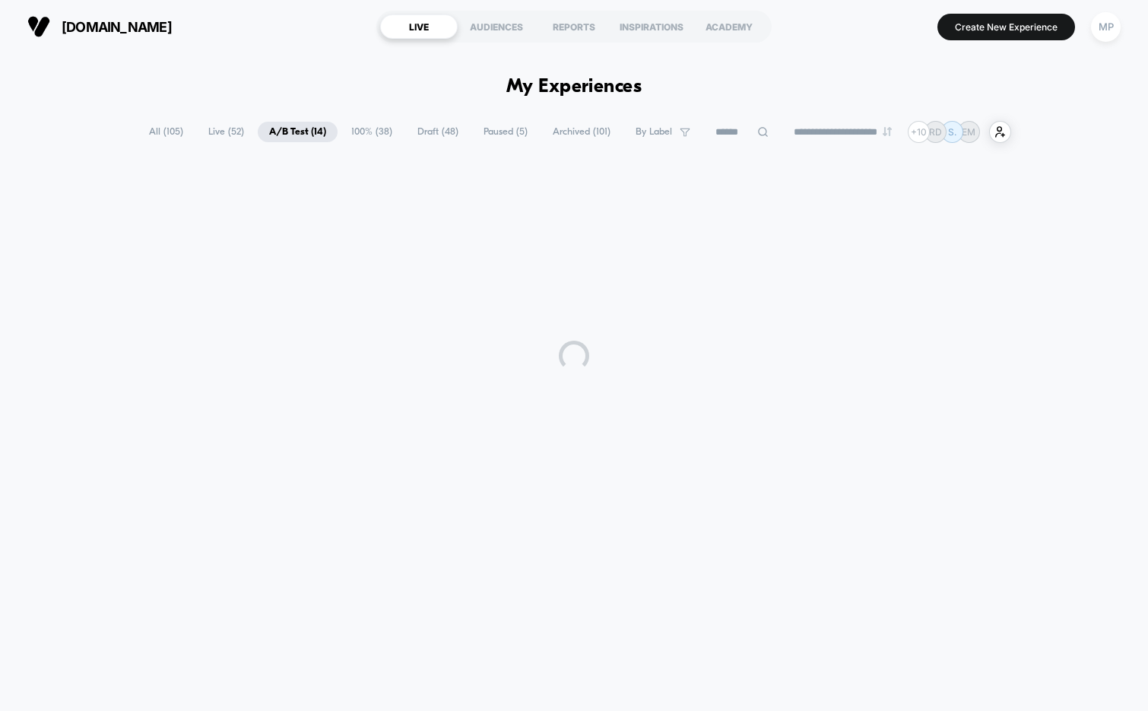
scroll to position [0, 0]
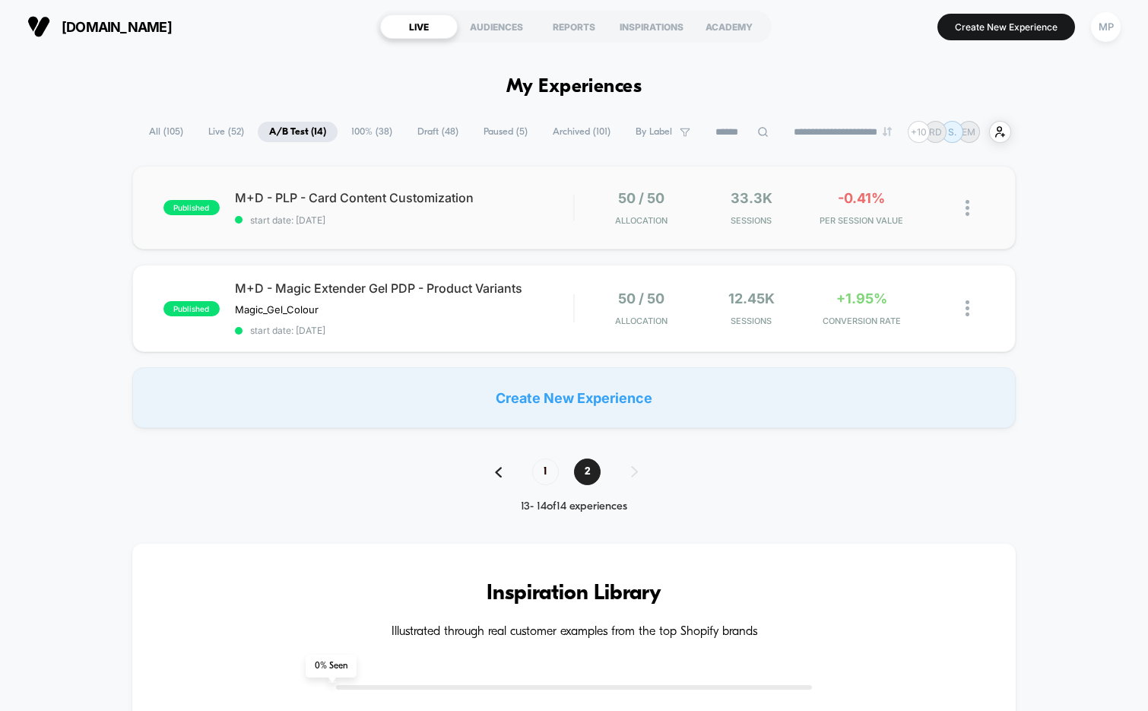
click at [421, 230] on div "published M+D - PLP - Card Content Customization start date: 7/16/2025 50 / 50 …" at bounding box center [574, 208] width 884 height 84
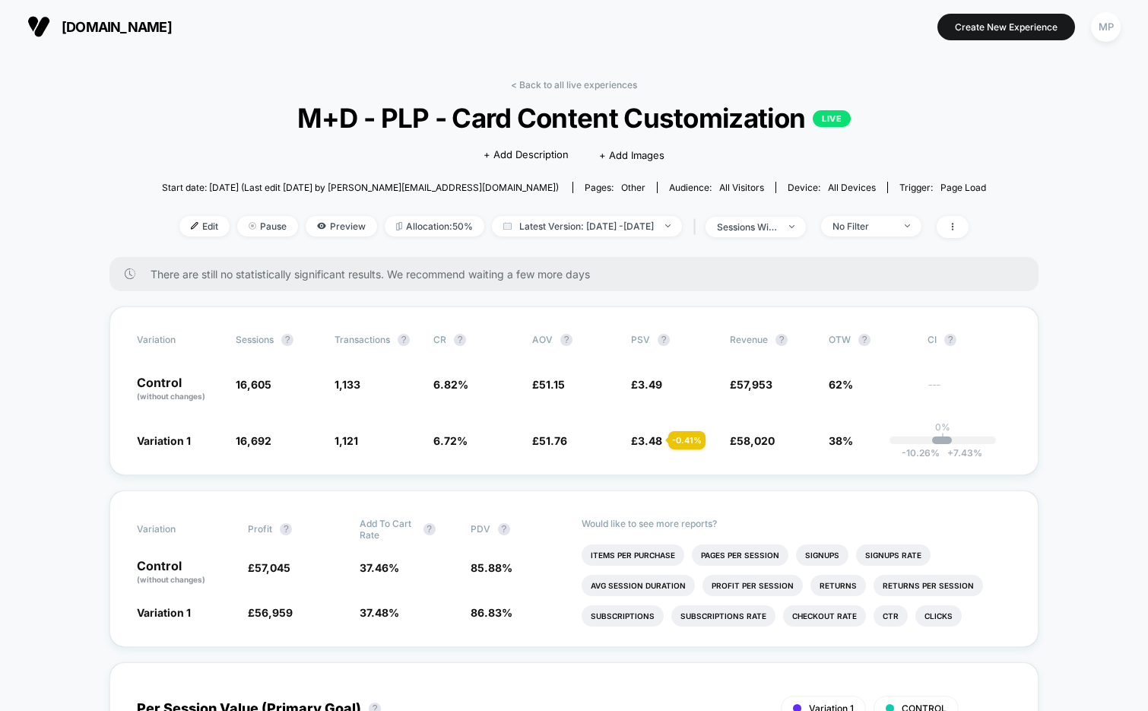
click at [179, 224] on span "Edit" at bounding box center [204, 226] width 50 height 21
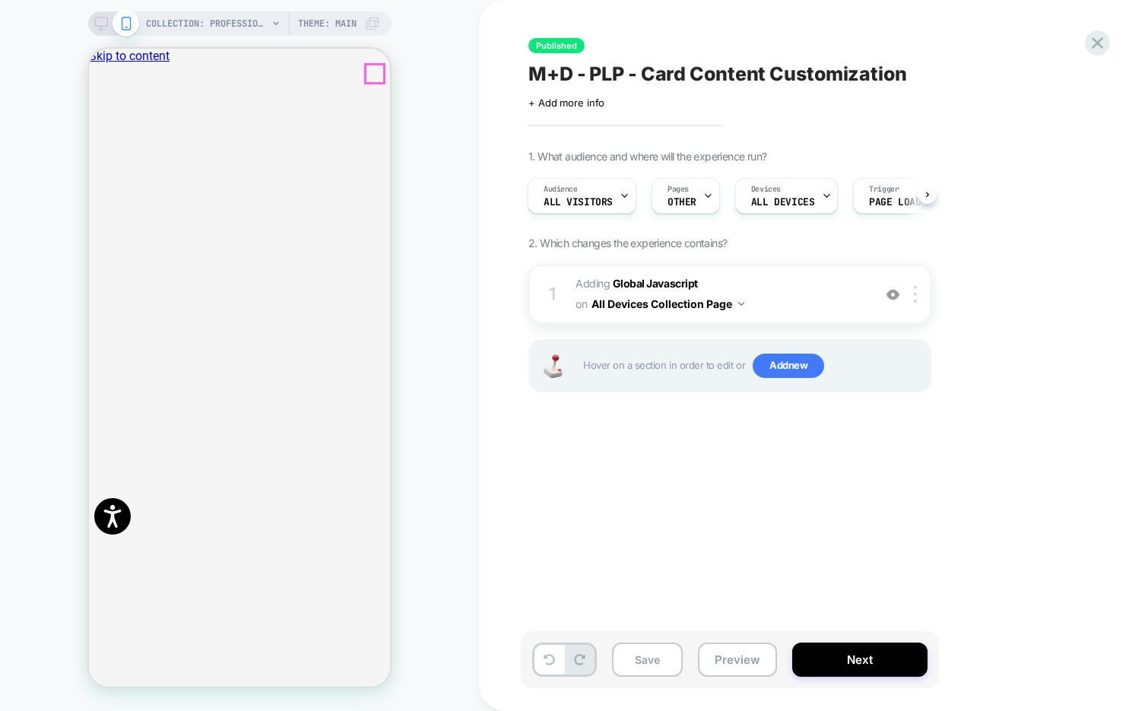
click at [106, 130] on icon "Close" at bounding box center [103, 134] width 8 height 8
click at [700, 193] on icon at bounding box center [705, 196] width 10 height 10
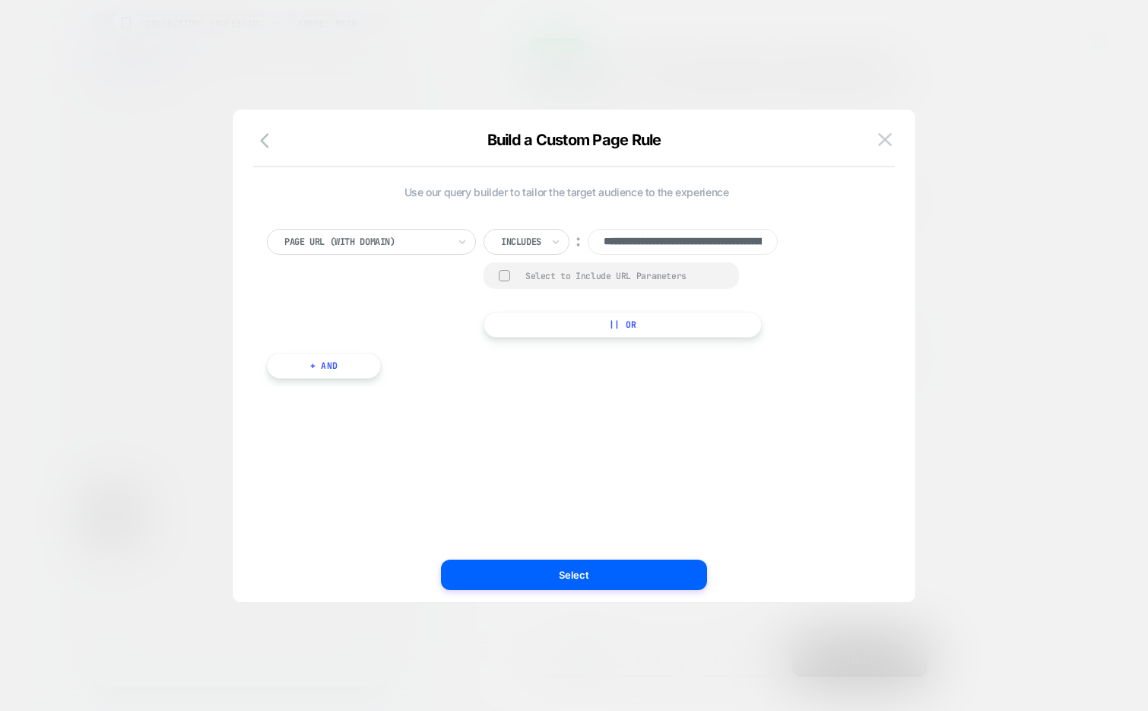
scroll to position [0, 143]
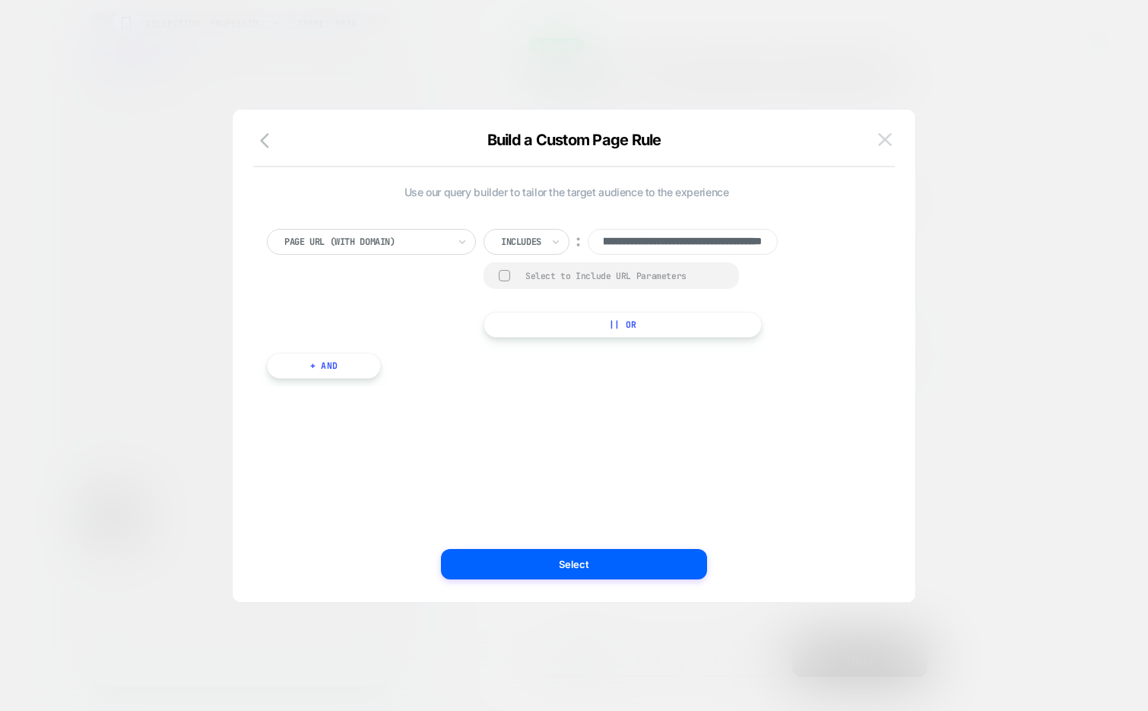
click at [884, 135] on img at bounding box center [885, 139] width 14 height 13
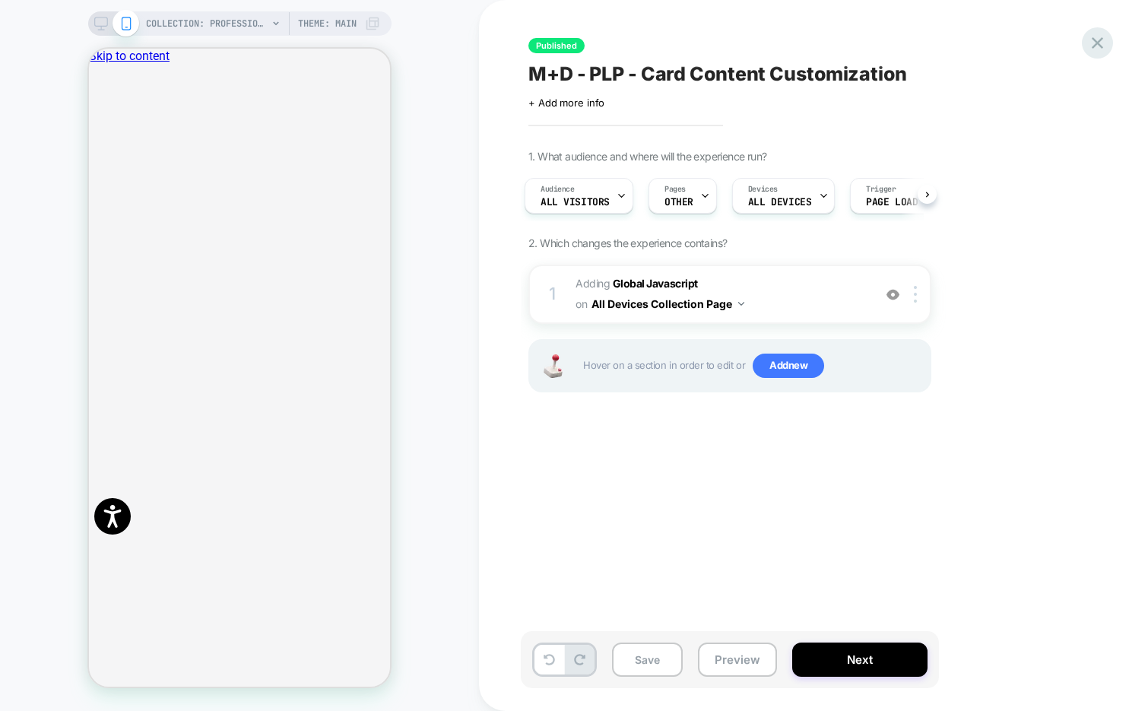
click at [1103, 46] on icon at bounding box center [1098, 43] width 21 height 21
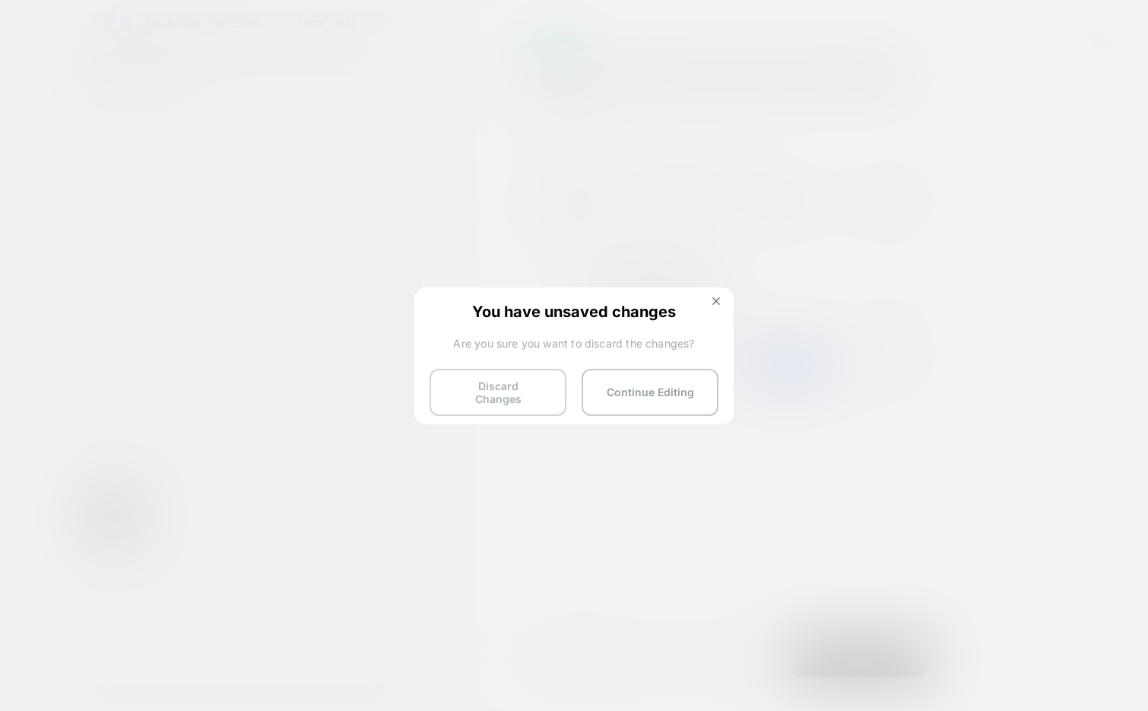
click at [457, 369] on button "Discard Changes" at bounding box center [498, 392] width 137 height 47
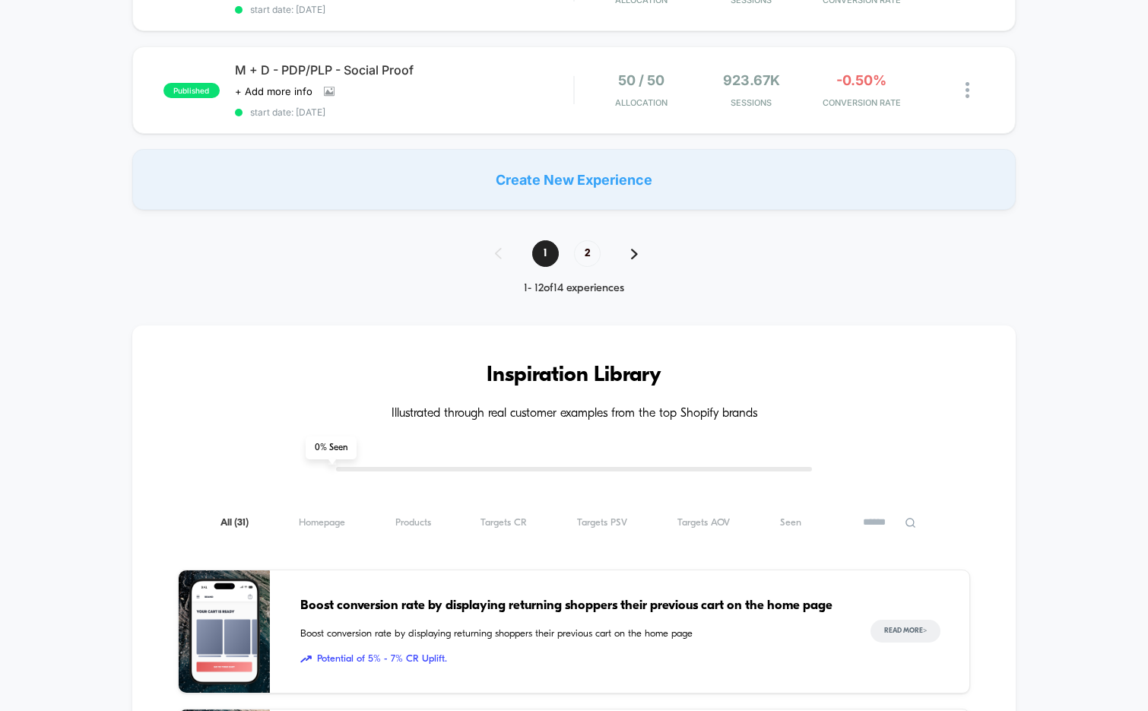
scroll to position [1222, 0]
click at [590, 249] on span "2" at bounding box center [587, 253] width 27 height 27
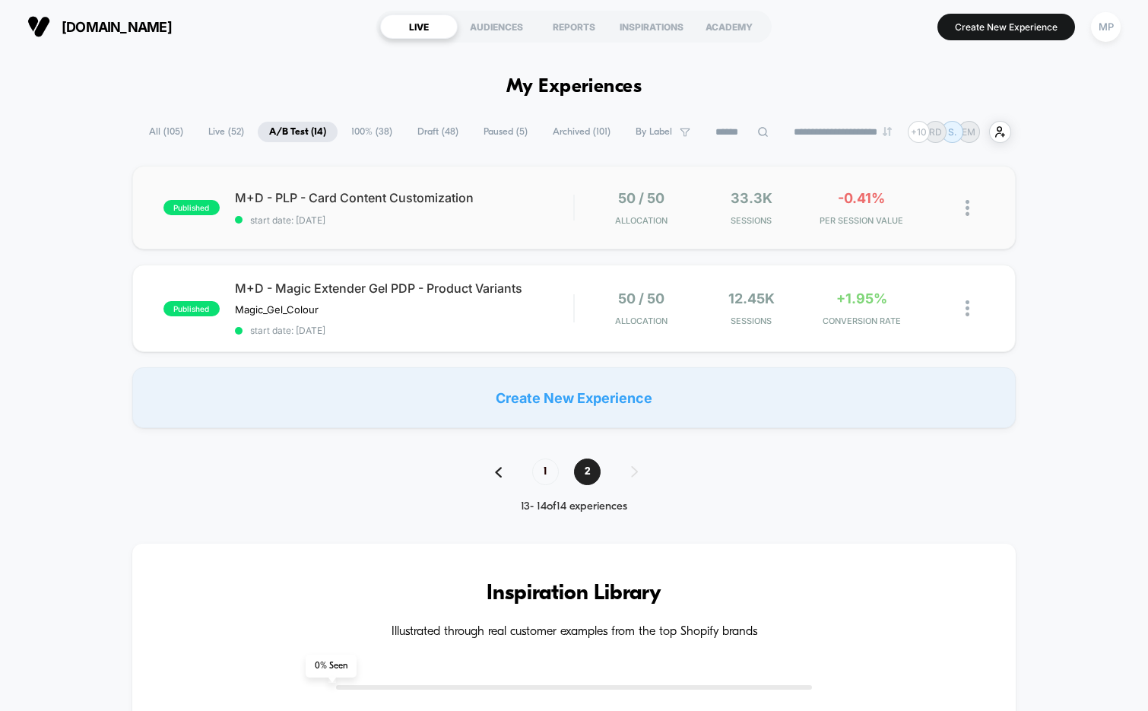
click at [450, 229] on div "published M+D - PLP - Card Content Customization start date: 7/16/2025 50 / 50 …" at bounding box center [574, 208] width 884 height 84
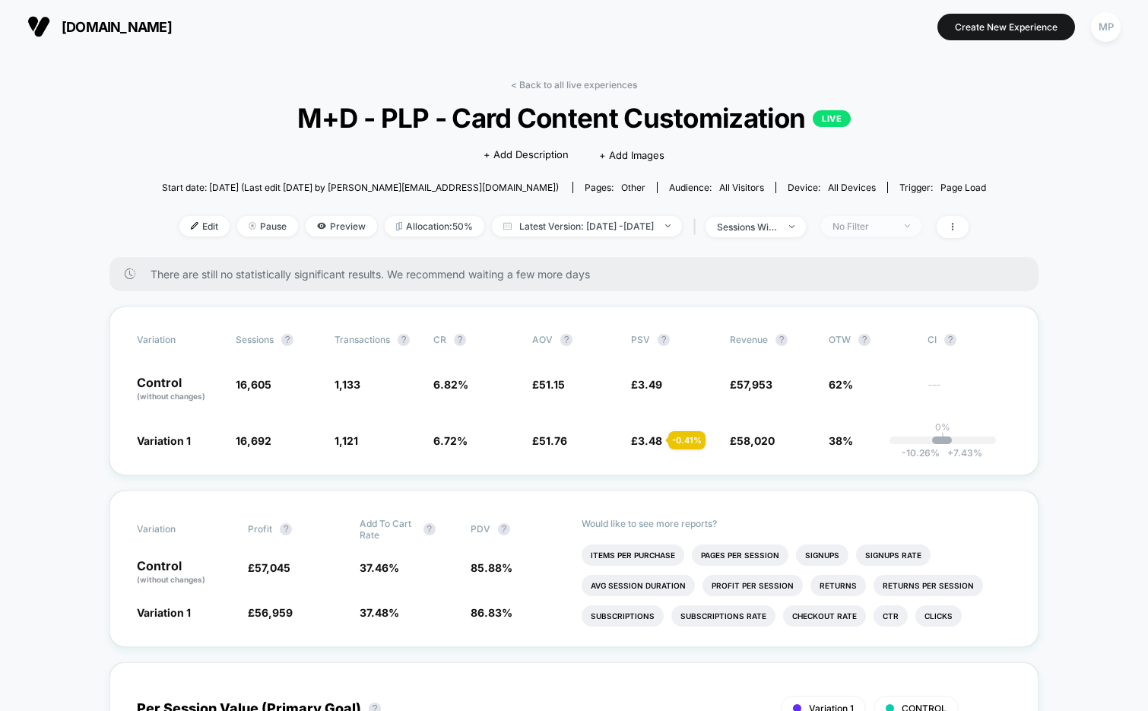
click at [860, 229] on div "No Filter" at bounding box center [863, 226] width 61 height 11
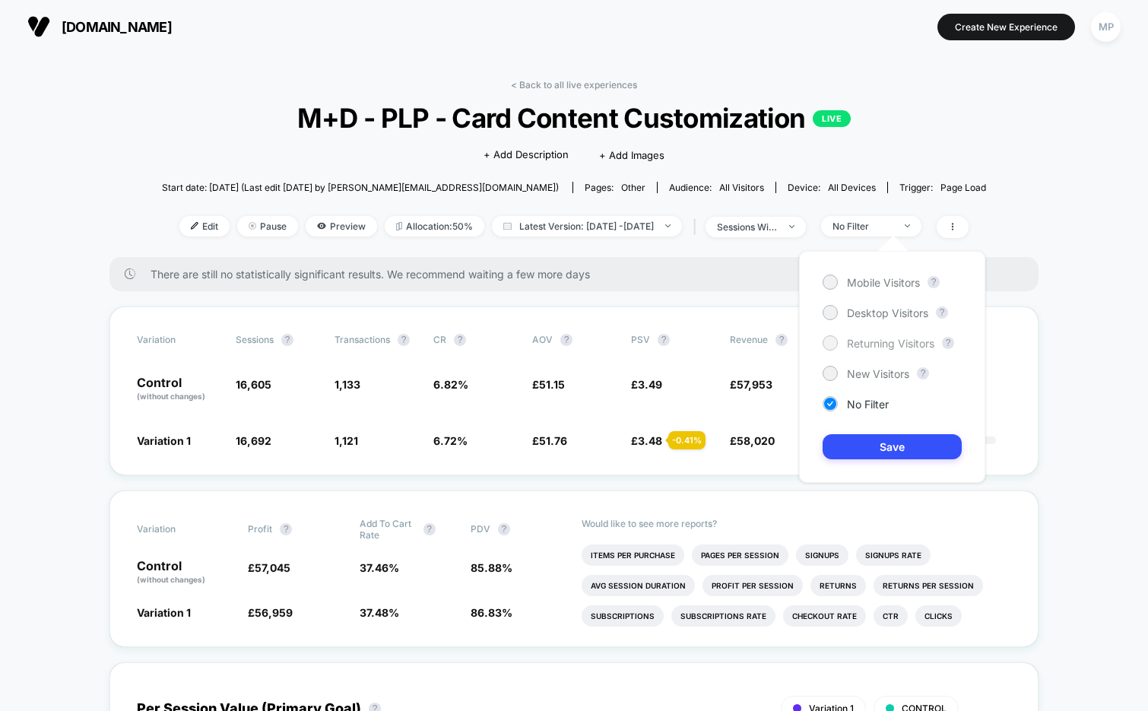
click at [865, 337] on span "Returning Visitors" at bounding box center [890, 343] width 87 height 13
click at [842, 453] on button "Save" at bounding box center [892, 446] width 139 height 25
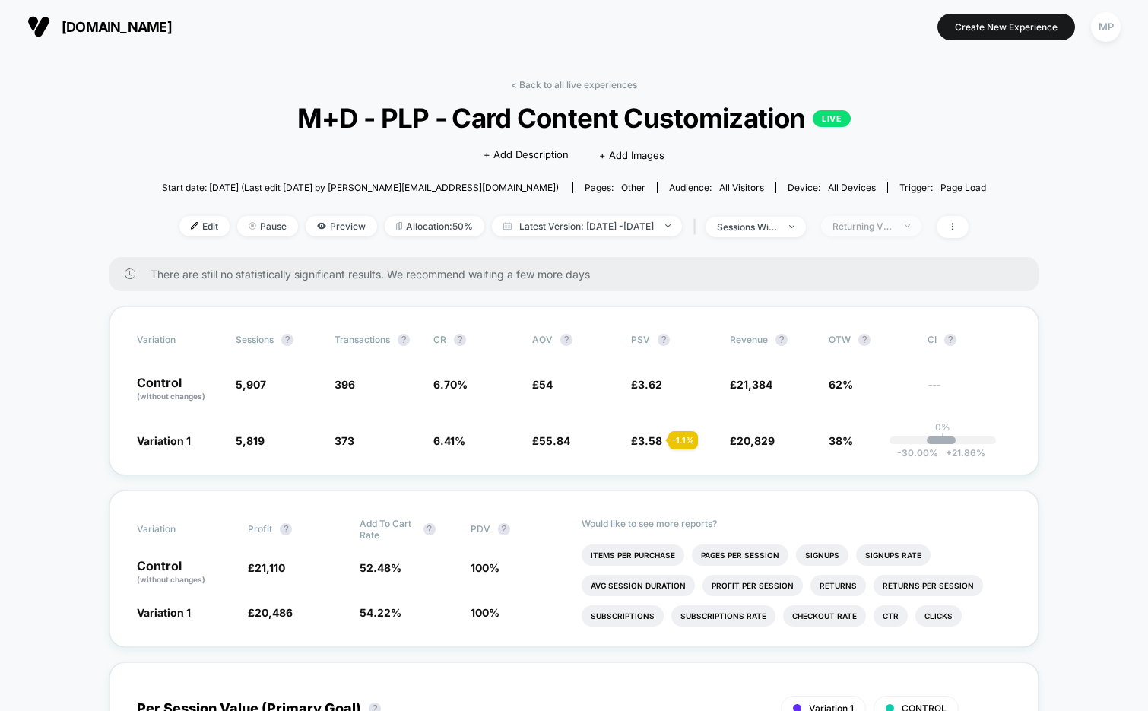
click at [879, 231] on span "Returning Visitors" at bounding box center [871, 226] width 100 height 21
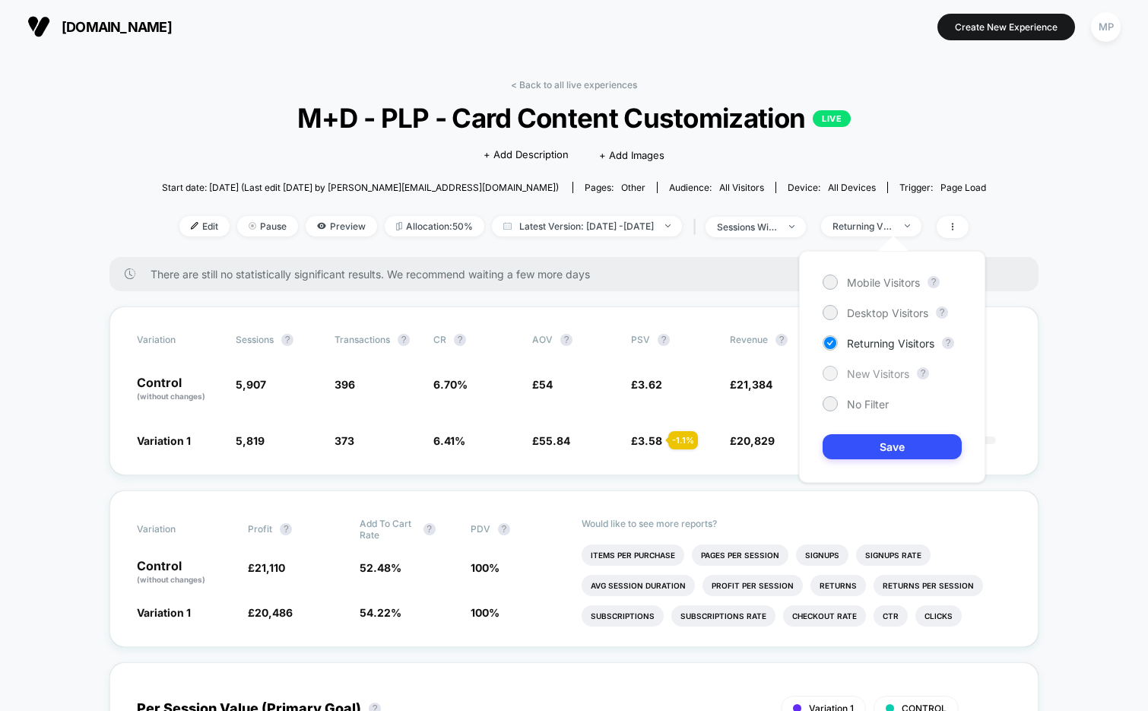
click at [851, 372] on span "New Visitors" at bounding box center [878, 373] width 62 height 13
click at [843, 440] on button "Save" at bounding box center [892, 446] width 139 height 25
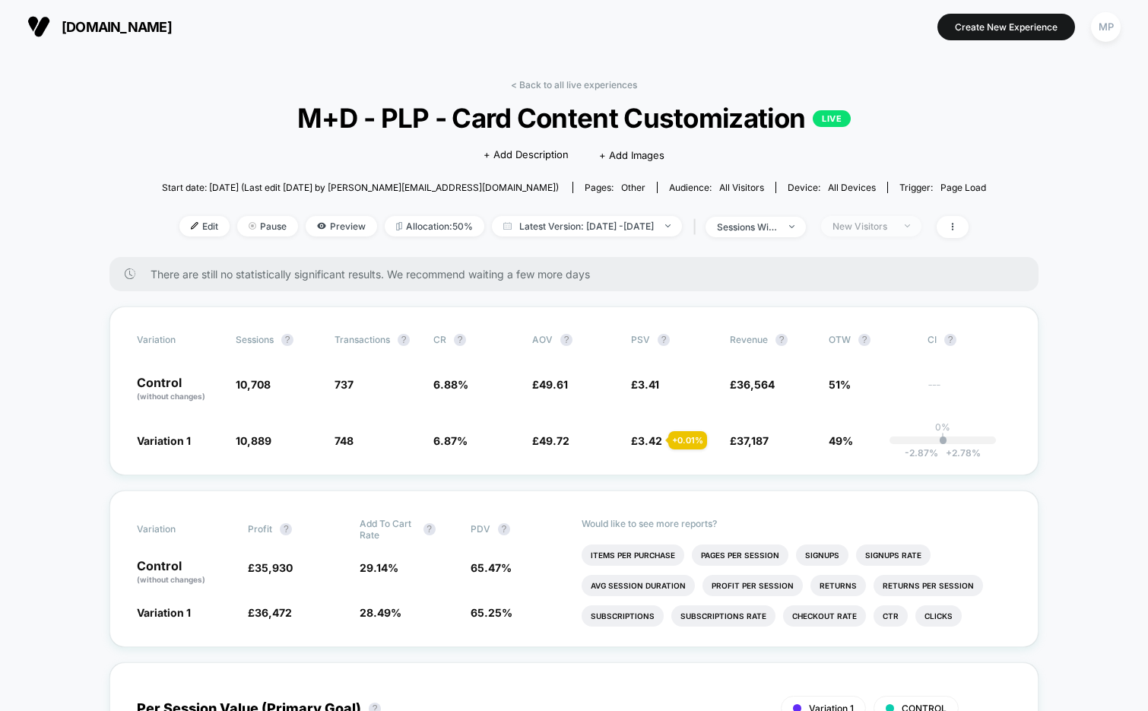
click at [869, 228] on div "New Visitors" at bounding box center [863, 226] width 61 height 11
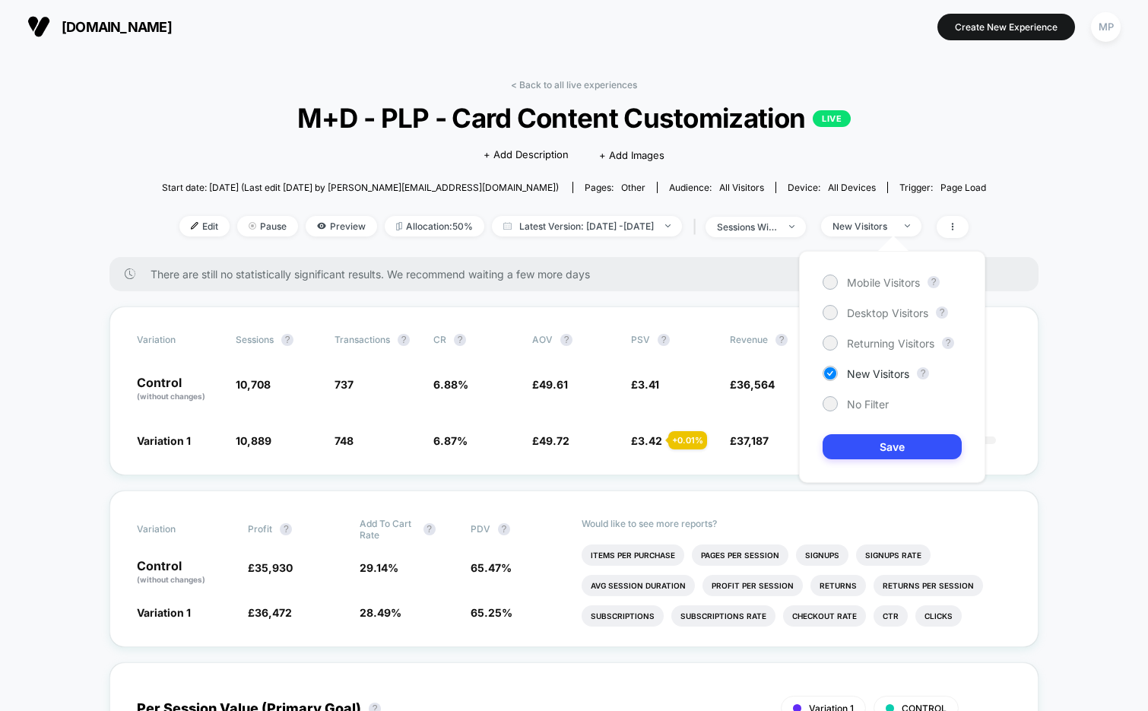
click at [849, 274] on div "Mobile Visitors ? Desktop Visitors ? Returning Visitors ? New Visitors ? No Fil…" at bounding box center [892, 367] width 186 height 232
click at [852, 277] on span "Mobile Visitors" at bounding box center [883, 282] width 73 height 13
click at [845, 446] on button "Save" at bounding box center [892, 446] width 139 height 25
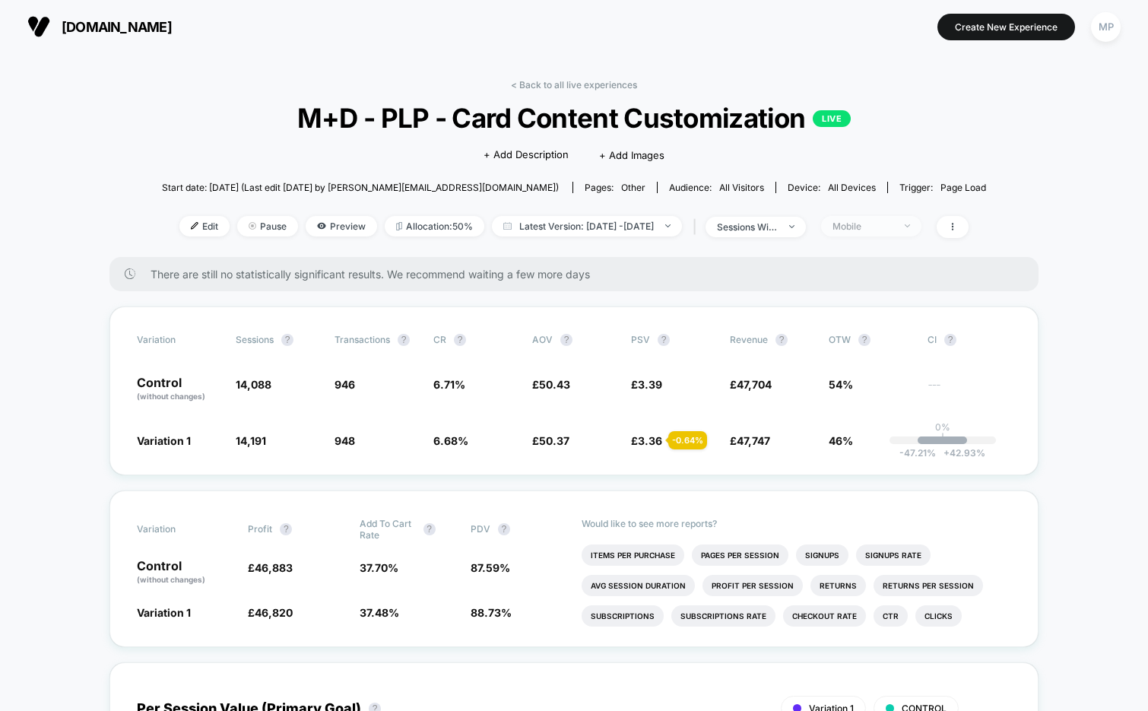
click at [872, 227] on div "Mobile" at bounding box center [863, 226] width 61 height 11
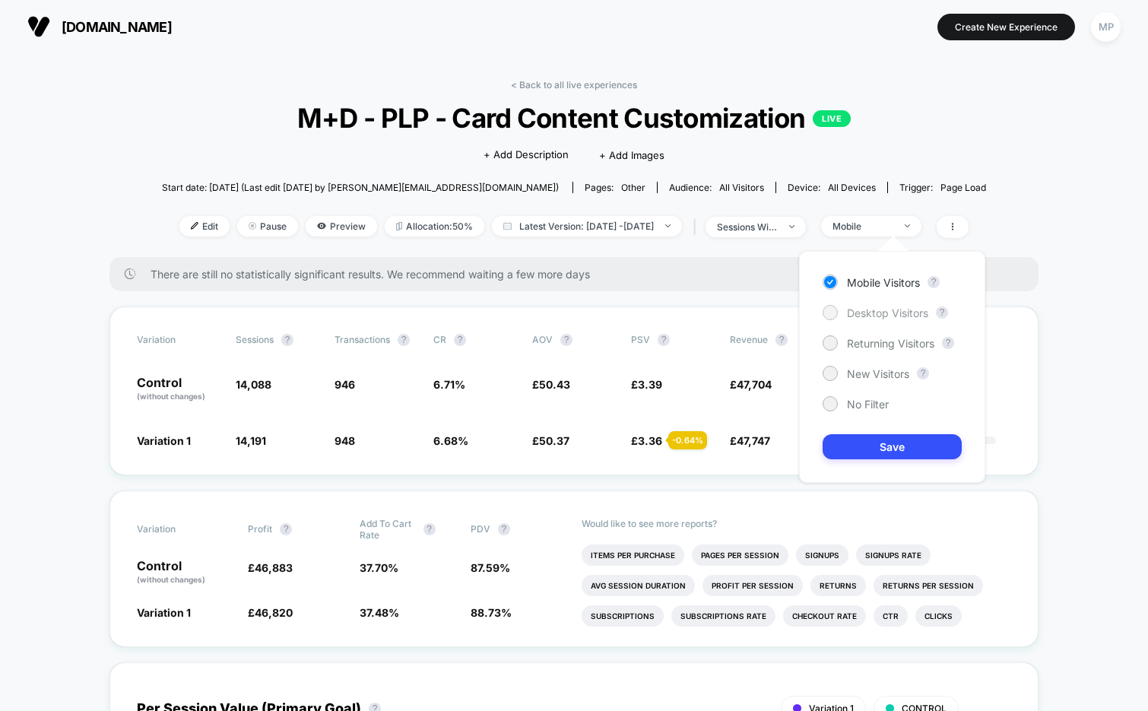
click at [855, 310] on span "Desktop Visitors" at bounding box center [887, 312] width 81 height 13
click at [838, 441] on button "Save" at bounding box center [892, 446] width 139 height 25
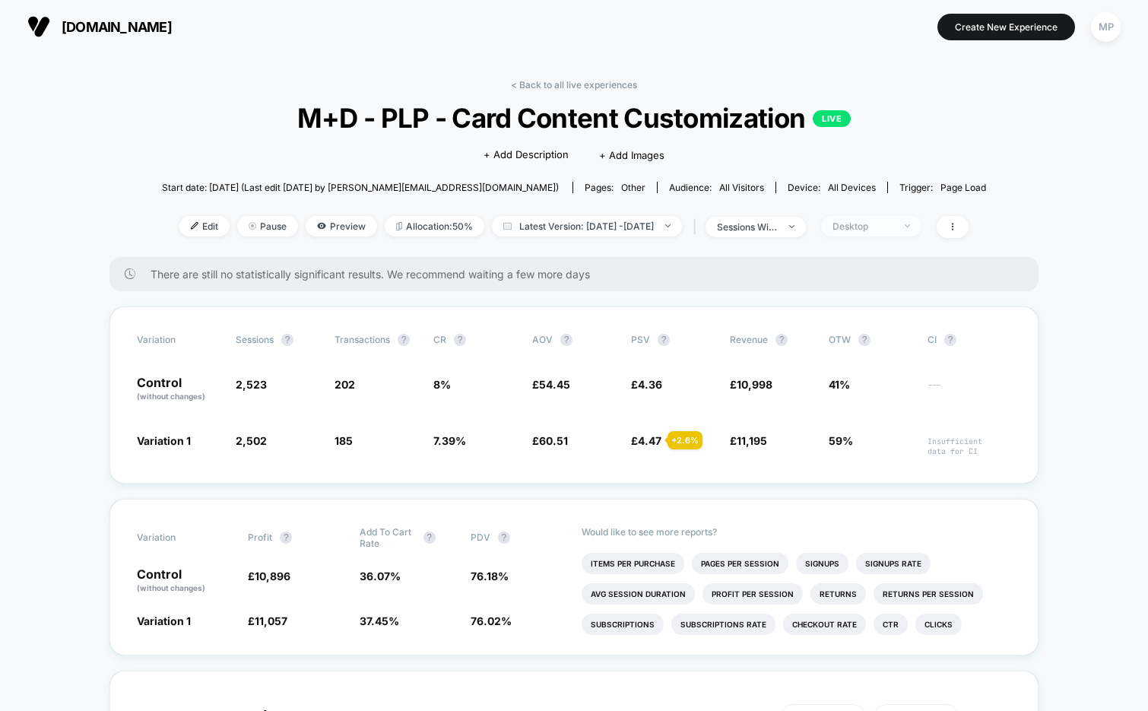
click at [875, 221] on div "Desktop" at bounding box center [863, 226] width 61 height 11
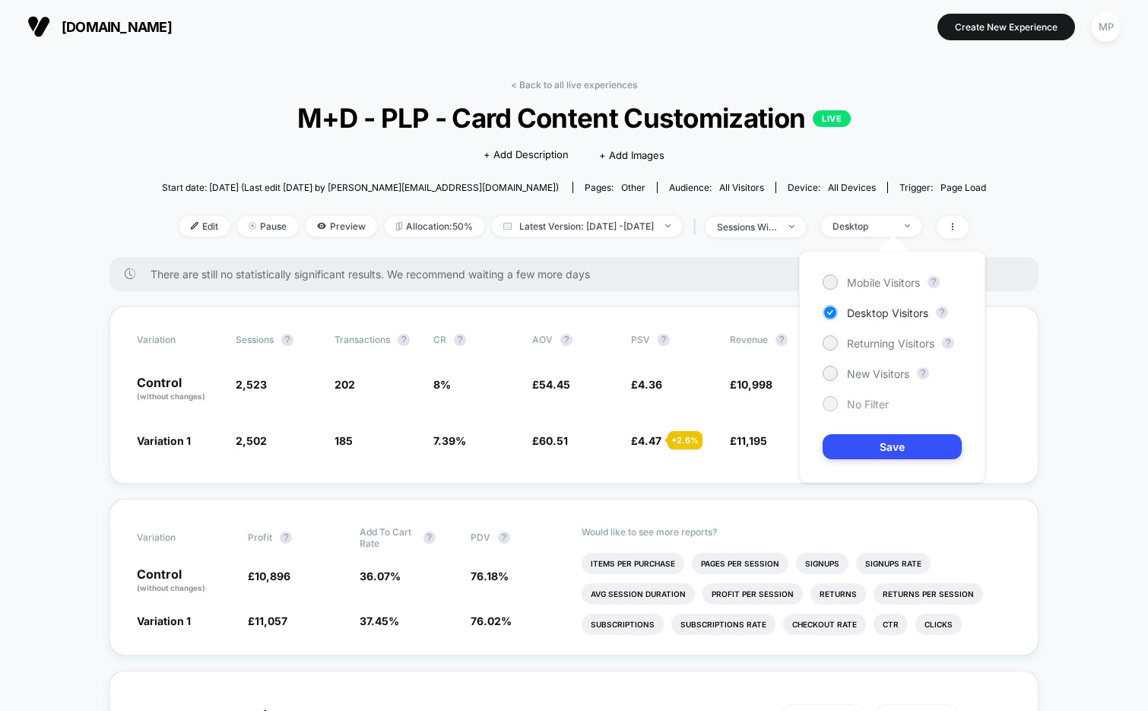
click at [844, 408] on div "No Filter" at bounding box center [856, 403] width 66 height 15
click at [846, 437] on button "Save" at bounding box center [892, 446] width 139 height 25
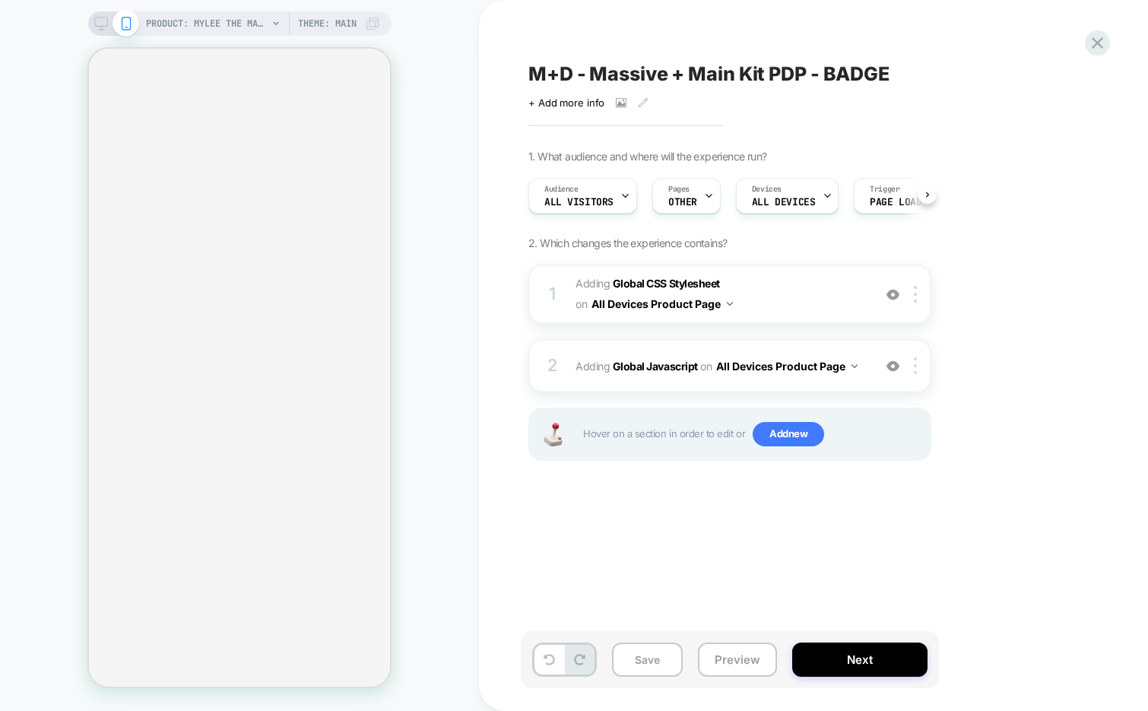
scroll to position [0, 1]
click at [95, 126] on icon "Close" at bounding box center [95, 126] width 0 height 0
click at [872, 74] on span "M+D - Massive + Main Kit PDP - BADGE" at bounding box center [709, 73] width 361 height 23
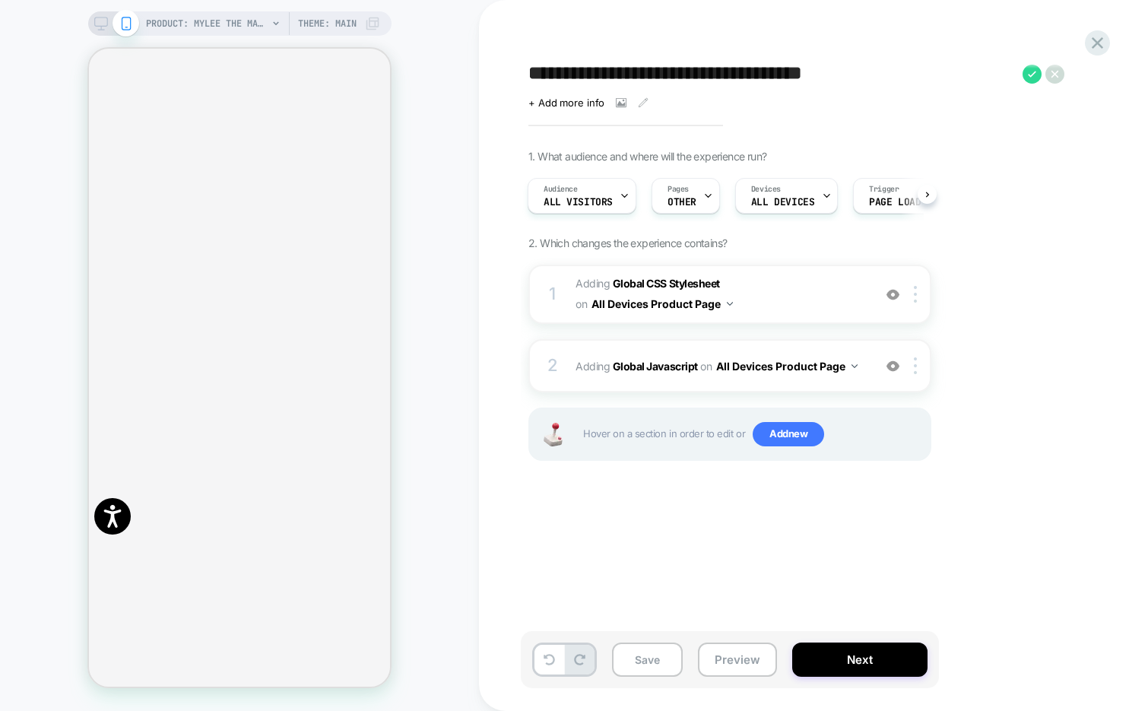
click at [751, 74] on textarea "**********" at bounding box center [772, 73] width 487 height 23
click at [899, 73] on textarea "**********" at bounding box center [772, 73] width 487 height 23
click at [803, 77] on textarea "**********" at bounding box center [782, 73] width 506 height 23
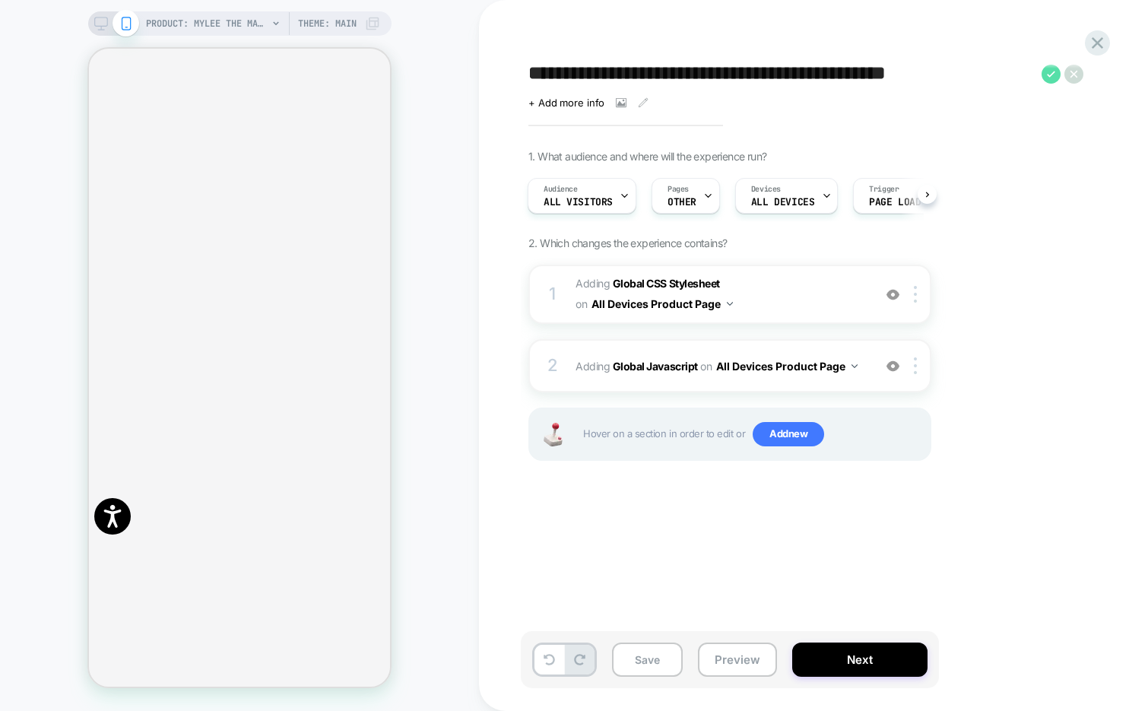
type textarea "**********"
click at [1052, 76] on icon at bounding box center [1051, 74] width 19 height 19
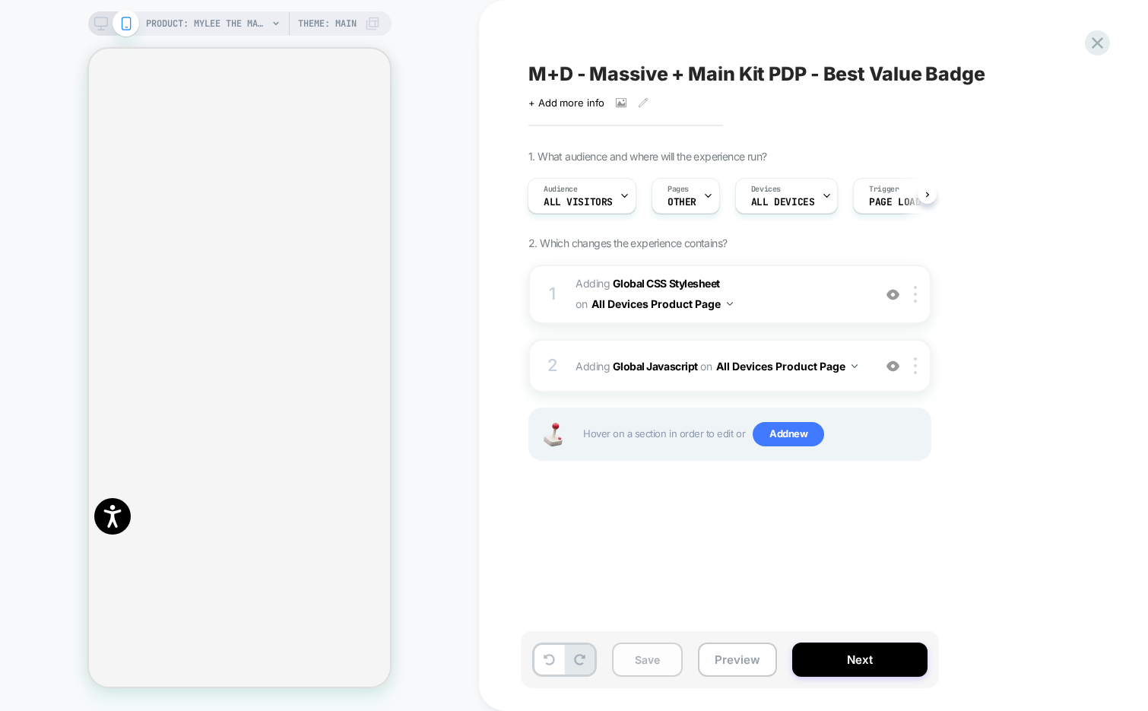
click at [645, 649] on button "Save" at bounding box center [647, 660] width 71 height 34
click at [895, 365] on img at bounding box center [893, 366] width 13 height 13
click at [896, 286] on div at bounding box center [893, 294] width 25 height 17
click at [896, 288] on img at bounding box center [893, 294] width 13 height 13
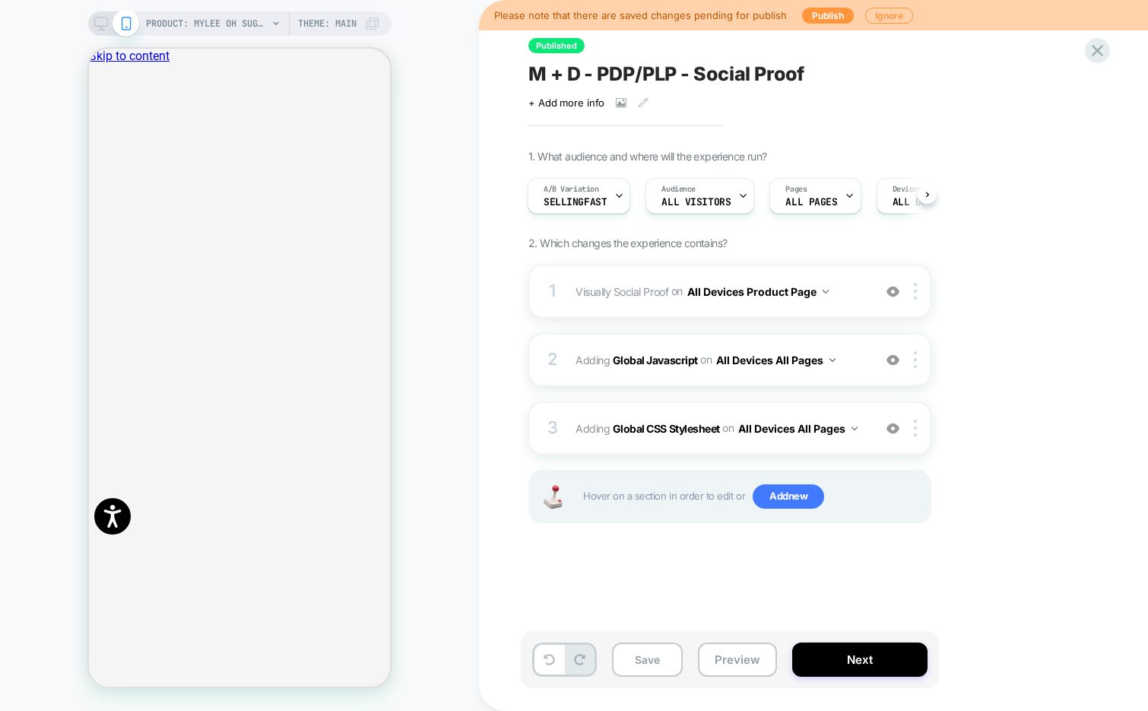
scroll to position [0, 1]
click at [726, 648] on button "Preview" at bounding box center [737, 660] width 79 height 34
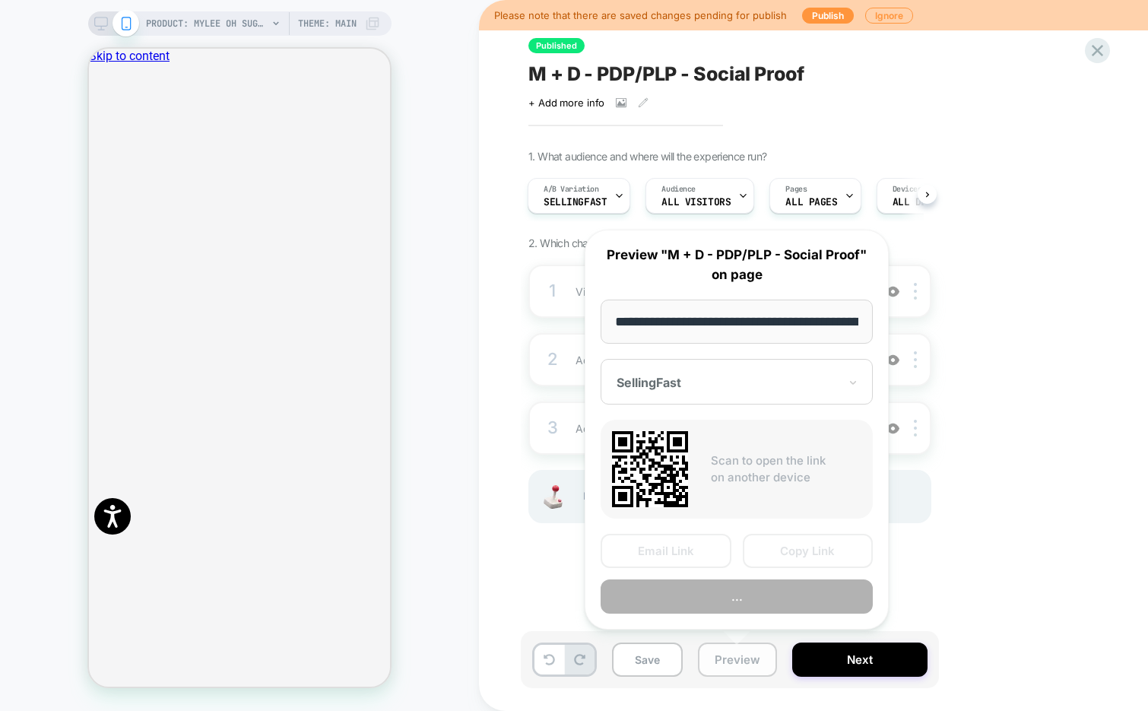
scroll to position [0, 247]
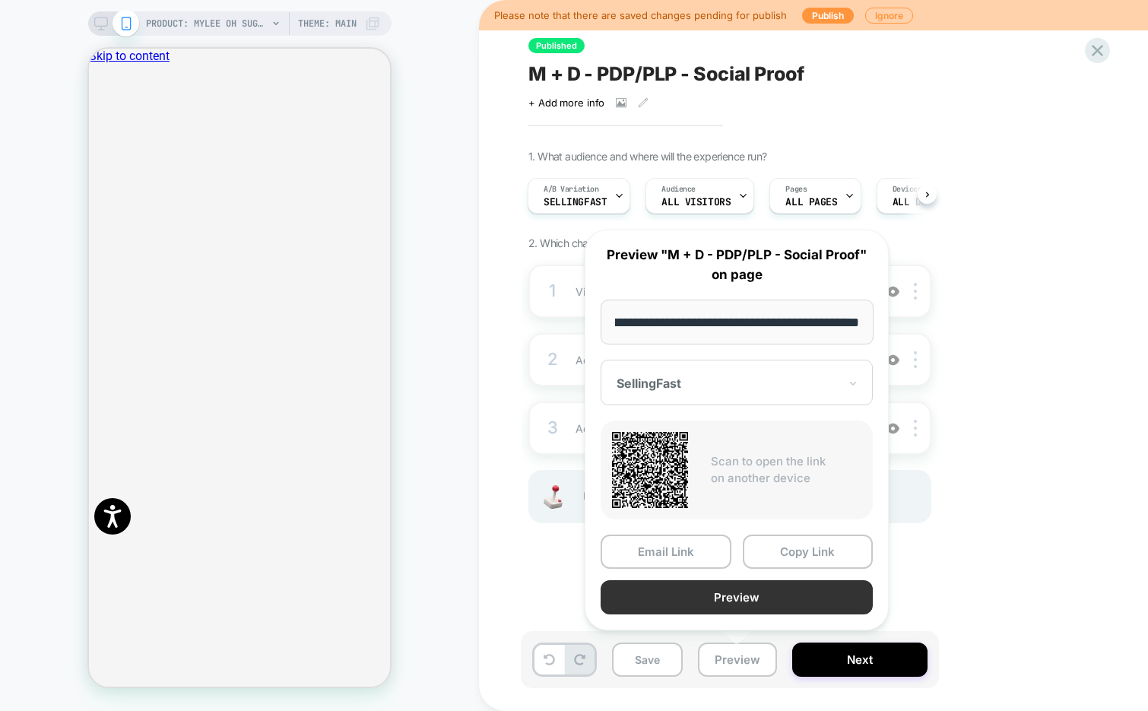
click at [725, 591] on button "Preview" at bounding box center [737, 597] width 272 height 34
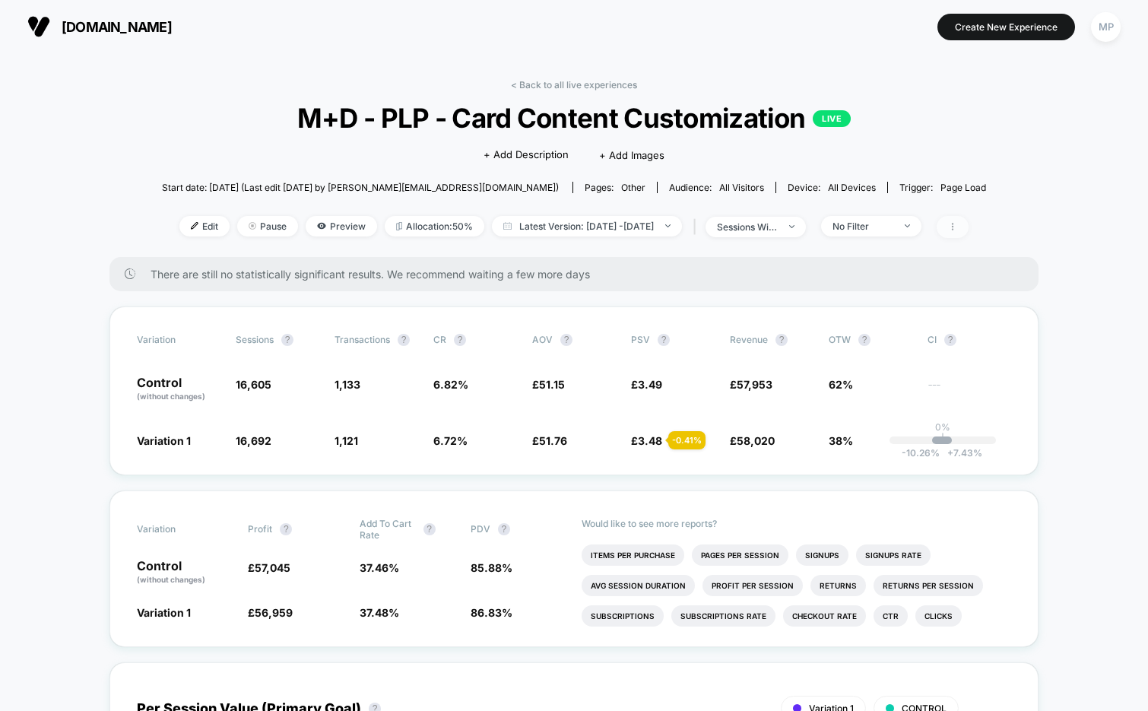
click at [969, 222] on span at bounding box center [953, 227] width 32 height 22
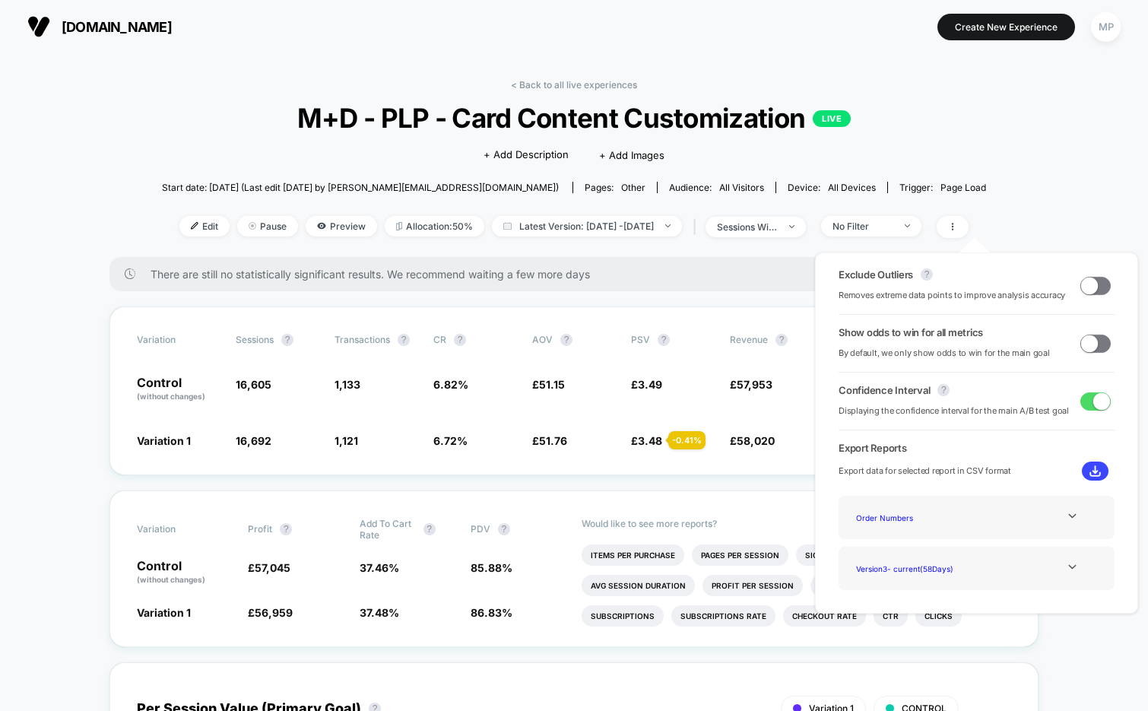
click at [1093, 341] on span at bounding box center [1089, 343] width 17 height 17
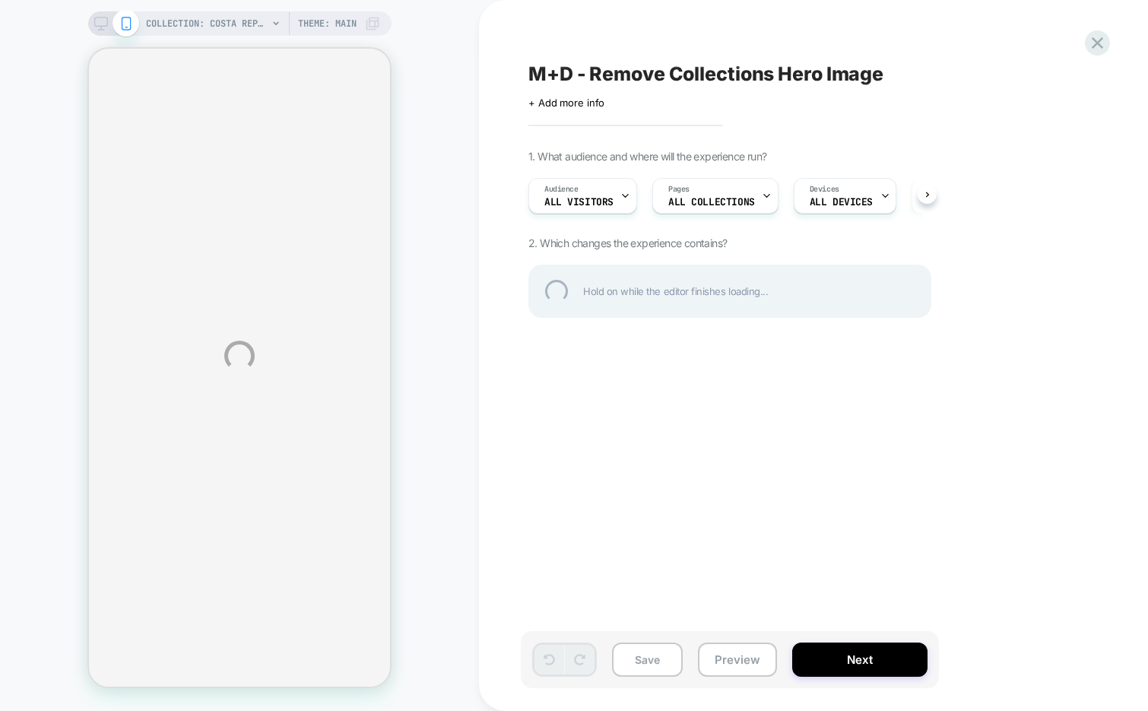
click at [677, 78] on div "M+D - Remove Collections Hero Image" at bounding box center [806, 73] width 555 height 23
click at [677, 78] on textarea "**********" at bounding box center [766, 73] width 474 height 23
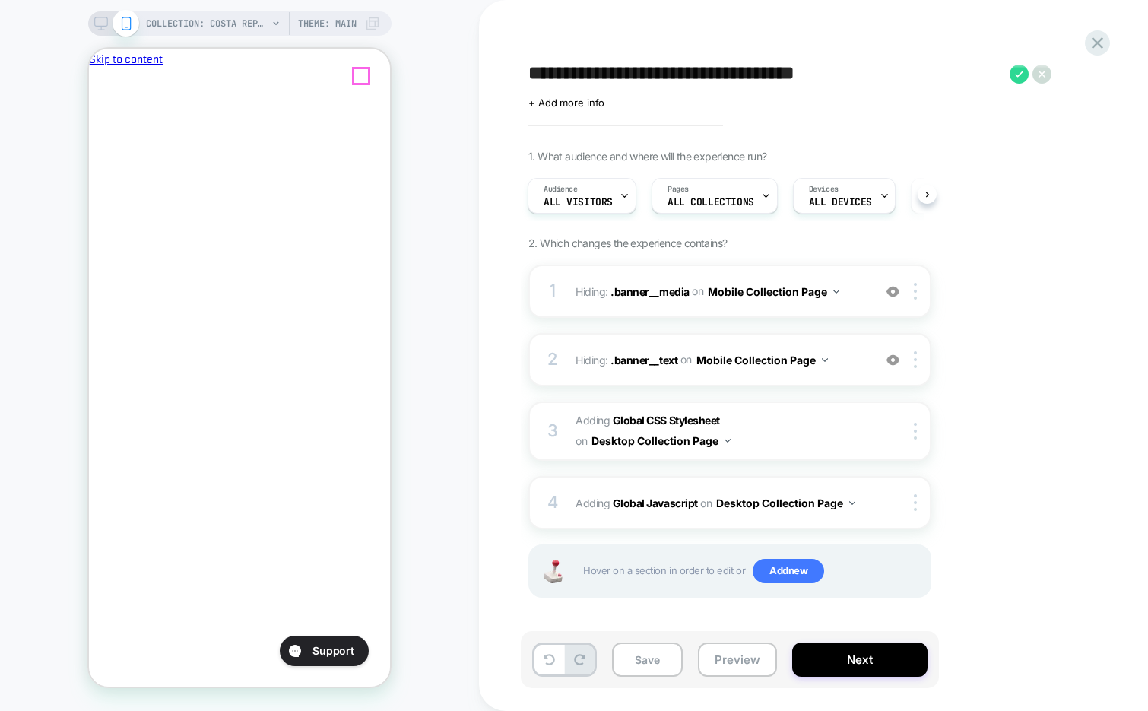
click at [95, 139] on icon "Close" at bounding box center [95, 139] width 0 height 0
click at [893, 287] on img at bounding box center [893, 291] width 13 height 13
click at [893, 357] on img at bounding box center [893, 360] width 13 height 13
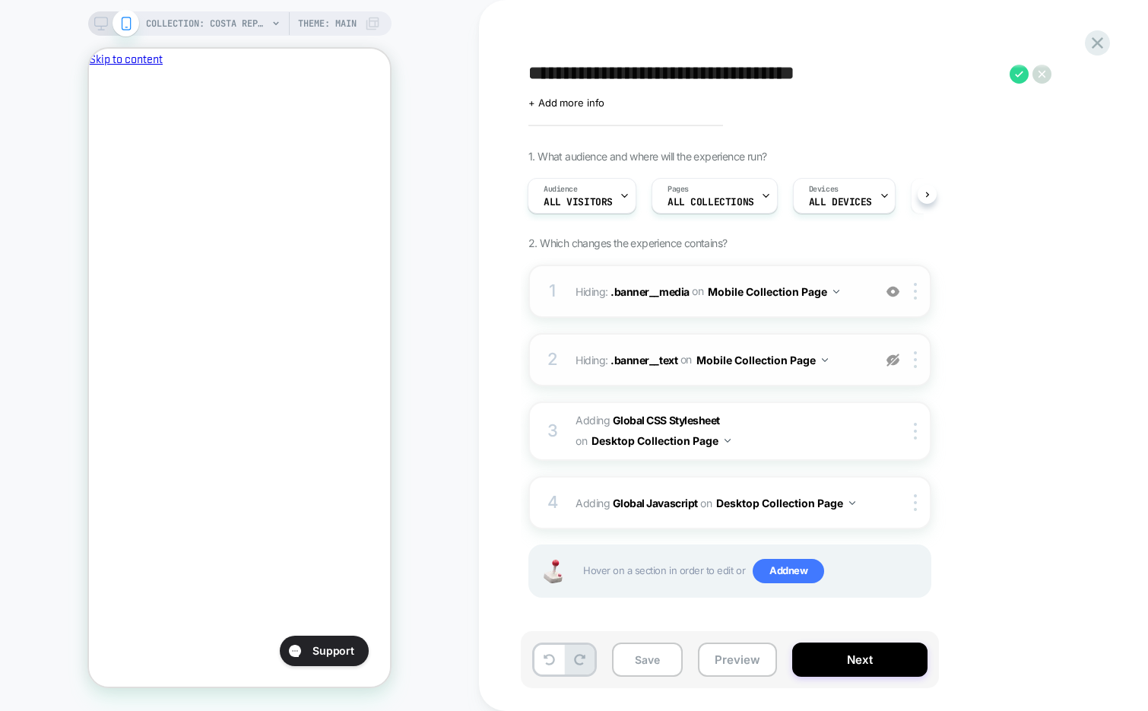
click at [893, 357] on img at bounding box center [893, 360] width 13 height 13
